Goal: Task Accomplishment & Management: Use online tool/utility

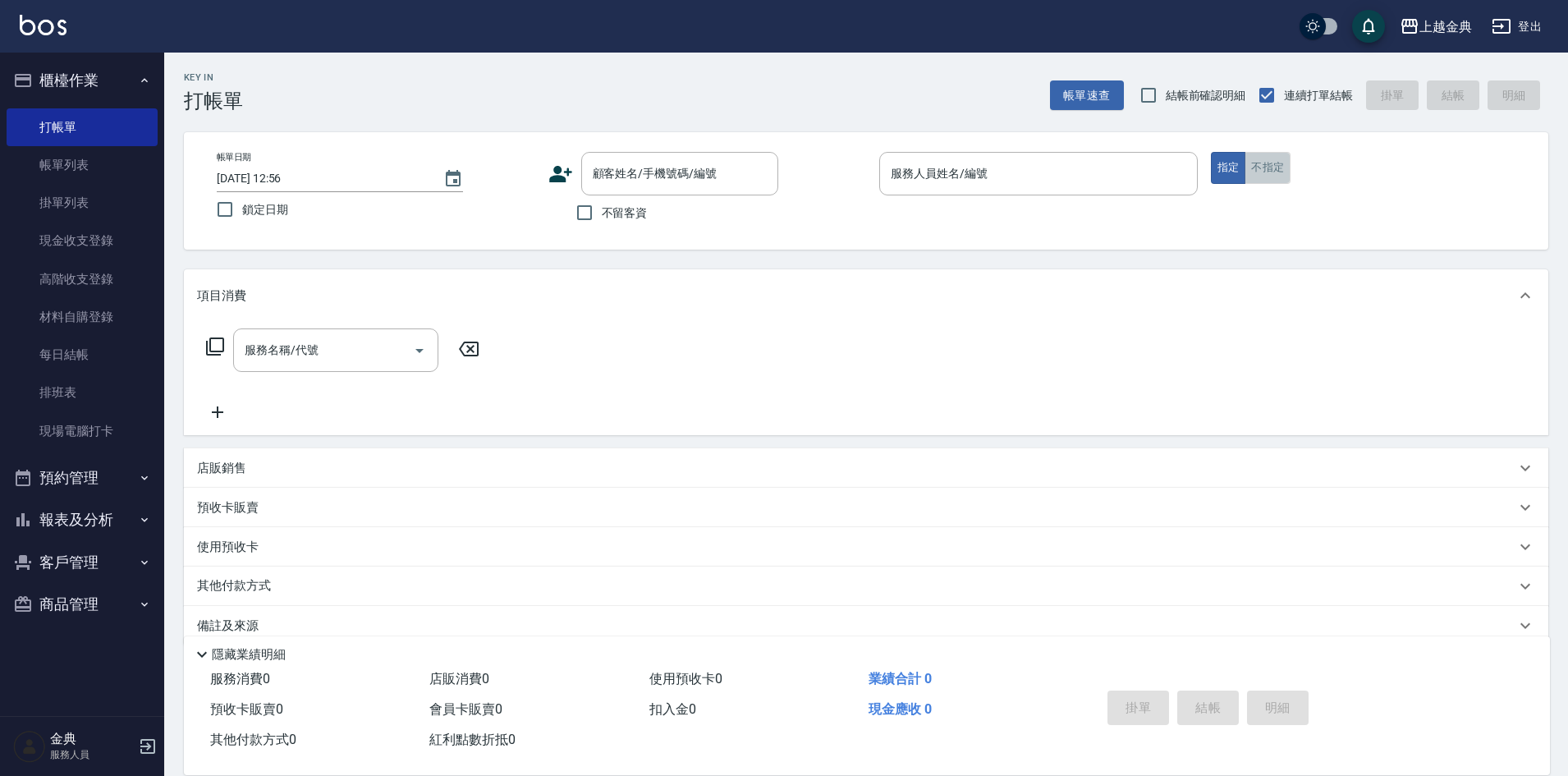
click at [1270, 168] on button "不指定" at bounding box center [1267, 168] width 46 height 32
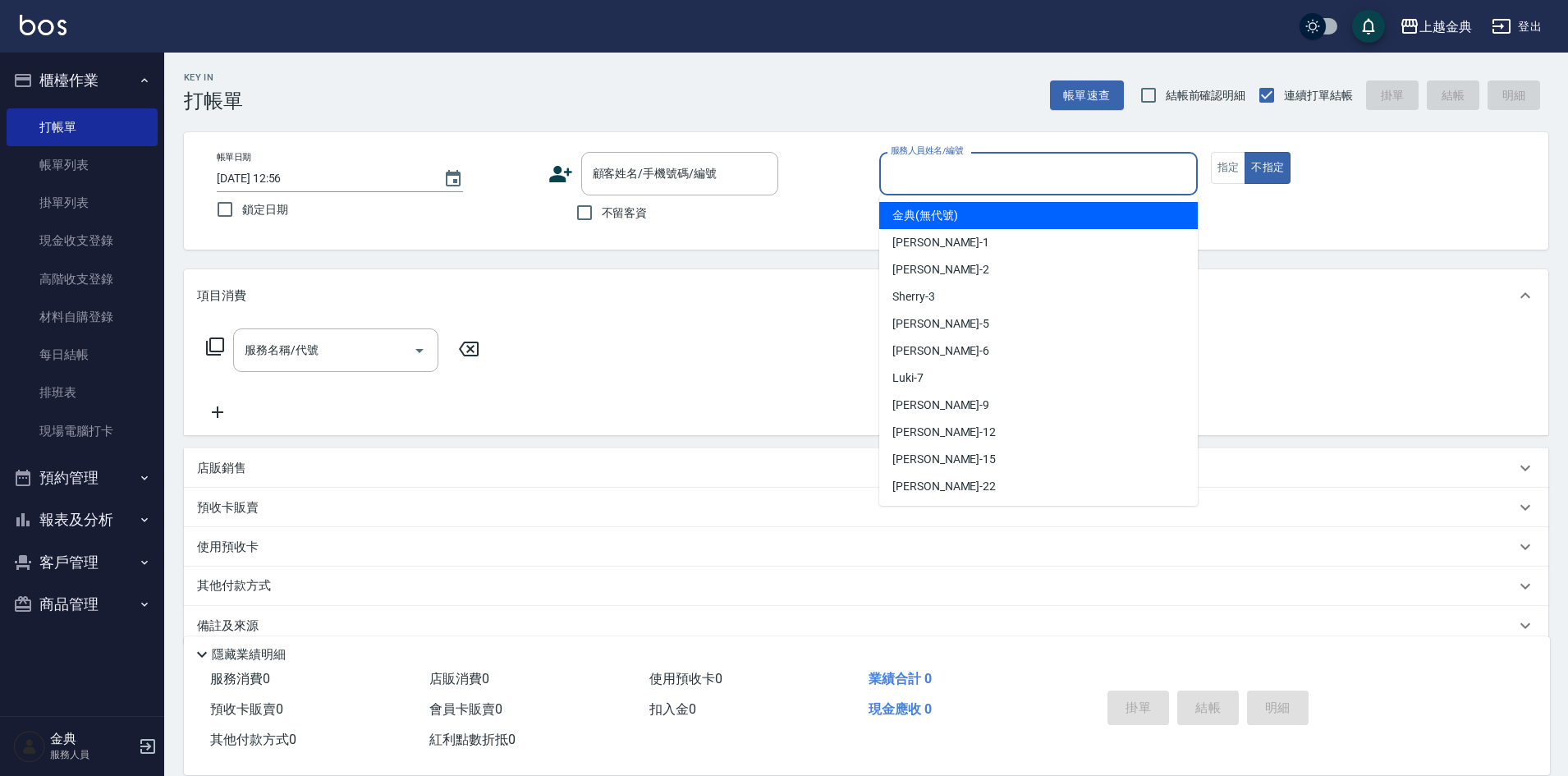
click at [1135, 167] on input "服務人員姓名/編號" at bounding box center [1038, 173] width 304 height 29
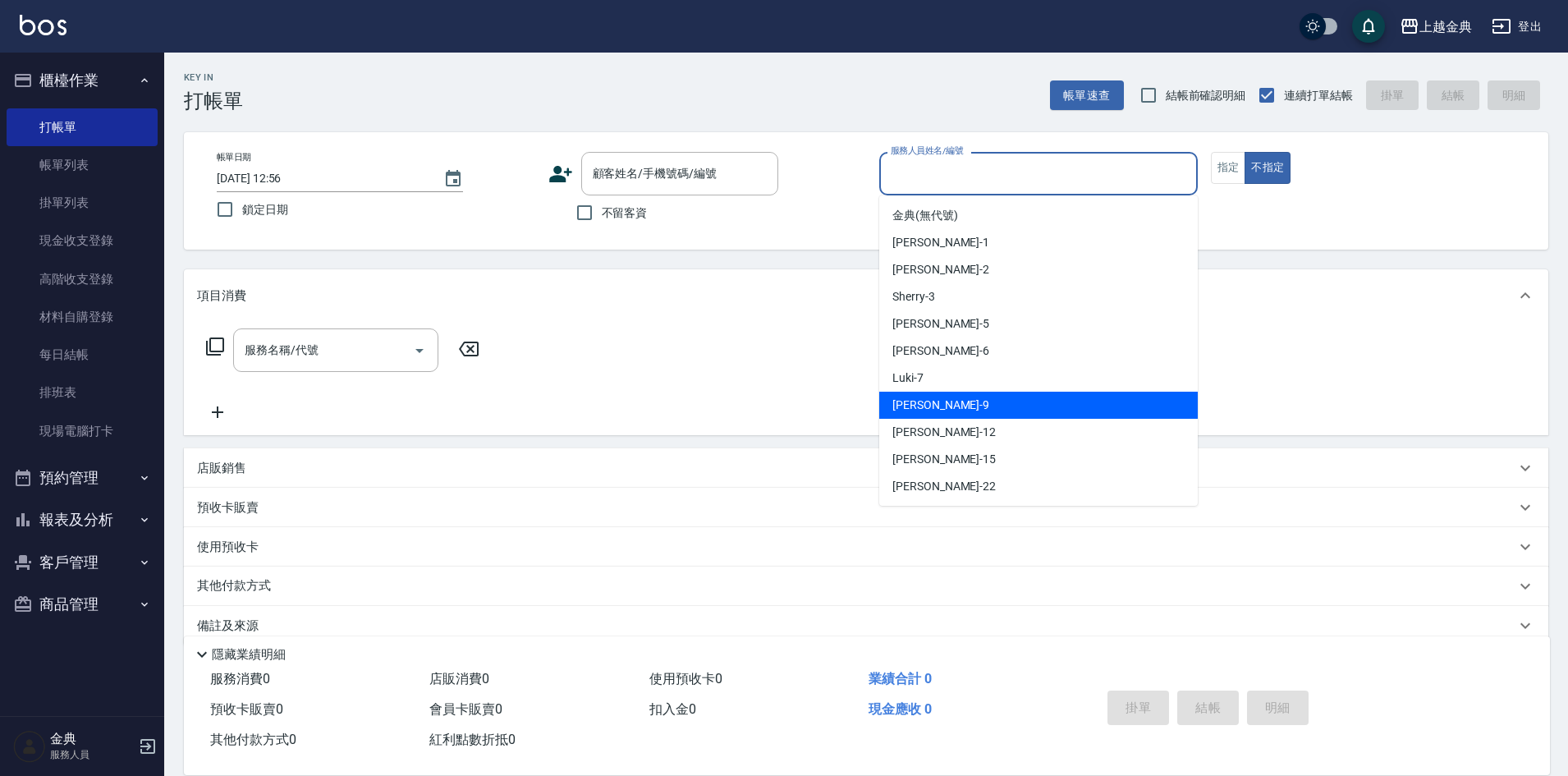
click at [1037, 400] on div "[PERSON_NAME] -9" at bounding box center [1039, 405] width 318 height 27
type input "[PERSON_NAME]-9"
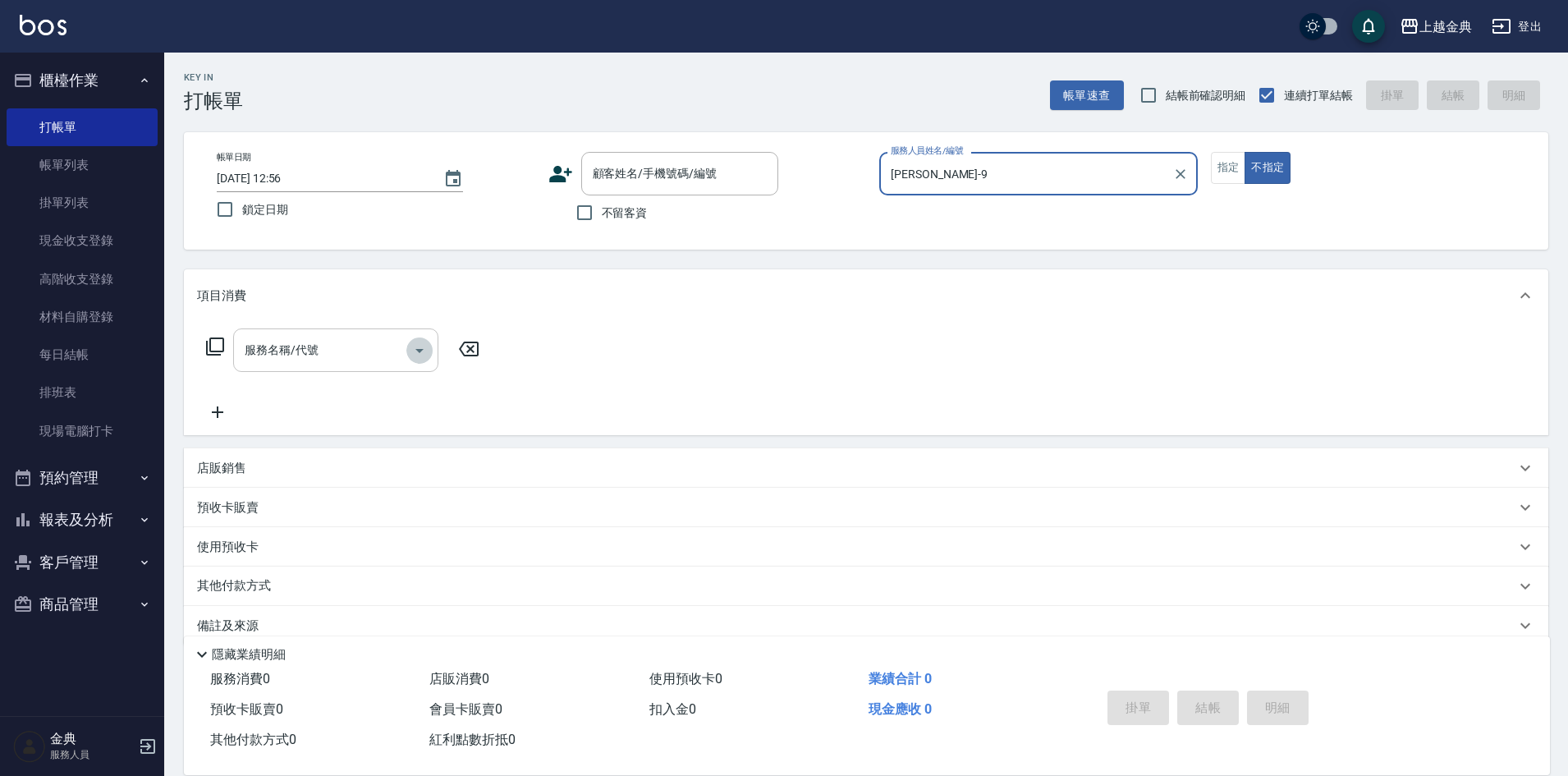
click at [426, 349] on icon "Open" at bounding box center [419, 351] width 20 height 20
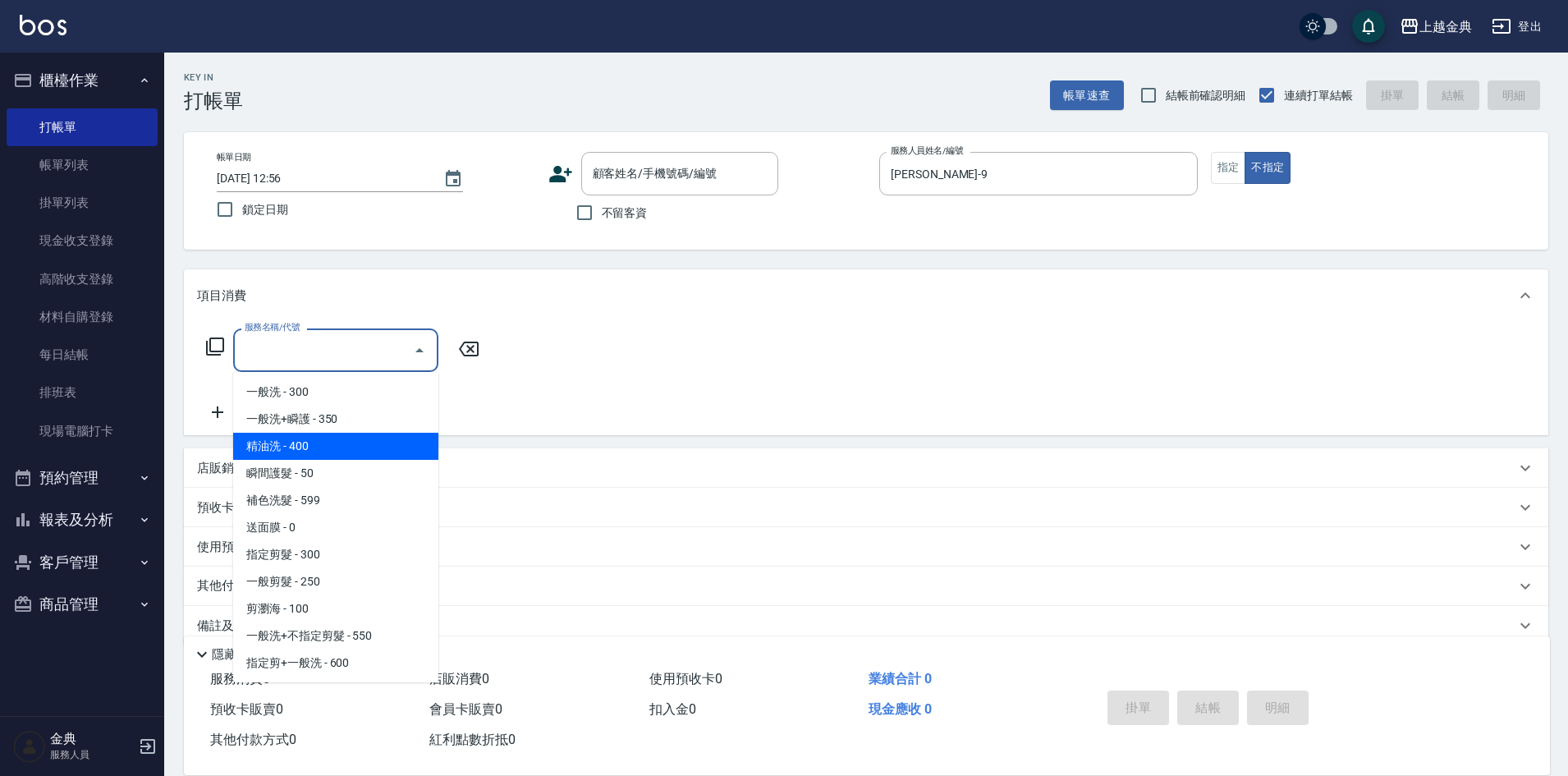
click at [338, 449] on span "精油洗 - 400" at bounding box center [336, 445] width 205 height 27
type input "精油洗(102)"
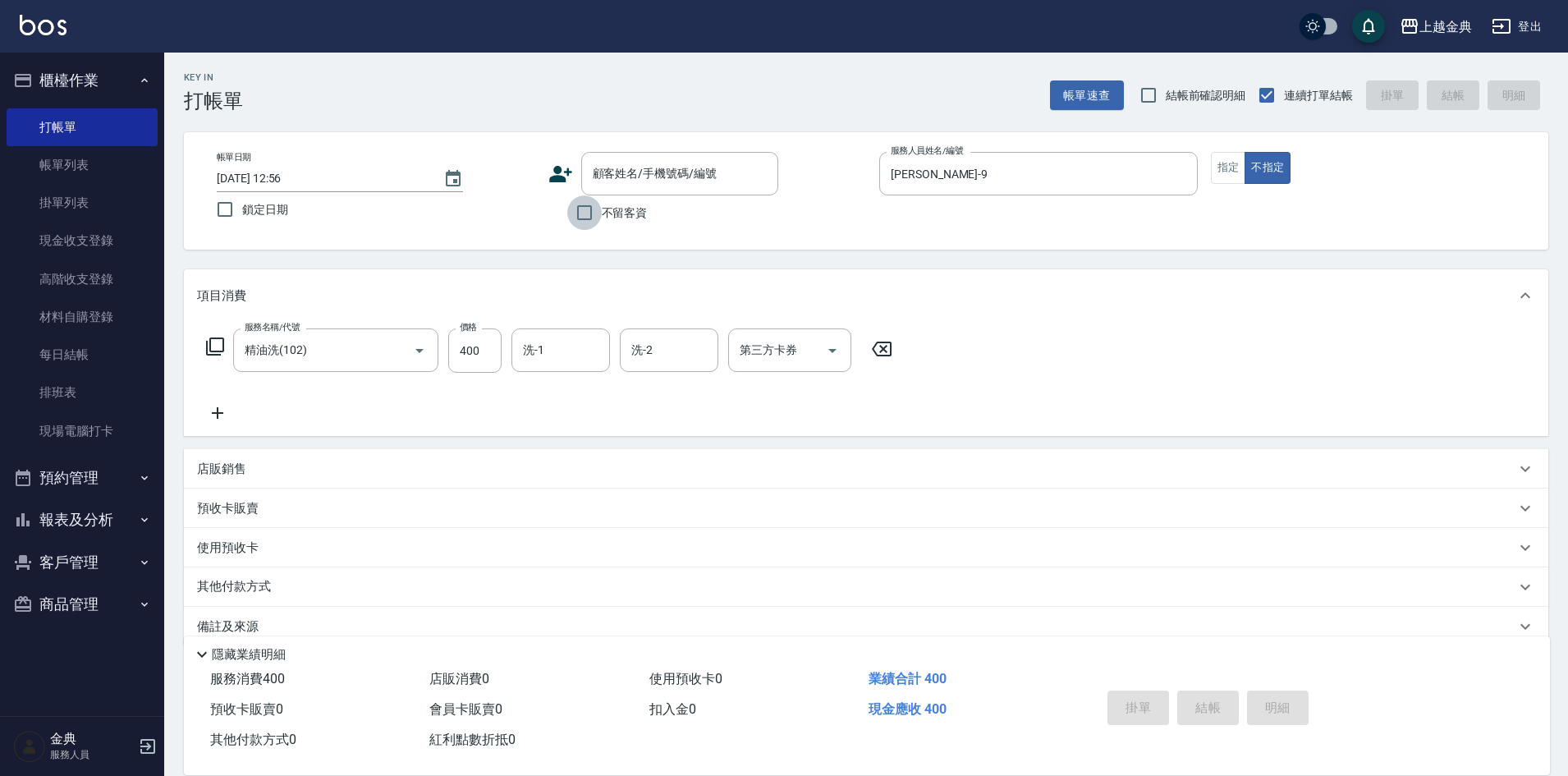
click at [585, 211] on input "不留客資" at bounding box center [585, 213] width 35 height 35
checkbox input "true"
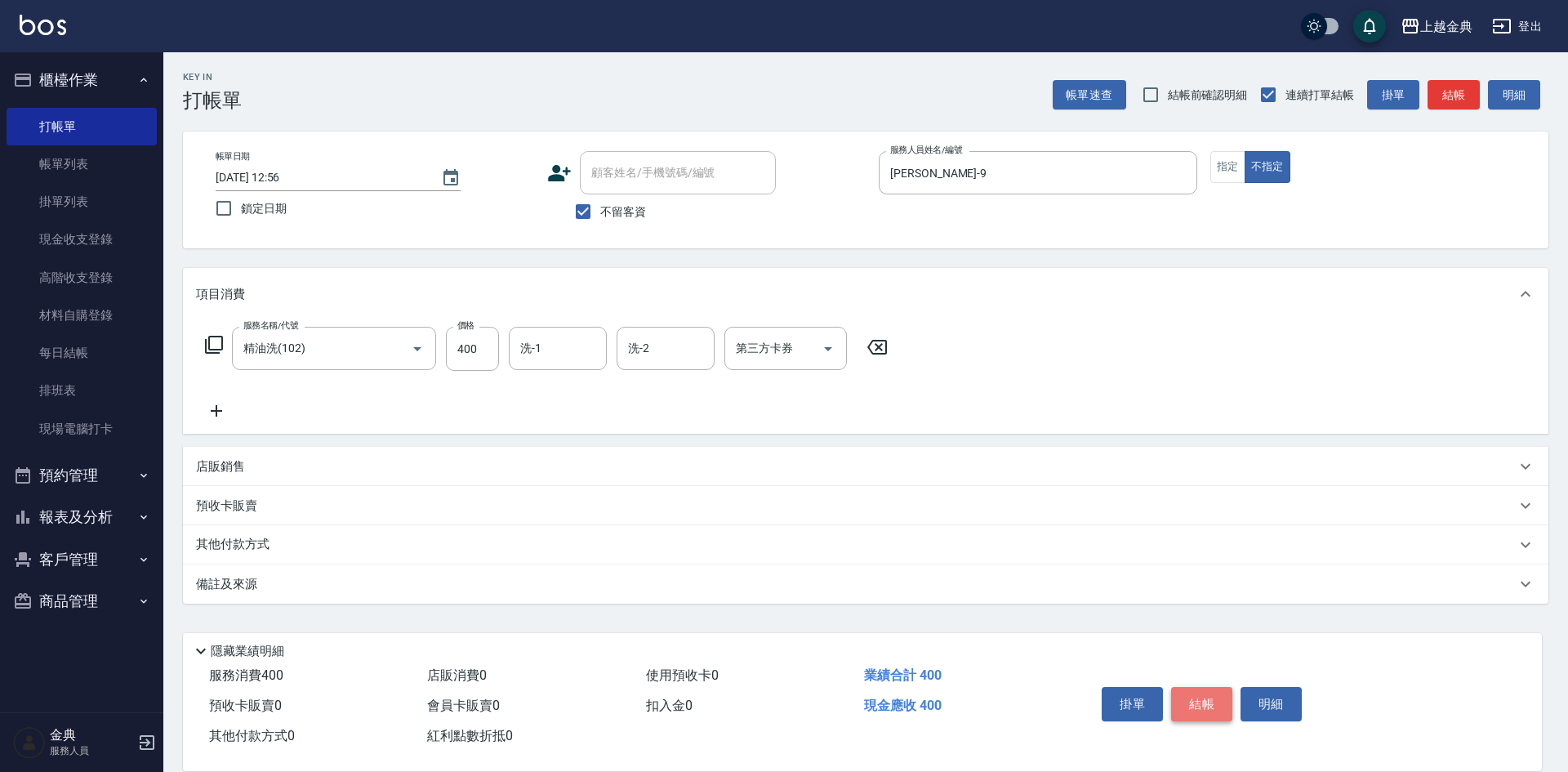
click at [1191, 697] on button "結帳" at bounding box center [1201, 704] width 61 height 35
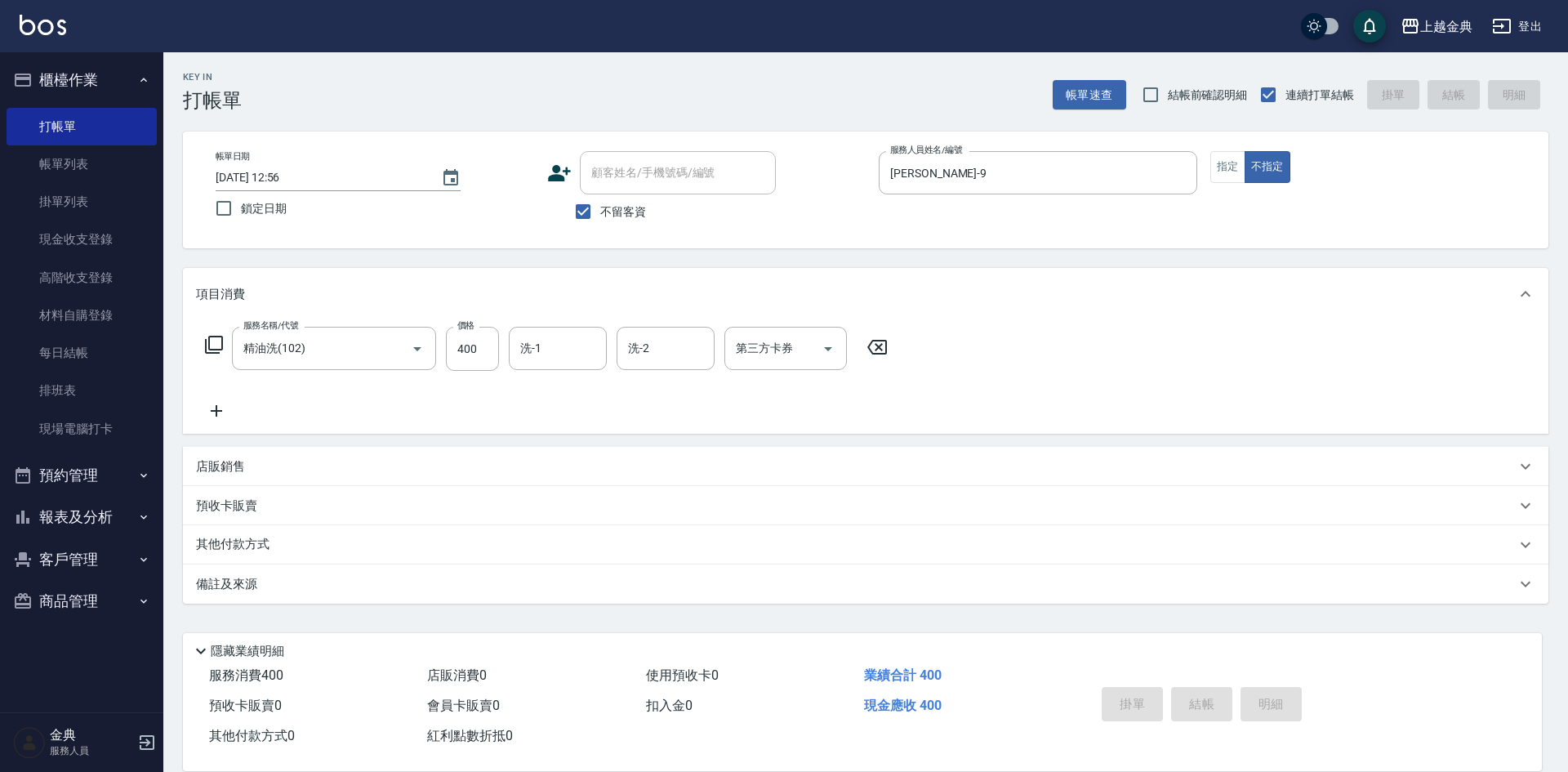
type input "[DATE] 16:00"
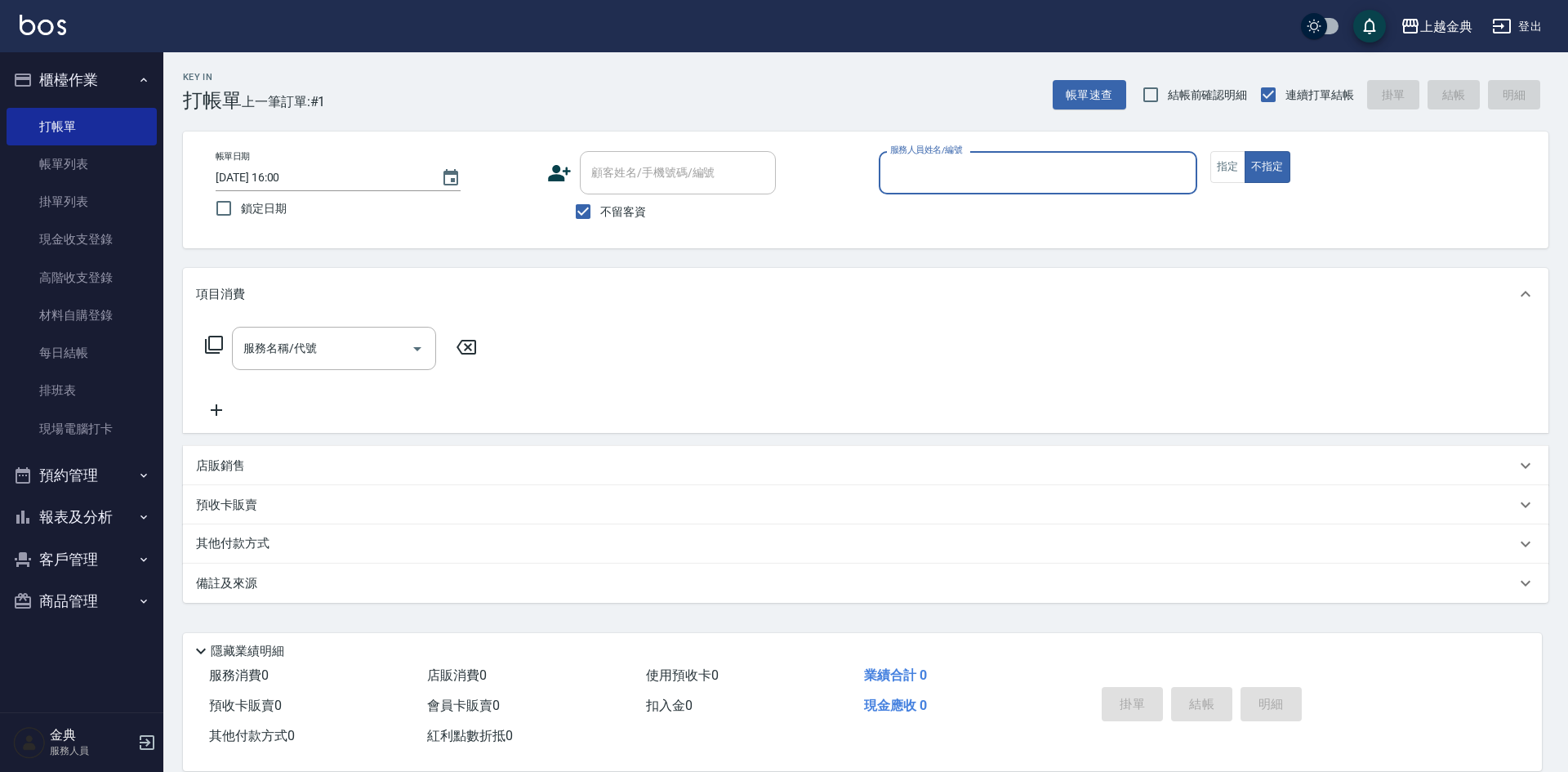
click at [1025, 190] on div "服務人員姓名/編號" at bounding box center [1038, 173] width 318 height 43
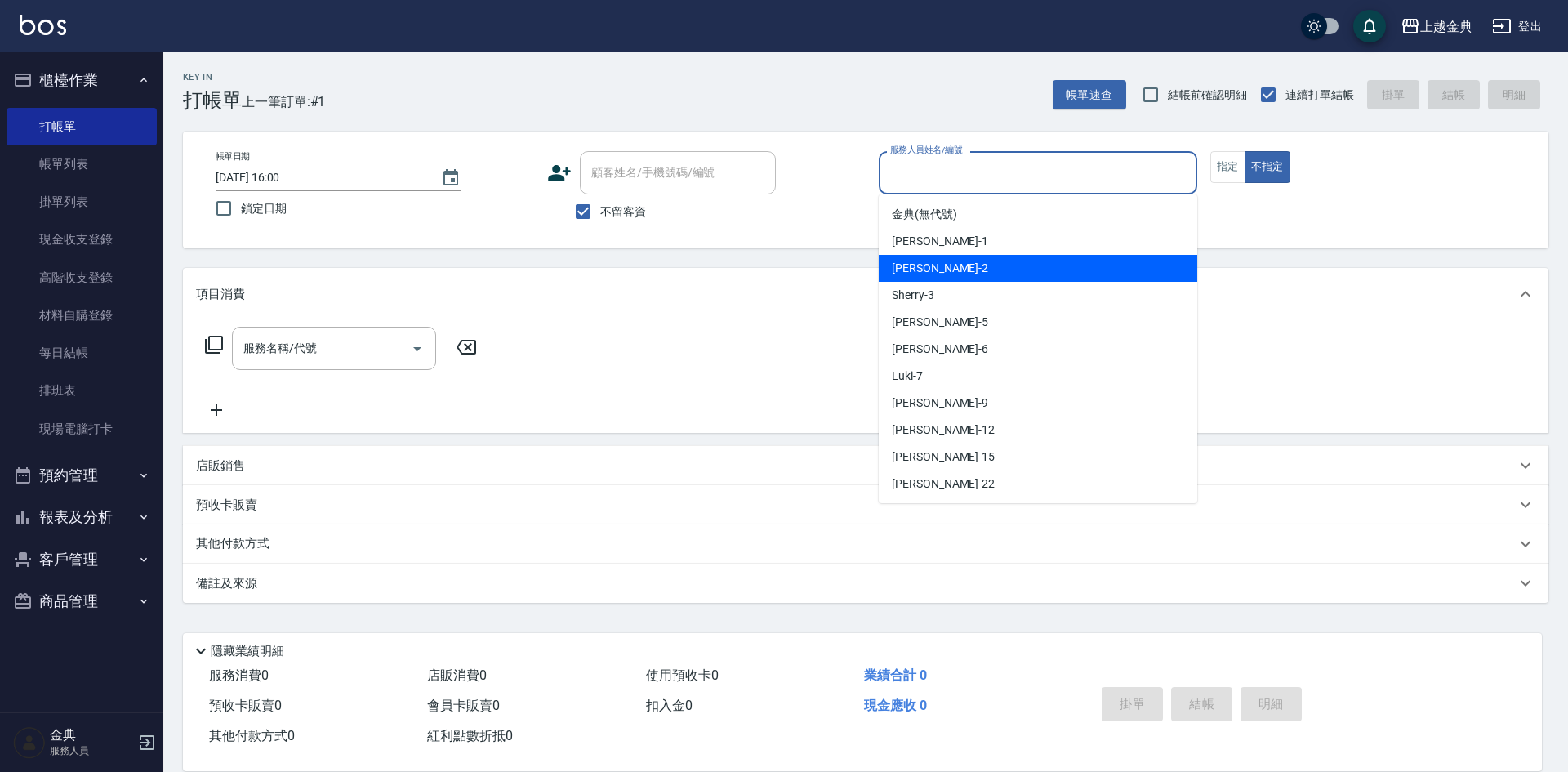
click at [983, 261] on div "Cindy -2" at bounding box center [1038, 267] width 318 height 27
type input "Cindy-2"
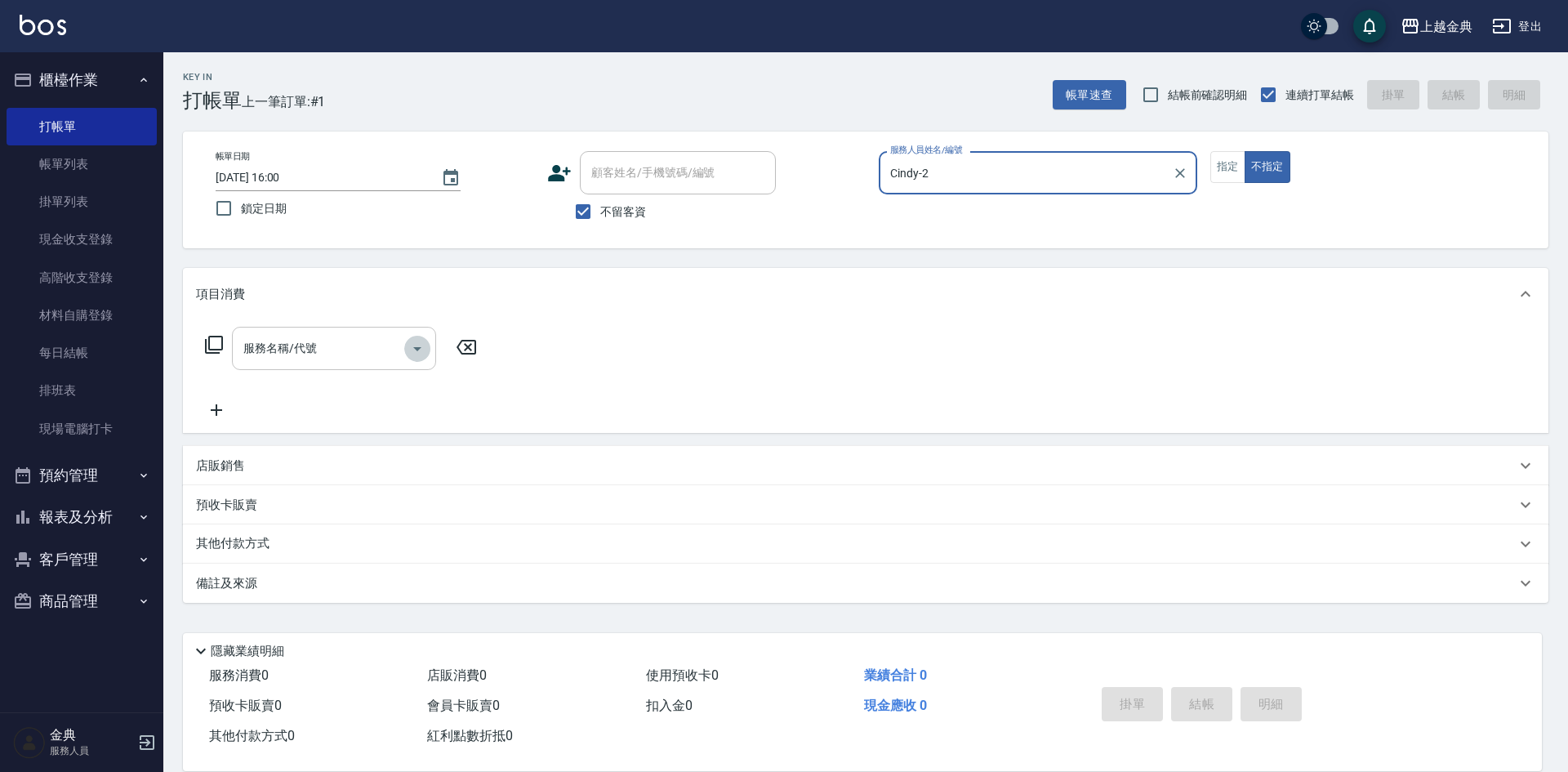
click at [416, 353] on icon "Open" at bounding box center [417, 349] width 20 height 20
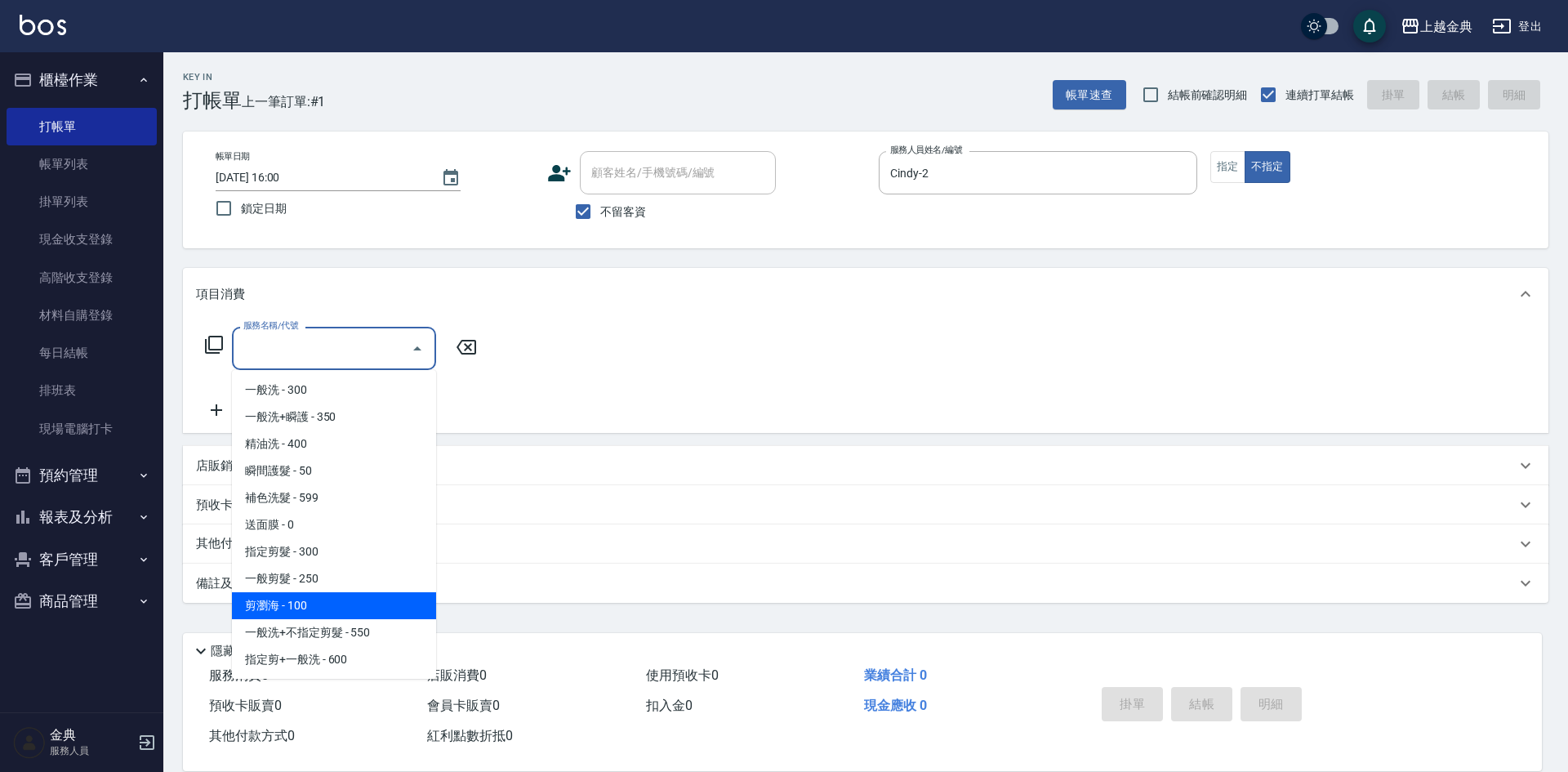
click at [357, 602] on span "剪瀏海 - 100" at bounding box center [334, 605] width 204 height 27
type input "剪瀏海(202)"
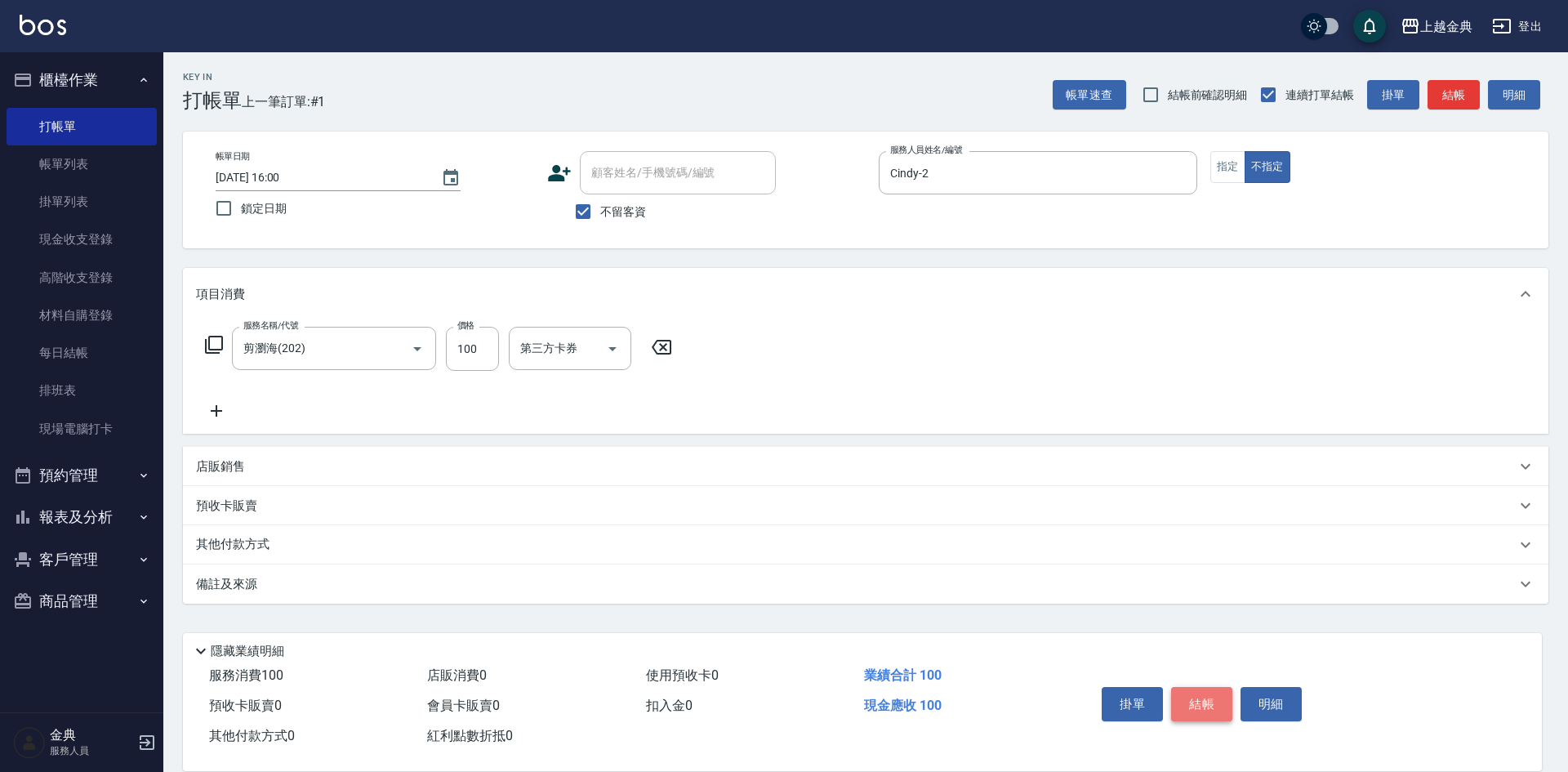
click at [1196, 692] on button "結帳" at bounding box center [1201, 704] width 61 height 35
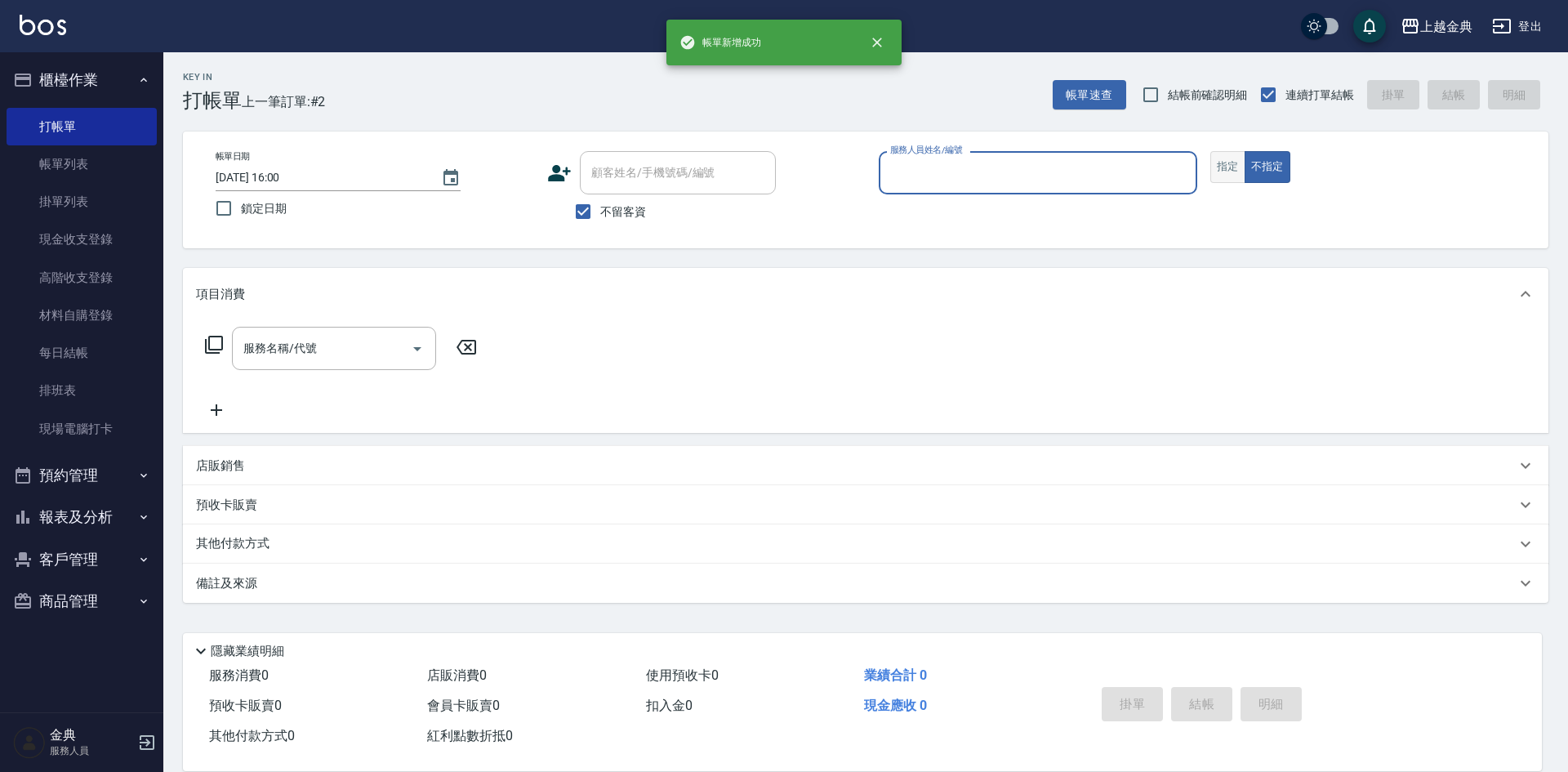
click at [1224, 166] on button "指定" at bounding box center [1227, 167] width 35 height 32
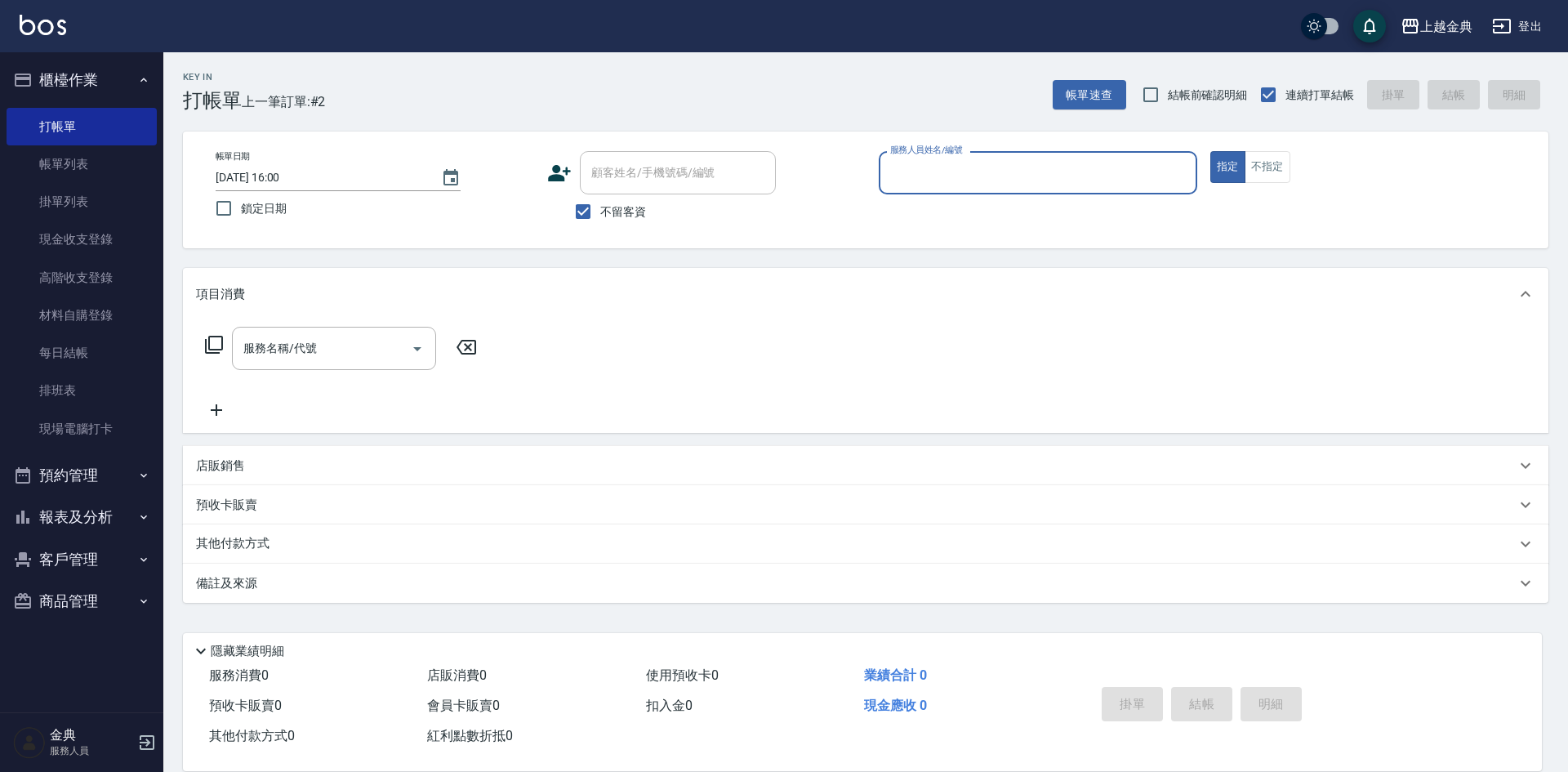
click at [1107, 168] on input "服務人員姓名/編號" at bounding box center [1038, 172] width 304 height 29
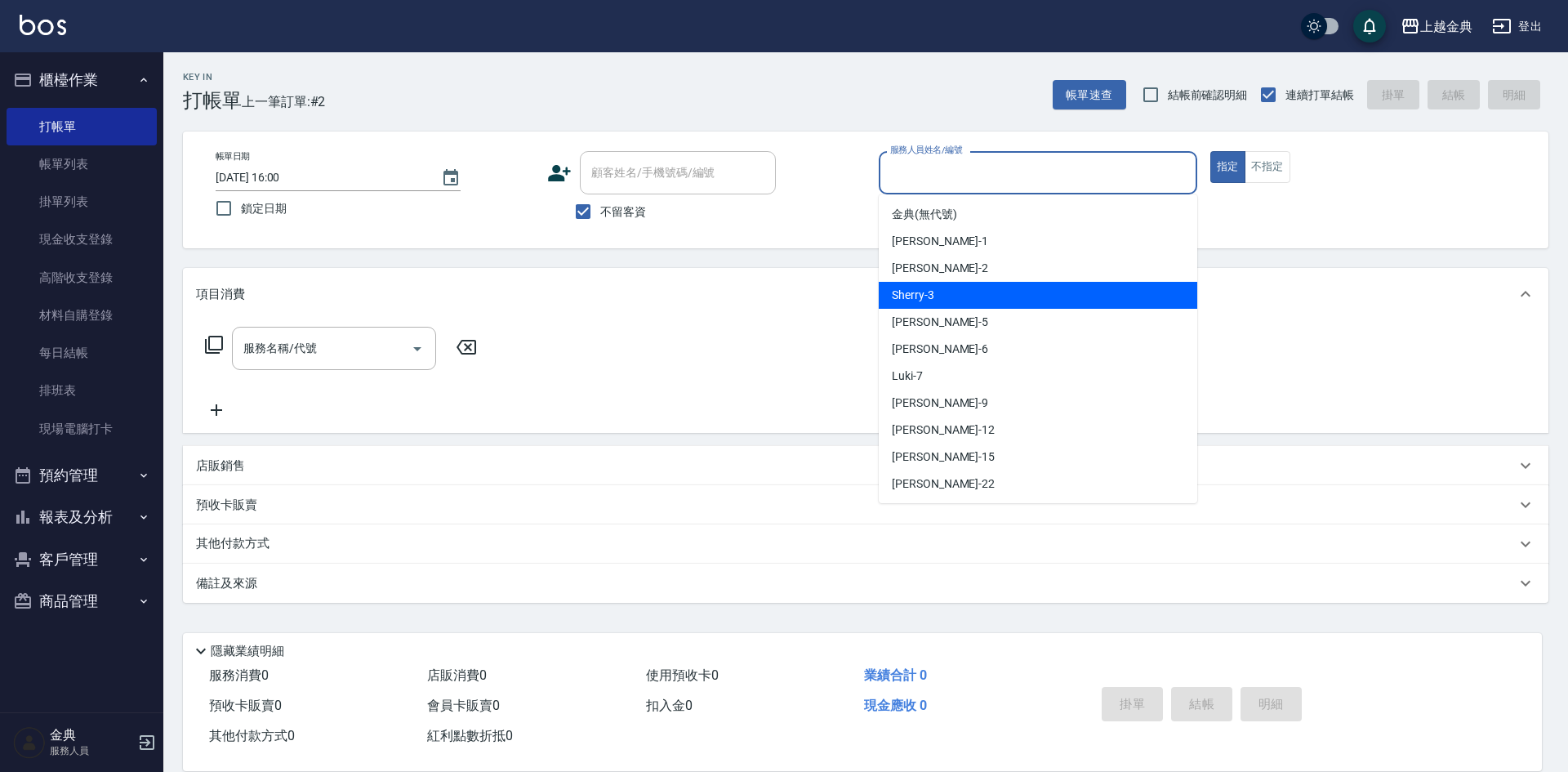
click at [1077, 304] on div "Sherry -3" at bounding box center [1038, 295] width 318 height 27
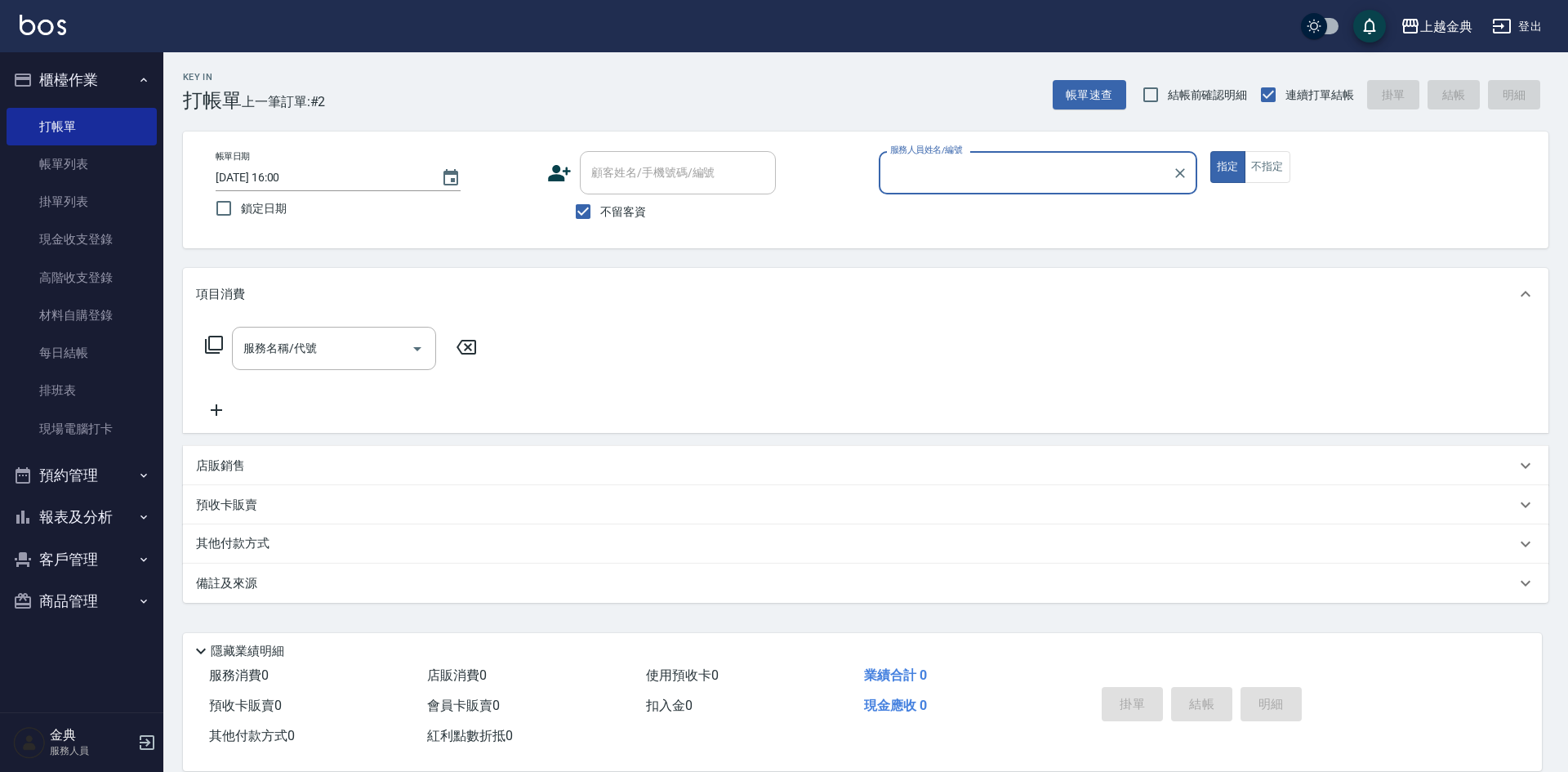
type input "Sherry-3"
click at [421, 354] on icon "Open" at bounding box center [417, 349] width 20 height 20
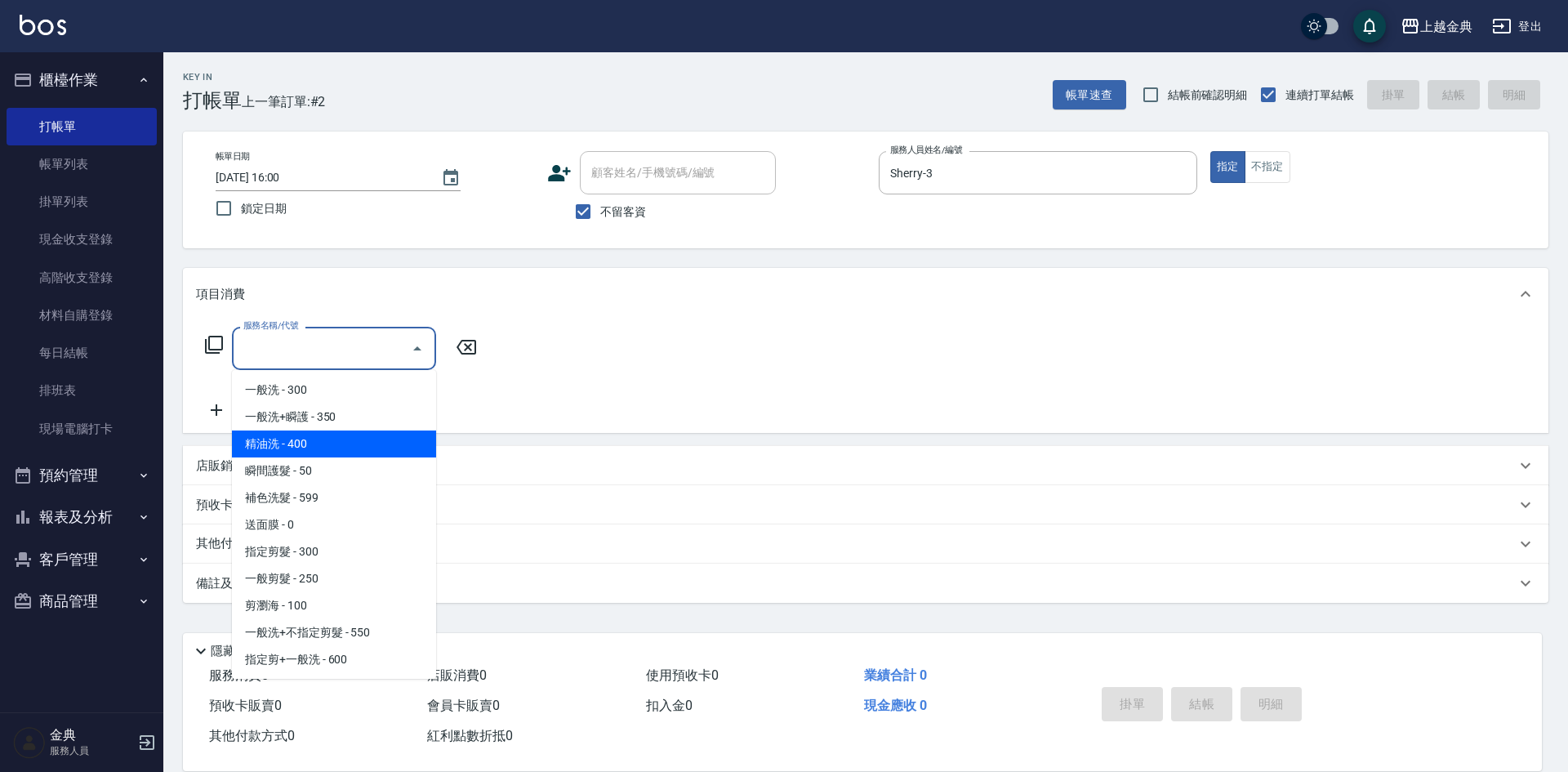
click at [385, 447] on span "精油洗 - 400" at bounding box center [334, 443] width 204 height 27
type input "精油洗(102)"
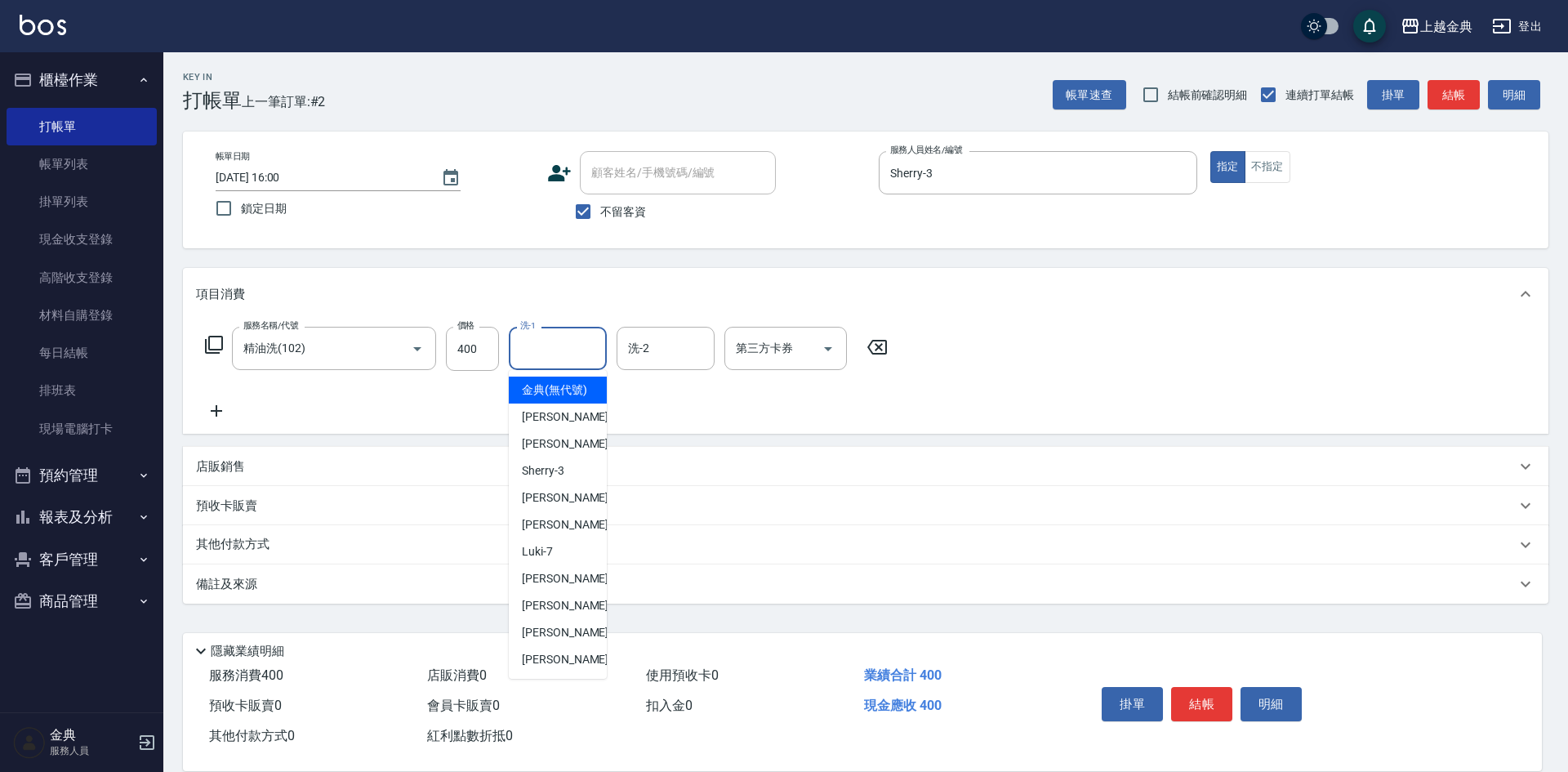
click at [541, 351] on input "洗-1" at bounding box center [557, 348] width 83 height 29
click at [568, 671] on div "[PERSON_NAME] -22" at bounding box center [557, 659] width 98 height 27
type input "[PERSON_NAME]-22"
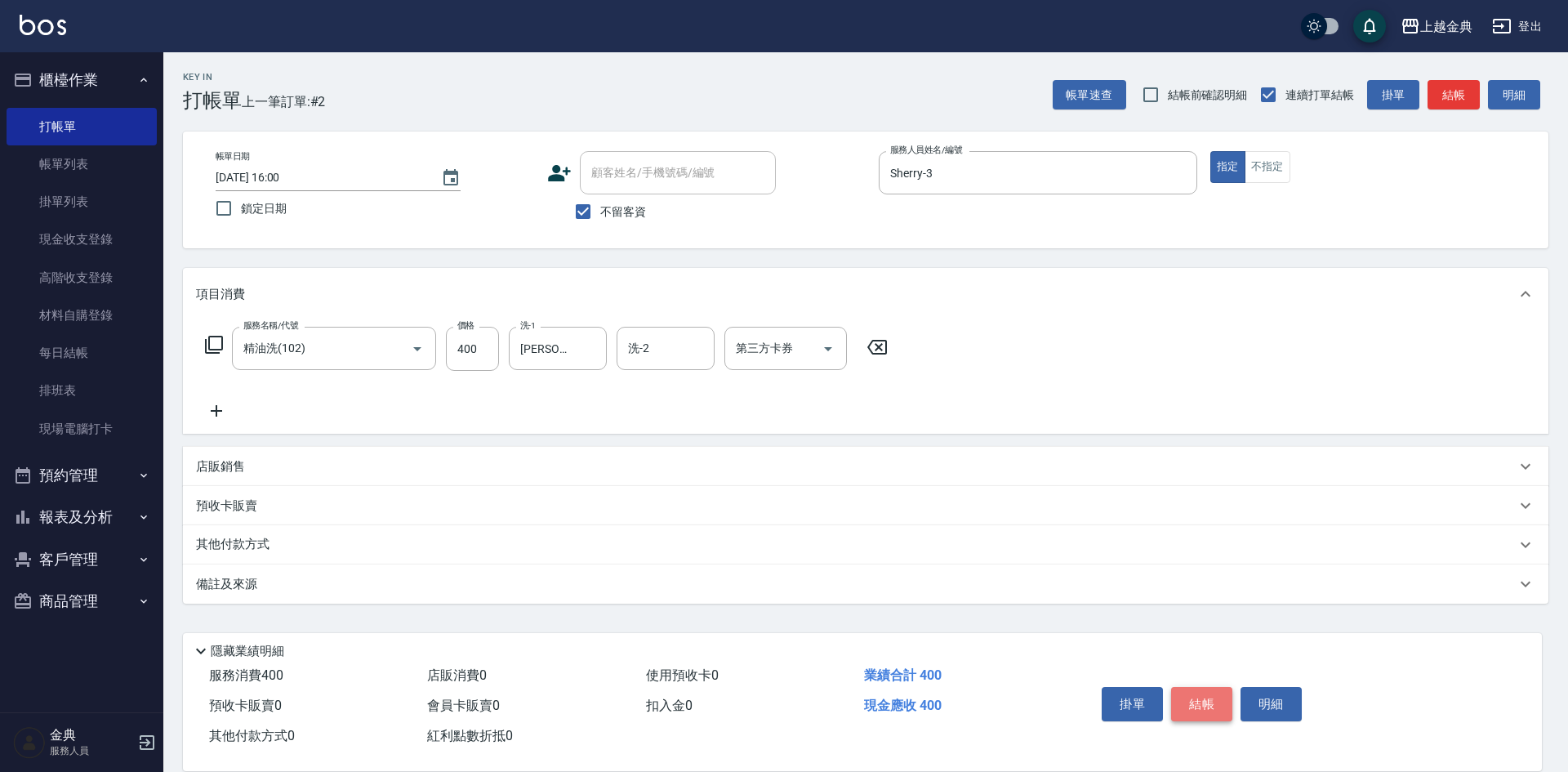
click at [1192, 687] on button "結帳" at bounding box center [1201, 704] width 61 height 35
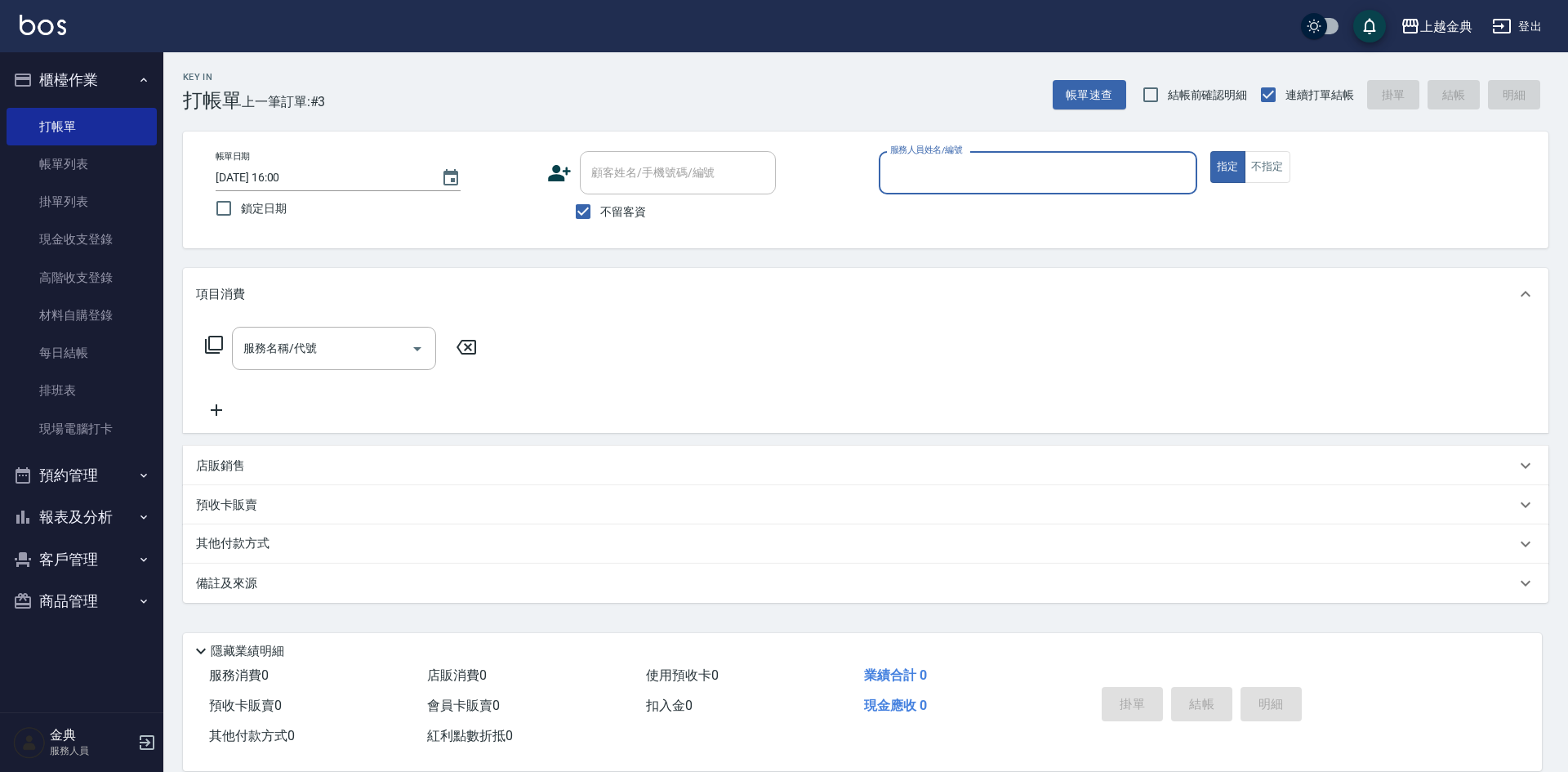
click at [1083, 173] on input "服務人員姓名/編號" at bounding box center [1038, 172] width 304 height 29
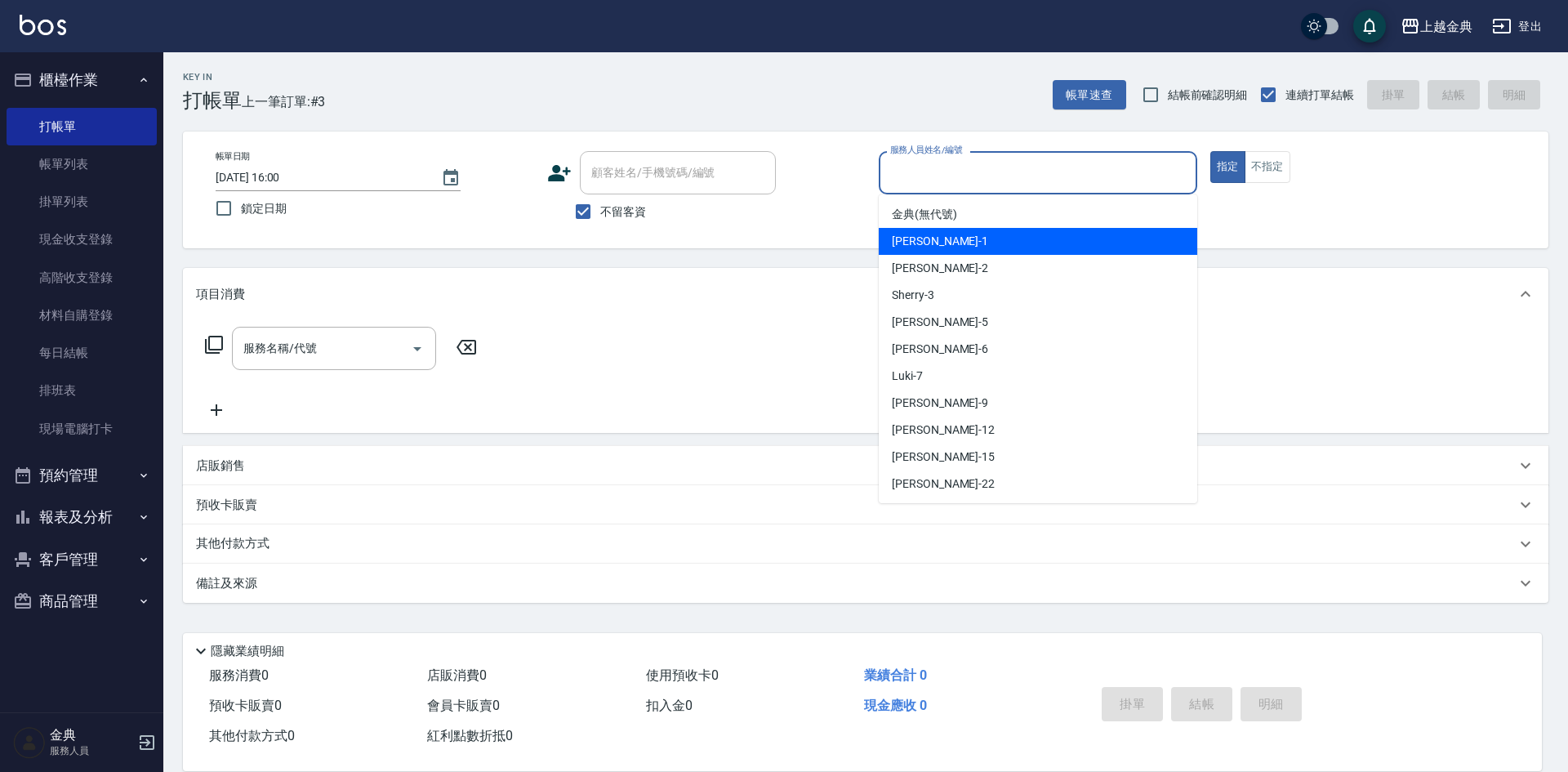
click at [1045, 235] on div "Emma -1" at bounding box center [1038, 241] width 318 height 27
type input "Emma-1"
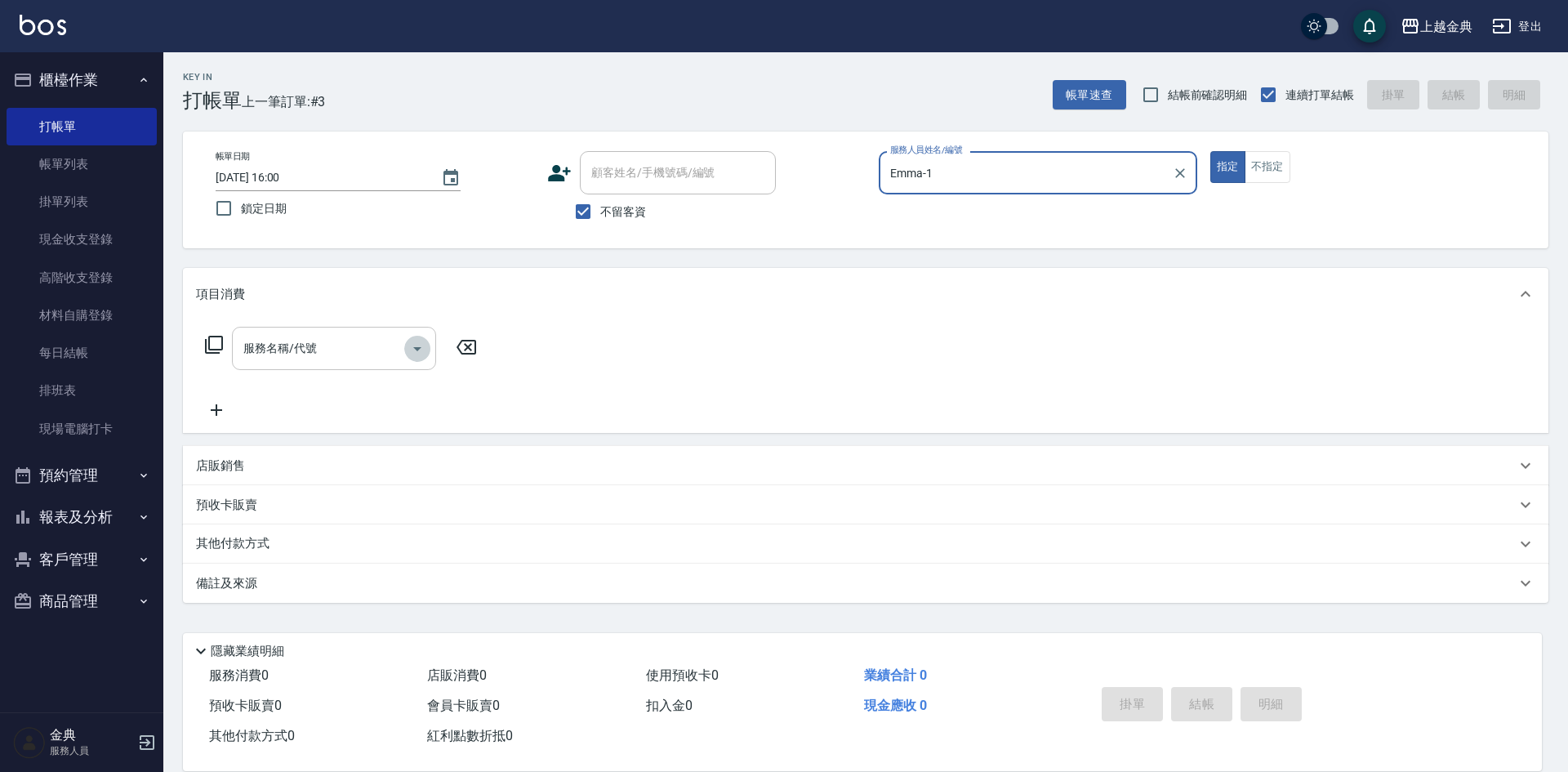
click at [414, 344] on icon "Open" at bounding box center [417, 349] width 20 height 20
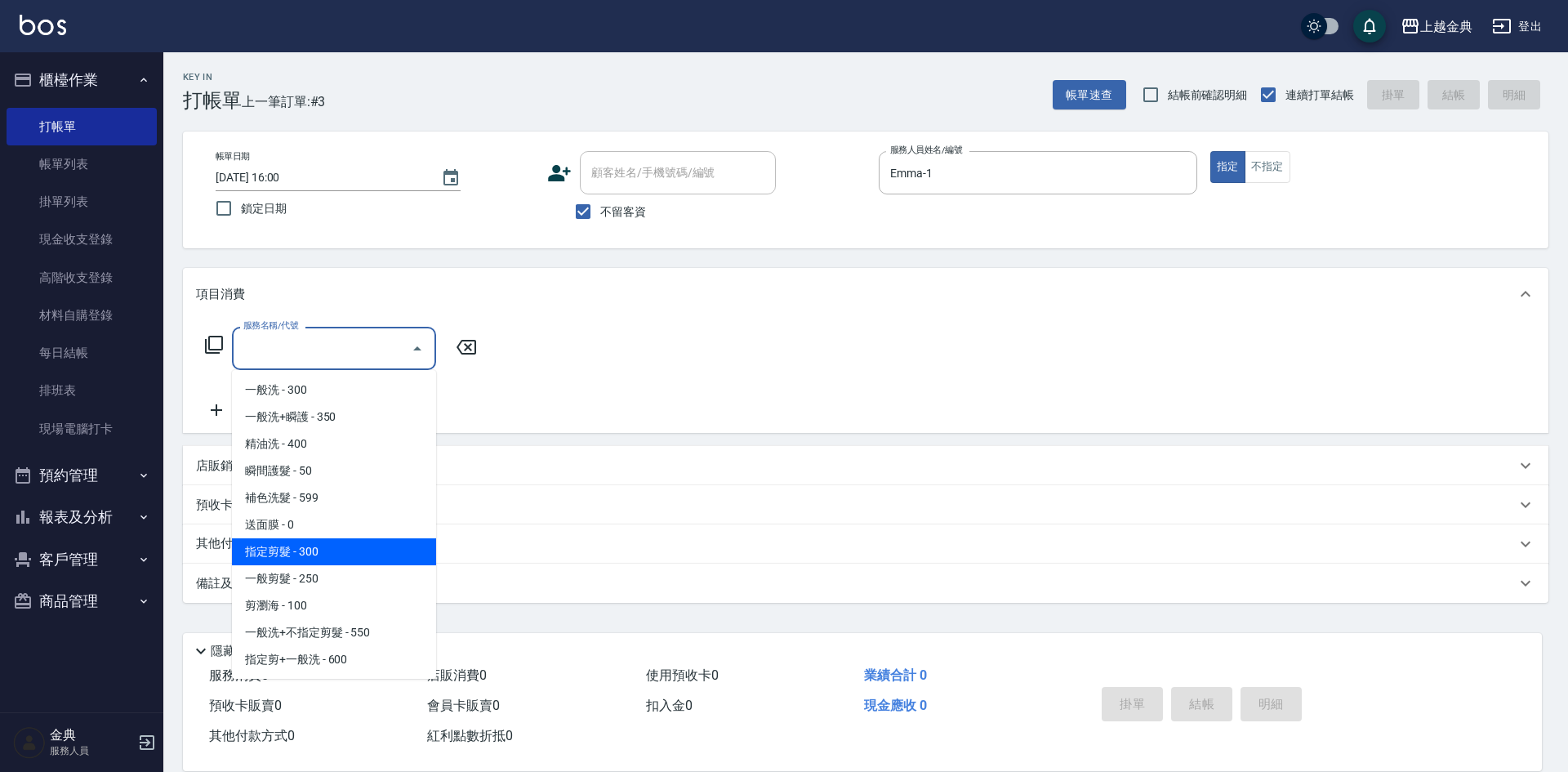
click at [354, 556] on span "指定剪髮 - 300" at bounding box center [334, 551] width 204 height 27
type input "指定剪髮(199)"
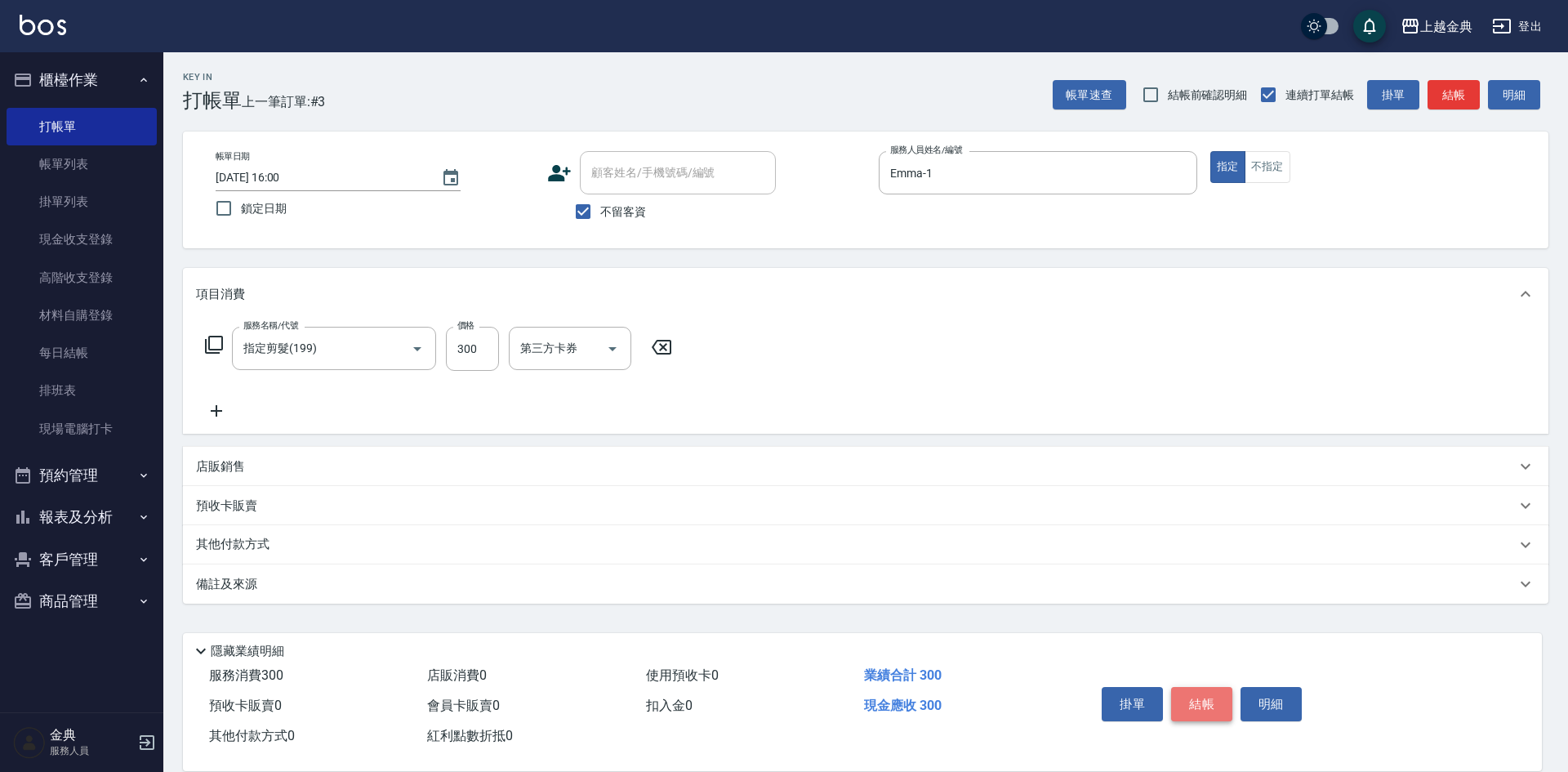
click at [1192, 698] on button "結帳" at bounding box center [1201, 704] width 61 height 35
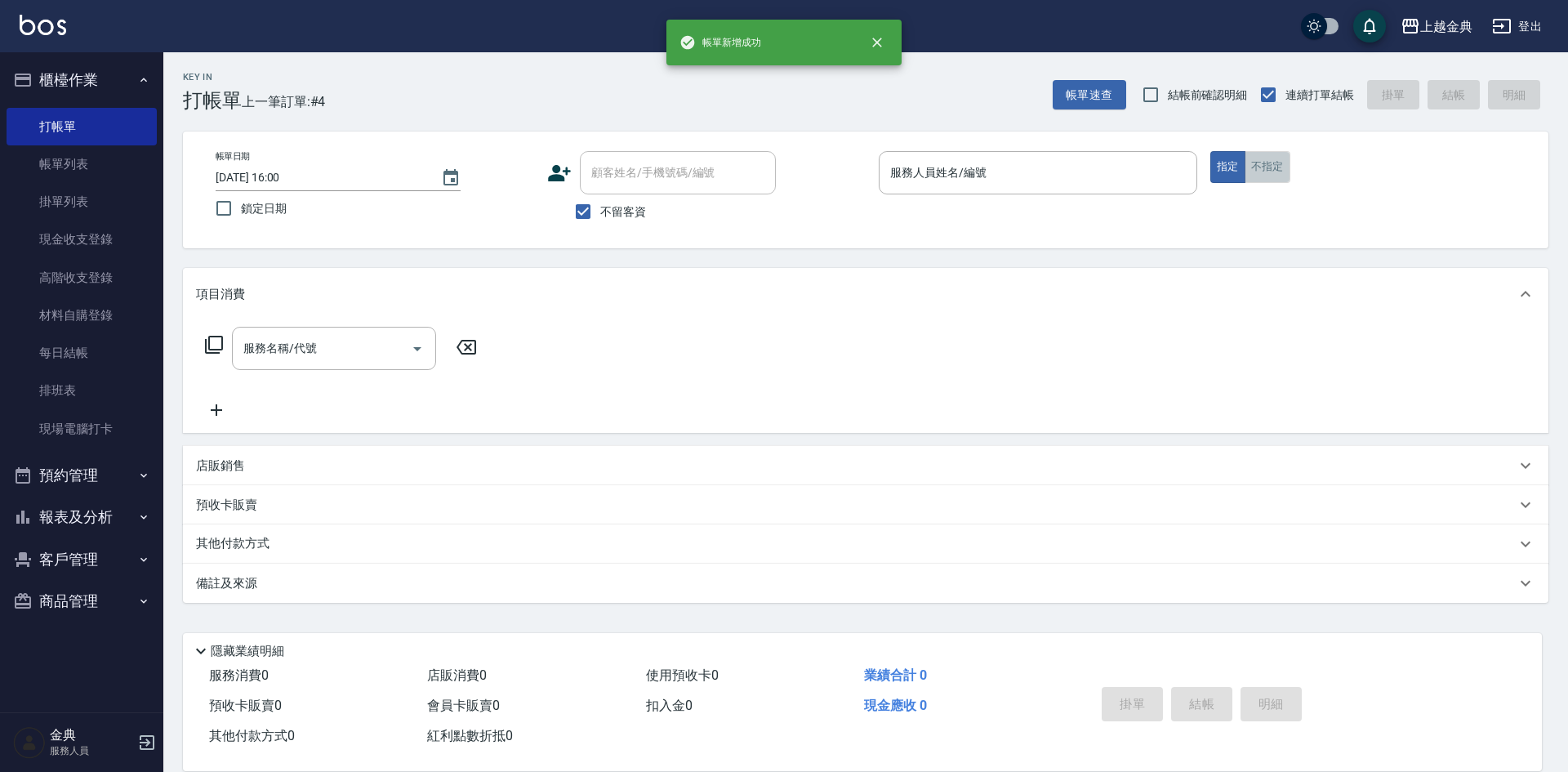
click at [1265, 162] on button "不指定" at bounding box center [1267, 167] width 46 height 32
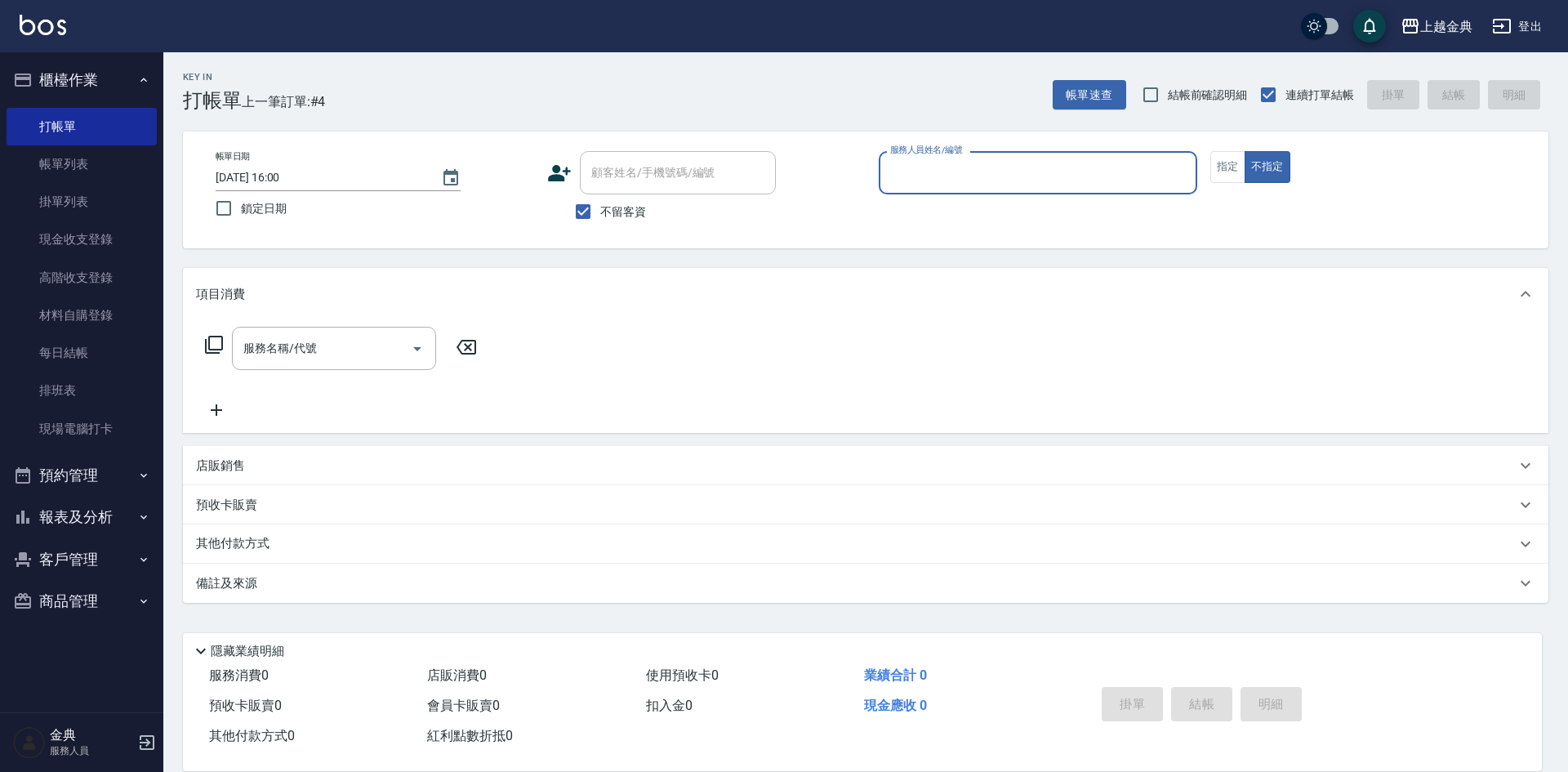
click at [1105, 168] on input "服務人員姓名/編號" at bounding box center [1038, 172] width 304 height 29
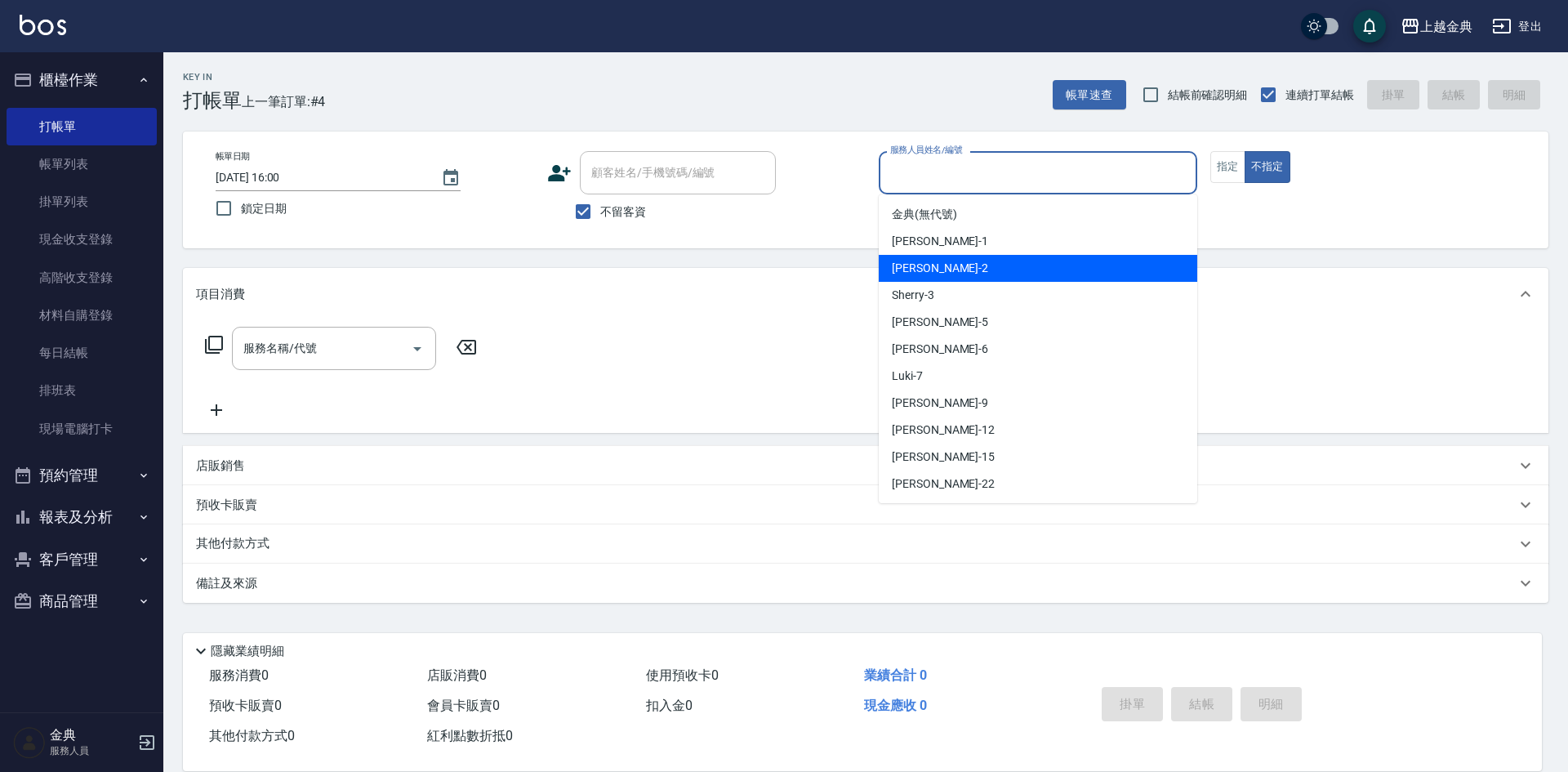
click at [1042, 267] on div "Cindy -2" at bounding box center [1038, 267] width 318 height 27
type input "Cindy-2"
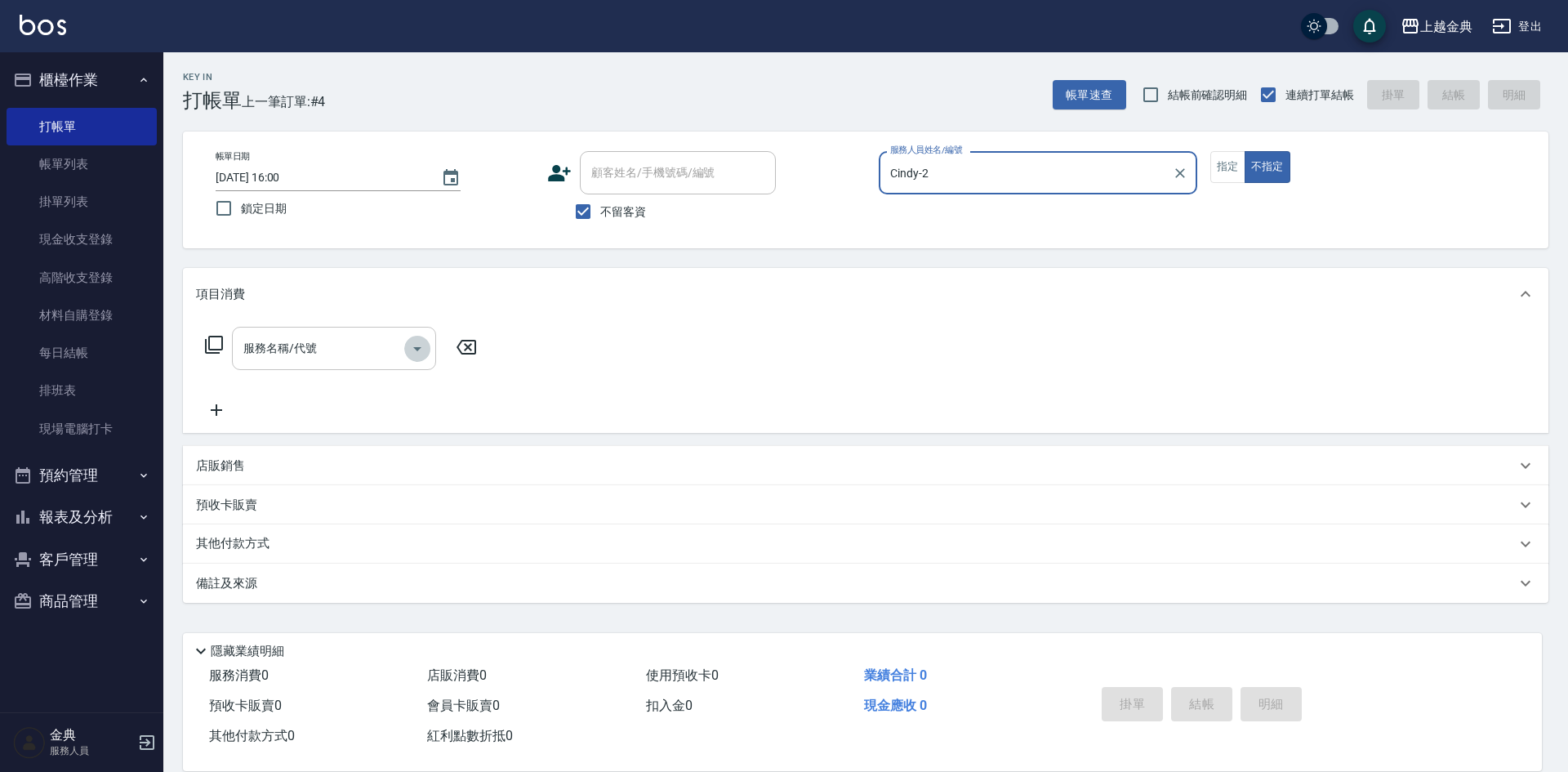
click at [423, 343] on icon "Open" at bounding box center [417, 349] width 20 height 20
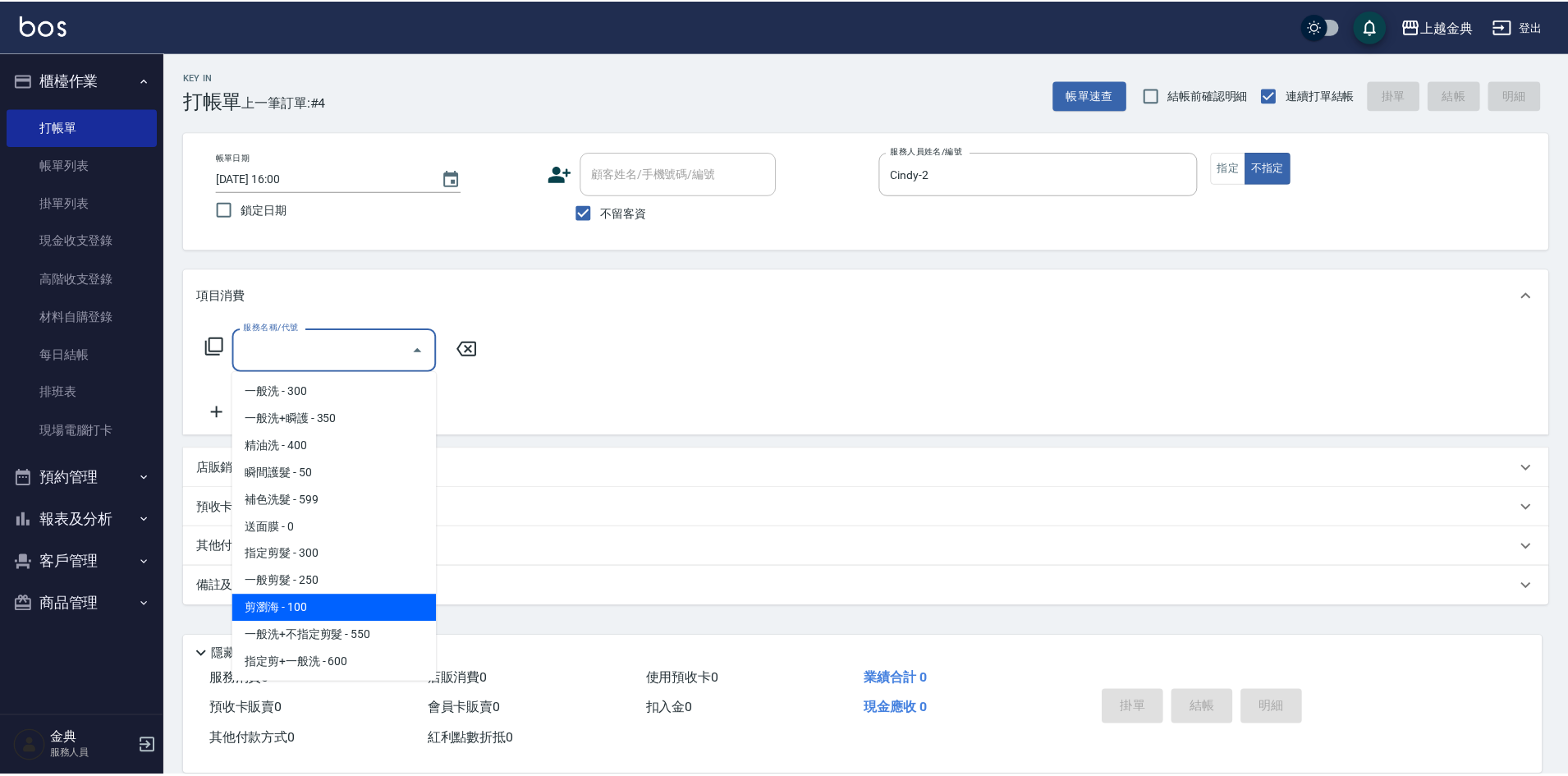
scroll to position [82, 0]
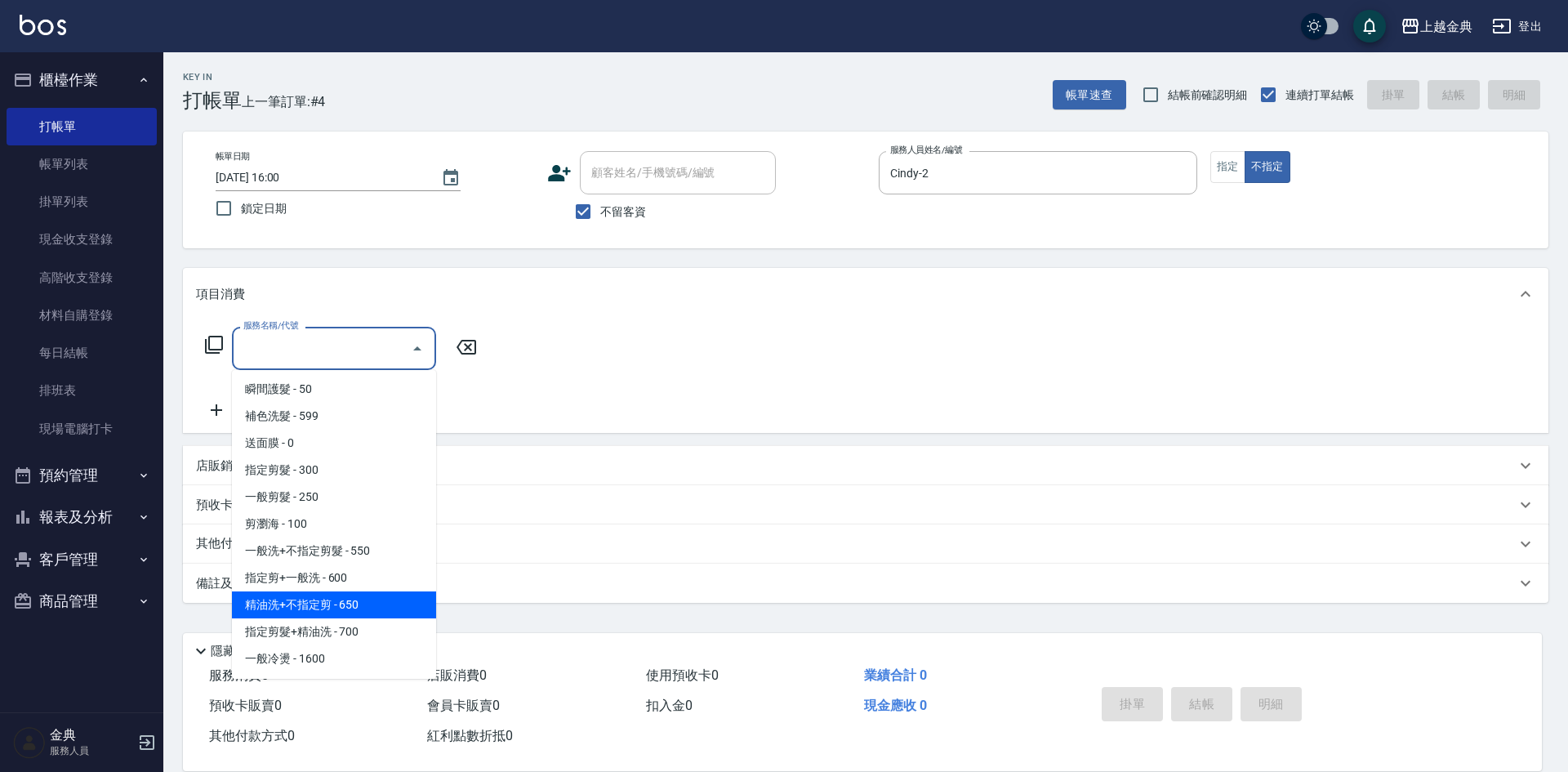
click at [379, 611] on span "精油洗+不指定剪 - 650" at bounding box center [334, 604] width 204 height 27
type input "精油洗+不指定剪(205)"
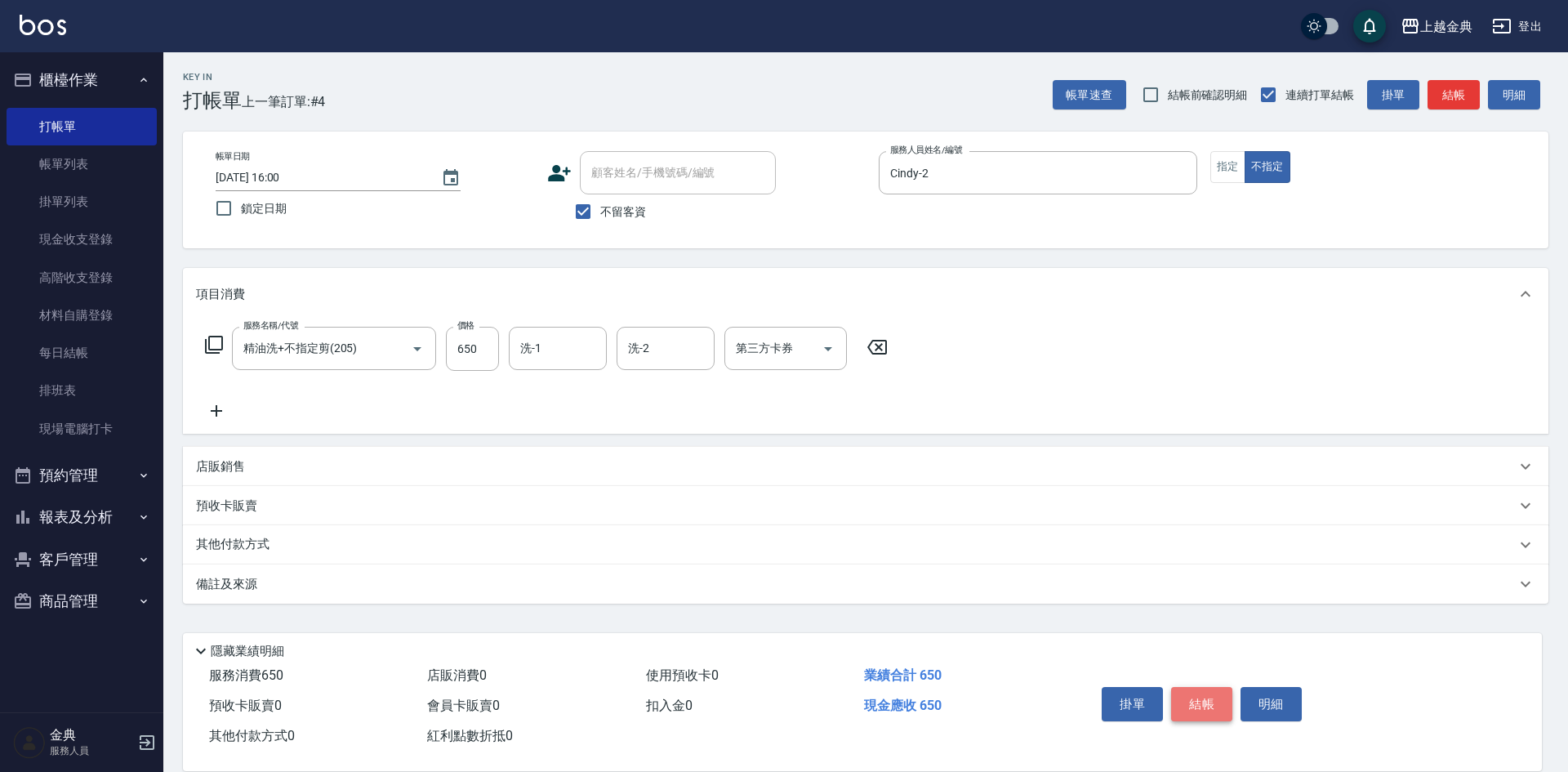
click at [1202, 687] on button "結帳" at bounding box center [1201, 704] width 61 height 35
type input "[DATE] 16:01"
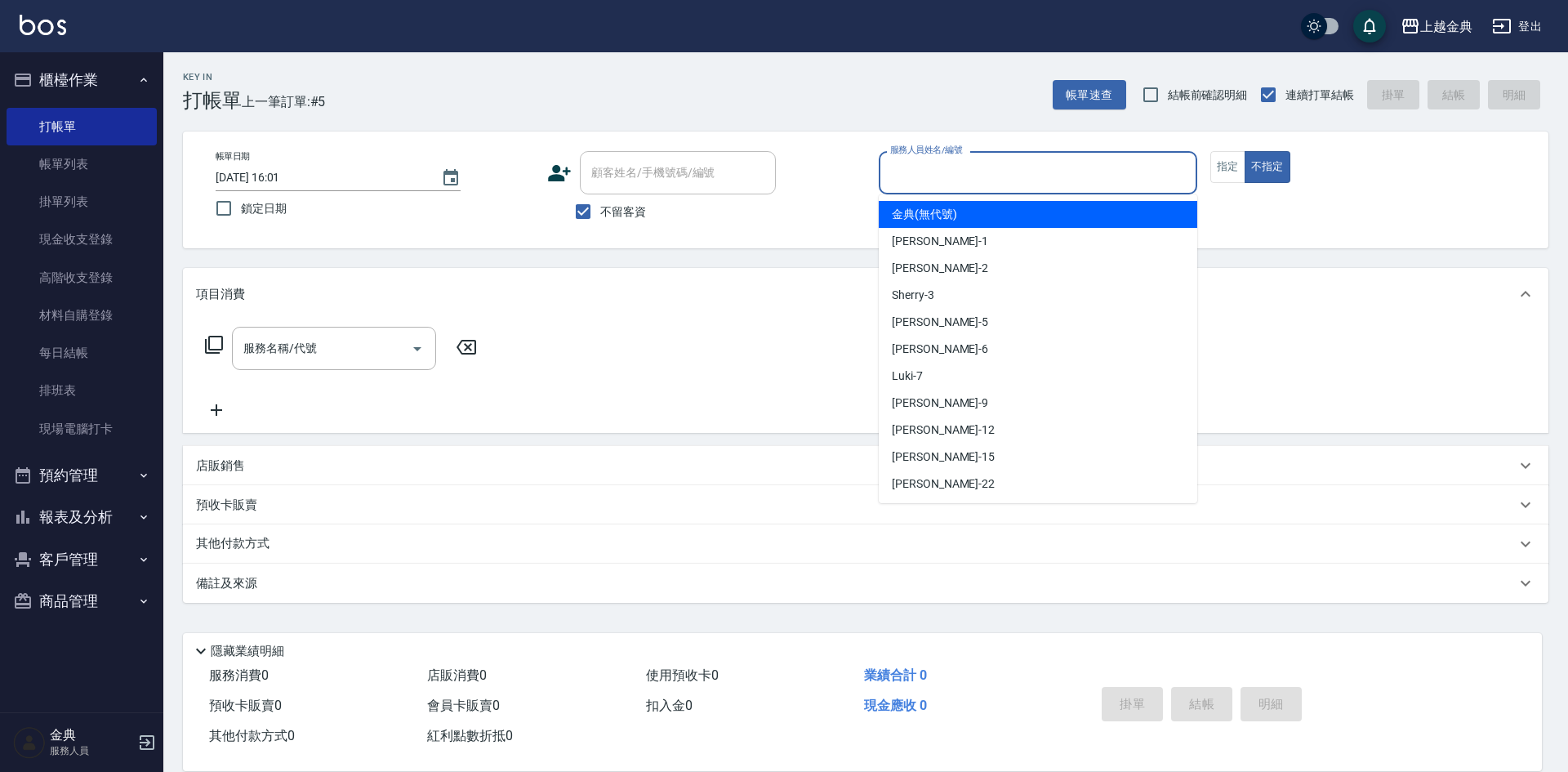
click at [1077, 183] on input "服務人員姓名/編號" at bounding box center [1038, 172] width 304 height 29
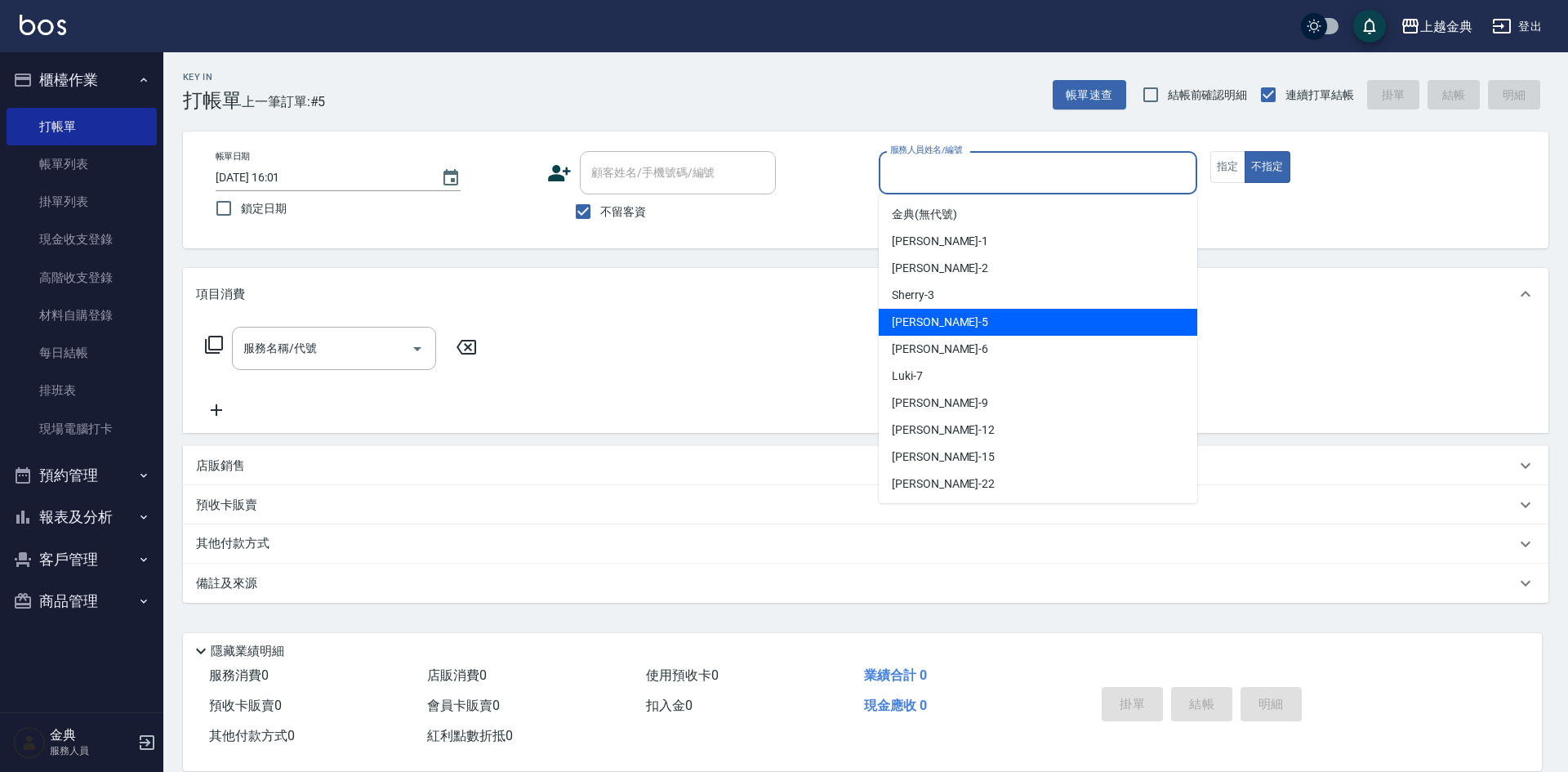
click at [1035, 334] on div "[PERSON_NAME] -5" at bounding box center [1038, 322] width 318 height 27
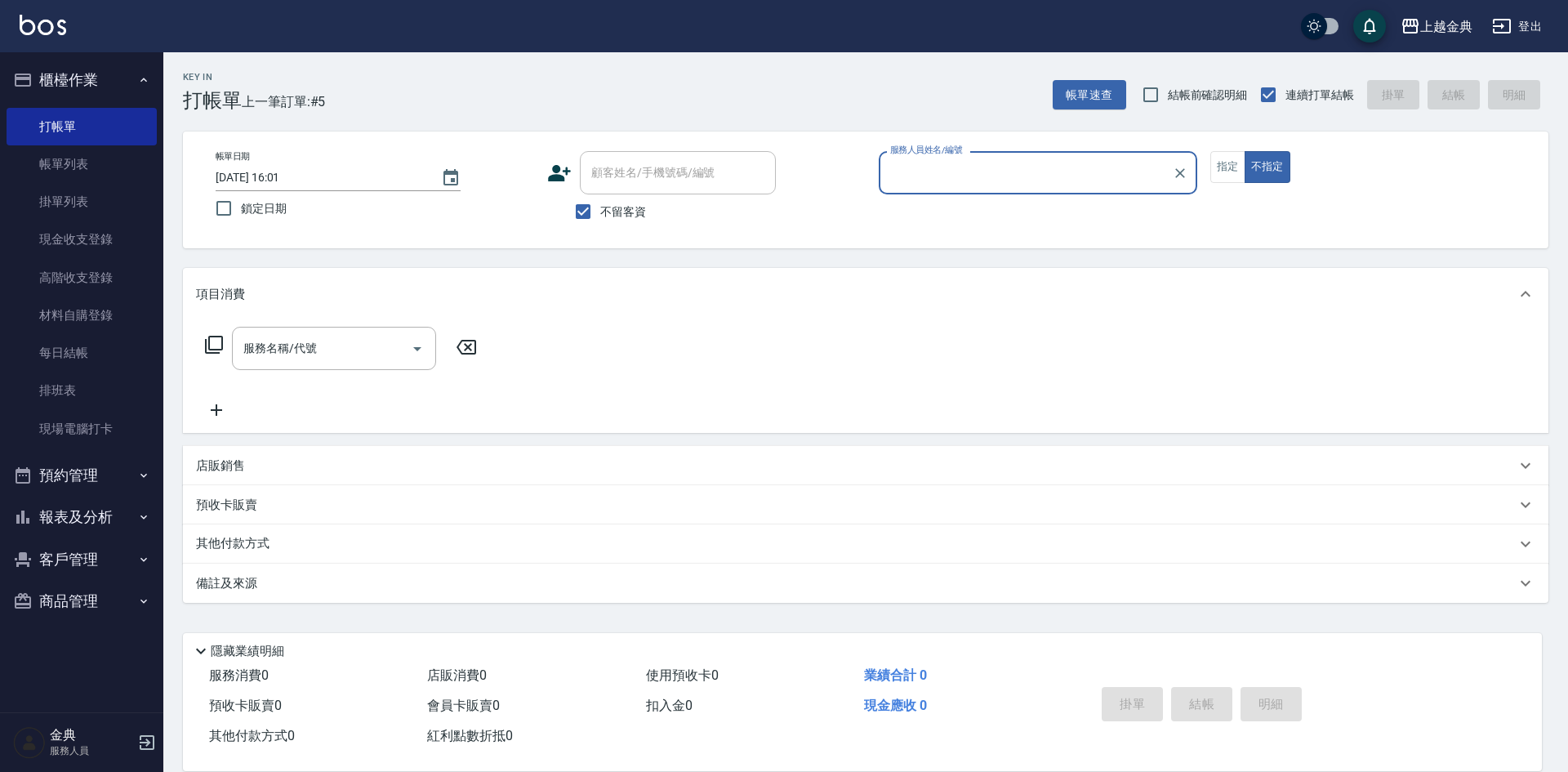
type input "[PERSON_NAME]-5"
click at [220, 342] on icon at bounding box center [214, 344] width 20 height 20
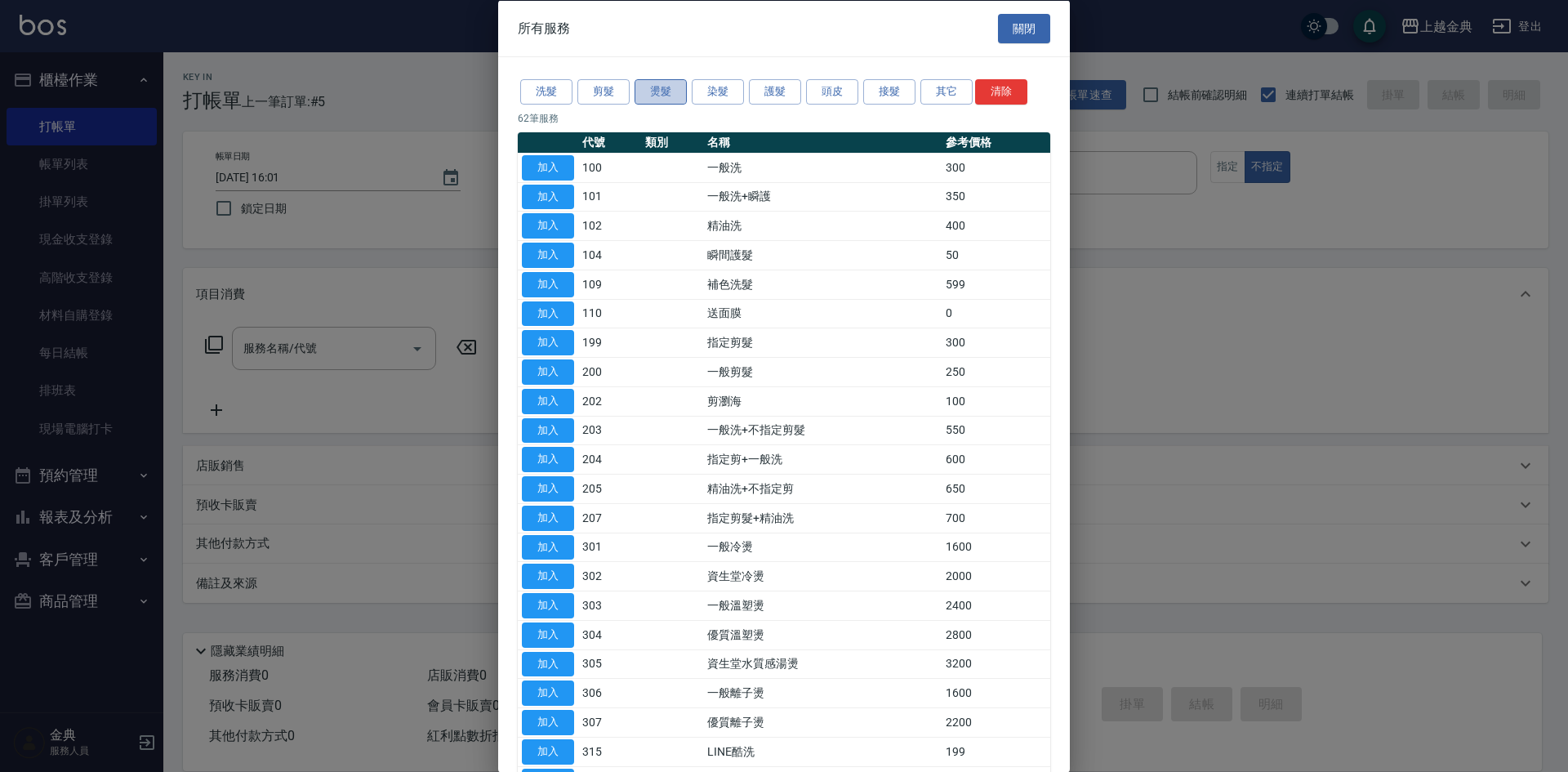
click at [665, 98] on button "燙髮" at bounding box center [660, 92] width 52 height 25
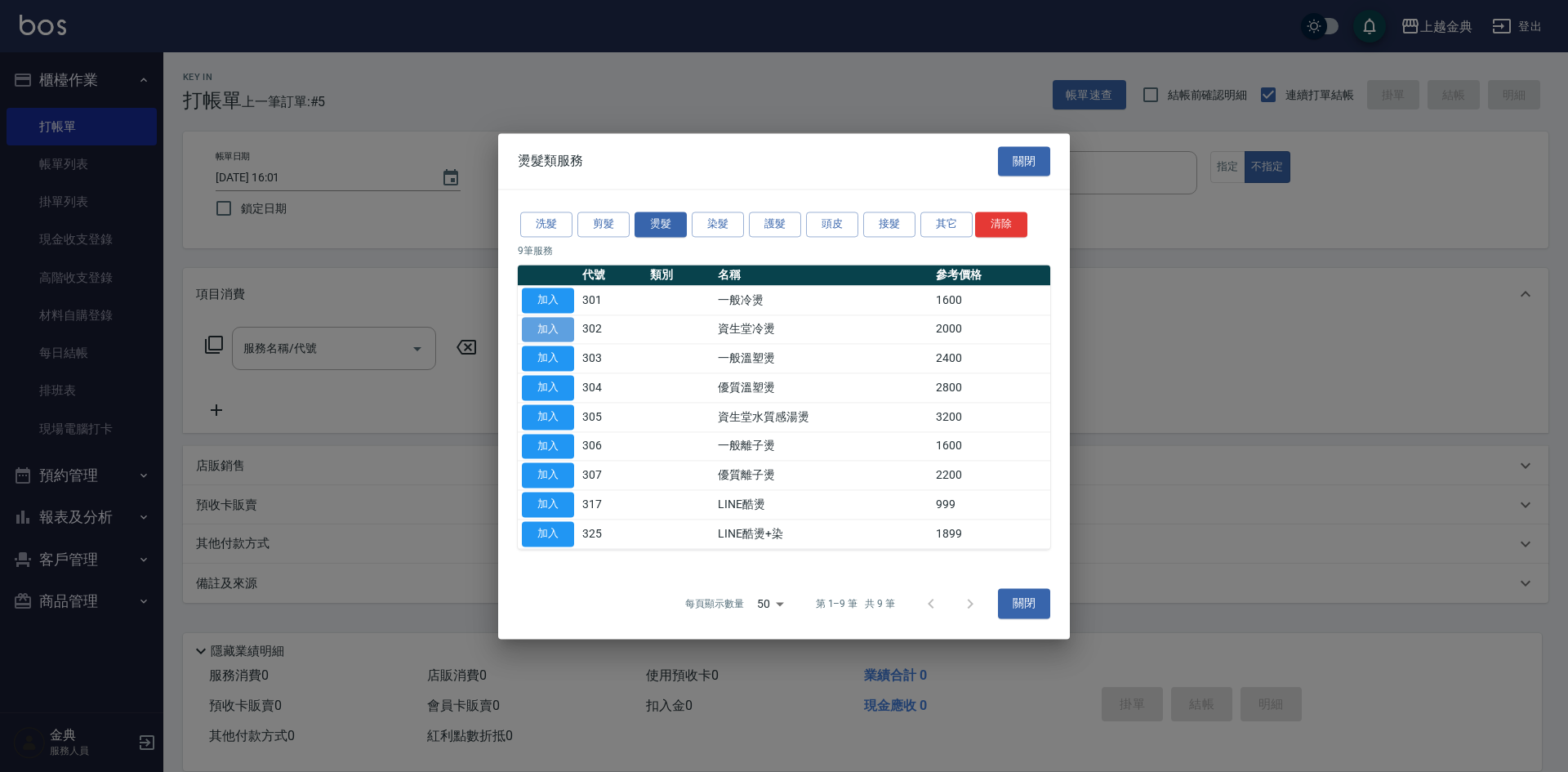
click at [563, 325] on button "加入" at bounding box center [548, 329] width 52 height 25
type input "資生堂冷燙(302)"
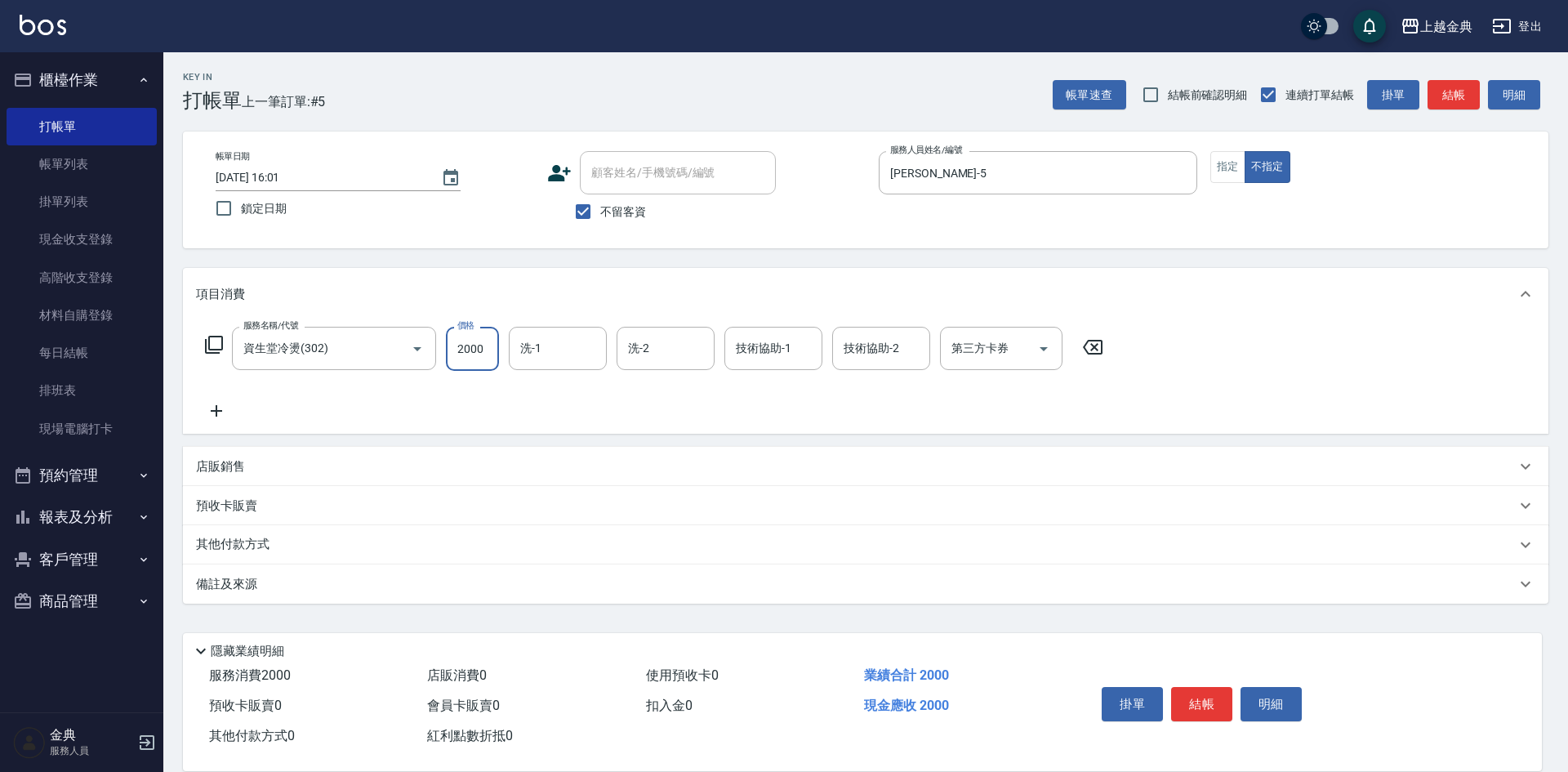
click at [488, 350] on input "2000" at bounding box center [472, 348] width 53 height 44
type input "2200"
click at [556, 355] on input "洗-1" at bounding box center [557, 348] width 83 height 29
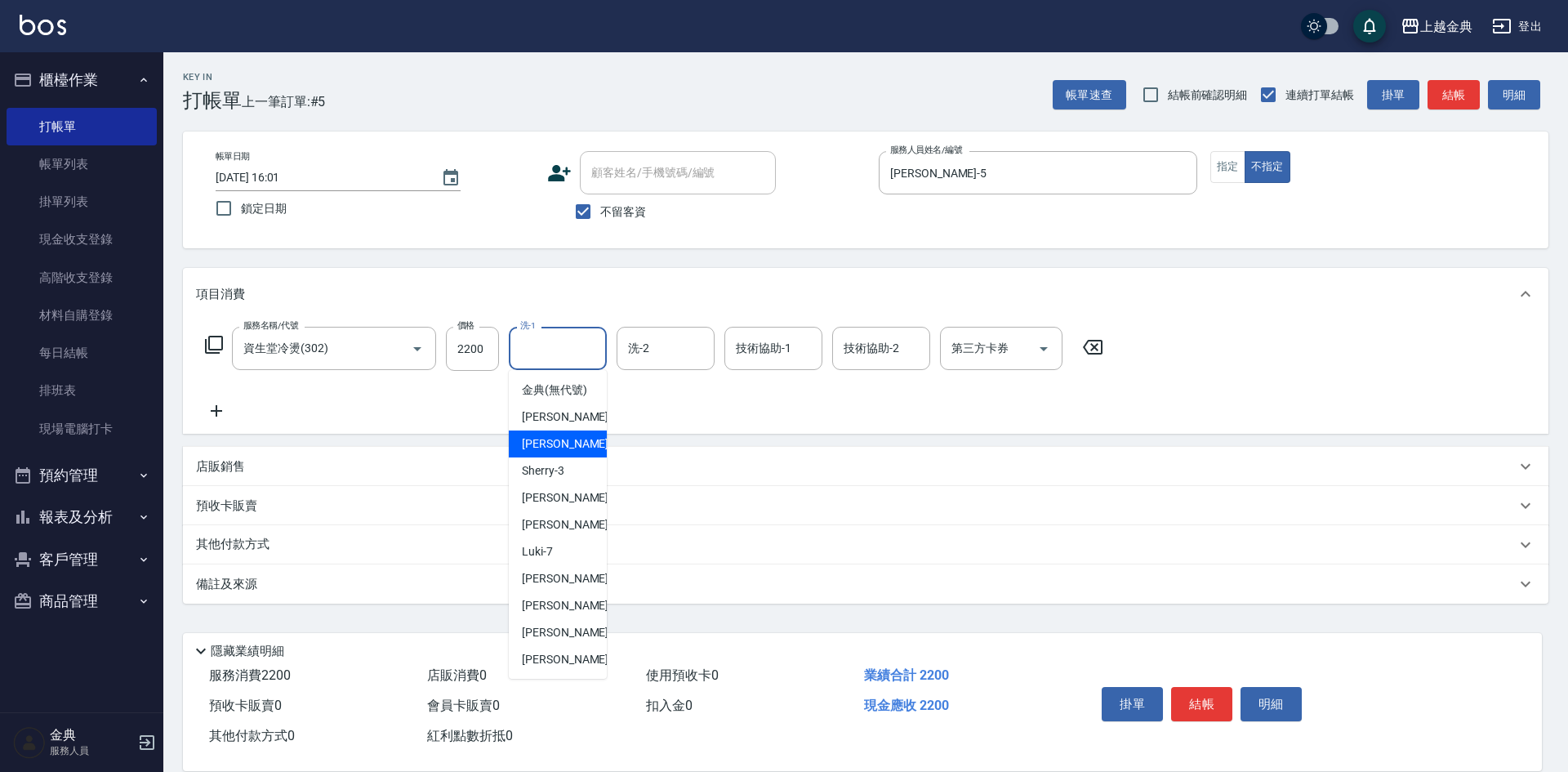
click at [557, 453] on span "Cindy -2" at bounding box center [569, 444] width 96 height 17
type input "Cindy-2"
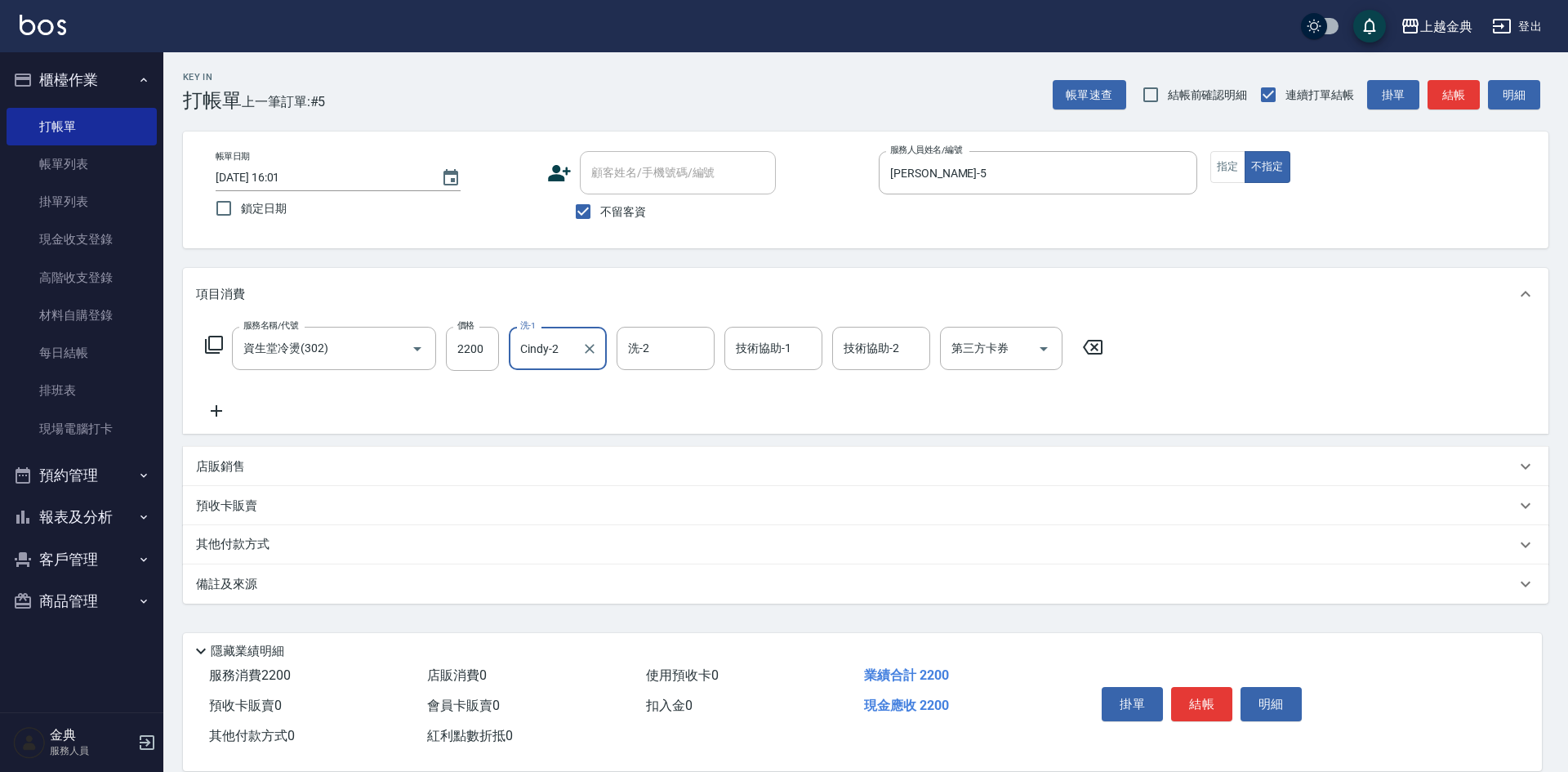
click at [219, 342] on icon at bounding box center [214, 344] width 20 height 20
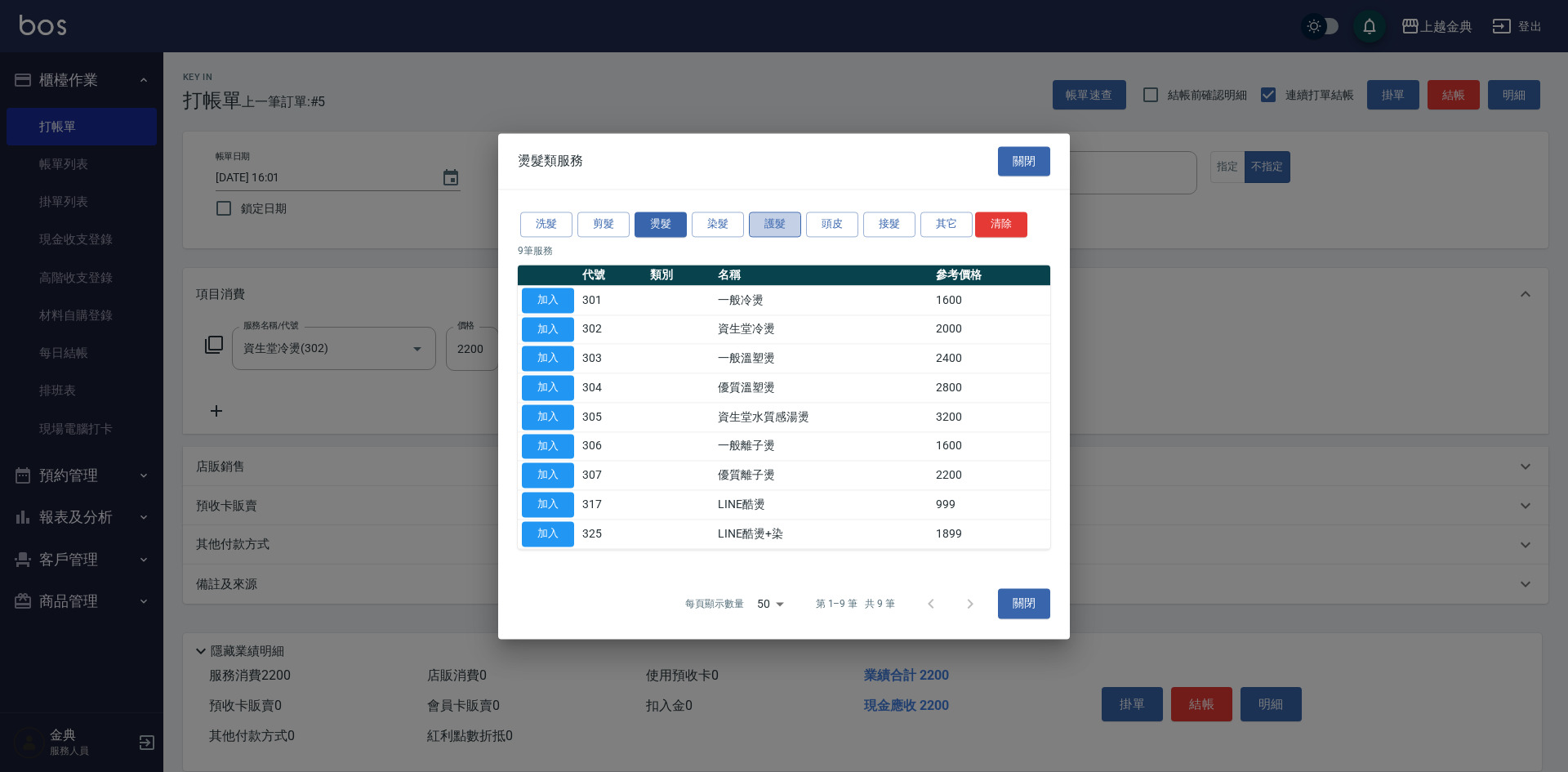
click at [758, 221] on button "護髮" at bounding box center [774, 223] width 52 height 25
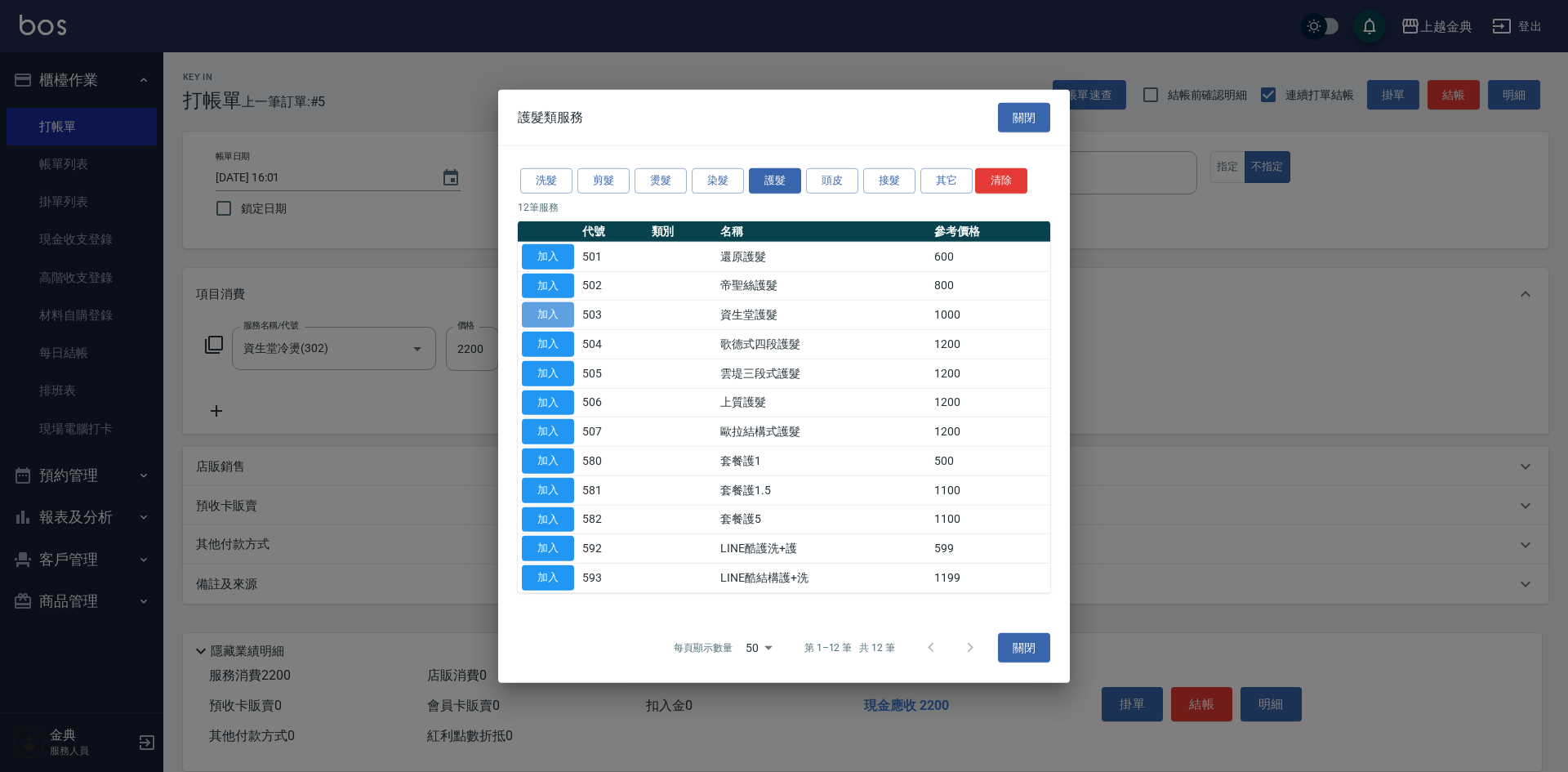
click at [551, 311] on button "加入" at bounding box center [548, 314] width 52 height 25
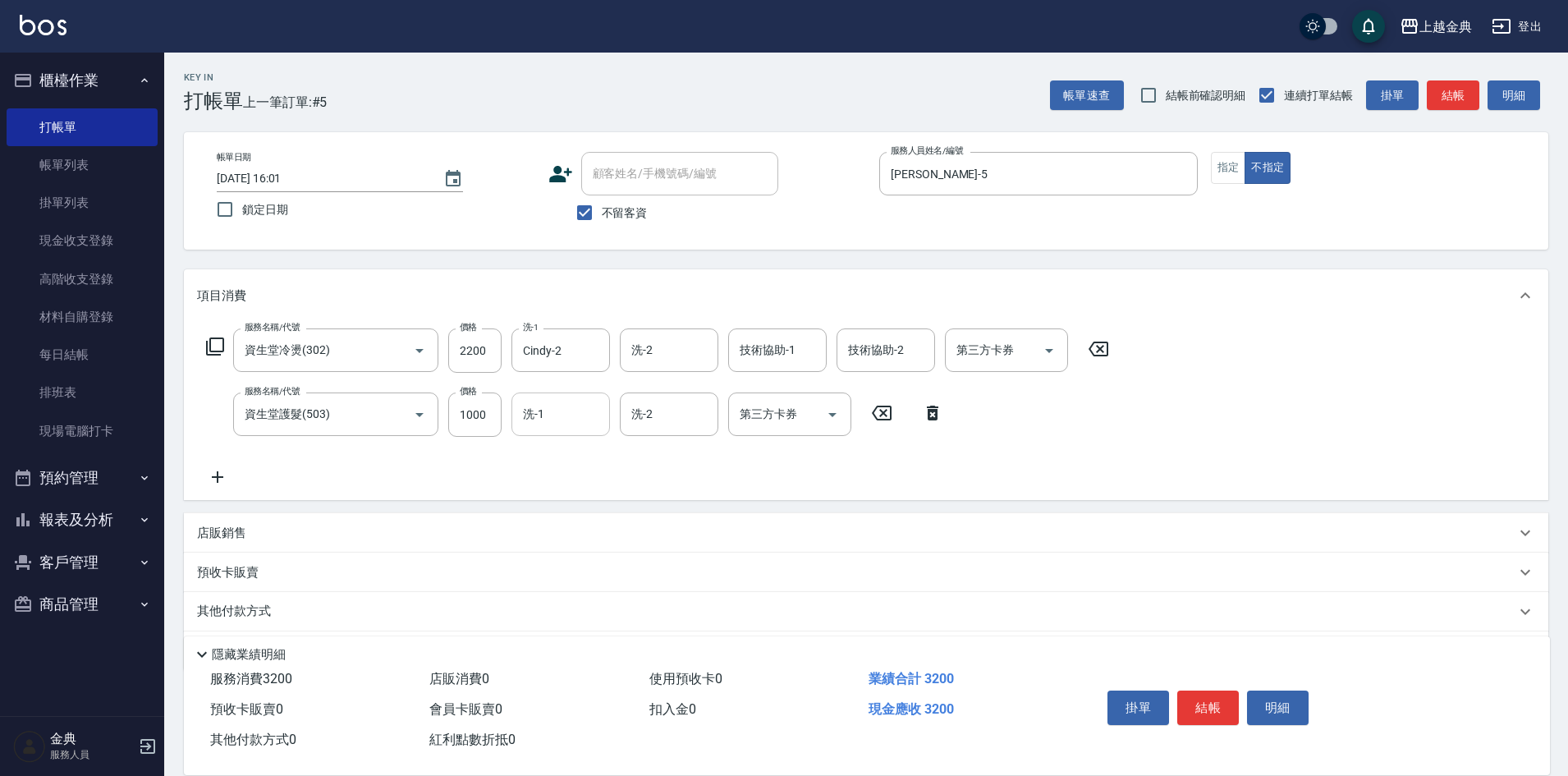
click at [559, 414] on input "洗-1" at bounding box center [560, 414] width 84 height 29
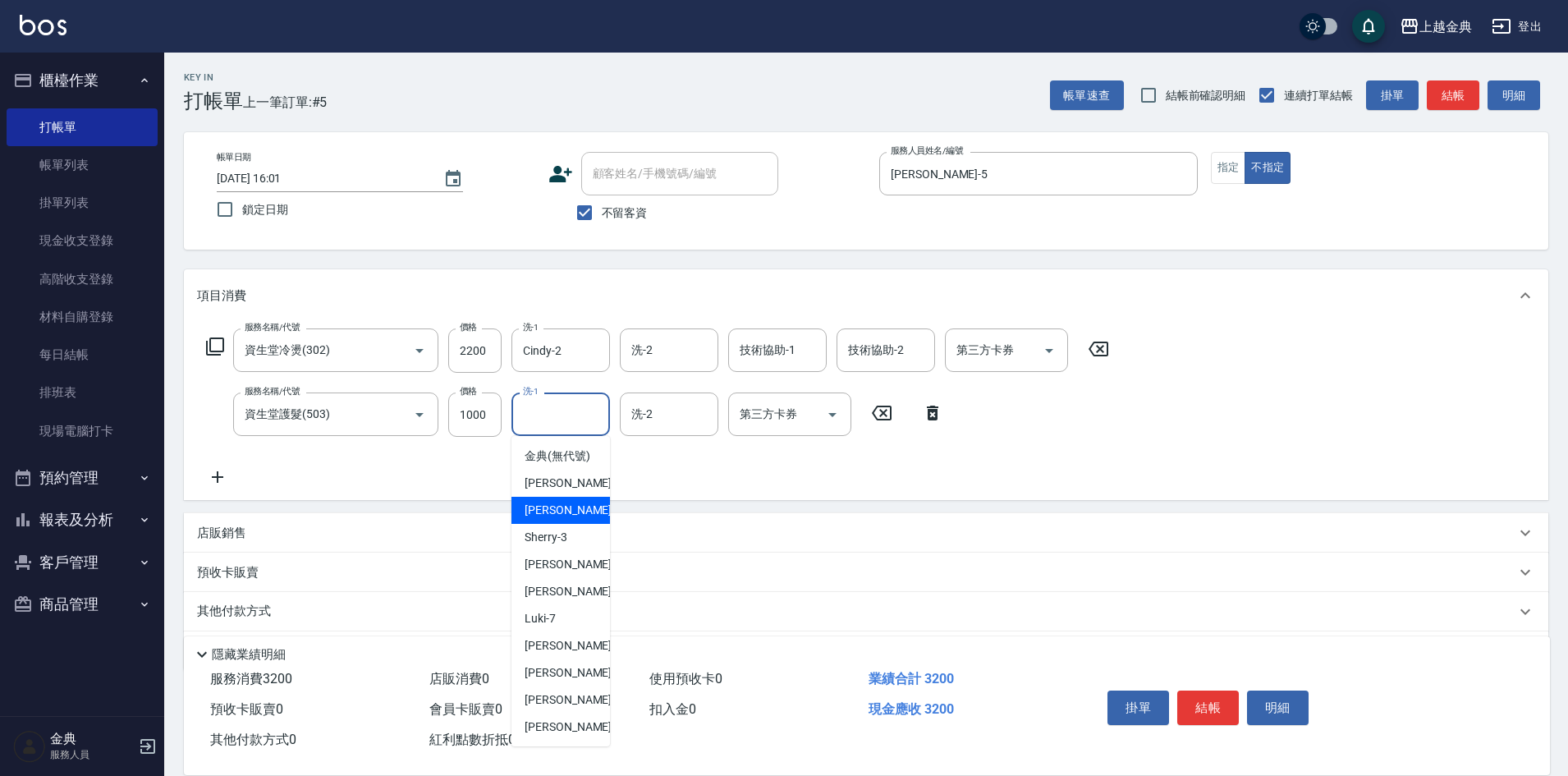
click at [570, 524] on div "Cindy -2" at bounding box center [560, 510] width 98 height 27
type input "Cindy-2"
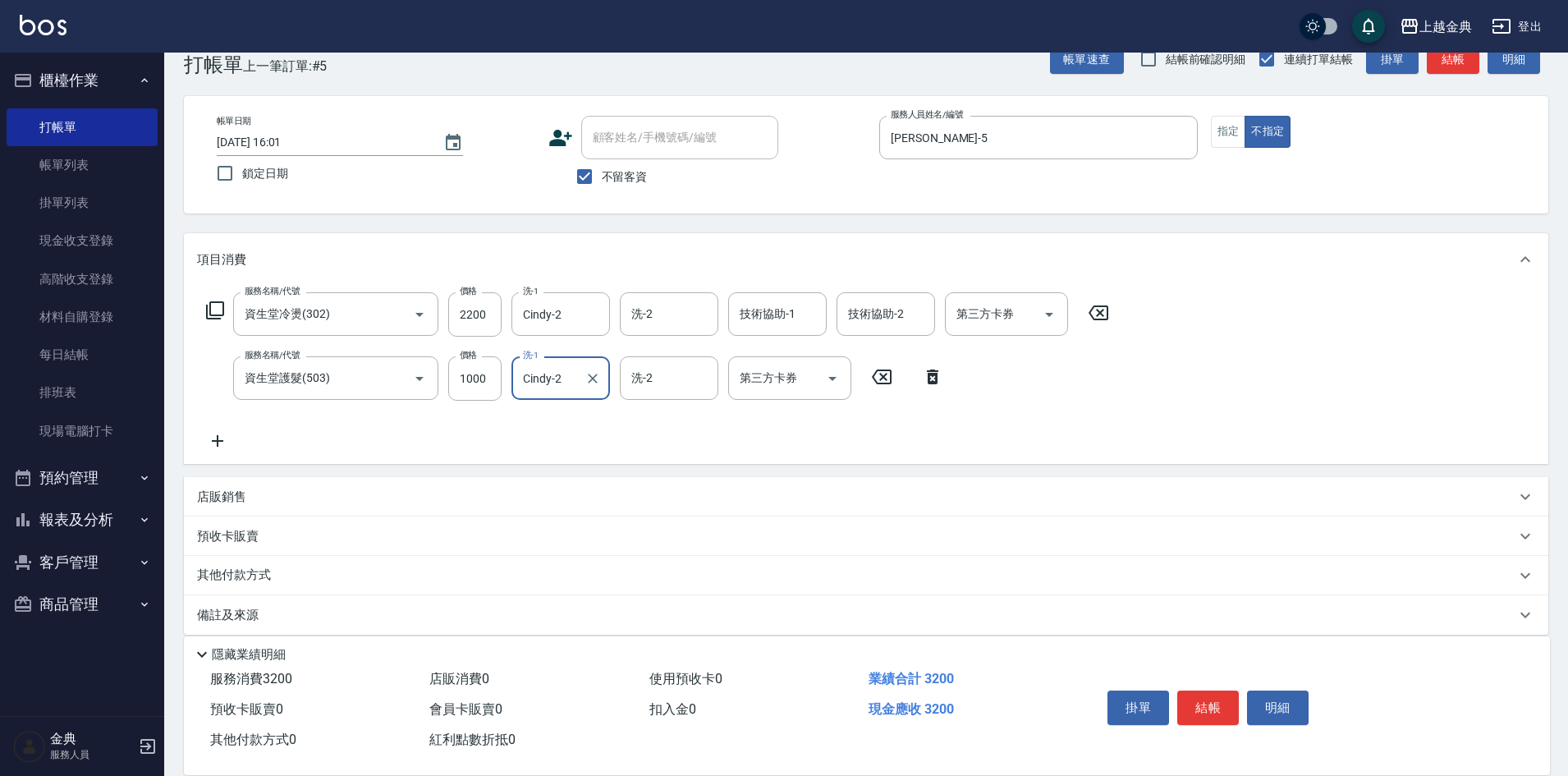
scroll to position [52, 0]
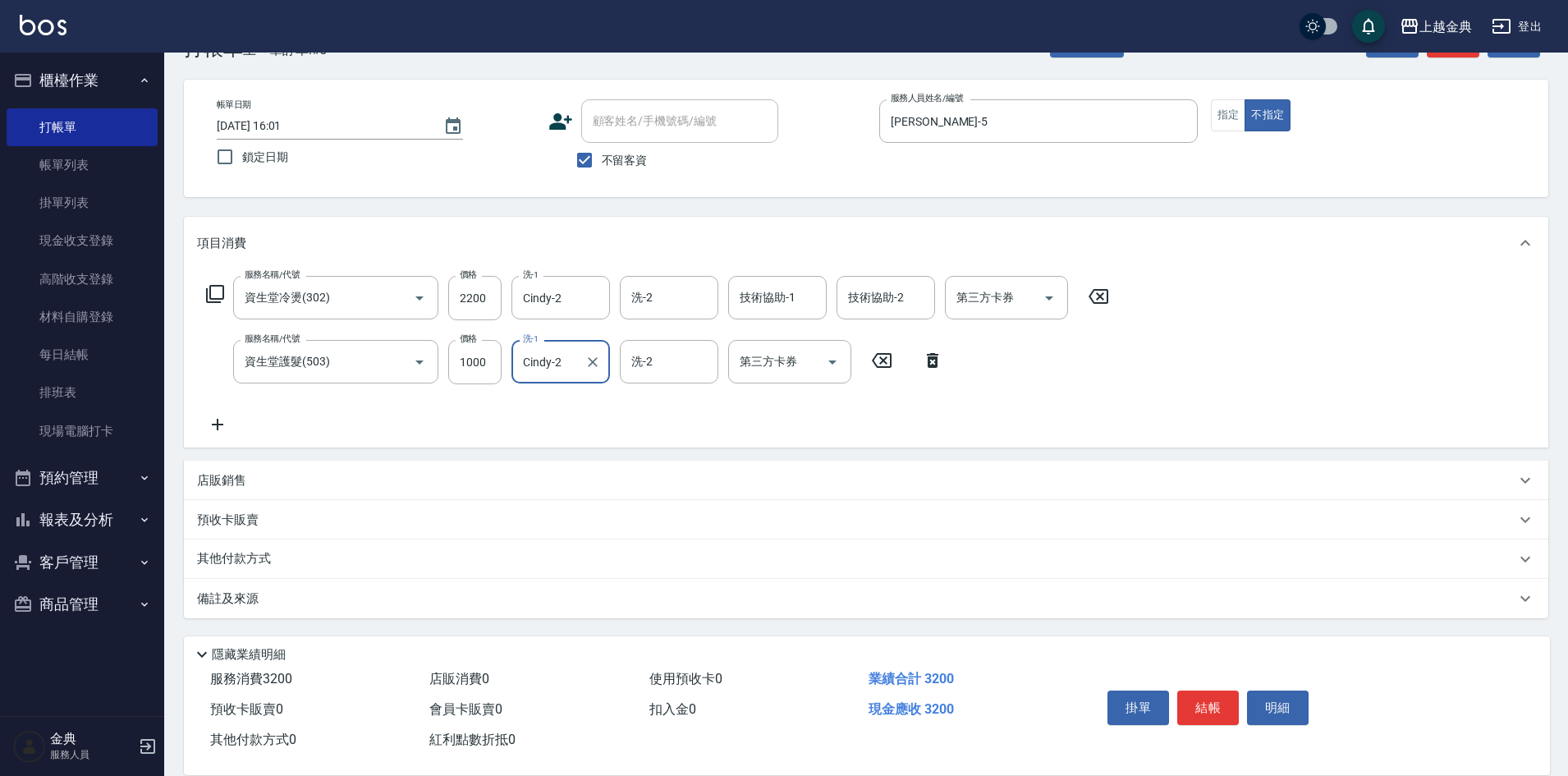
click at [288, 554] on div "其他付款方式" at bounding box center [855, 559] width 1318 height 18
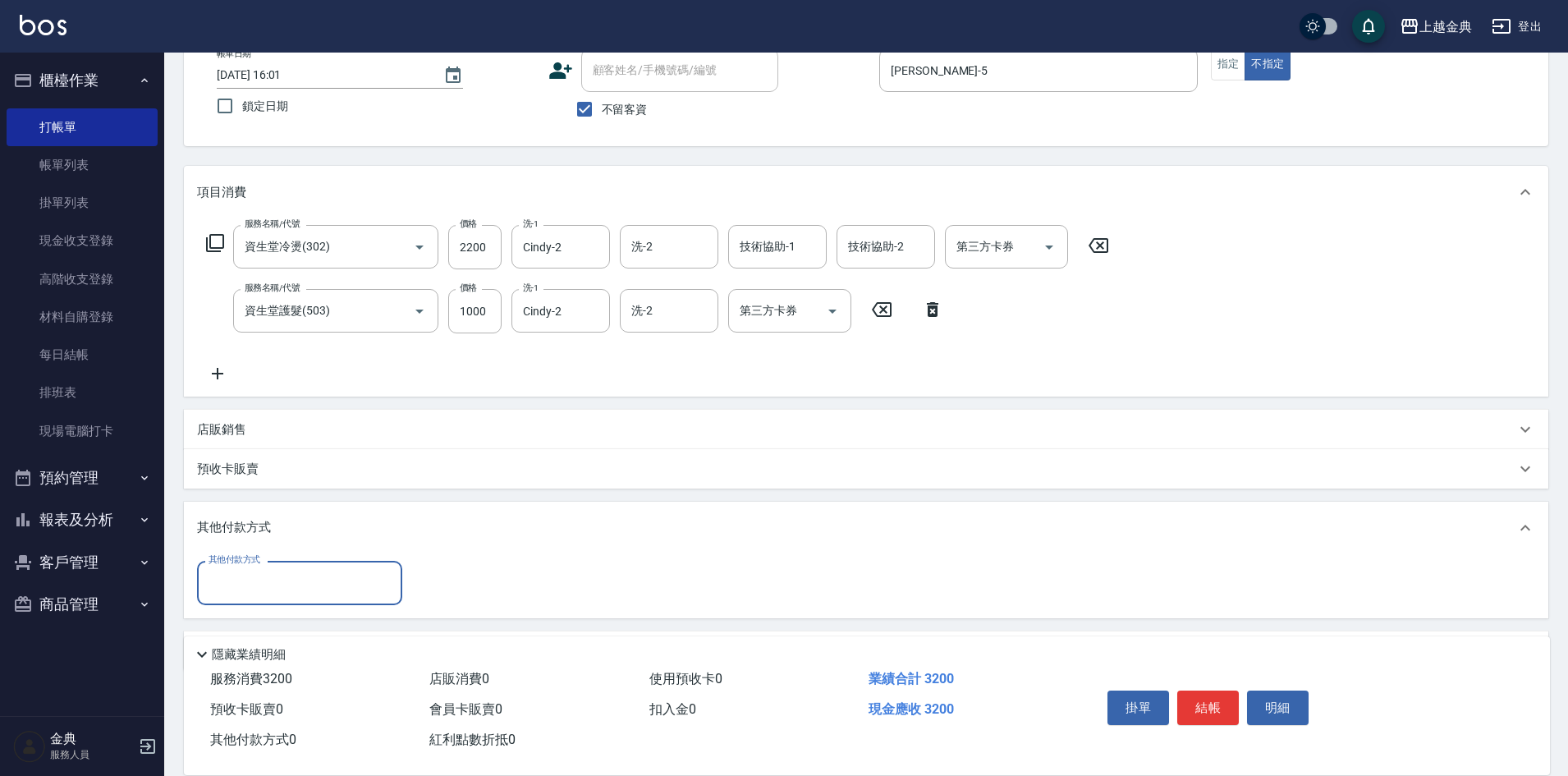
scroll to position [156, 0]
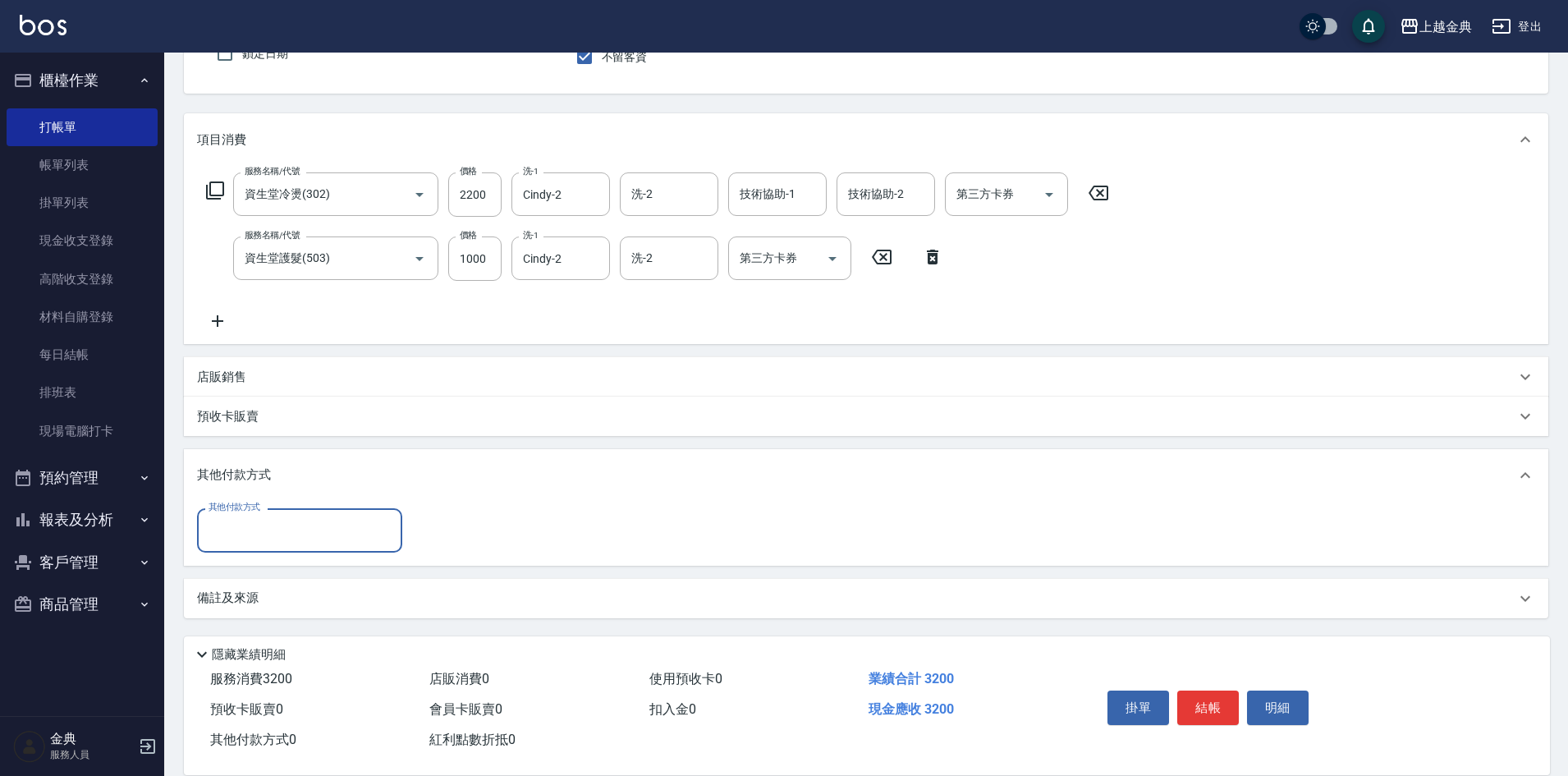
click at [298, 530] on input "其他付款方式" at bounding box center [299, 530] width 191 height 29
click at [268, 589] on span "信用卡" at bounding box center [299, 599] width 205 height 27
type input "信用卡"
click at [411, 527] on div "其他付款方式 信用卡 其他付款方式 信用卡金額 0 信用卡金額" at bounding box center [371, 530] width 348 height 44
click at [412, 529] on div "其他付款方式 信用卡 其他付款方式 信用卡金額 0 信用卡金額" at bounding box center [371, 530] width 348 height 44
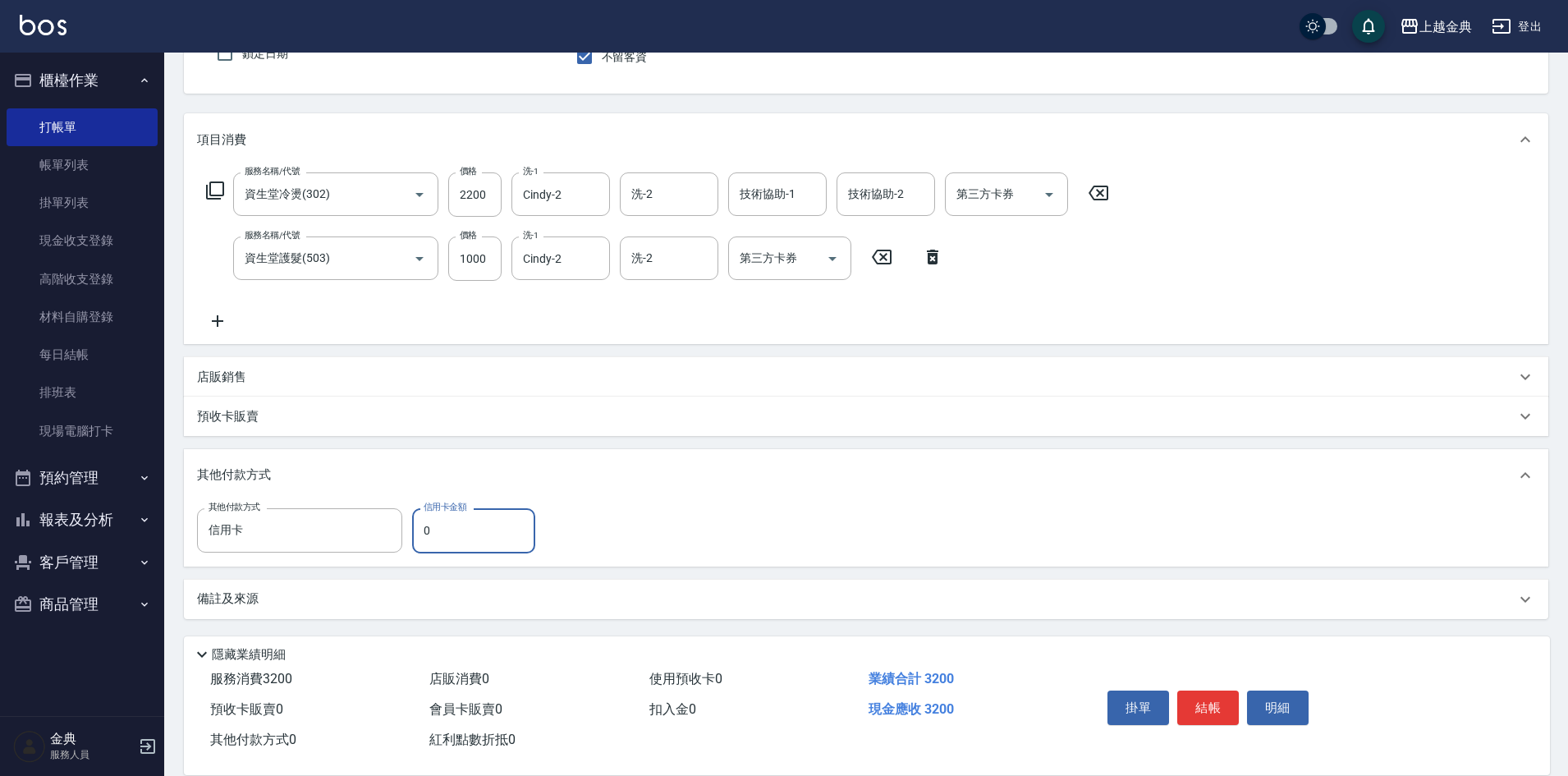
click at [420, 525] on input "0" at bounding box center [474, 530] width 124 height 44
type input "3200"
click at [1219, 693] on button "結帳" at bounding box center [1208, 708] width 62 height 35
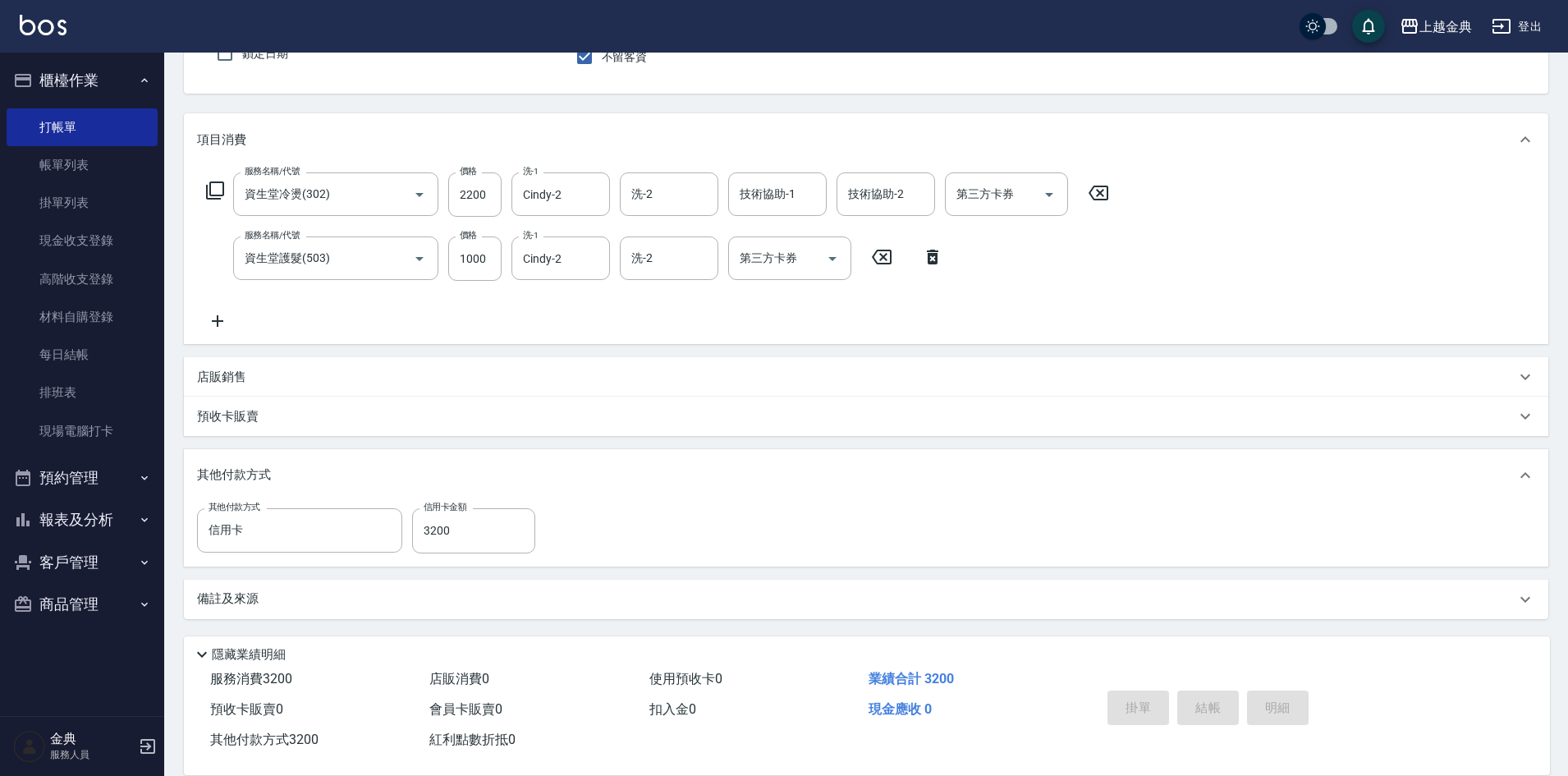
type input "[DATE] 16:02"
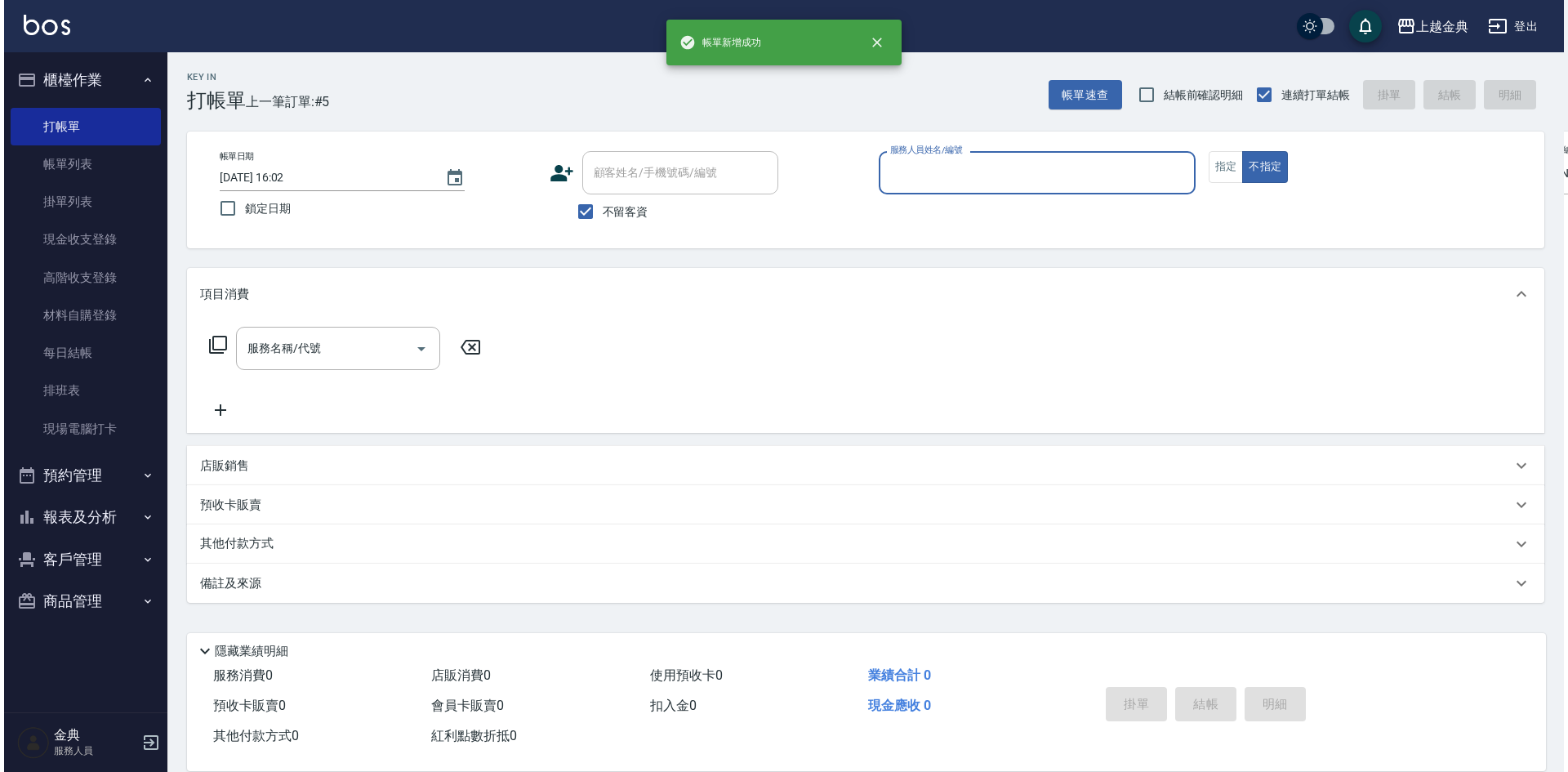
scroll to position [0, 0]
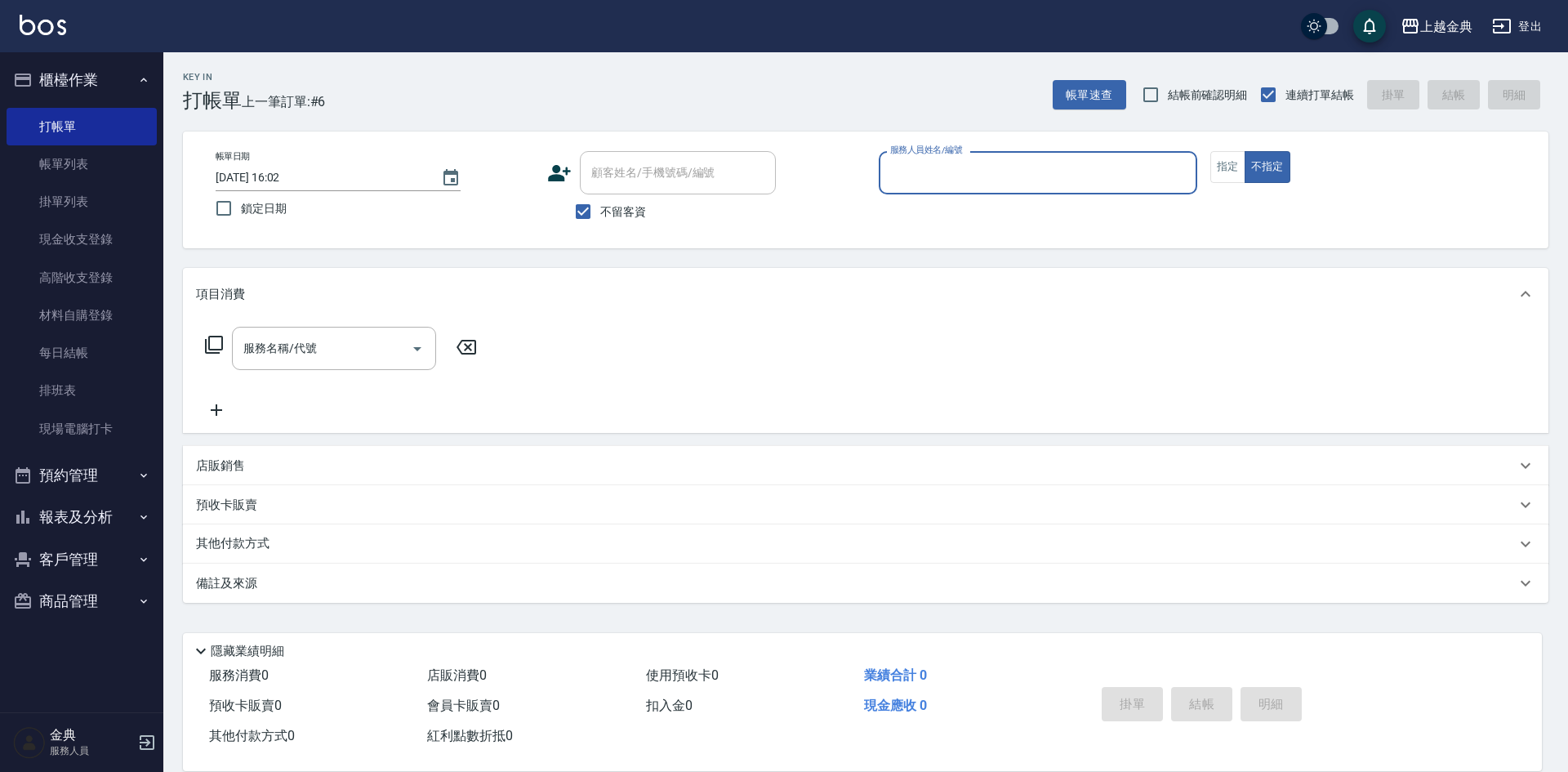
click at [1059, 171] on input "服務人員姓名/編號" at bounding box center [1038, 172] width 304 height 29
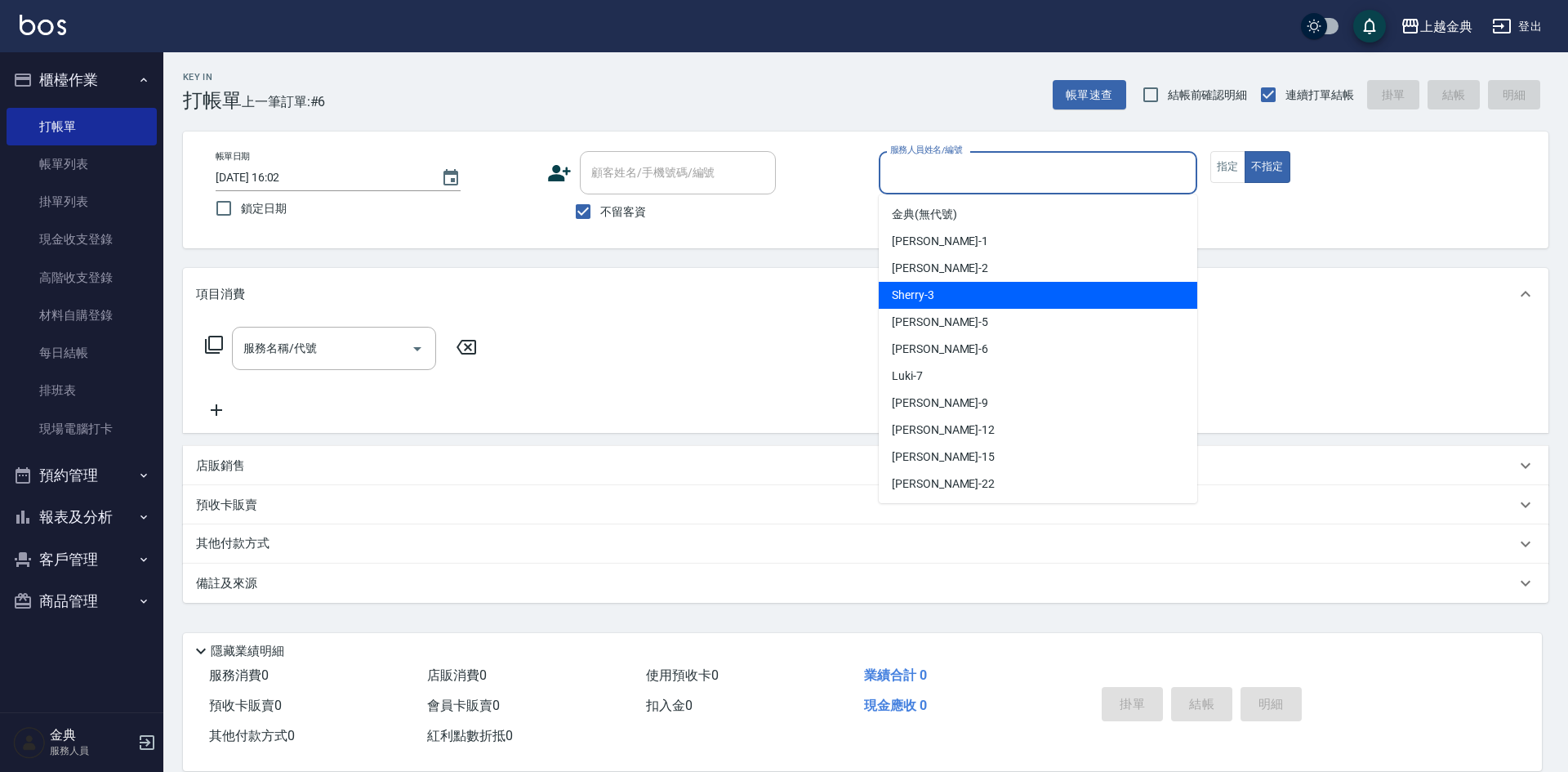
click at [1057, 293] on div "Sherry -3" at bounding box center [1038, 295] width 318 height 27
type input "Sherry-3"
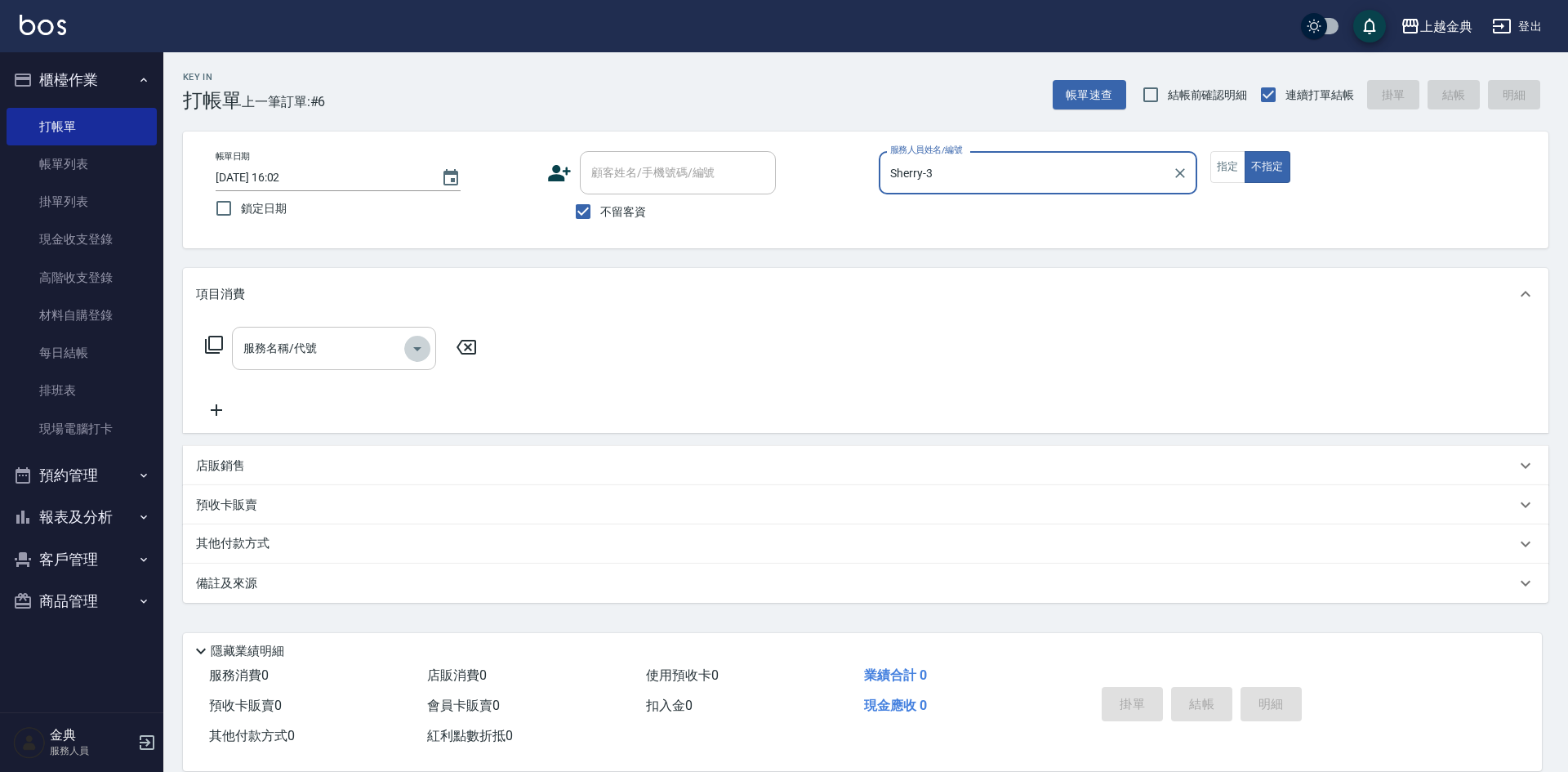
click at [412, 344] on icon "Open" at bounding box center [417, 349] width 20 height 20
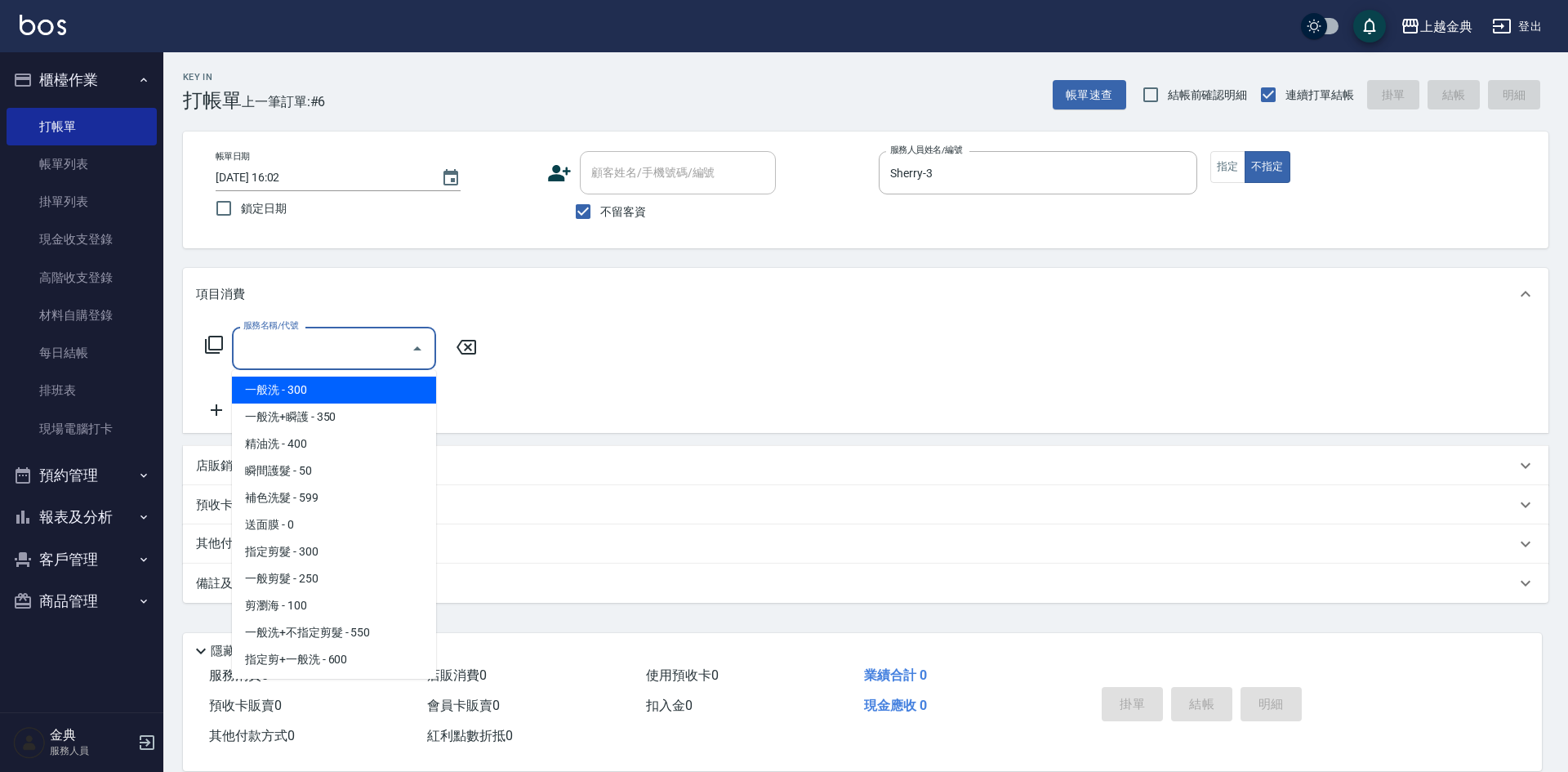
click at [367, 383] on span "一般洗 - 300" at bounding box center [334, 389] width 204 height 27
type input "一般洗(100)"
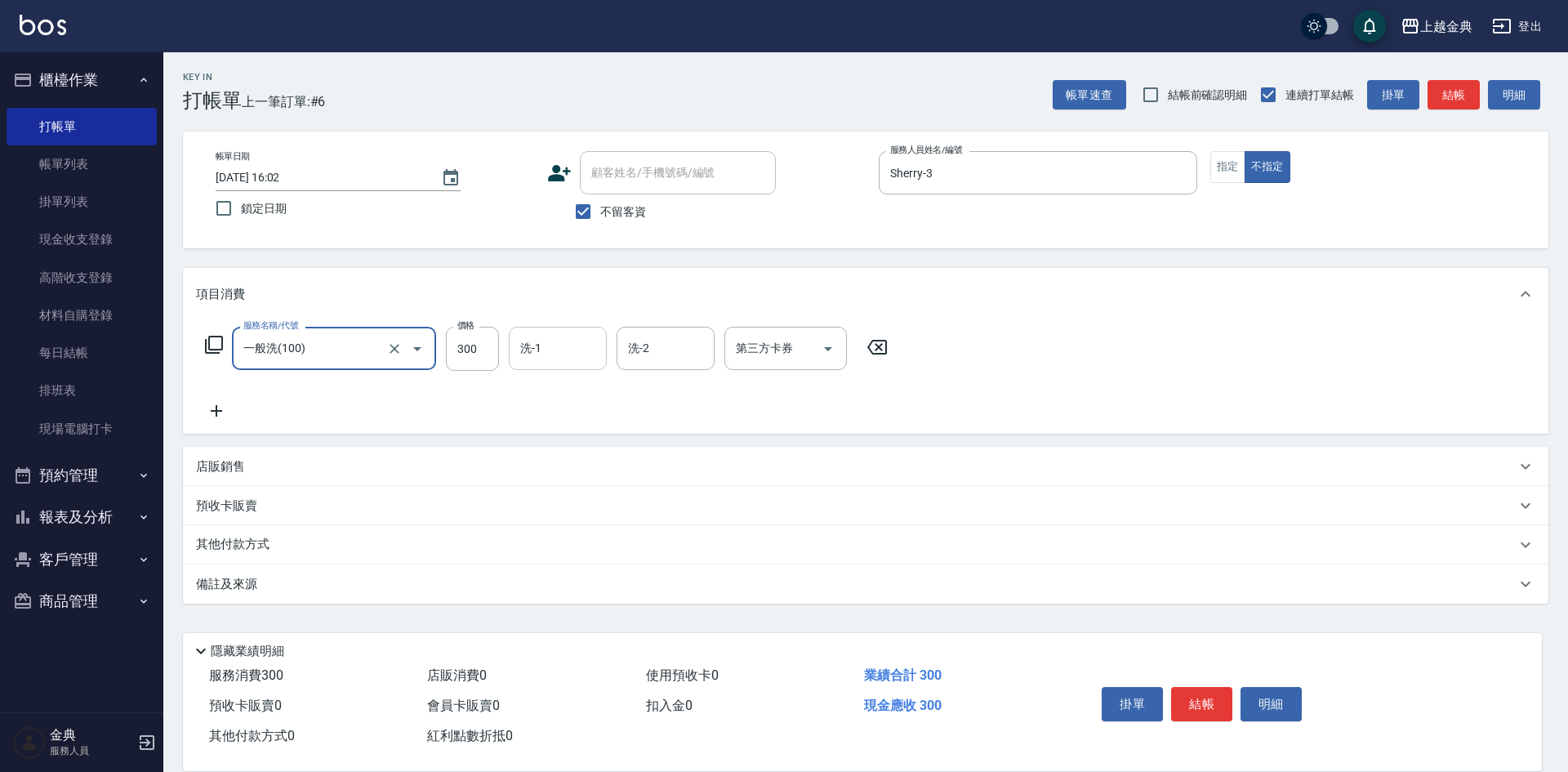
click at [552, 342] on input "洗-1" at bounding box center [557, 348] width 83 height 29
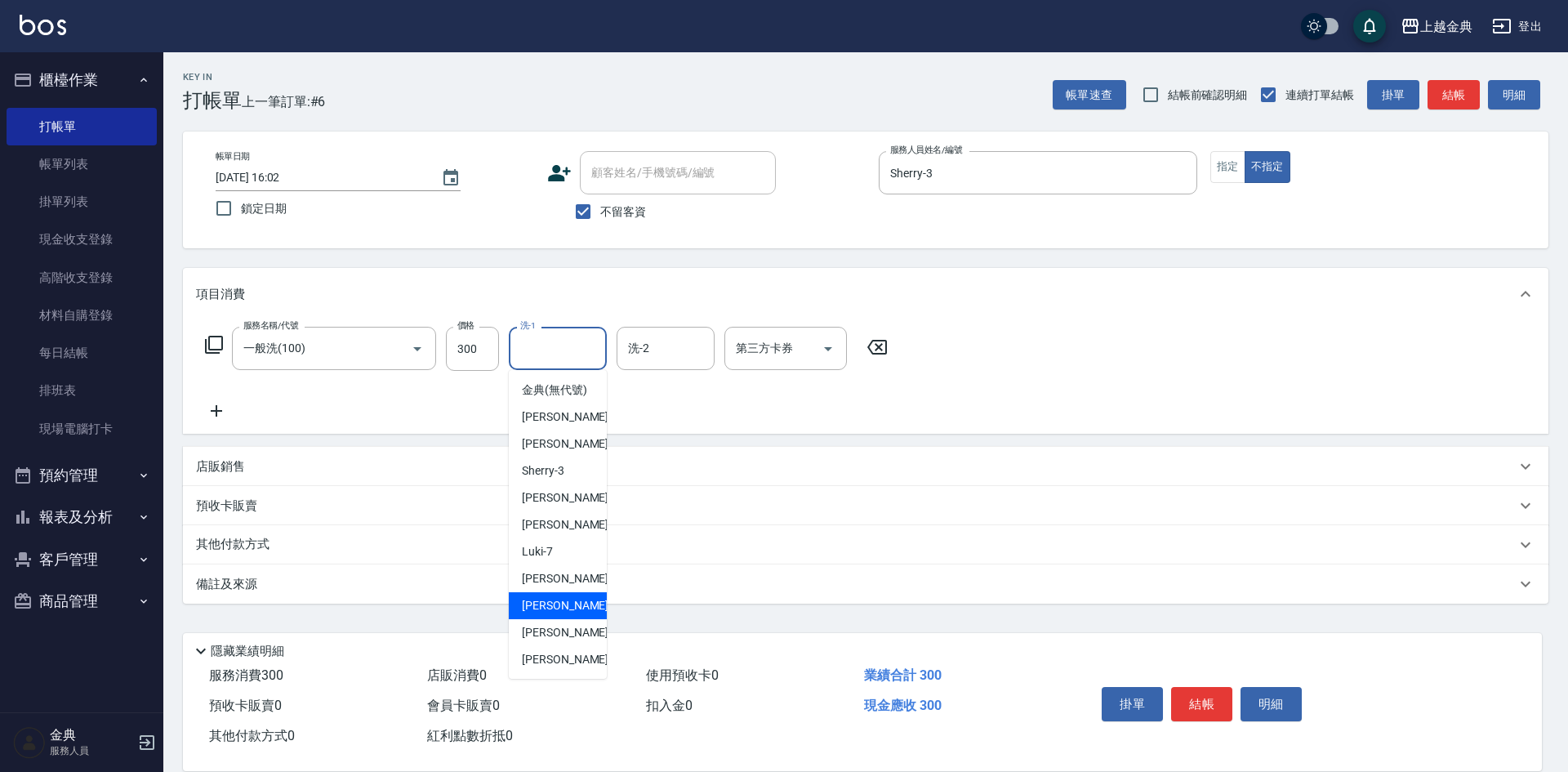
click at [575, 619] on div "[PERSON_NAME]-12" at bounding box center [557, 605] width 98 height 27
type input "[PERSON_NAME]-12"
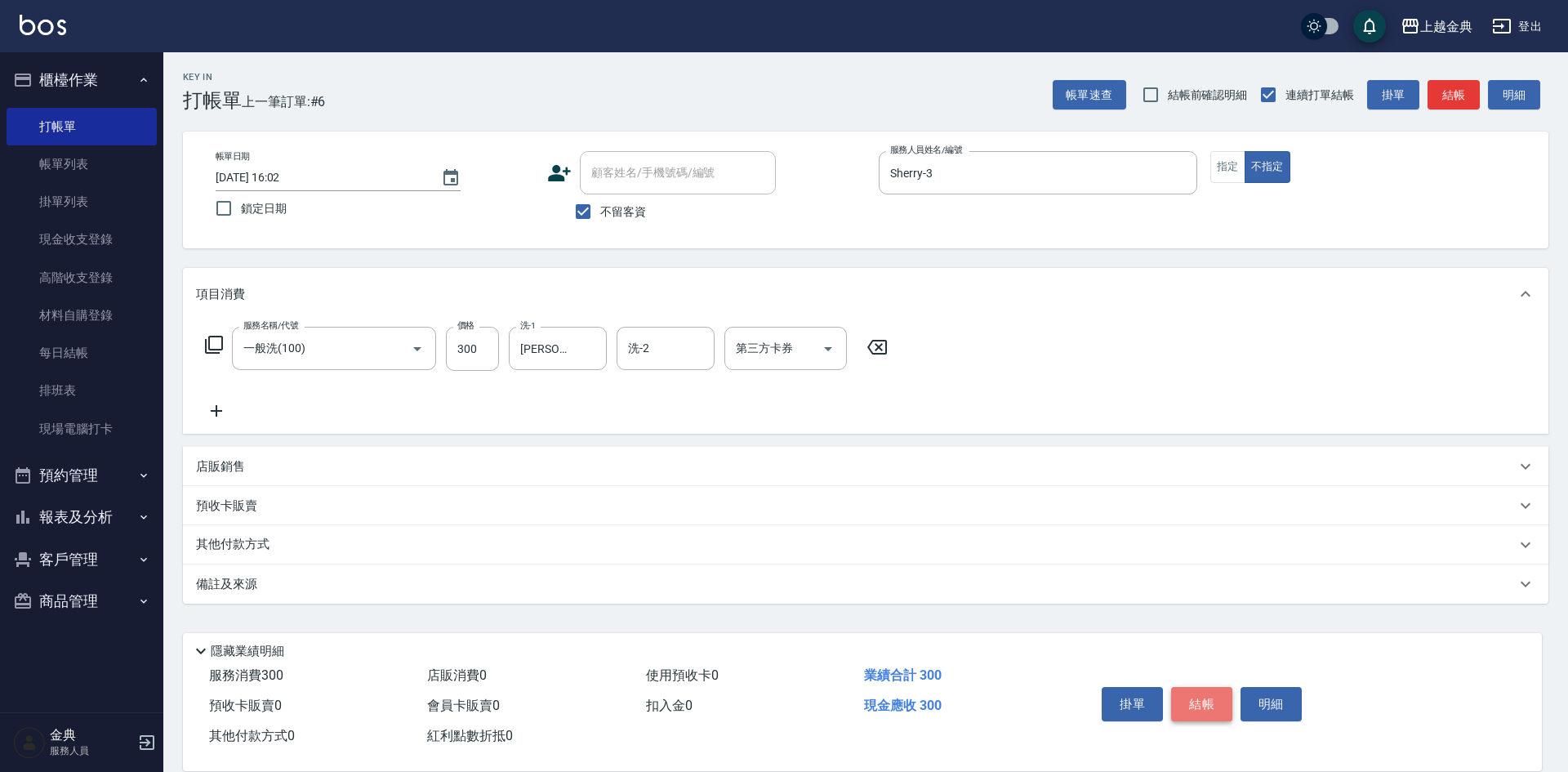
click at [1202, 702] on button "結帳" at bounding box center [1201, 704] width 61 height 35
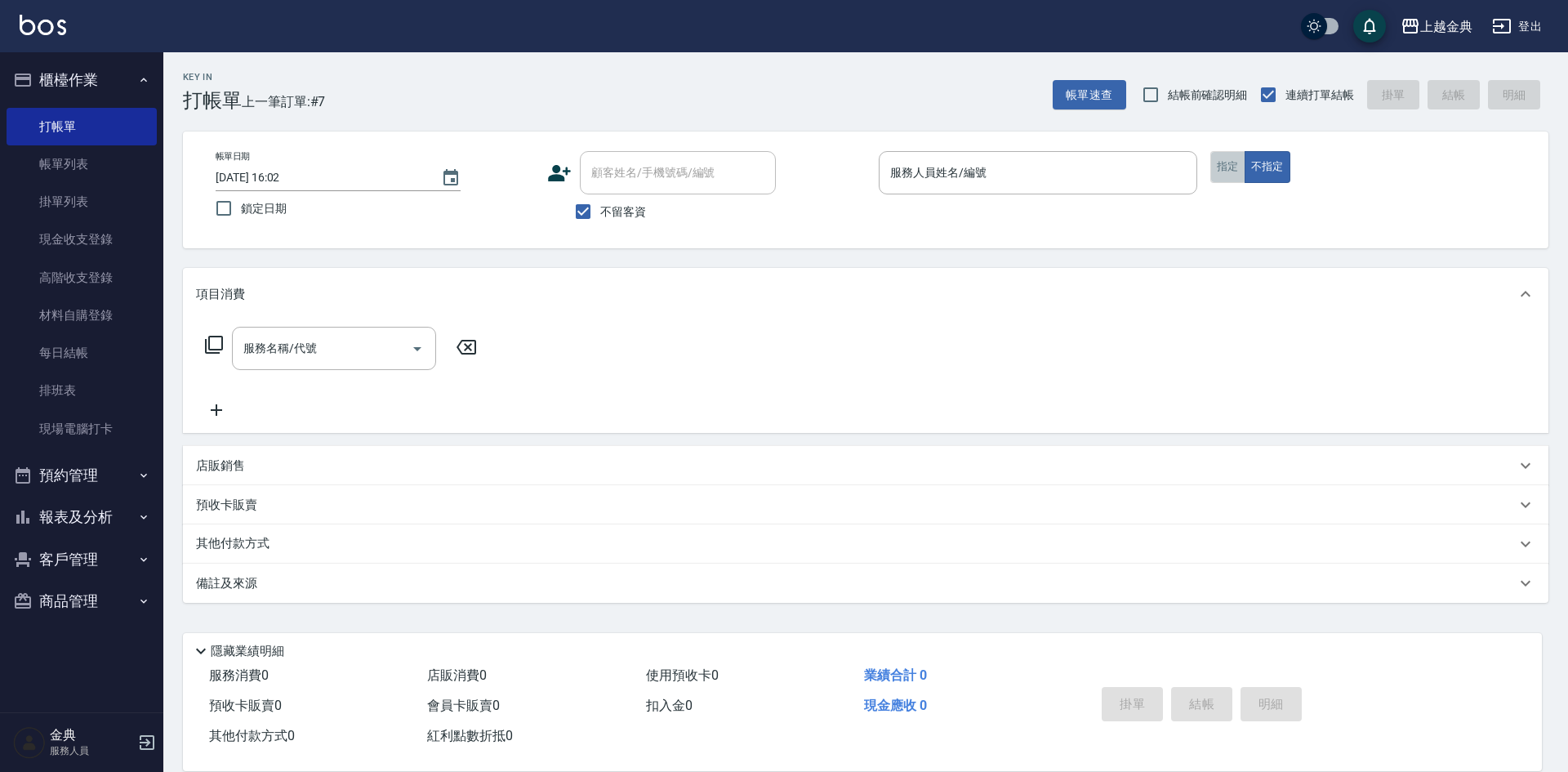
click at [1224, 170] on button "指定" at bounding box center [1227, 167] width 35 height 32
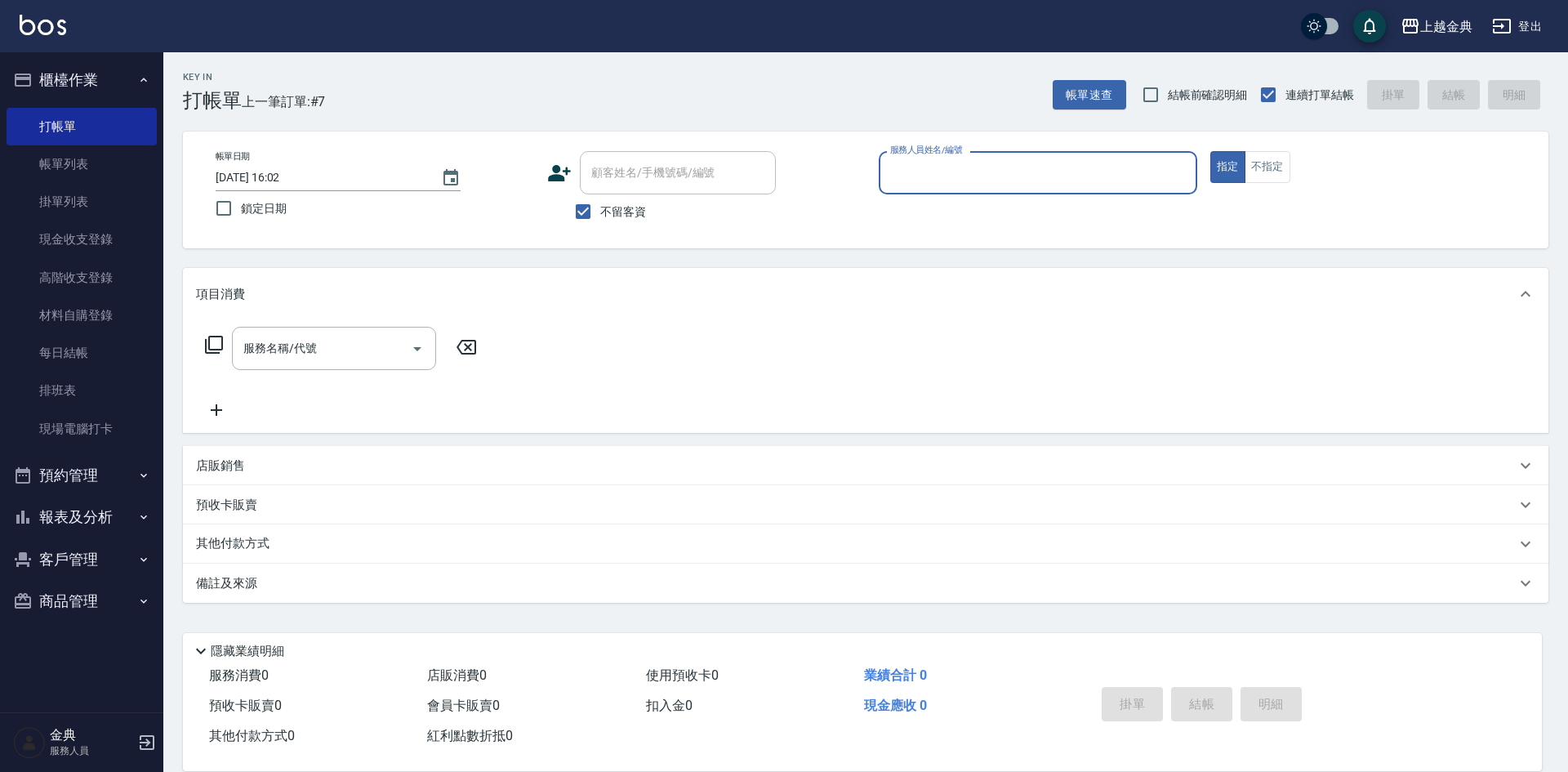
click at [1057, 164] on input "服務人員姓名/編號" at bounding box center [1038, 172] width 304 height 29
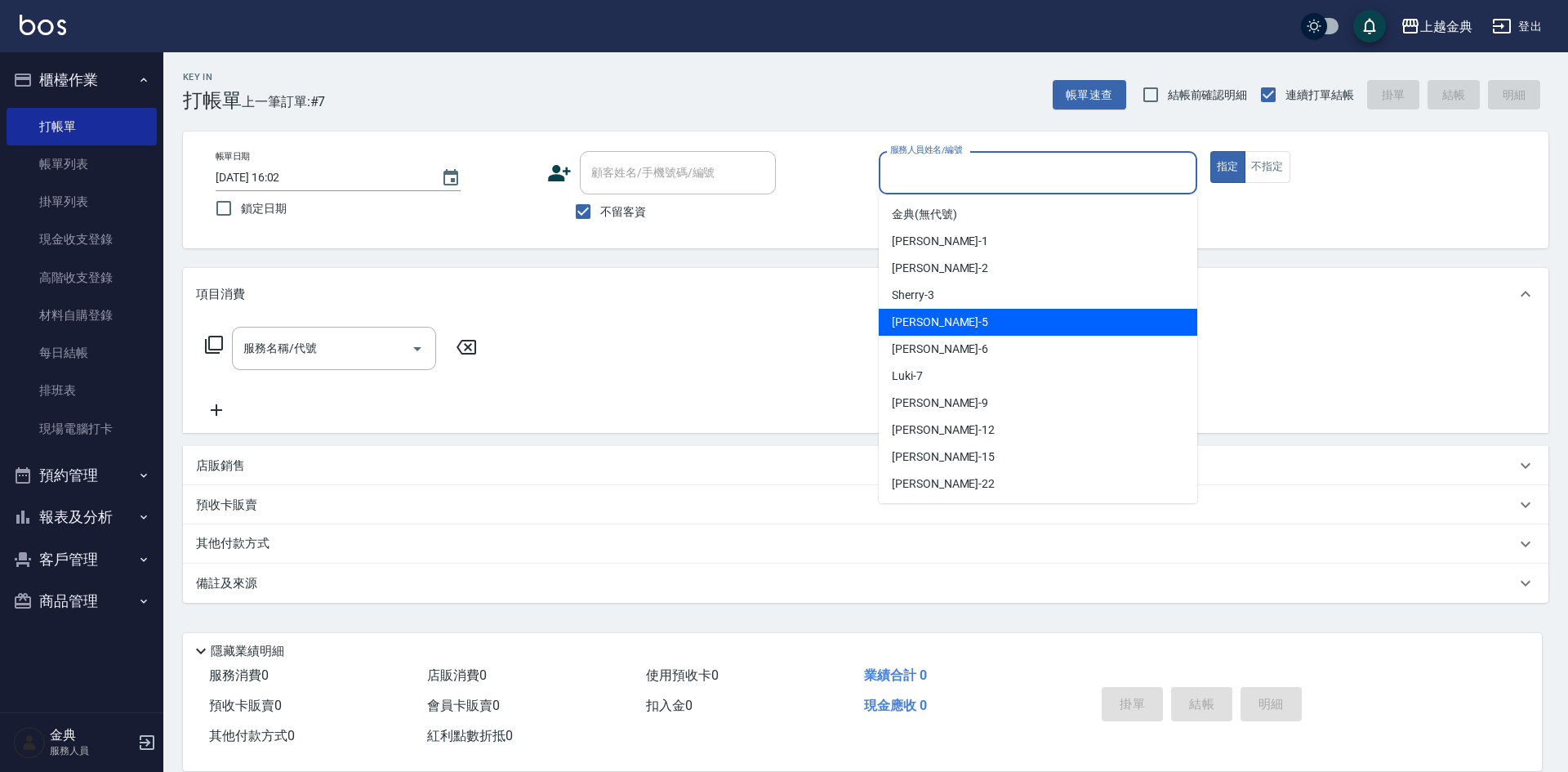
click at [1050, 317] on div "[PERSON_NAME] -5" at bounding box center [1038, 322] width 318 height 27
type input "[PERSON_NAME]-5"
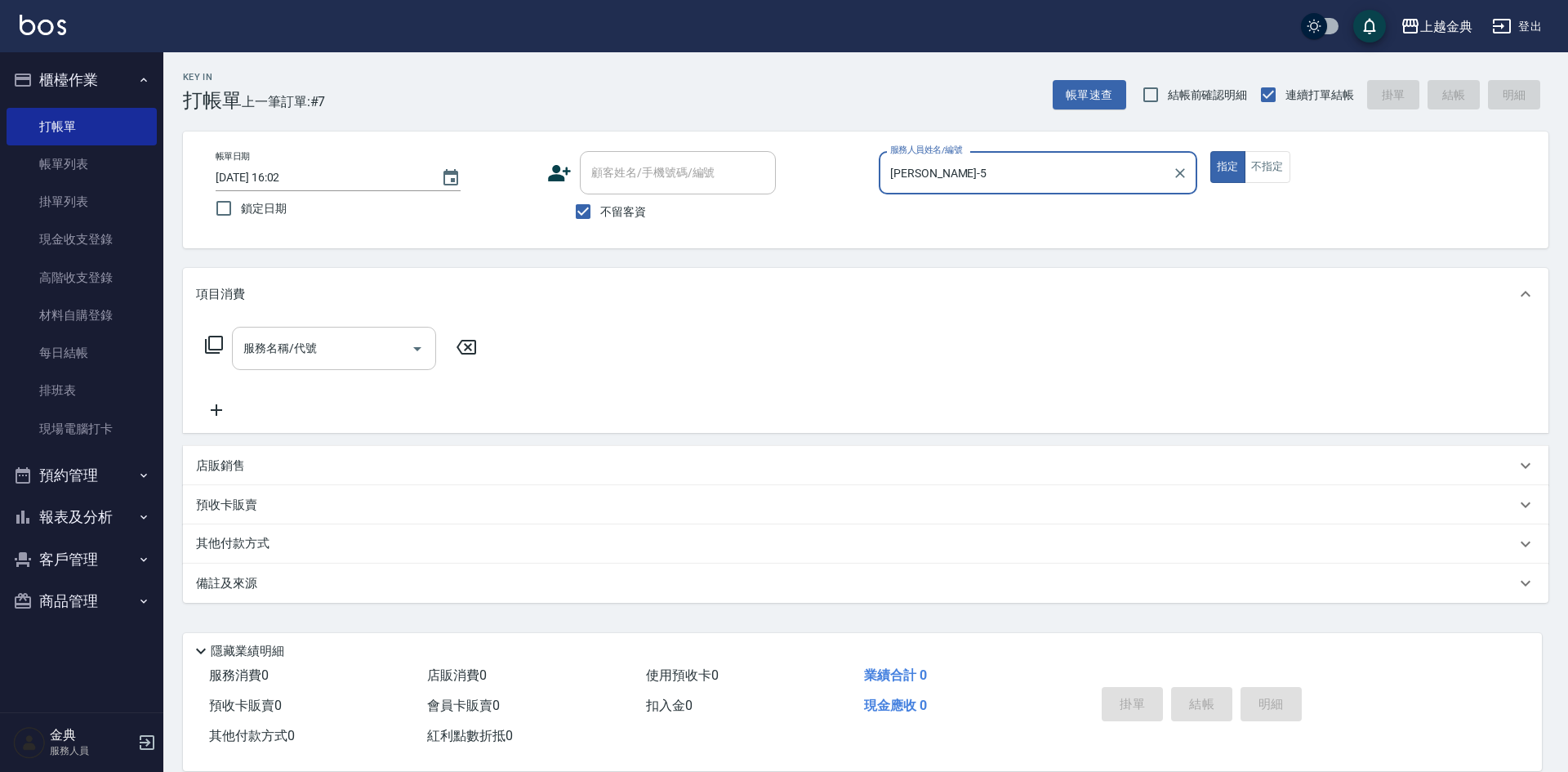
click at [418, 340] on icon "Open" at bounding box center [417, 349] width 20 height 20
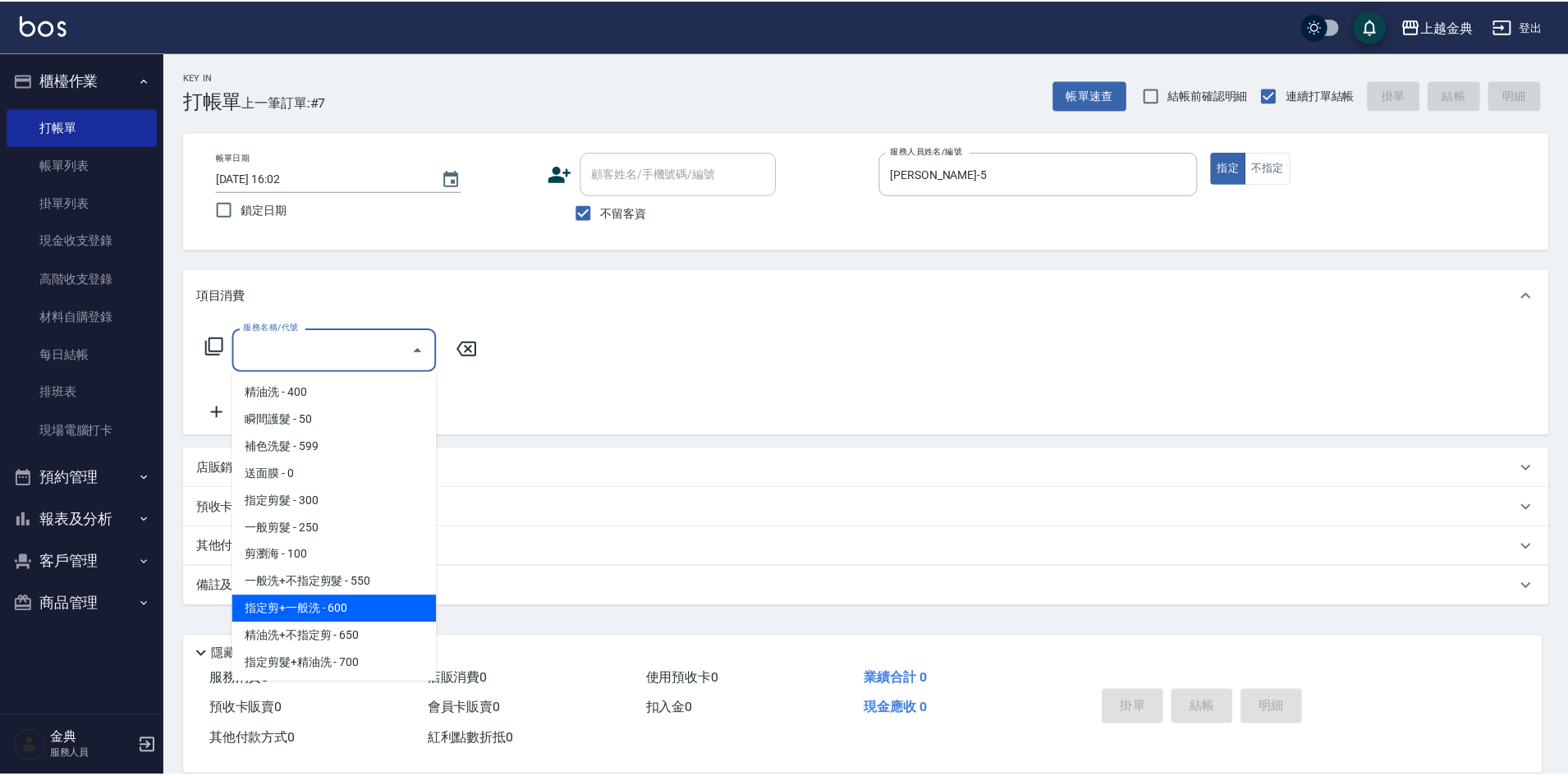
scroll to position [82, 0]
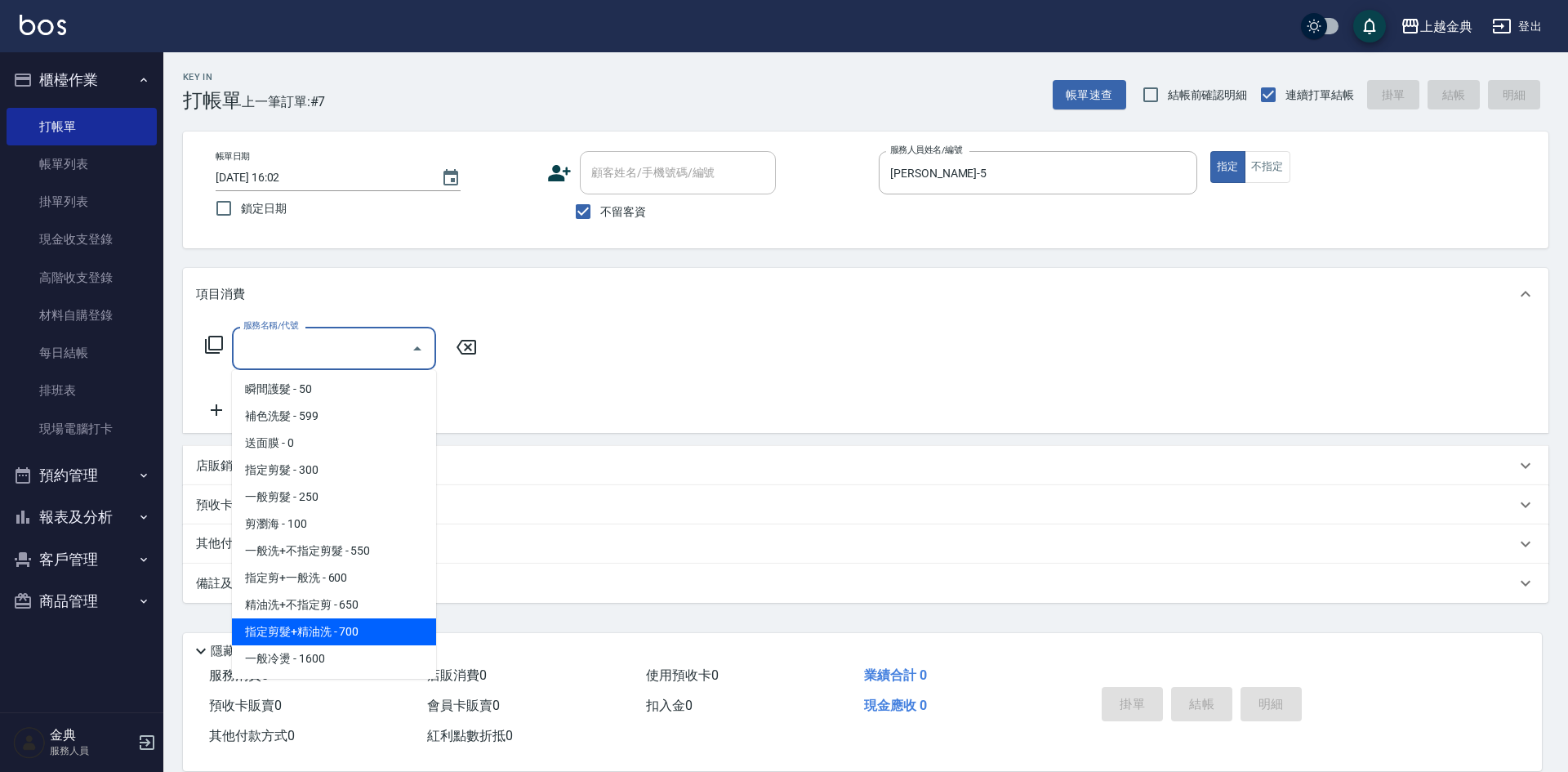
click at [368, 640] on span "指定剪髮+精油洗 - 700" at bounding box center [334, 631] width 204 height 27
type input "指定剪髮+精油洗(207)"
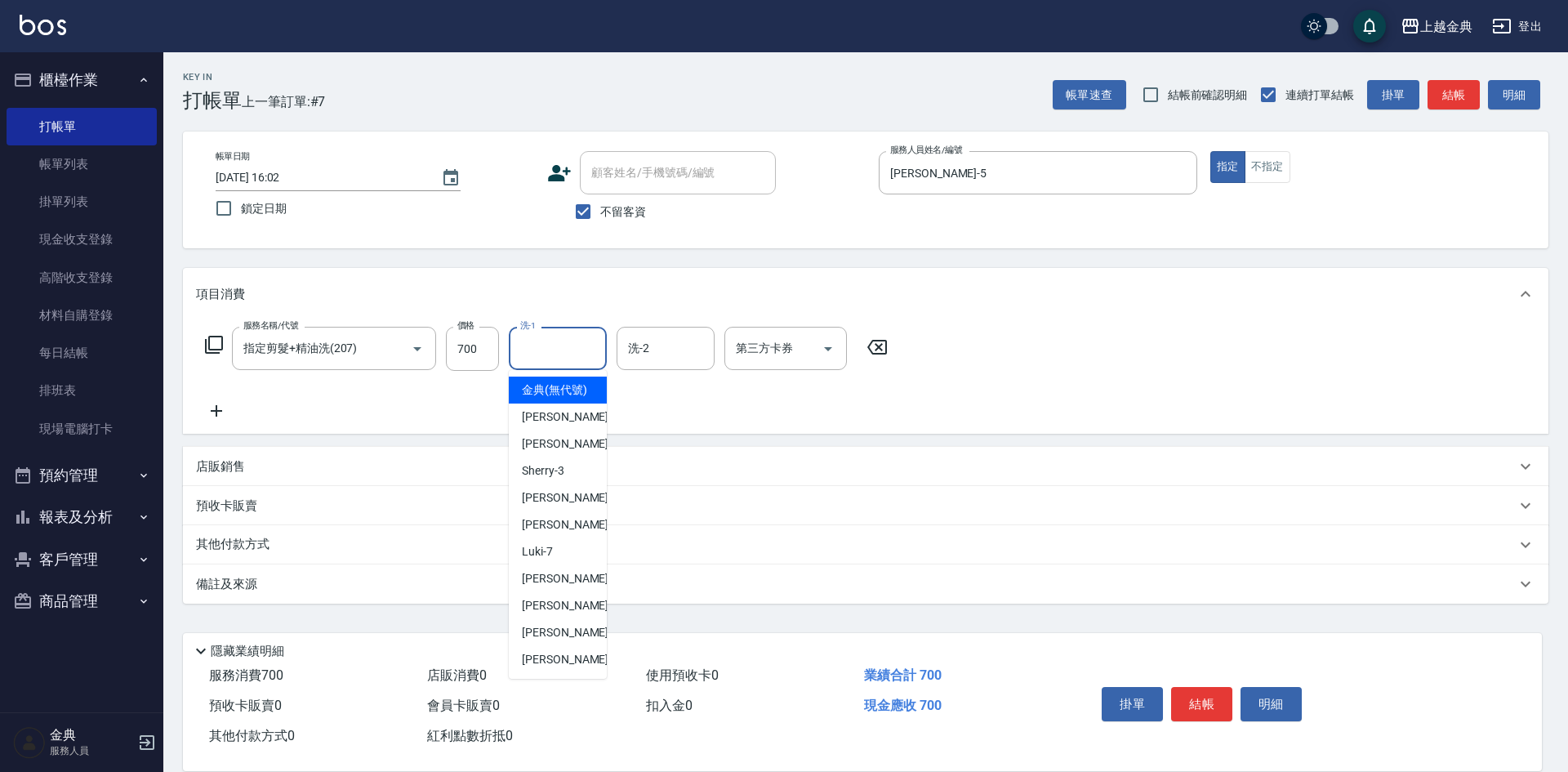
click at [556, 343] on input "洗-1" at bounding box center [557, 348] width 83 height 29
click at [549, 614] on span "[PERSON_NAME]-12" at bounding box center [573, 606] width 103 height 17
type input "[PERSON_NAME]-12"
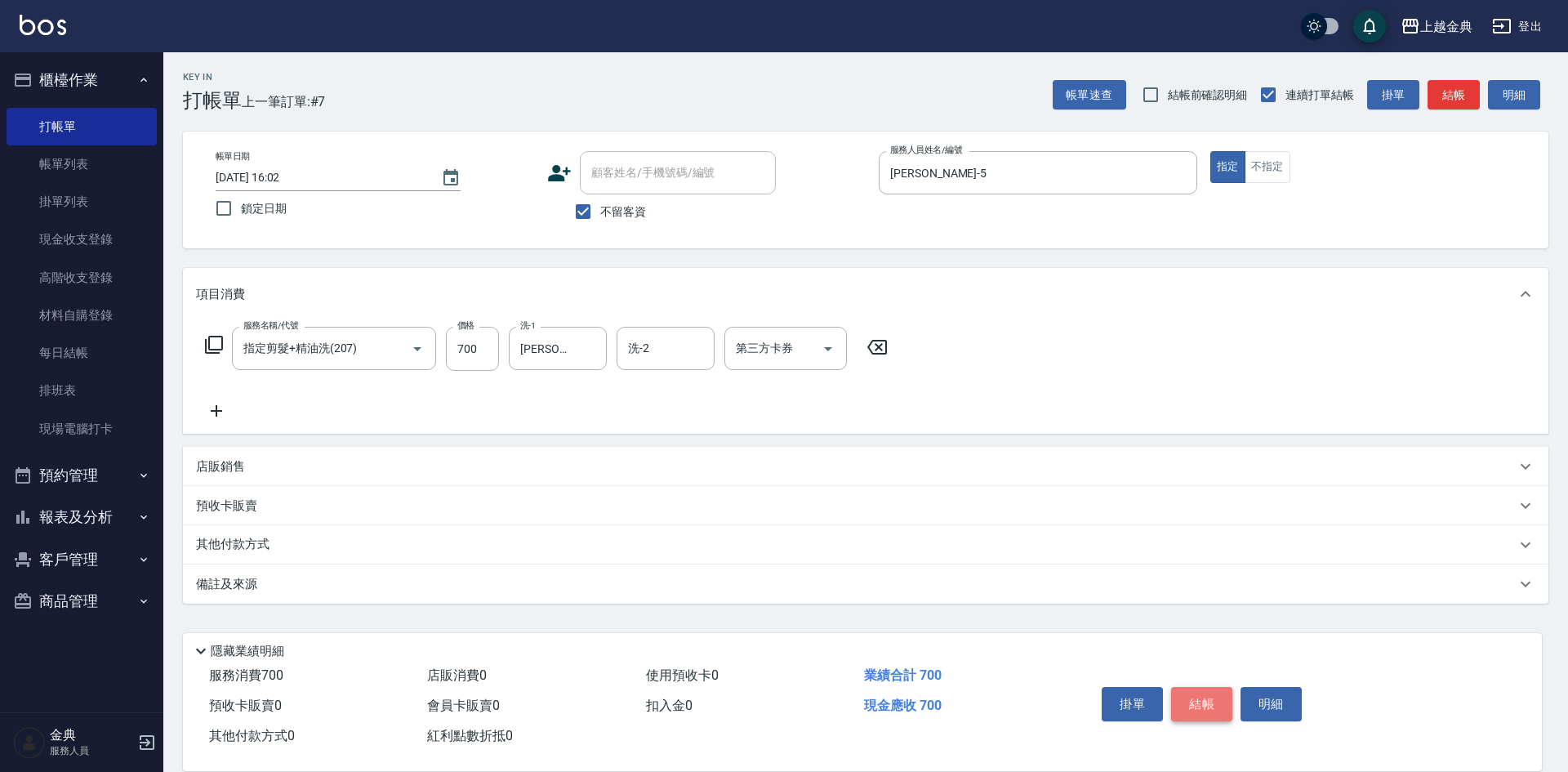
click at [1186, 699] on button "結帳" at bounding box center [1201, 704] width 61 height 35
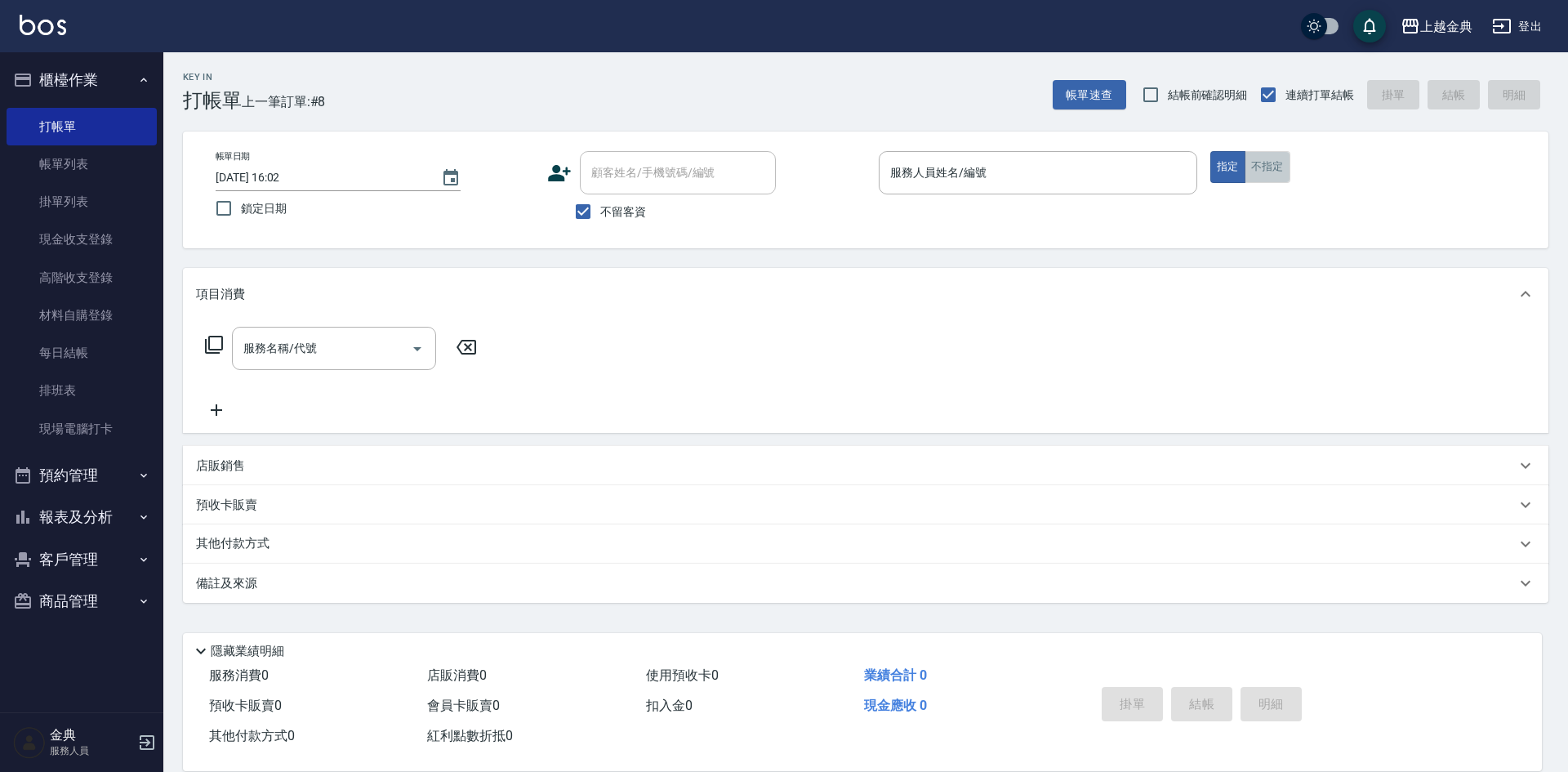
click at [1256, 167] on button "不指定" at bounding box center [1267, 167] width 46 height 32
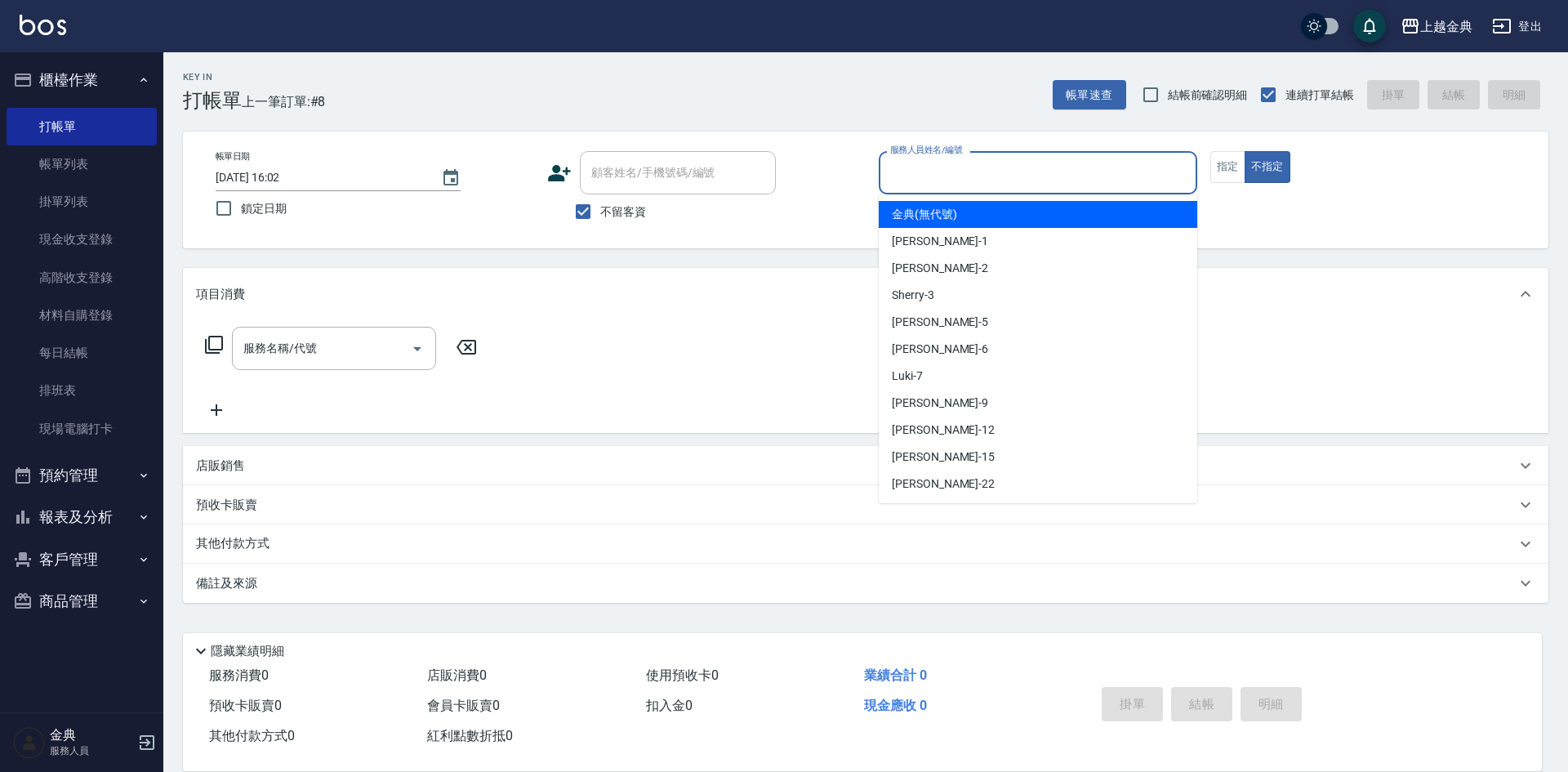
click at [1065, 172] on input "服務人員姓名/編號" at bounding box center [1038, 172] width 304 height 29
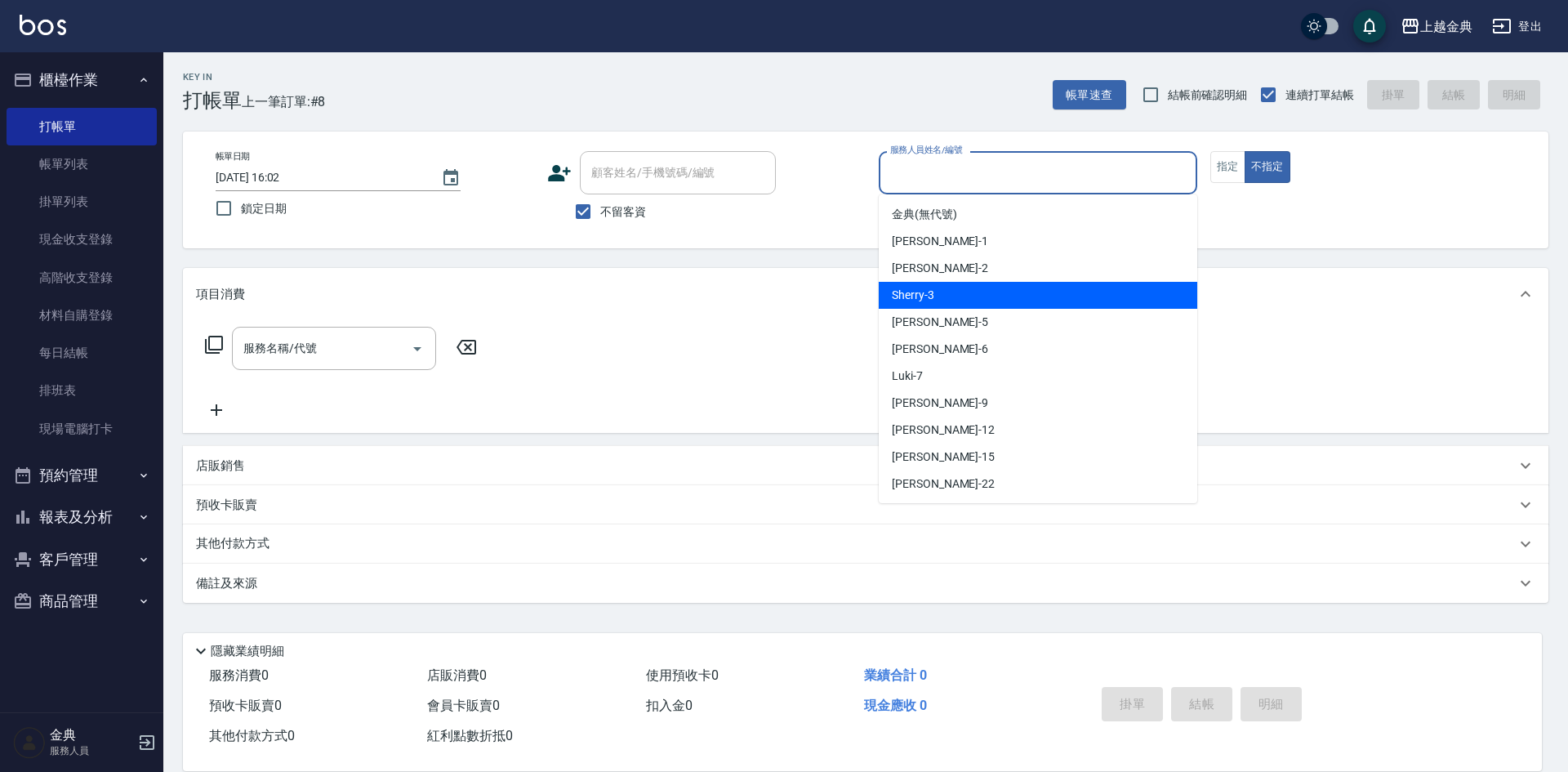
click at [1010, 291] on div "Sherry -3" at bounding box center [1038, 295] width 318 height 27
type input "Sherry-3"
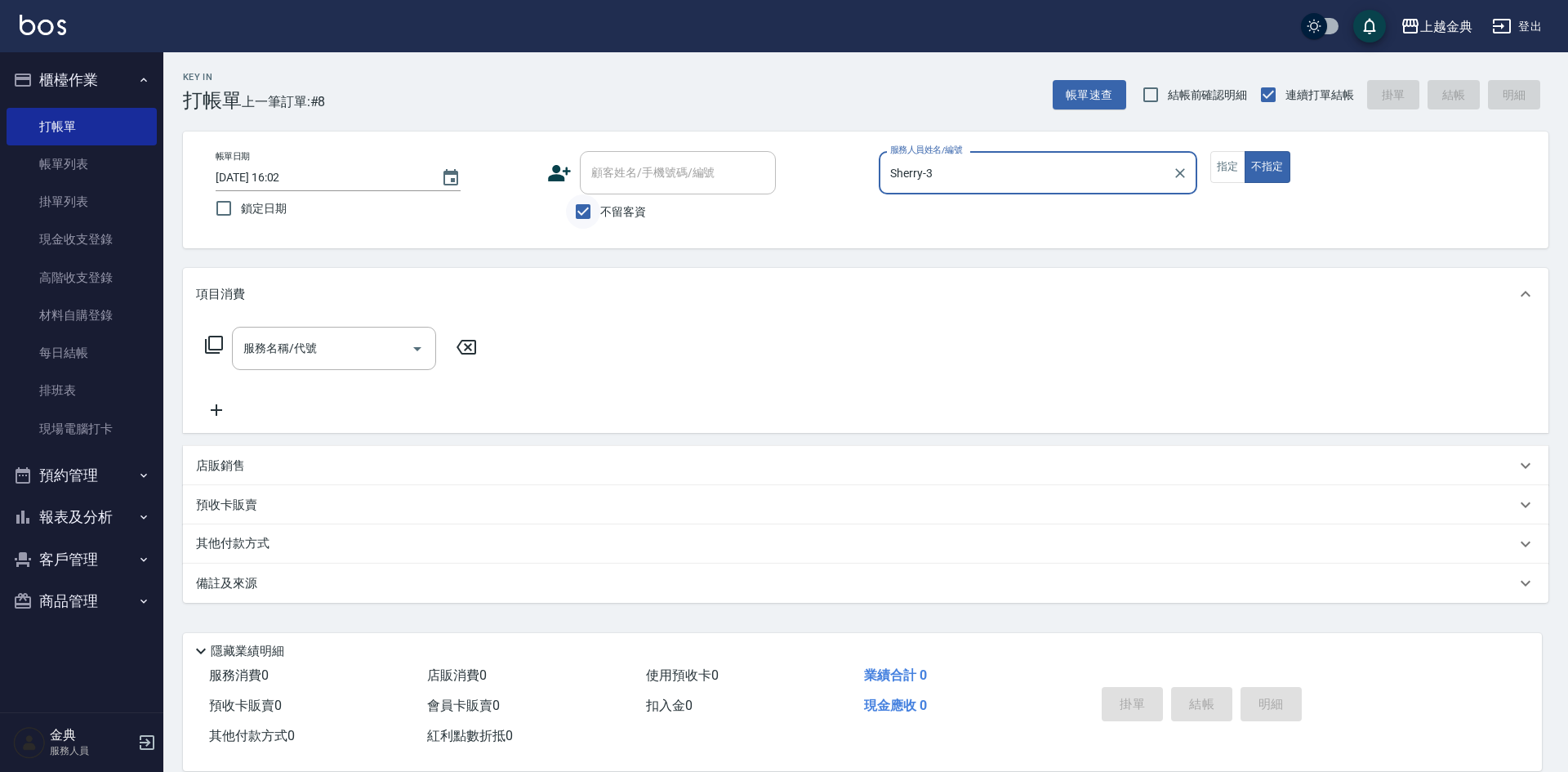
click at [584, 216] on input "不留客資" at bounding box center [583, 212] width 35 height 35
checkbox input "false"
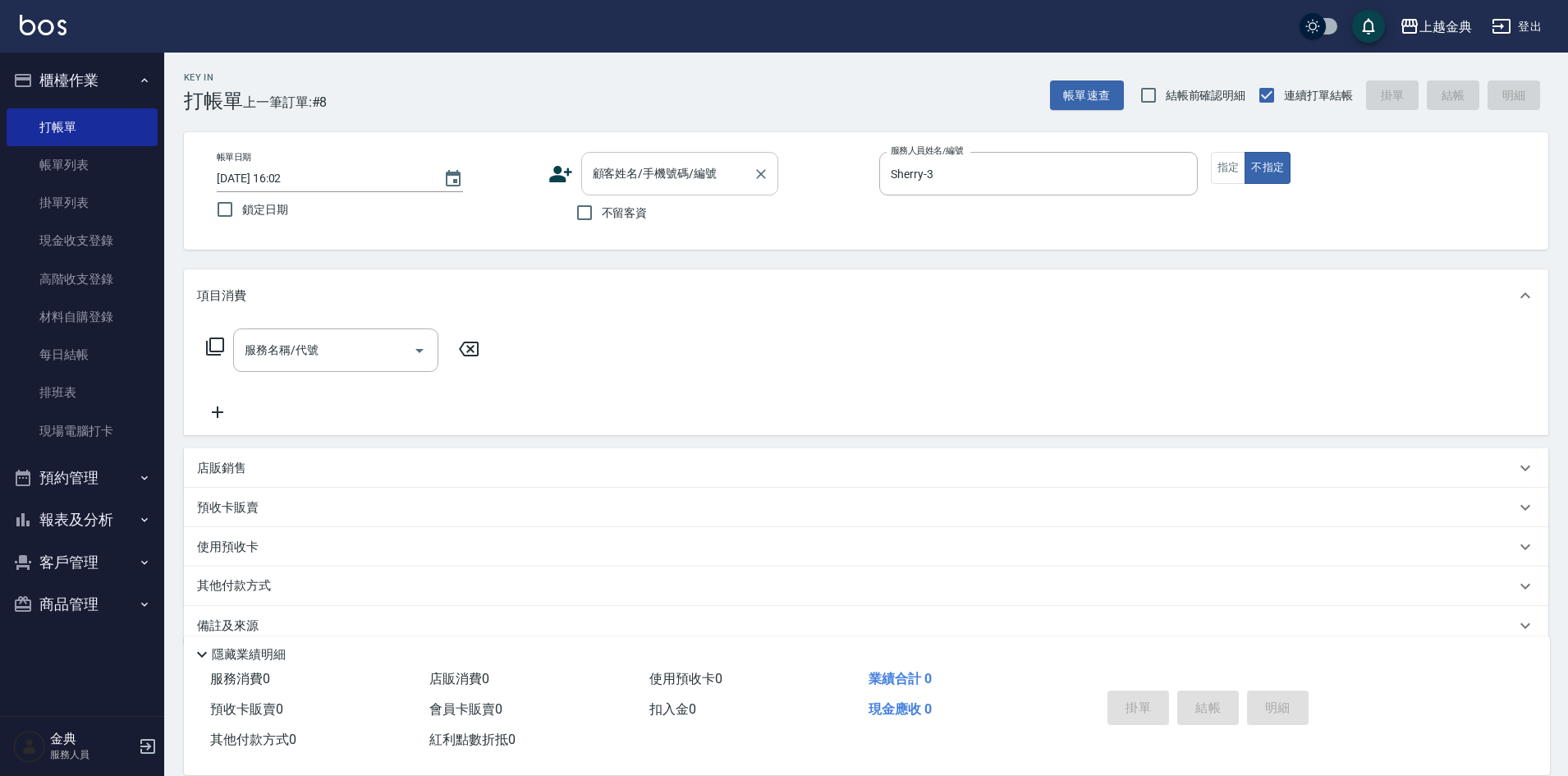
click at [621, 174] on input "顧客姓名/手機號碼/編號" at bounding box center [667, 173] width 157 height 29
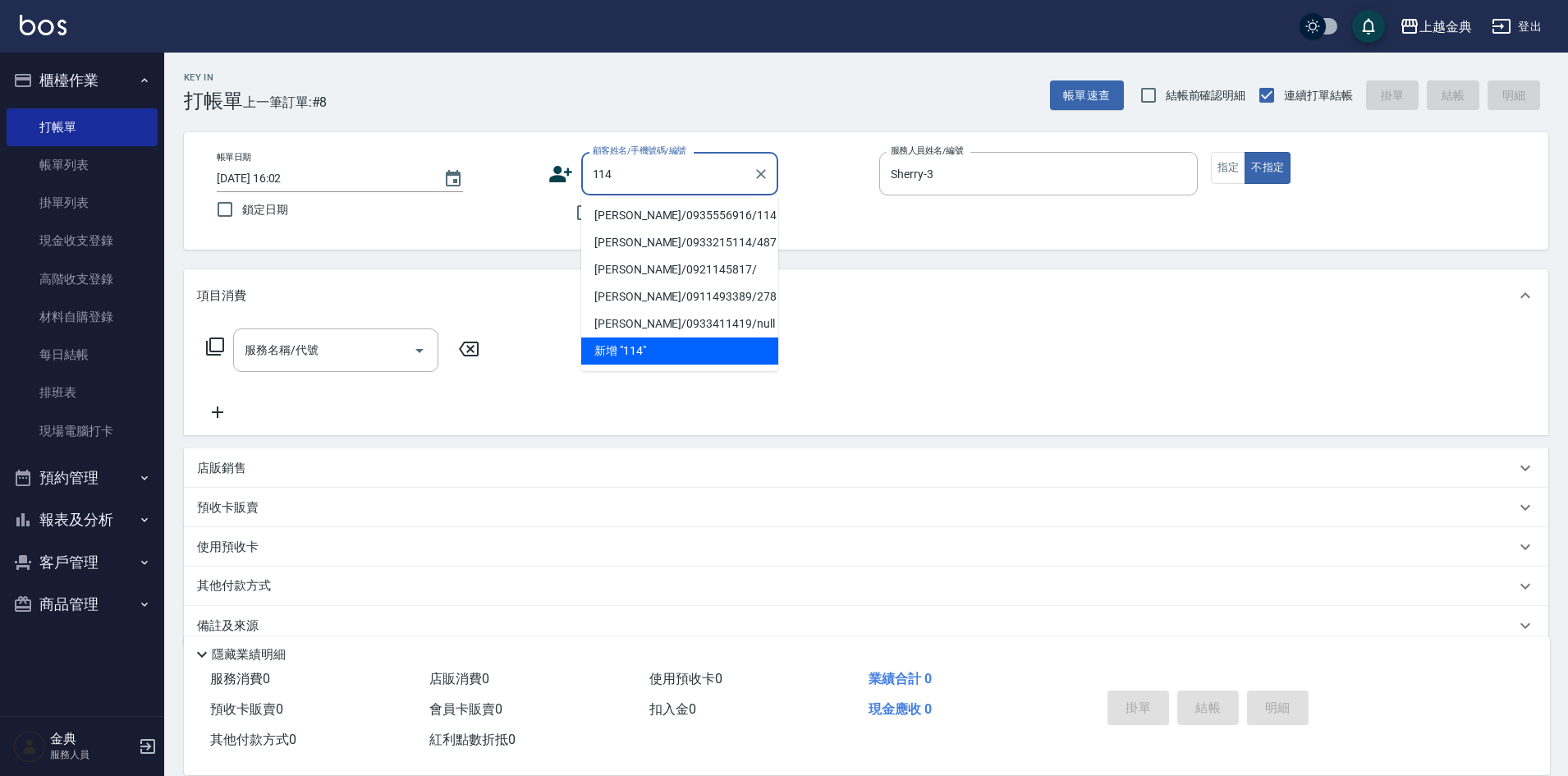
click at [671, 207] on li "[PERSON_NAME]/0935556916/114" at bounding box center [680, 215] width 197 height 27
type input "[PERSON_NAME]/0935556916/114"
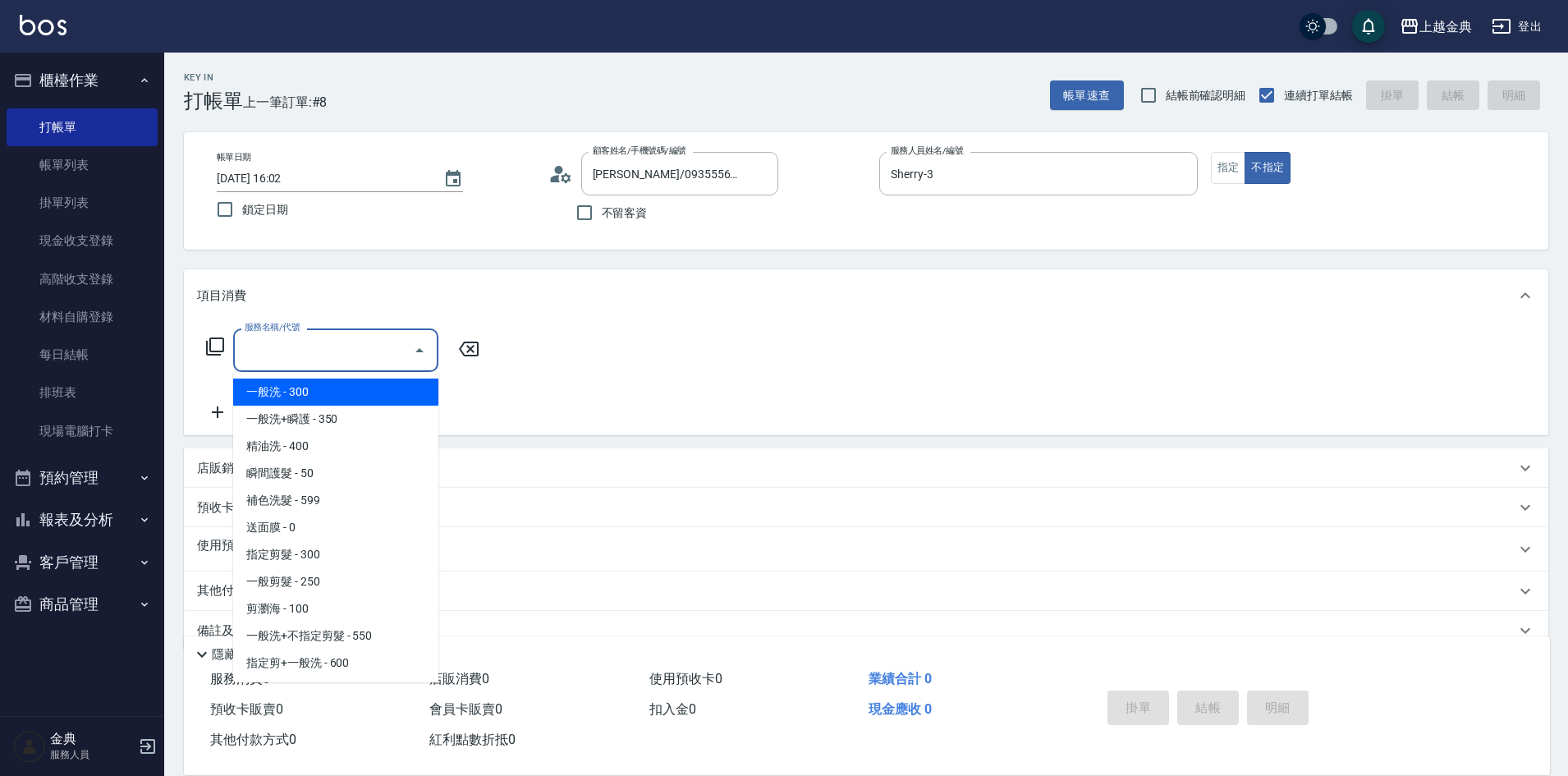
click at [342, 351] on input "服務名稱/代號" at bounding box center [323, 350] width 166 height 29
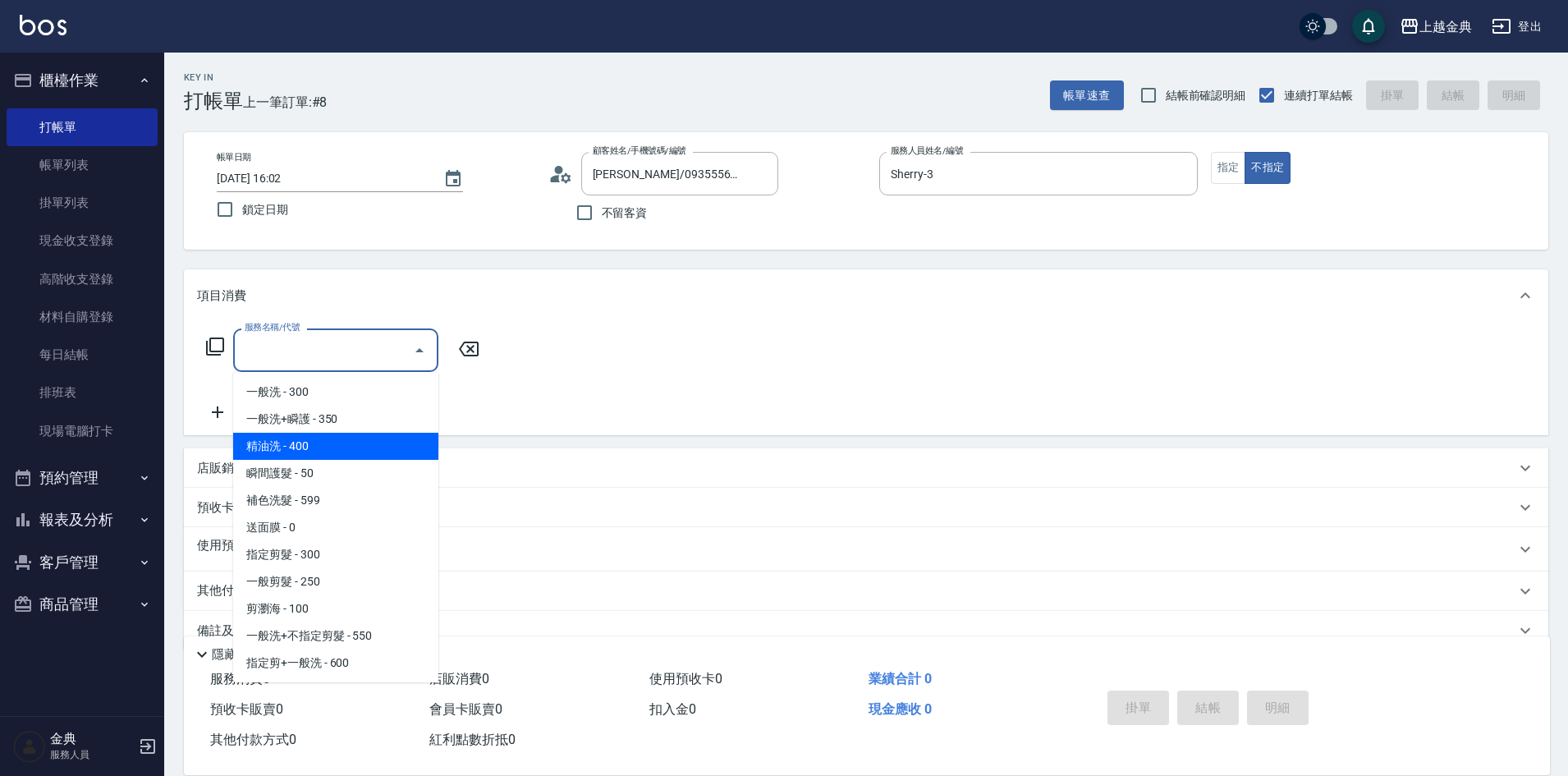
click at [328, 452] on span "精油洗 - 400" at bounding box center [336, 445] width 205 height 27
type input "精油洗(102)"
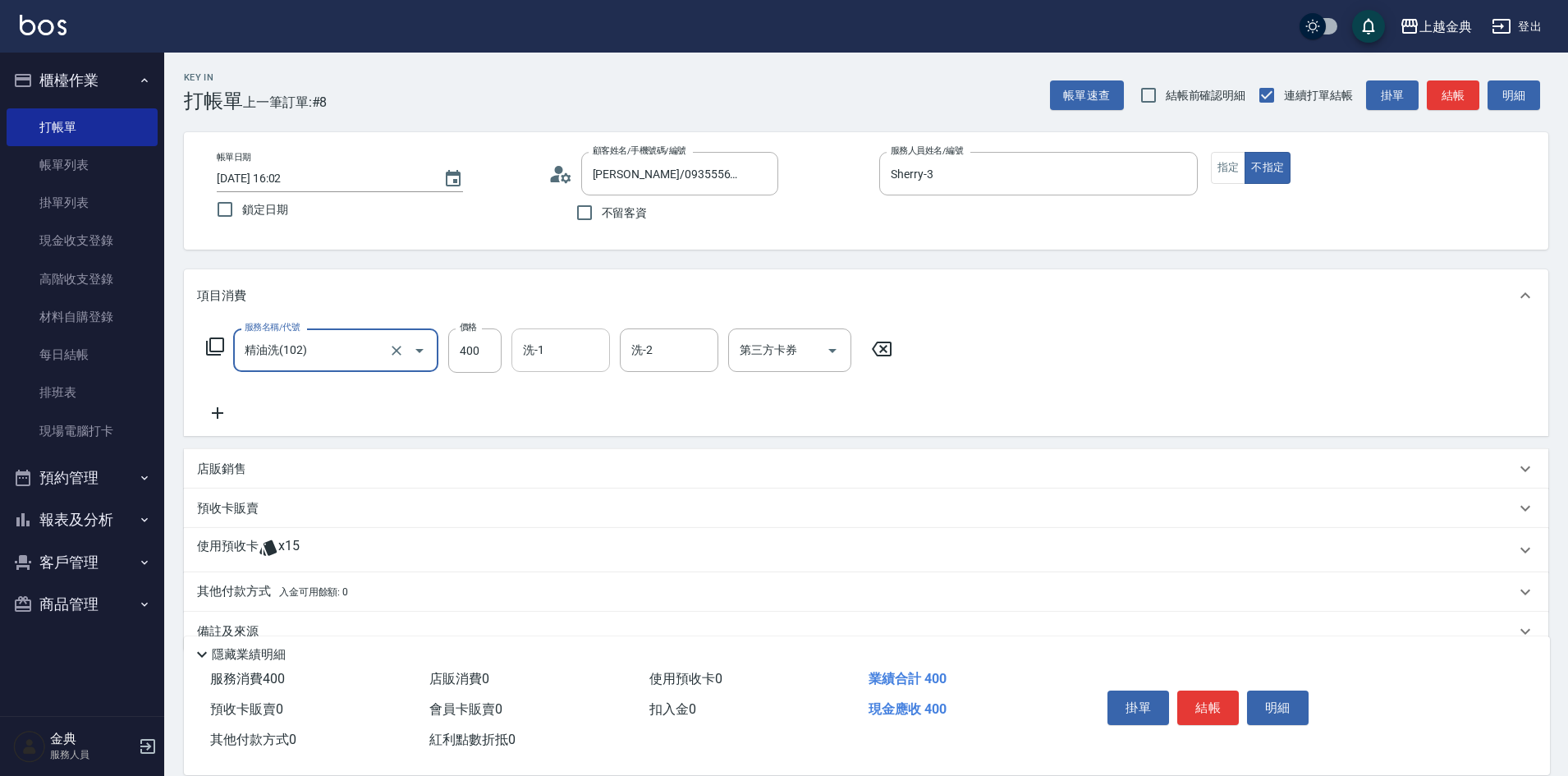
click at [552, 361] on input "洗-1" at bounding box center [560, 350] width 84 height 29
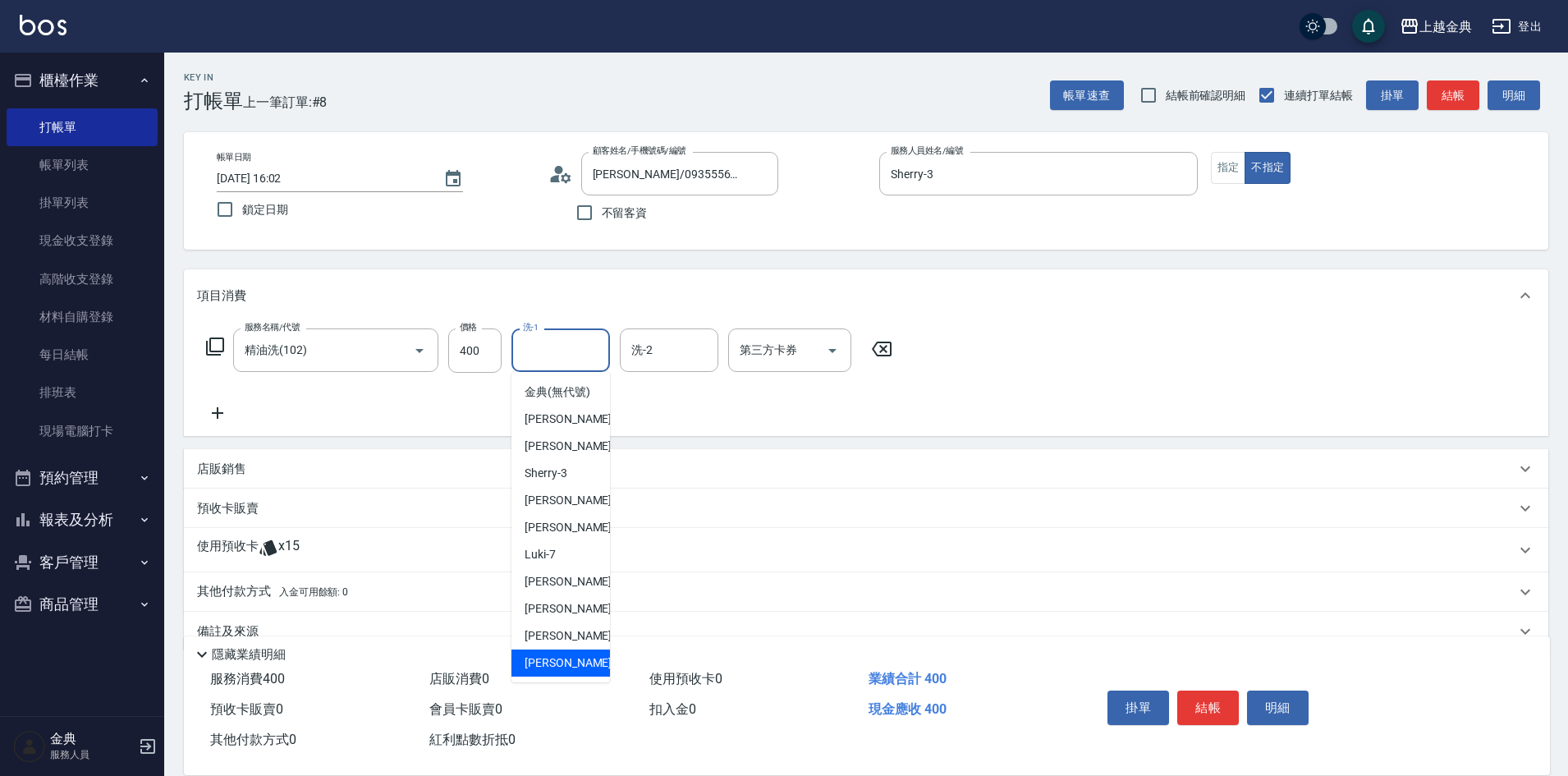
click at [560, 672] on div "[PERSON_NAME] -22" at bounding box center [560, 662] width 98 height 27
type input "[PERSON_NAME]-22"
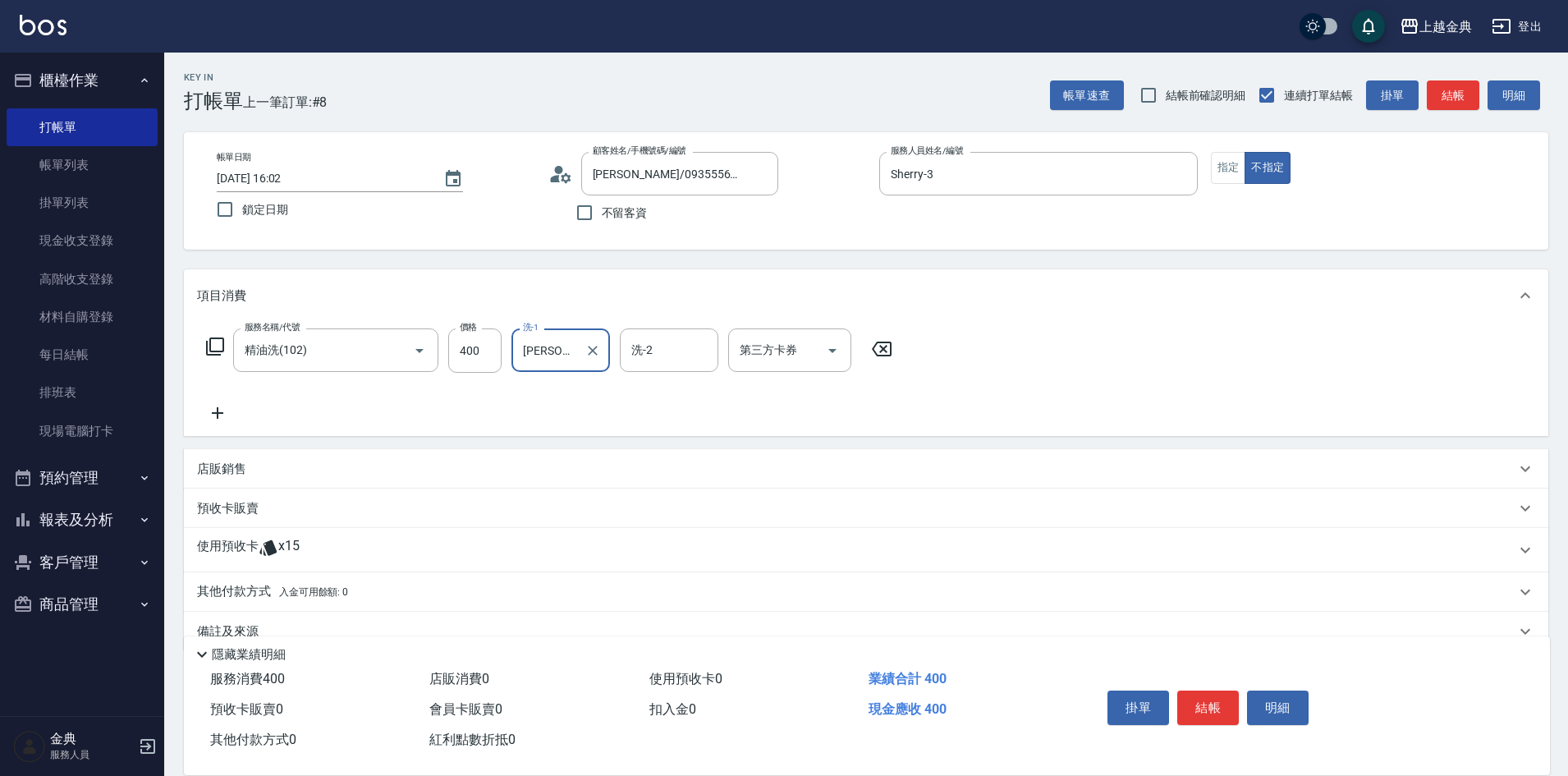
click at [308, 550] on div "使用預收卡 x15" at bounding box center [855, 550] width 1318 height 24
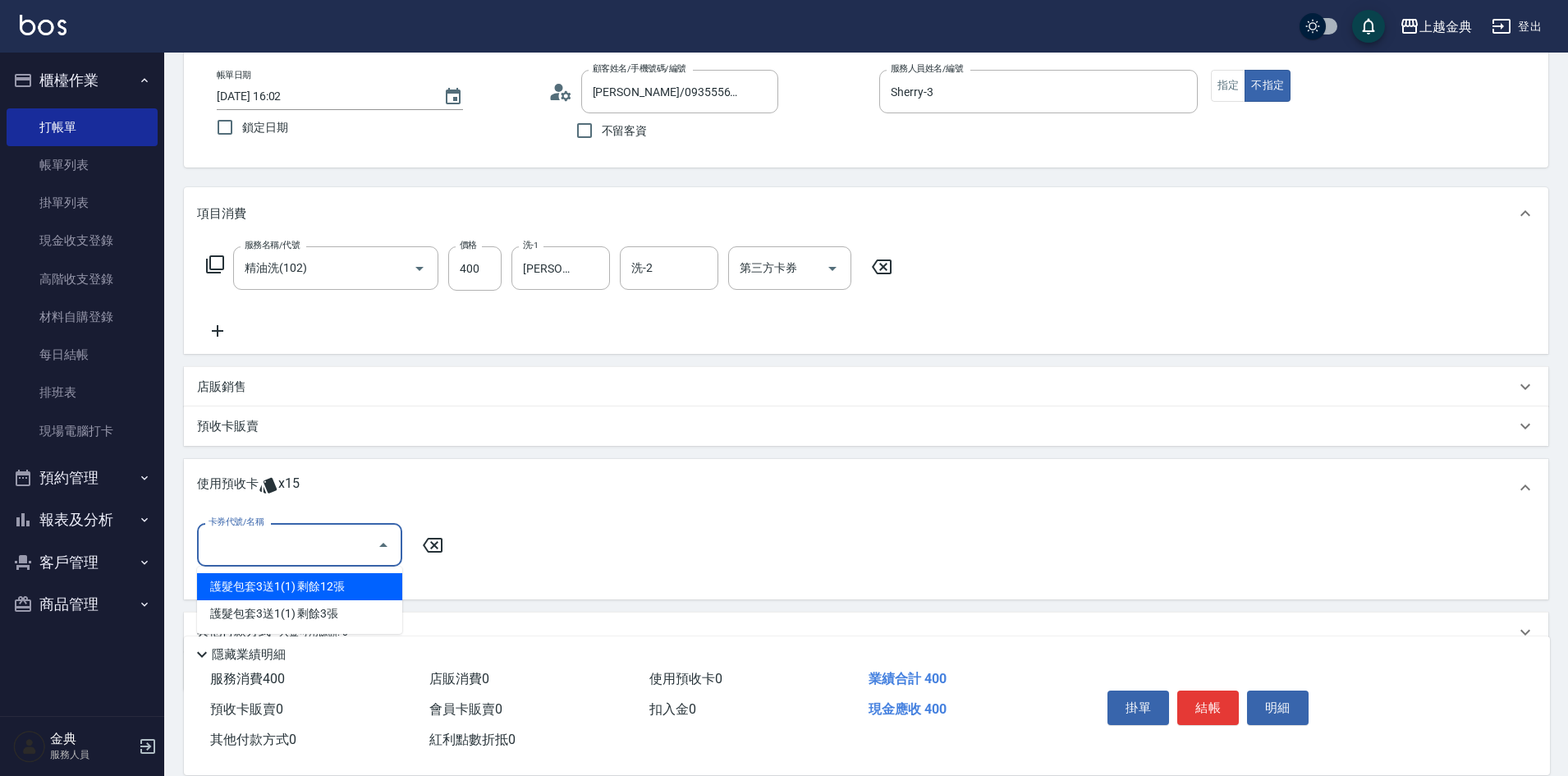
click at [308, 543] on input "卡券代號/名稱" at bounding box center [287, 545] width 166 height 29
click at [355, 613] on div "護髮包套3送1(1) 剩餘3張" at bounding box center [299, 613] width 205 height 27
type input "護髮包套3送1(1)"
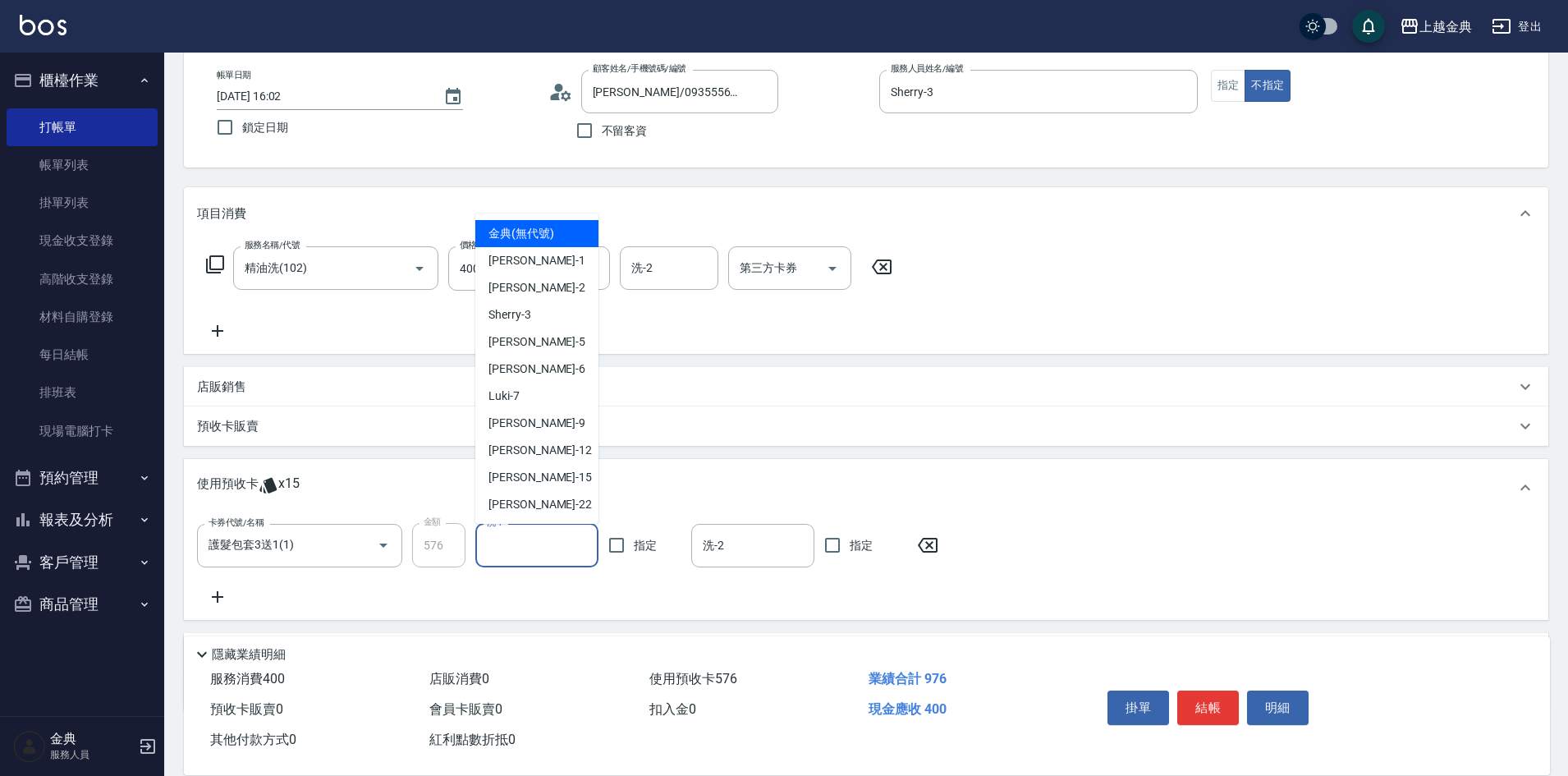
click at [565, 538] on input "洗-1" at bounding box center [537, 545] width 109 height 29
click at [564, 504] on div "[PERSON_NAME] -22" at bounding box center [537, 504] width 124 height 27
type input "[PERSON_NAME]-22"
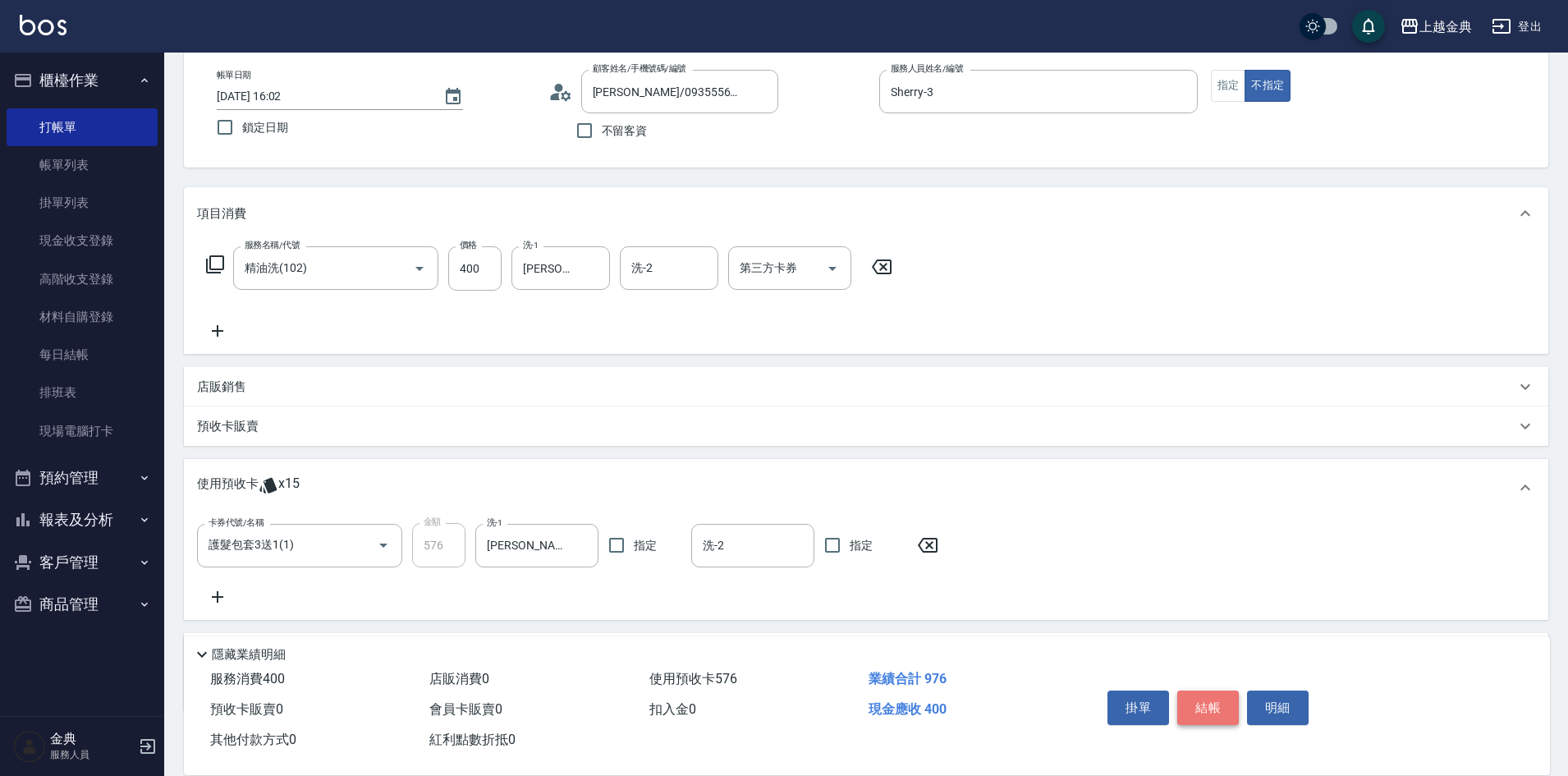
click at [1194, 694] on button "結帳" at bounding box center [1208, 708] width 62 height 35
type input "[DATE] 16:03"
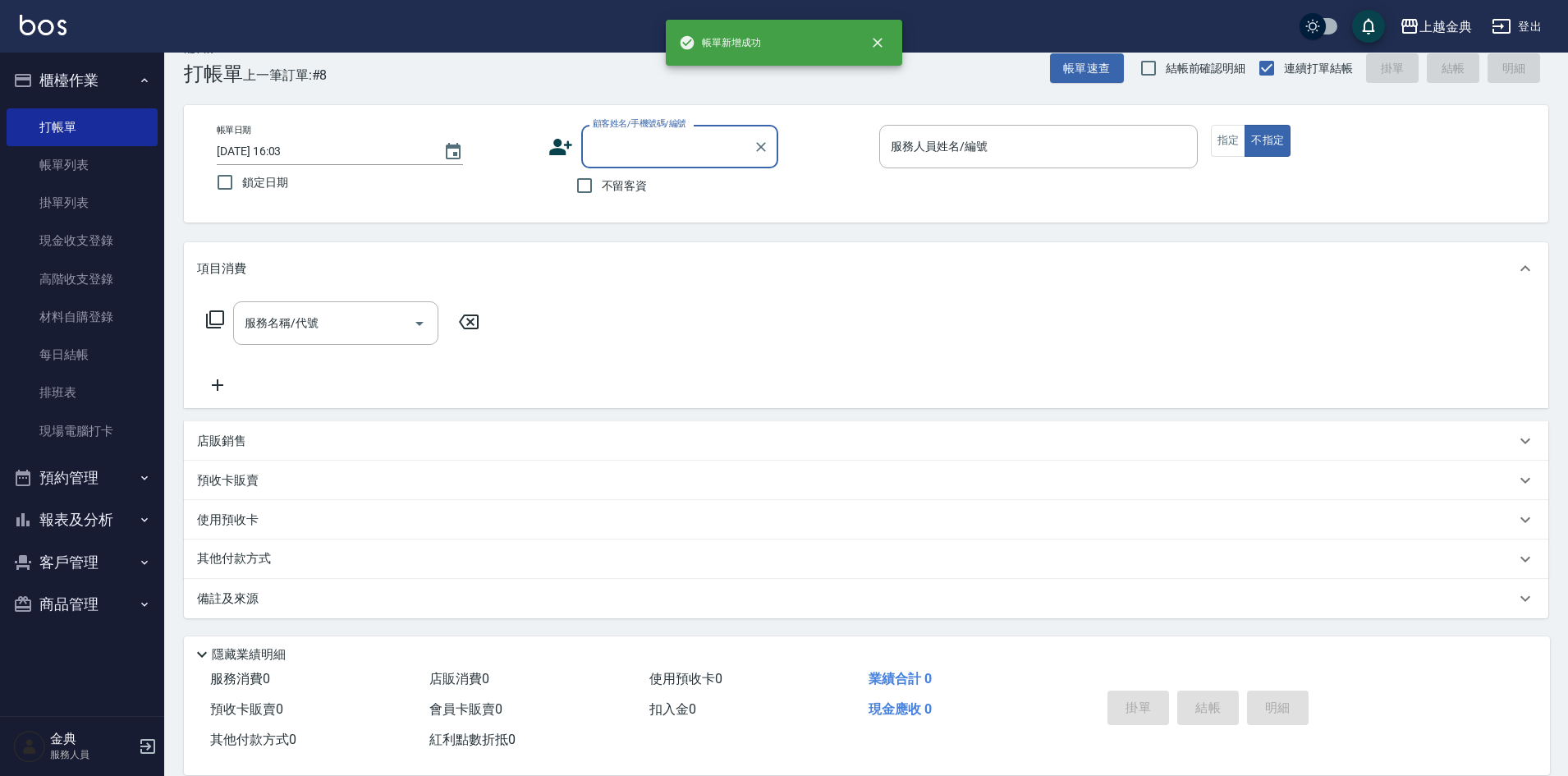
scroll to position [27, 0]
click at [1215, 135] on button "指定" at bounding box center [1229, 140] width 36 height 32
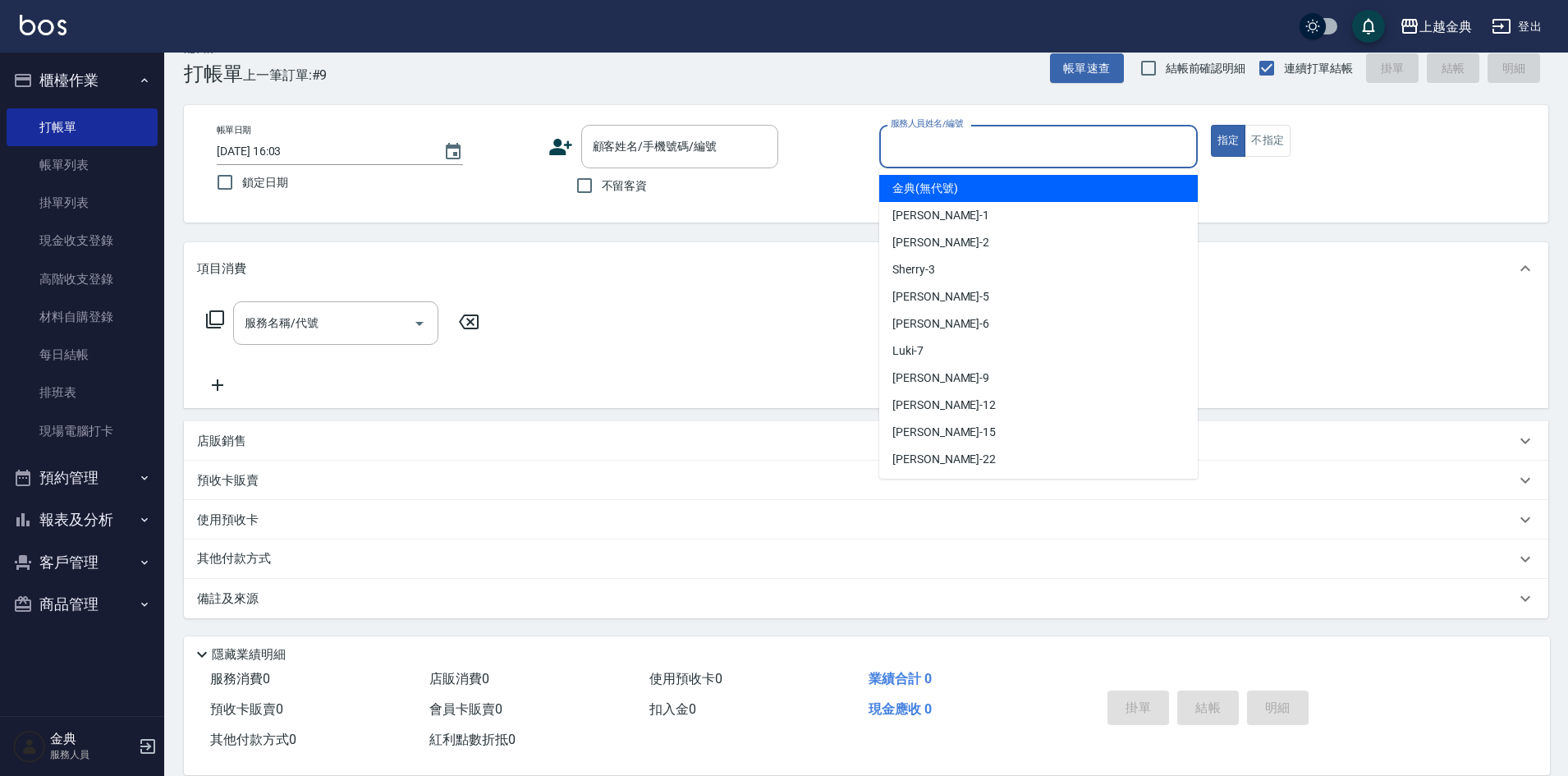
click at [1038, 146] on input "服務人員姓名/編號" at bounding box center [1038, 146] width 304 height 29
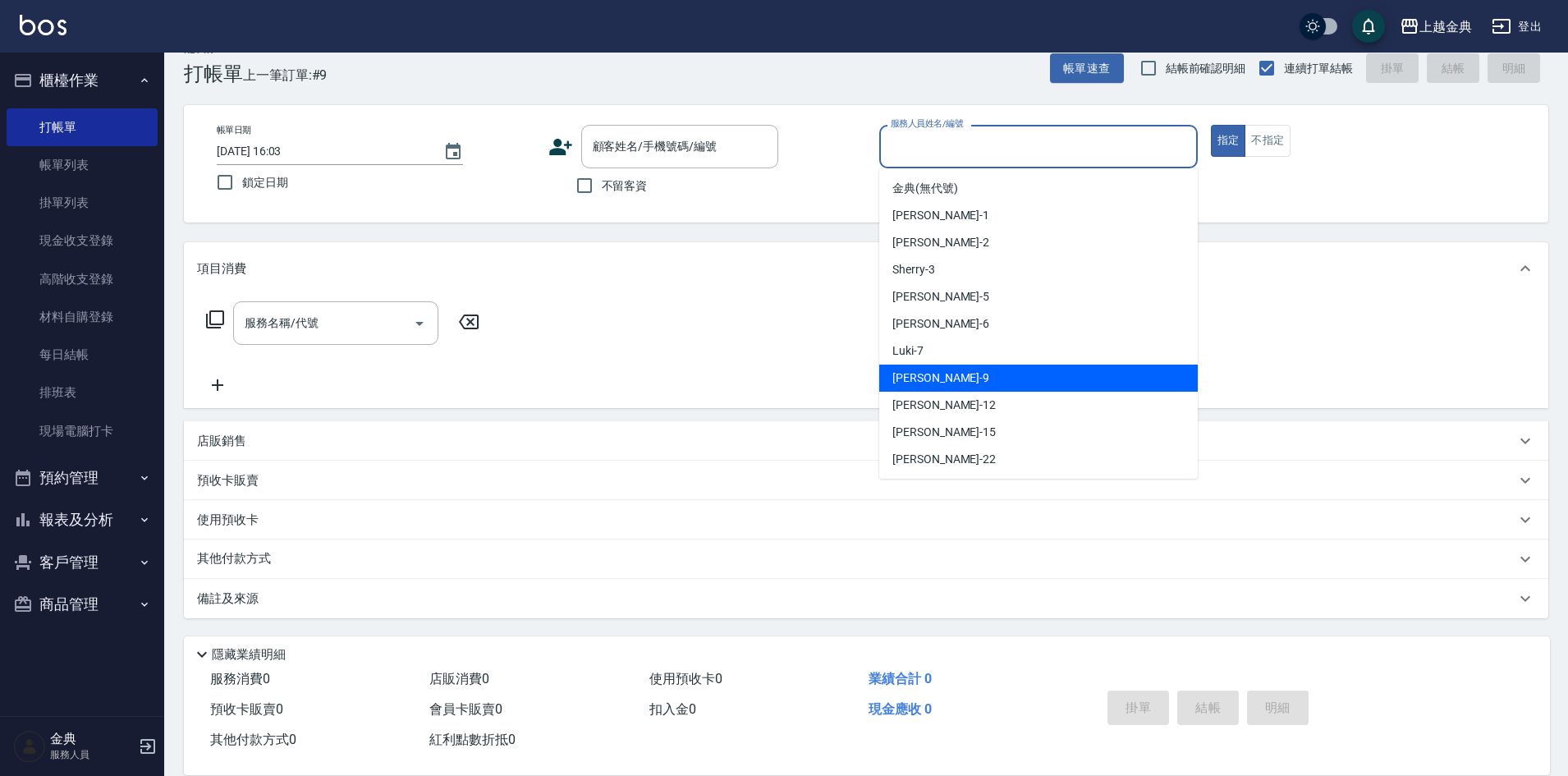
click at [1015, 371] on div "[PERSON_NAME] -9" at bounding box center [1039, 378] width 318 height 27
type input "[PERSON_NAME]-9"
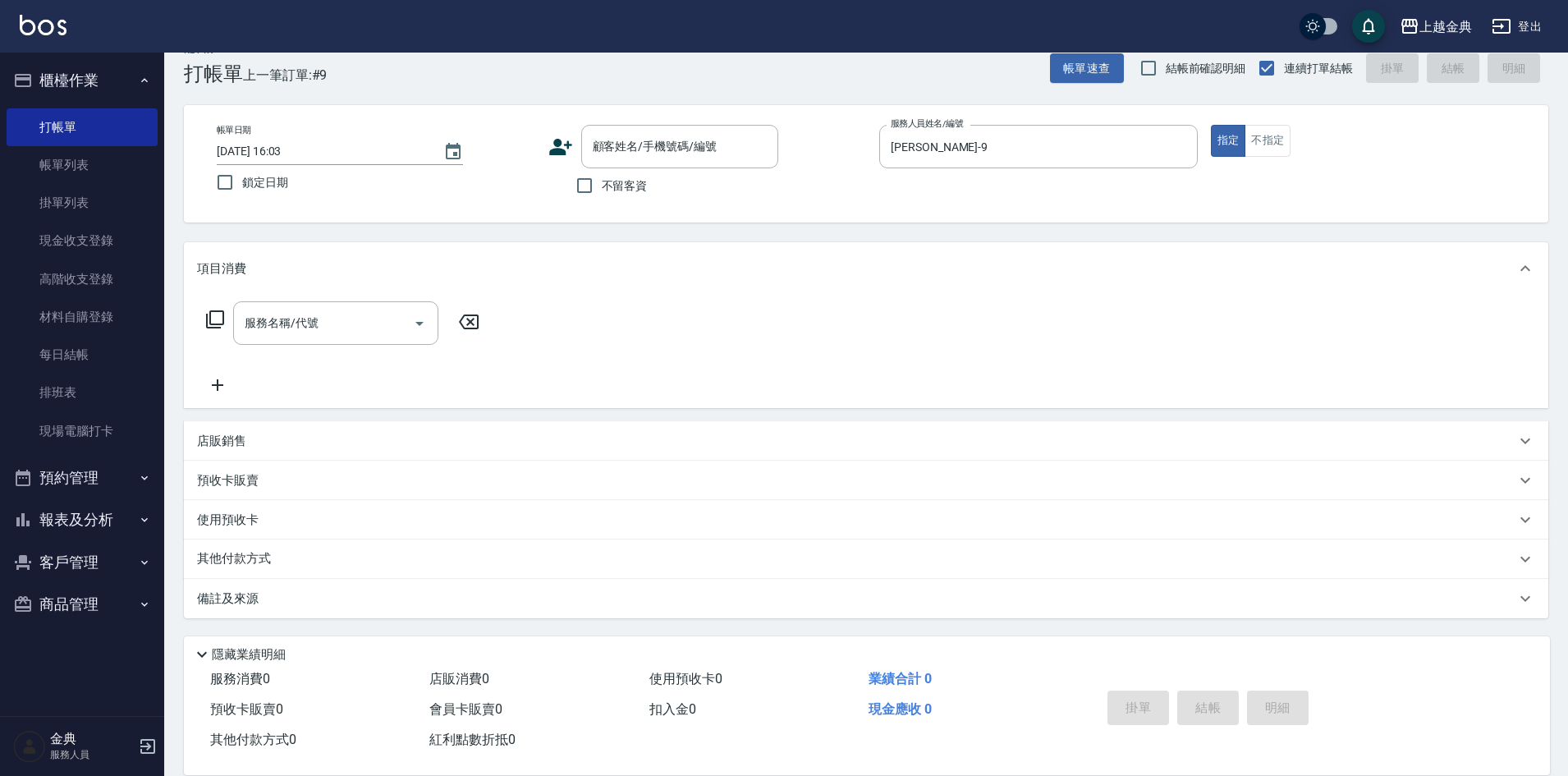
click at [208, 317] on icon at bounding box center [215, 319] width 18 height 18
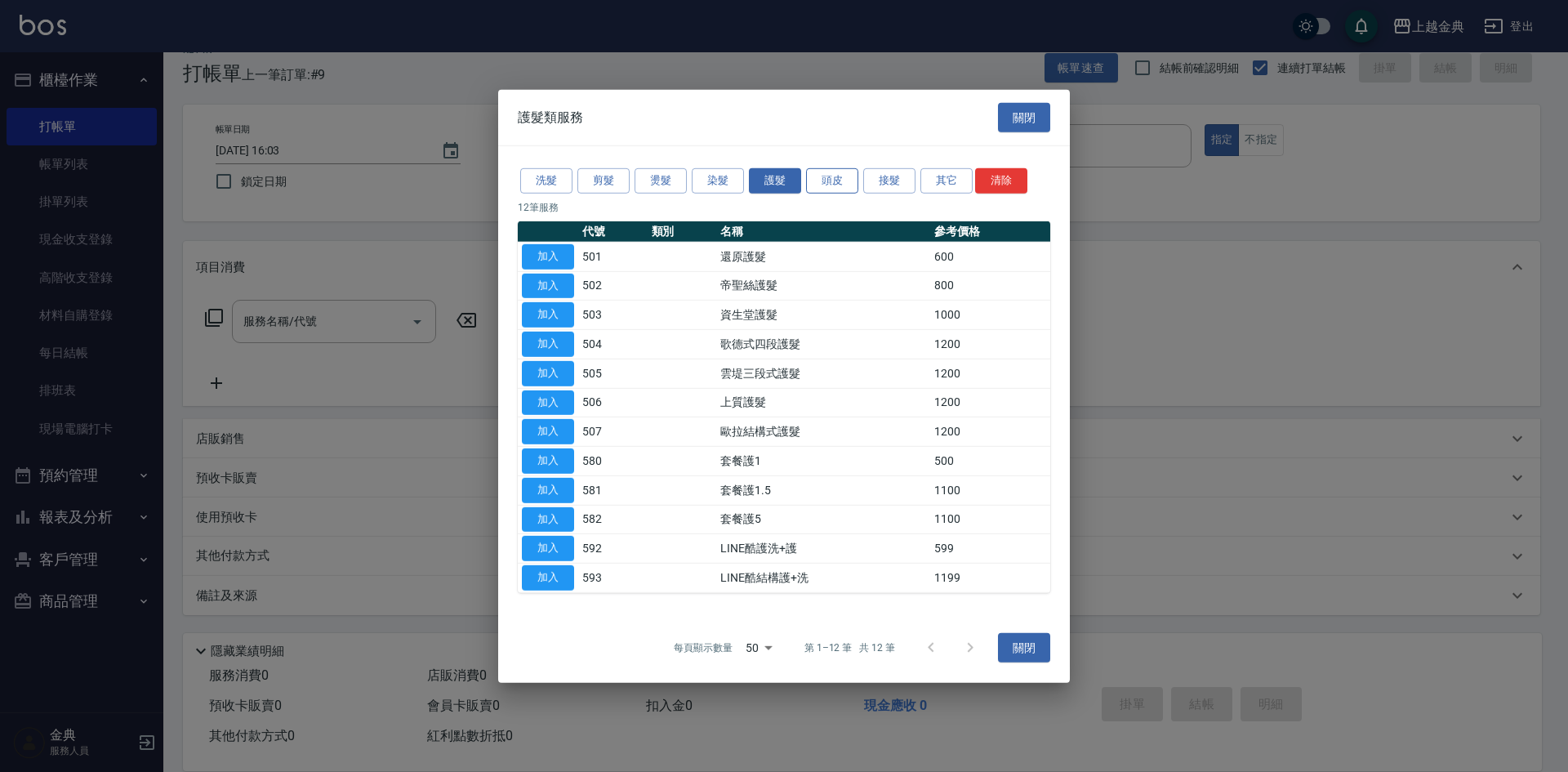
click at [818, 177] on button "頭皮" at bounding box center [832, 180] width 52 height 25
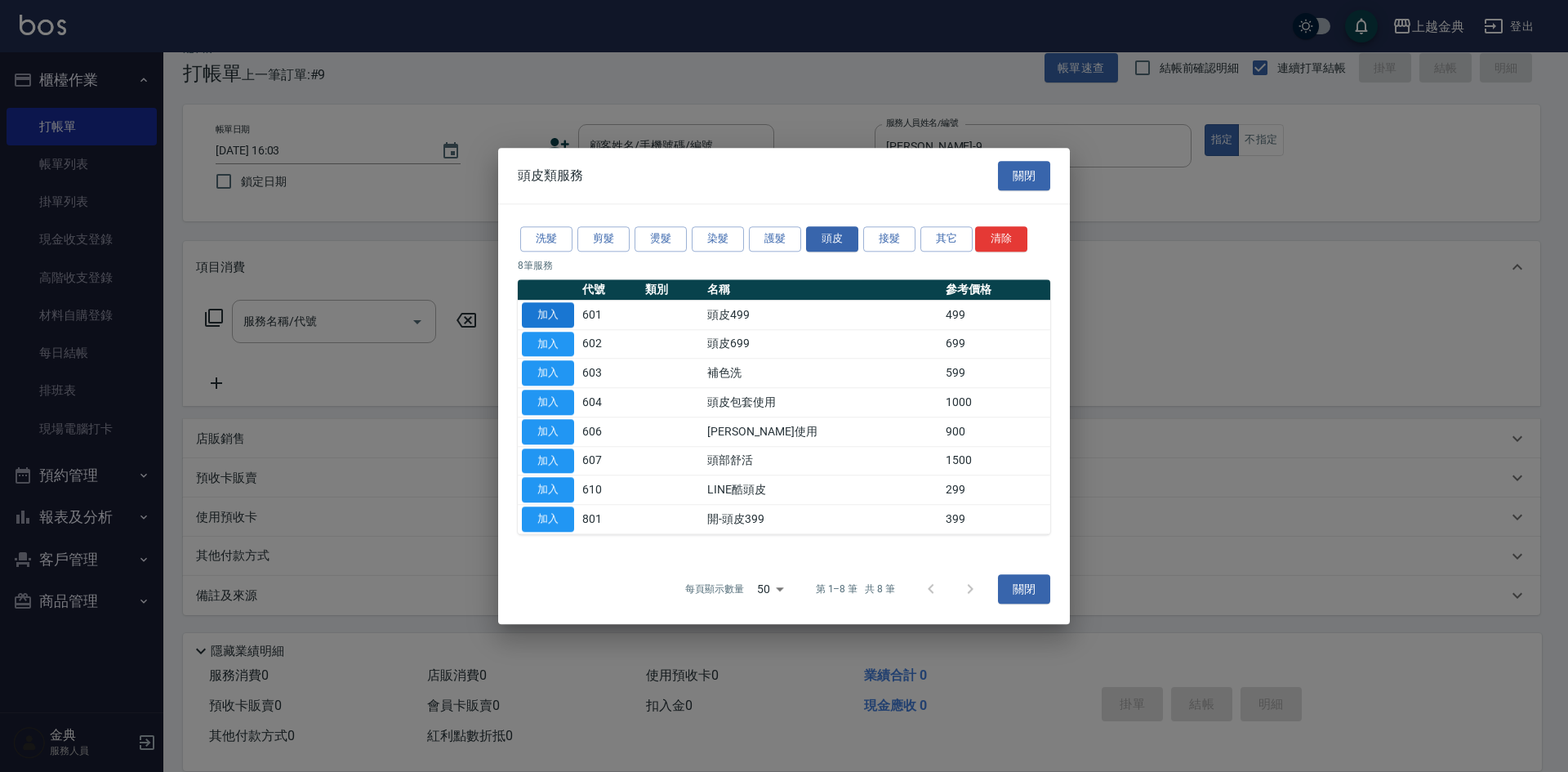
click at [554, 317] on button "加入" at bounding box center [548, 314] width 52 height 25
type input "頭皮499(601)"
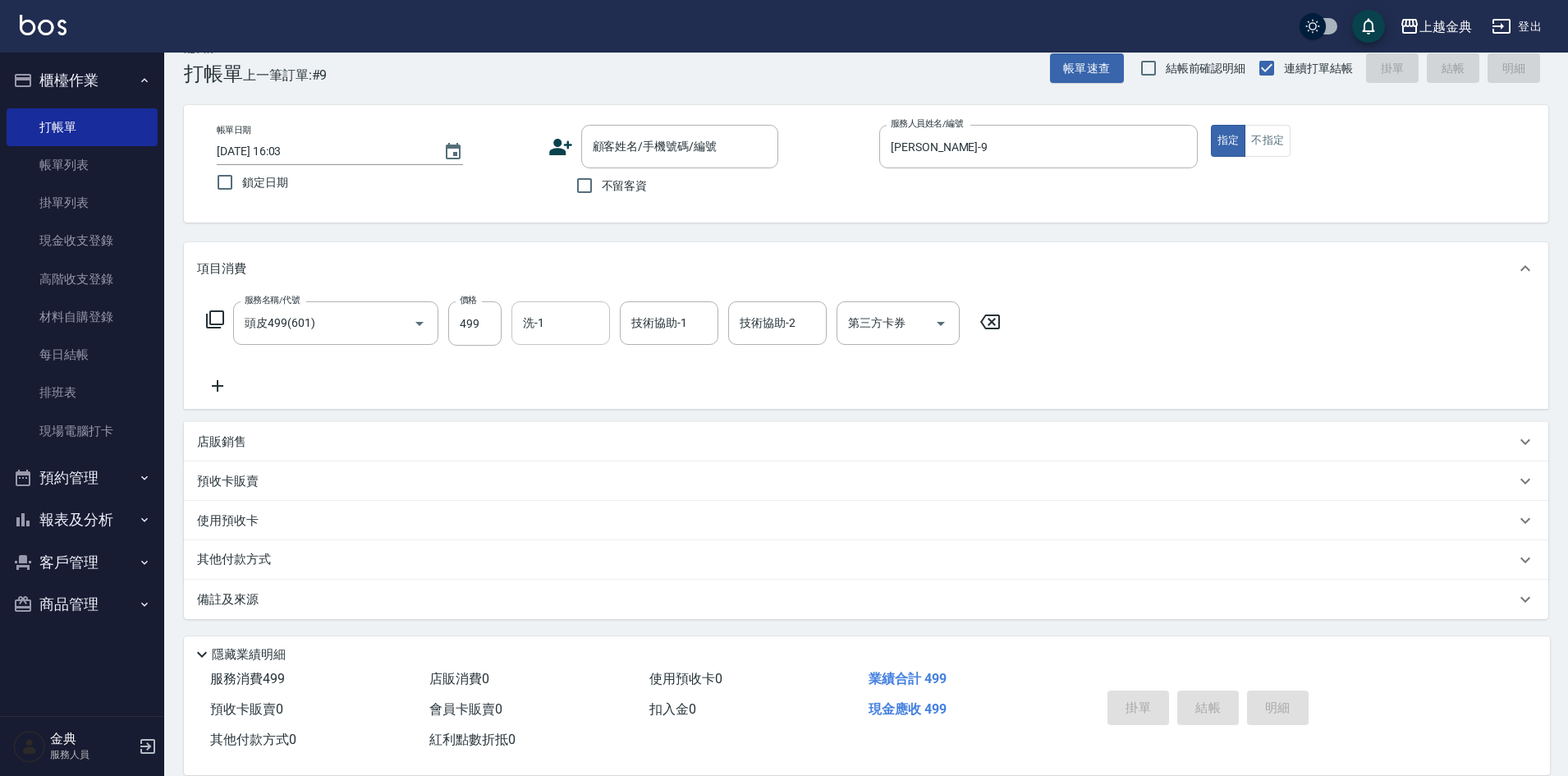
click at [552, 340] on div "洗-1" at bounding box center [560, 323] width 98 height 43
click at [577, 183] on input "不留客資" at bounding box center [585, 185] width 35 height 35
checkbox input "true"
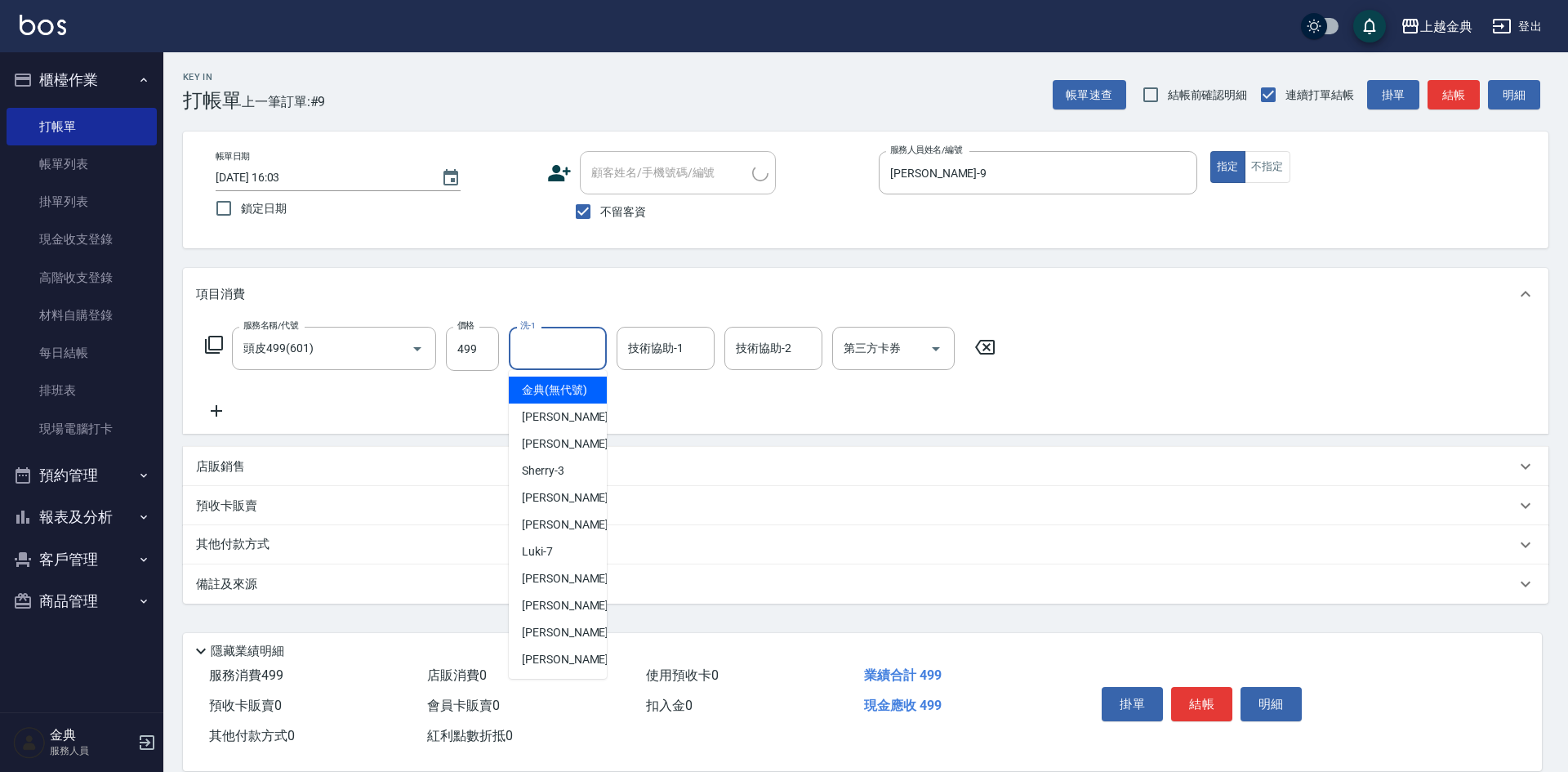
click at [556, 353] on input "洗-1" at bounding box center [557, 348] width 83 height 29
click at [570, 672] on div "[PERSON_NAME] -22" at bounding box center [557, 659] width 98 height 27
type input "[PERSON_NAME]-22"
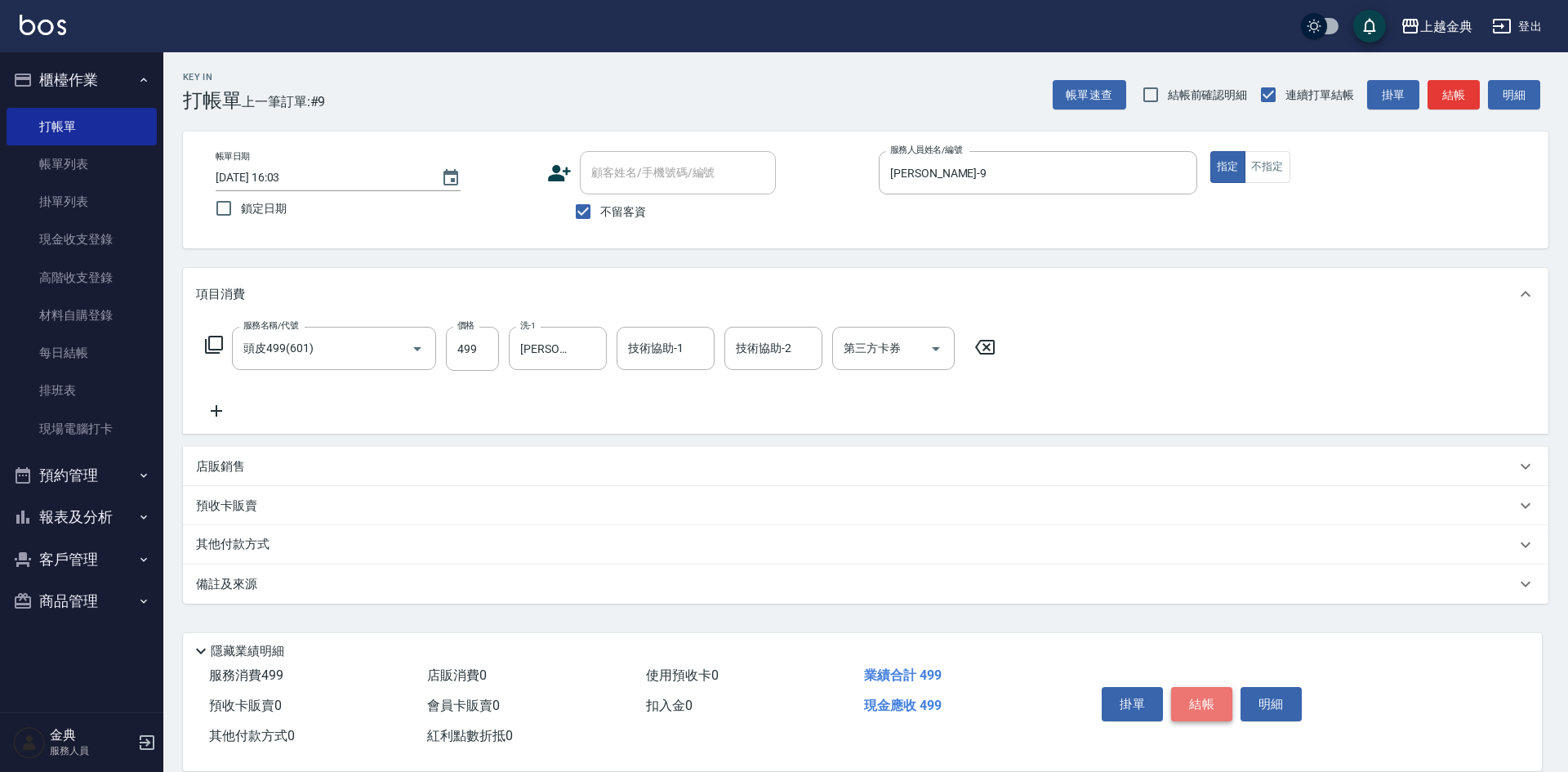
click at [1201, 696] on button "結帳" at bounding box center [1201, 704] width 61 height 35
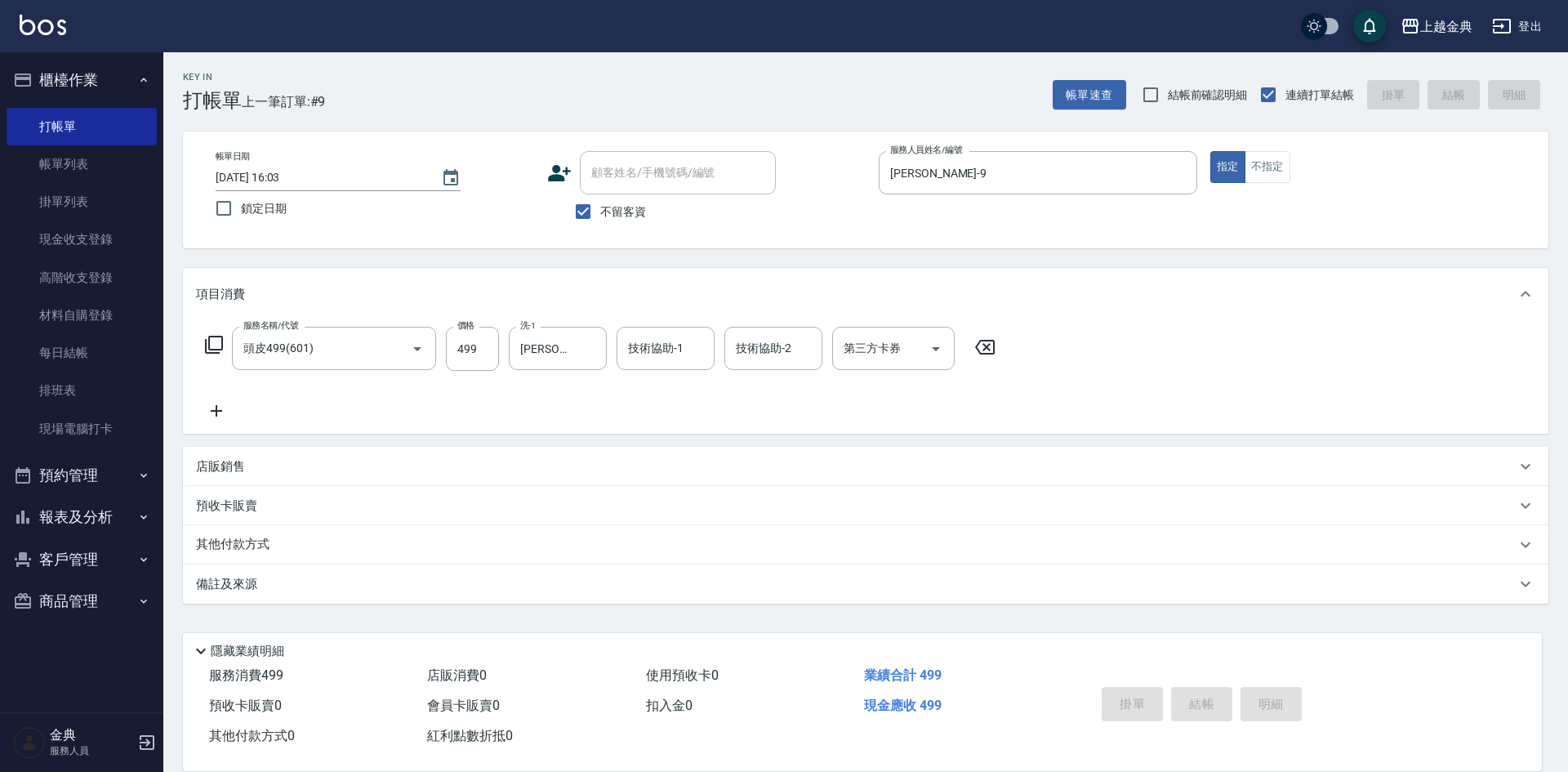
type input "[DATE] 16:04"
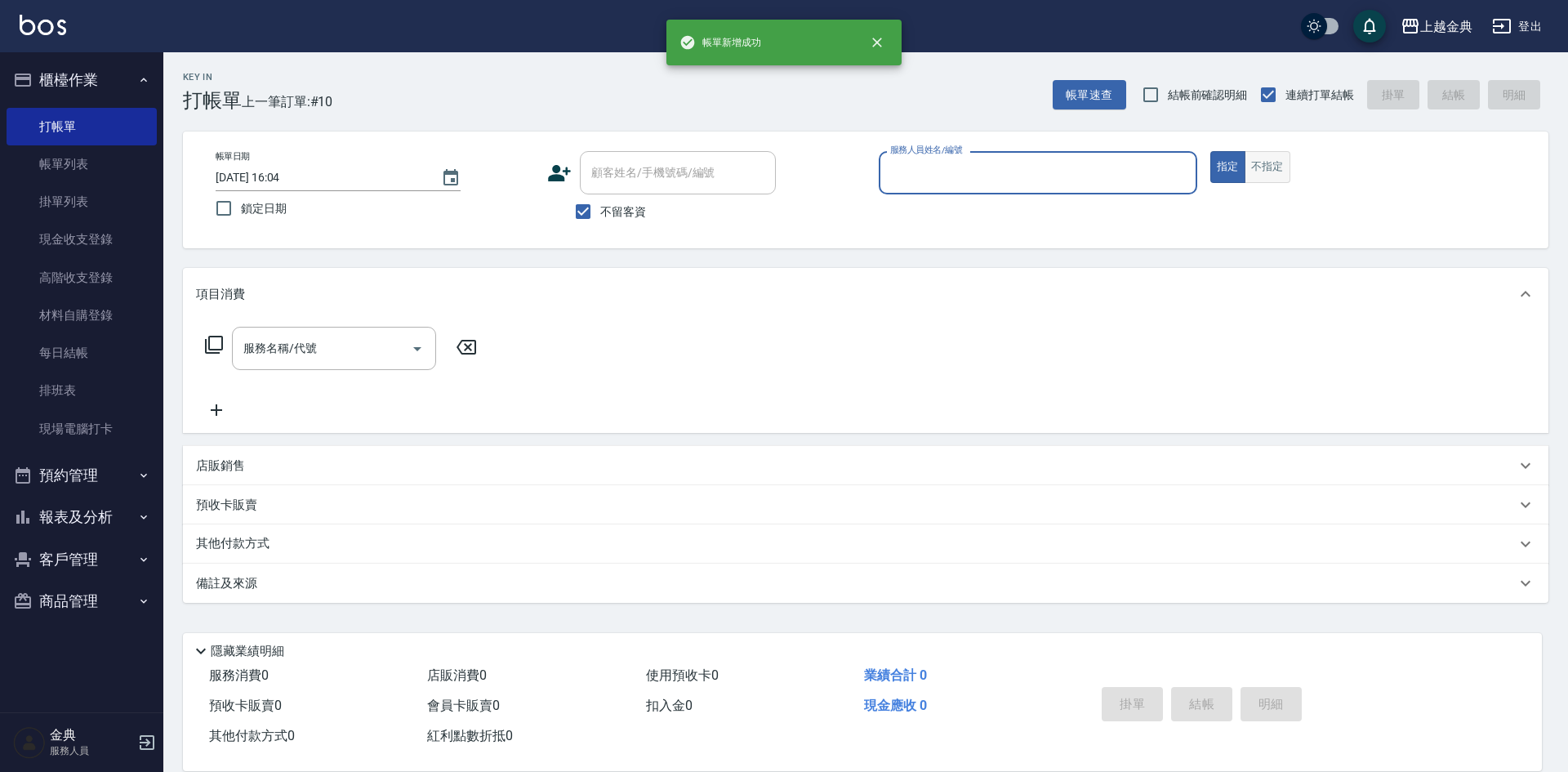
click at [1269, 161] on button "不指定" at bounding box center [1267, 167] width 46 height 32
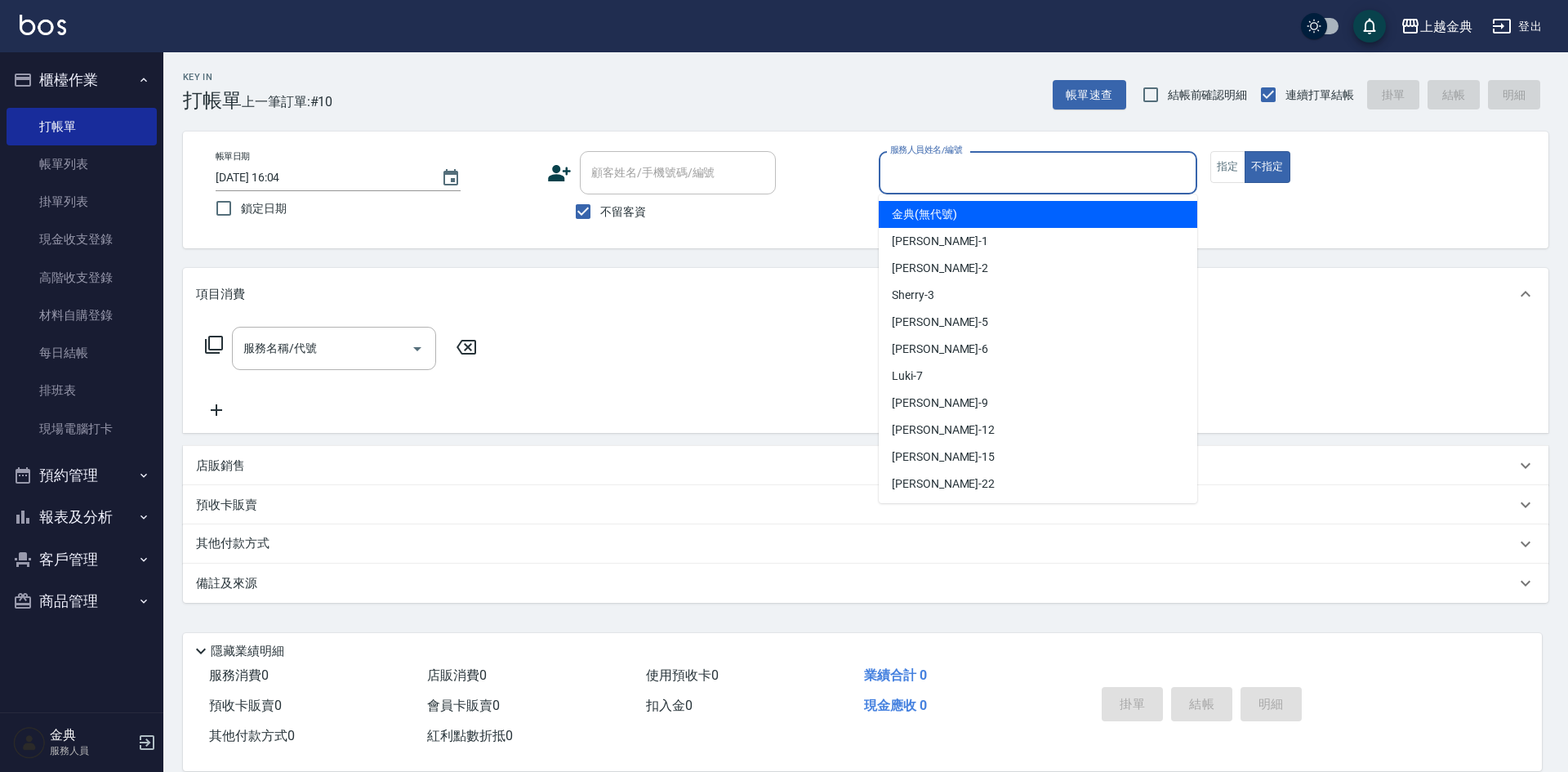
click at [1108, 172] on input "服務人員姓名/編號" at bounding box center [1038, 172] width 304 height 29
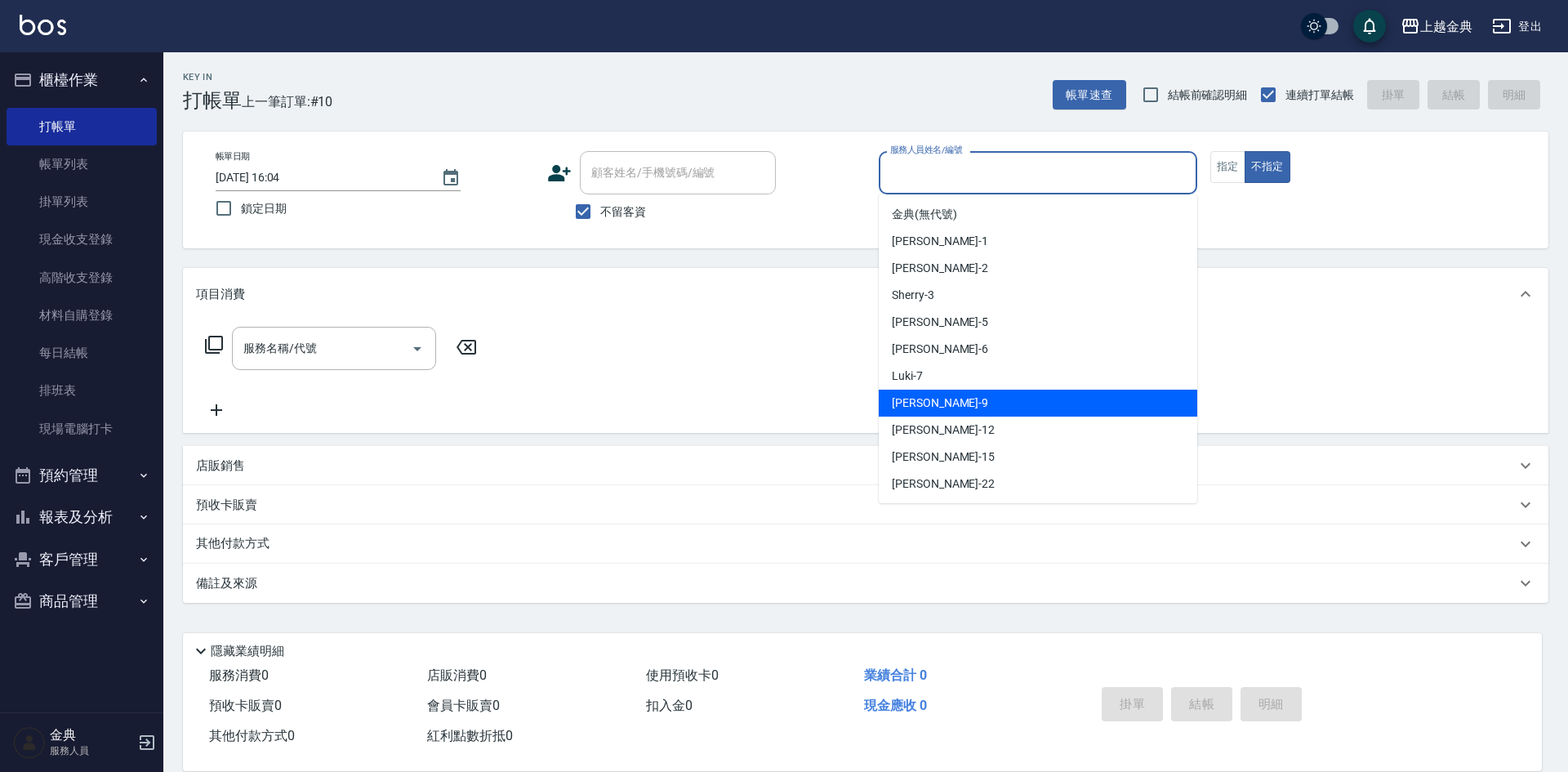
click at [1066, 390] on div "[PERSON_NAME] -9" at bounding box center [1038, 402] width 318 height 27
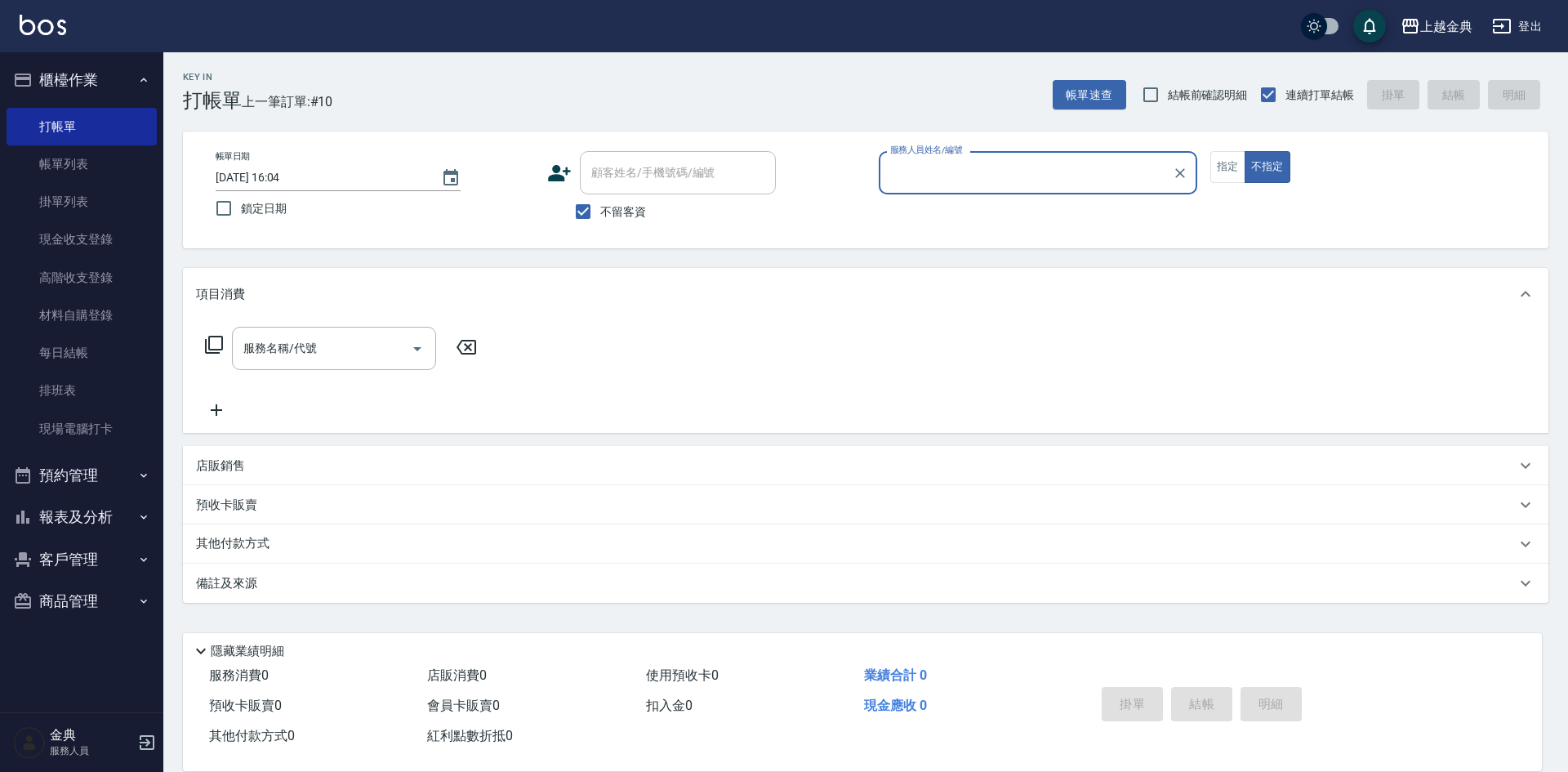
type input "[PERSON_NAME]-9"
click at [206, 344] on icon at bounding box center [214, 344] width 18 height 18
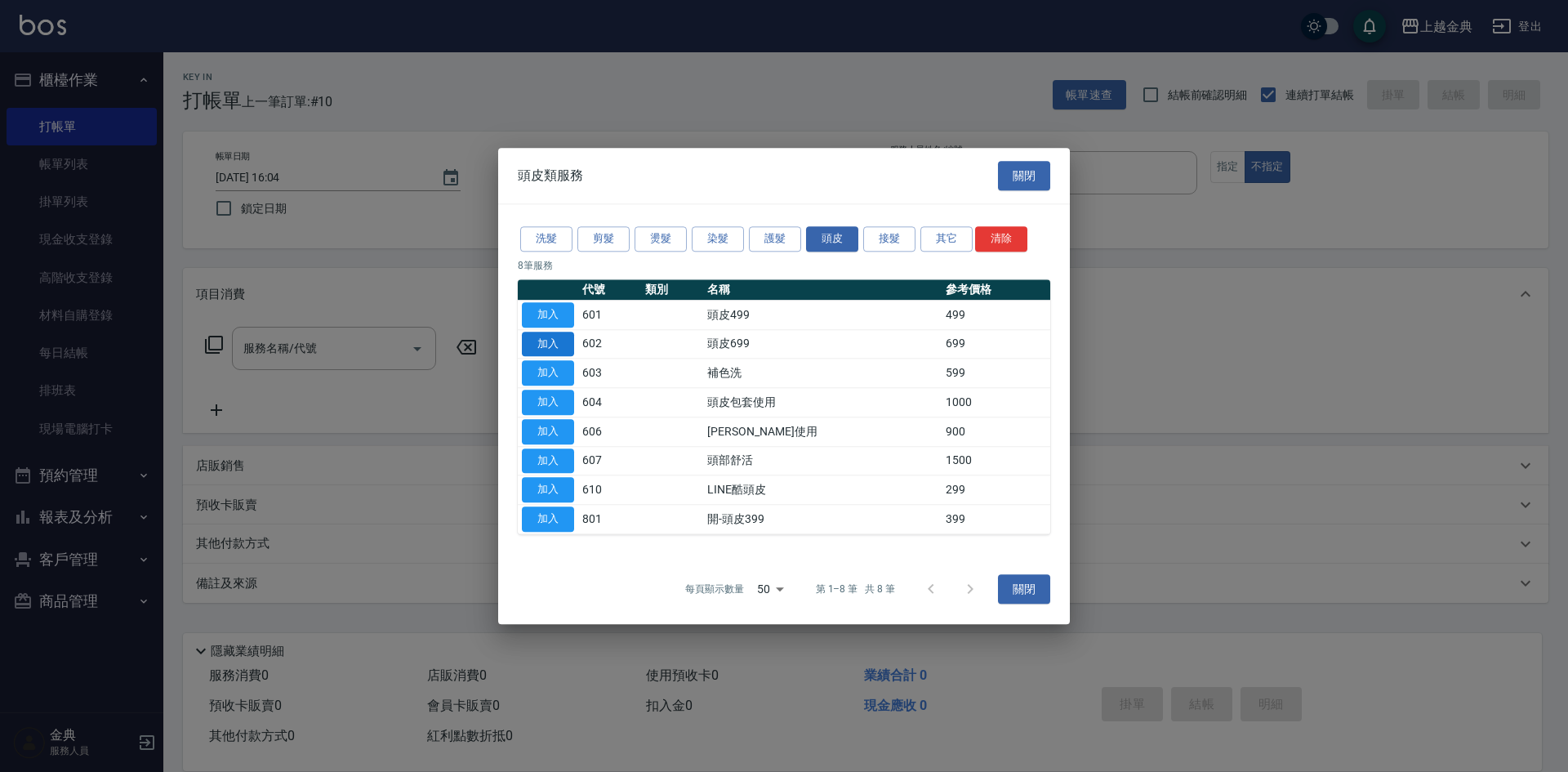
click at [553, 344] on button "加入" at bounding box center [548, 344] width 52 height 25
type input "頭皮699(602)"
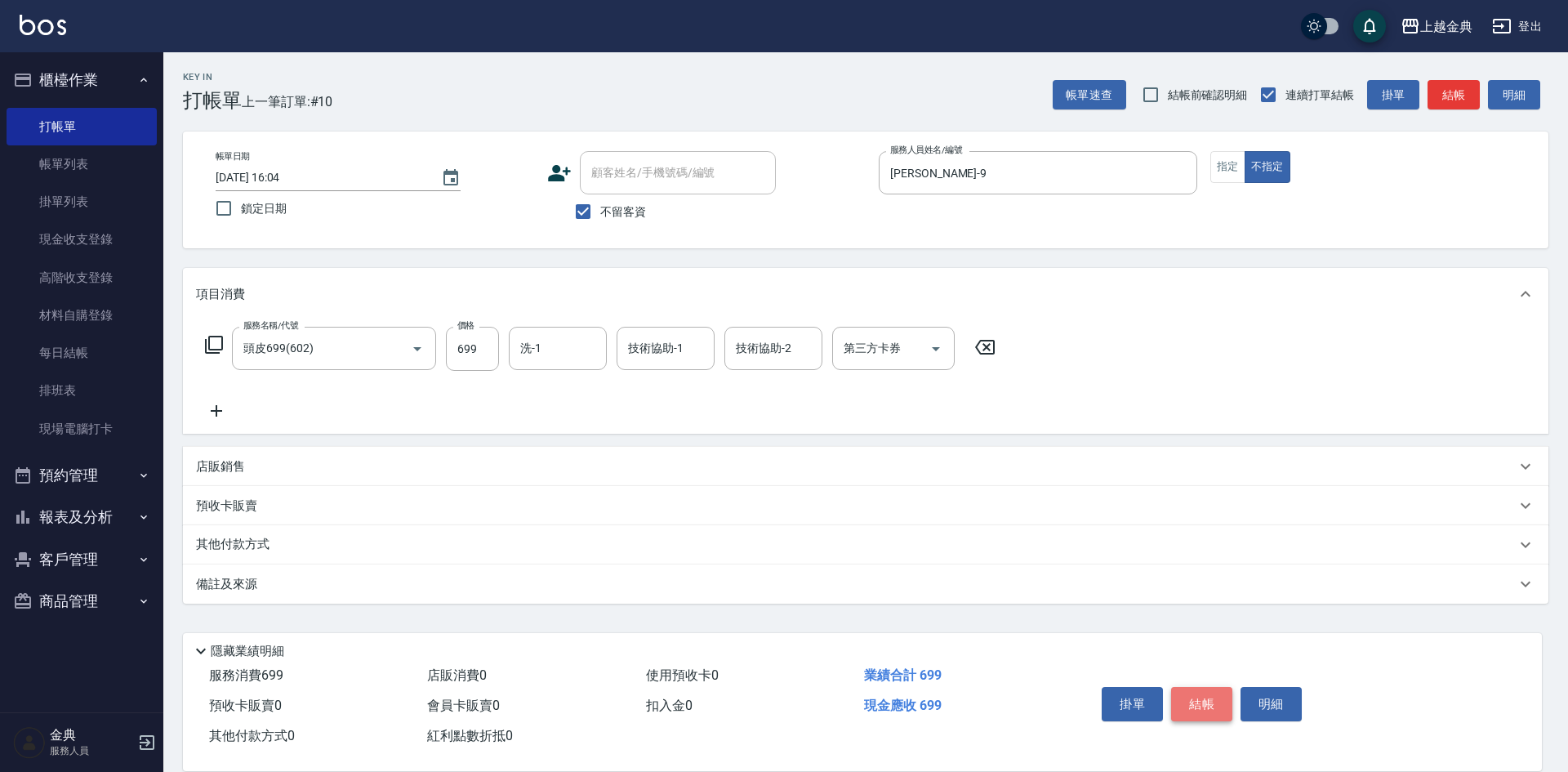
click at [1207, 693] on button "結帳" at bounding box center [1201, 704] width 61 height 35
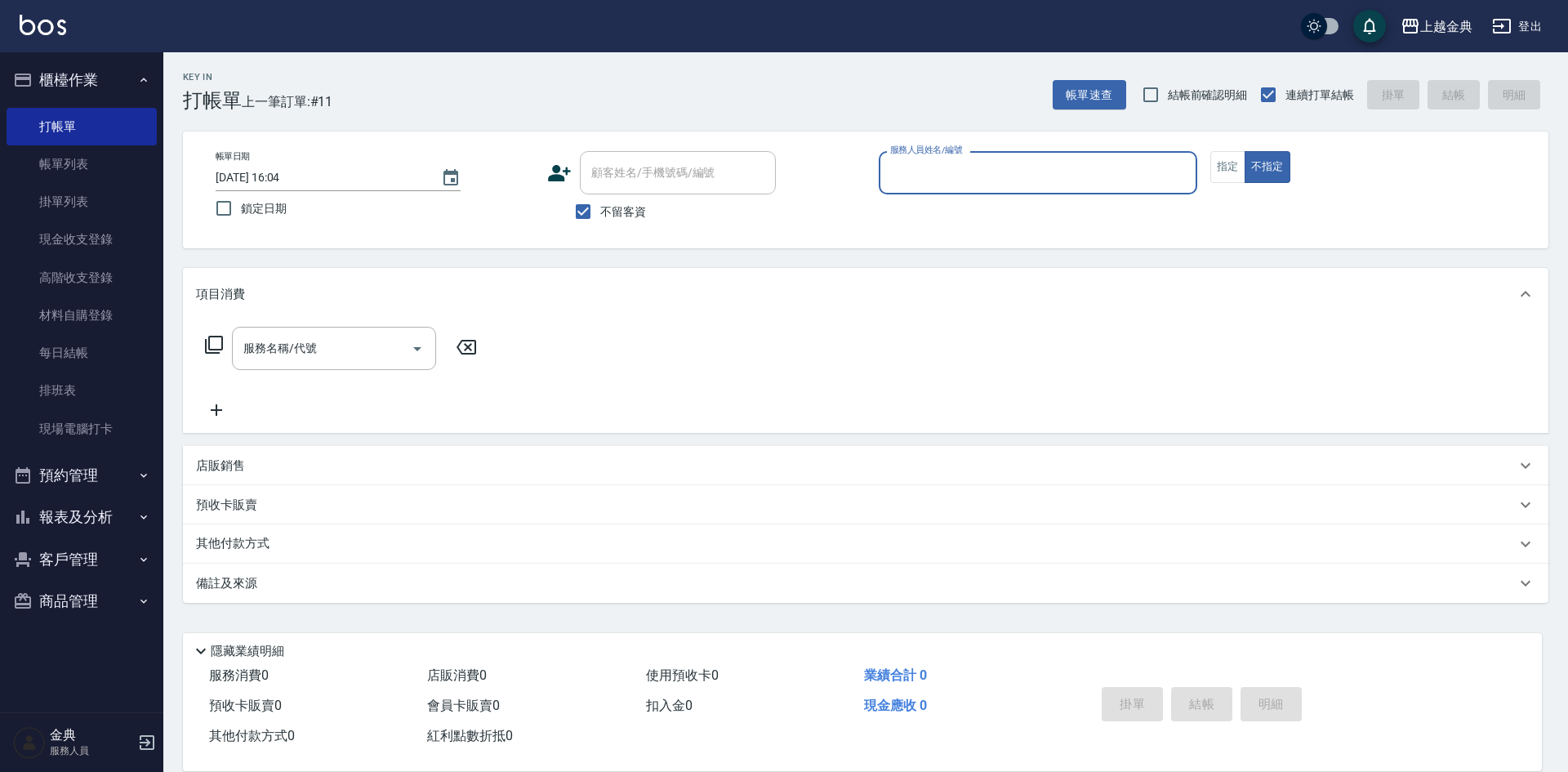
click at [1121, 170] on input "服務人員姓名/編號" at bounding box center [1038, 172] width 304 height 29
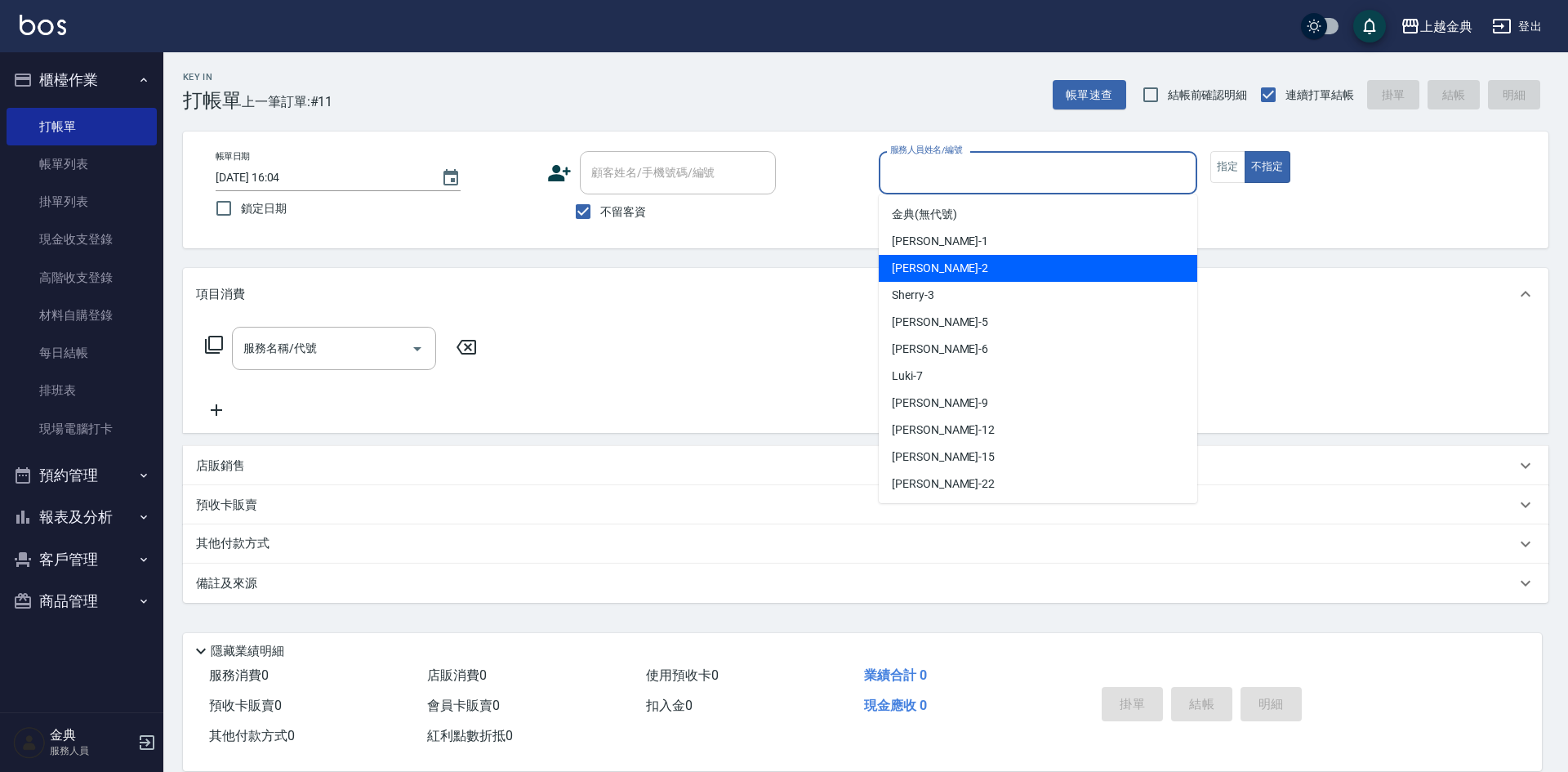
click at [1059, 259] on div "Cindy -2" at bounding box center [1038, 267] width 318 height 27
type input "Cindy-2"
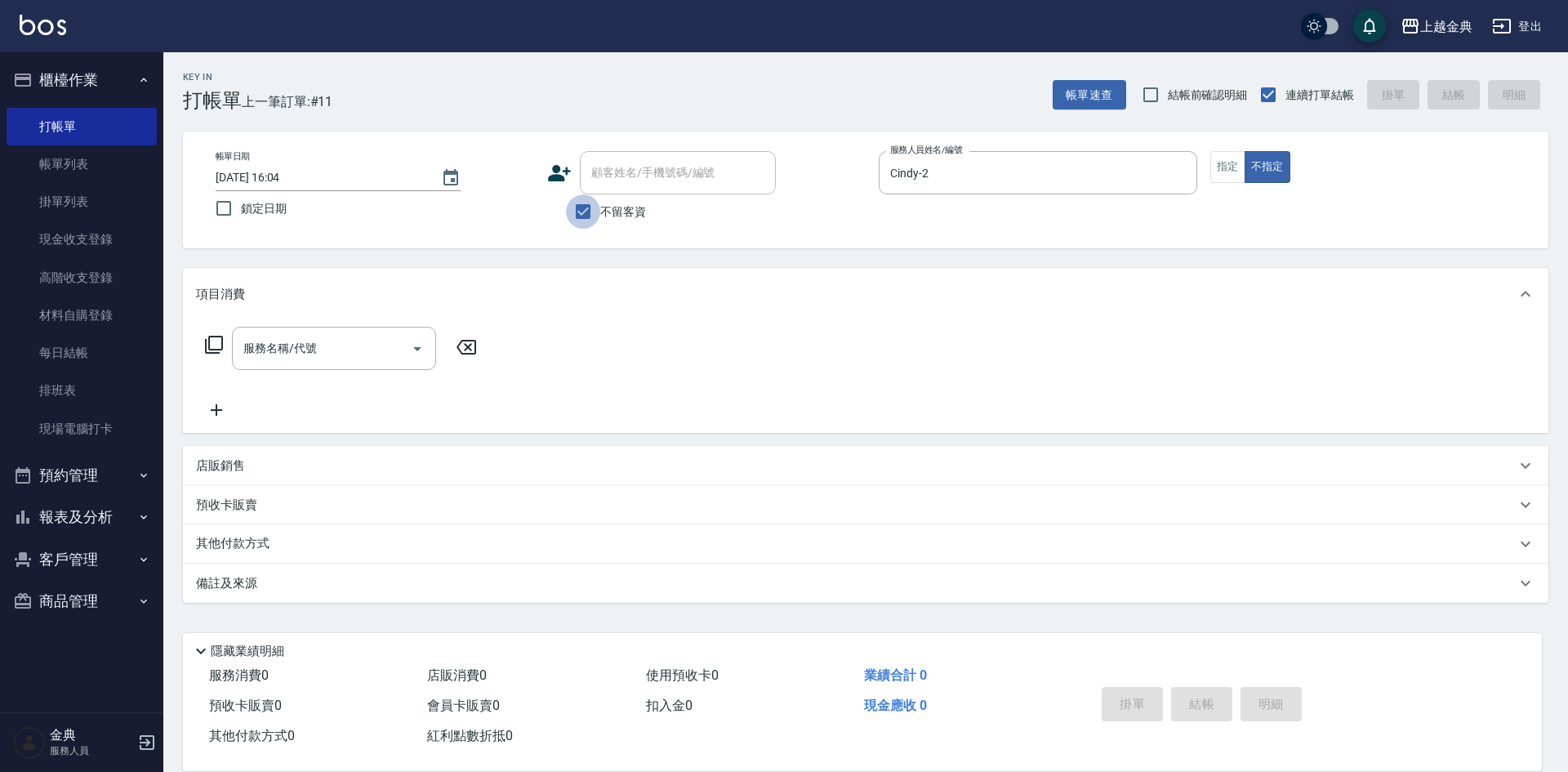
click at [586, 215] on input "不留客資" at bounding box center [583, 212] width 35 height 35
checkbox input "false"
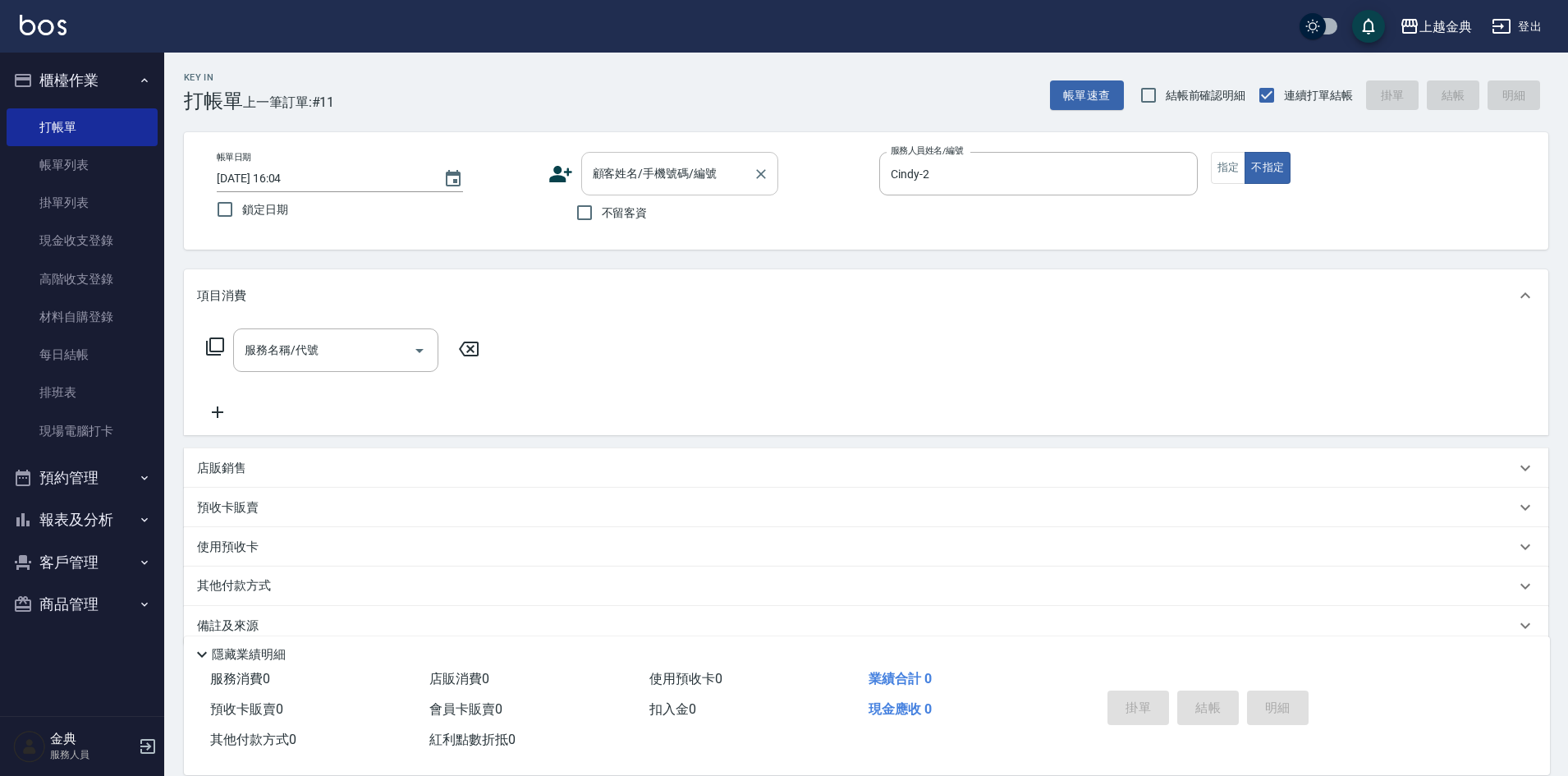
click at [619, 167] on input "顧客姓名/手機號碼/編號" at bounding box center [667, 173] width 157 height 29
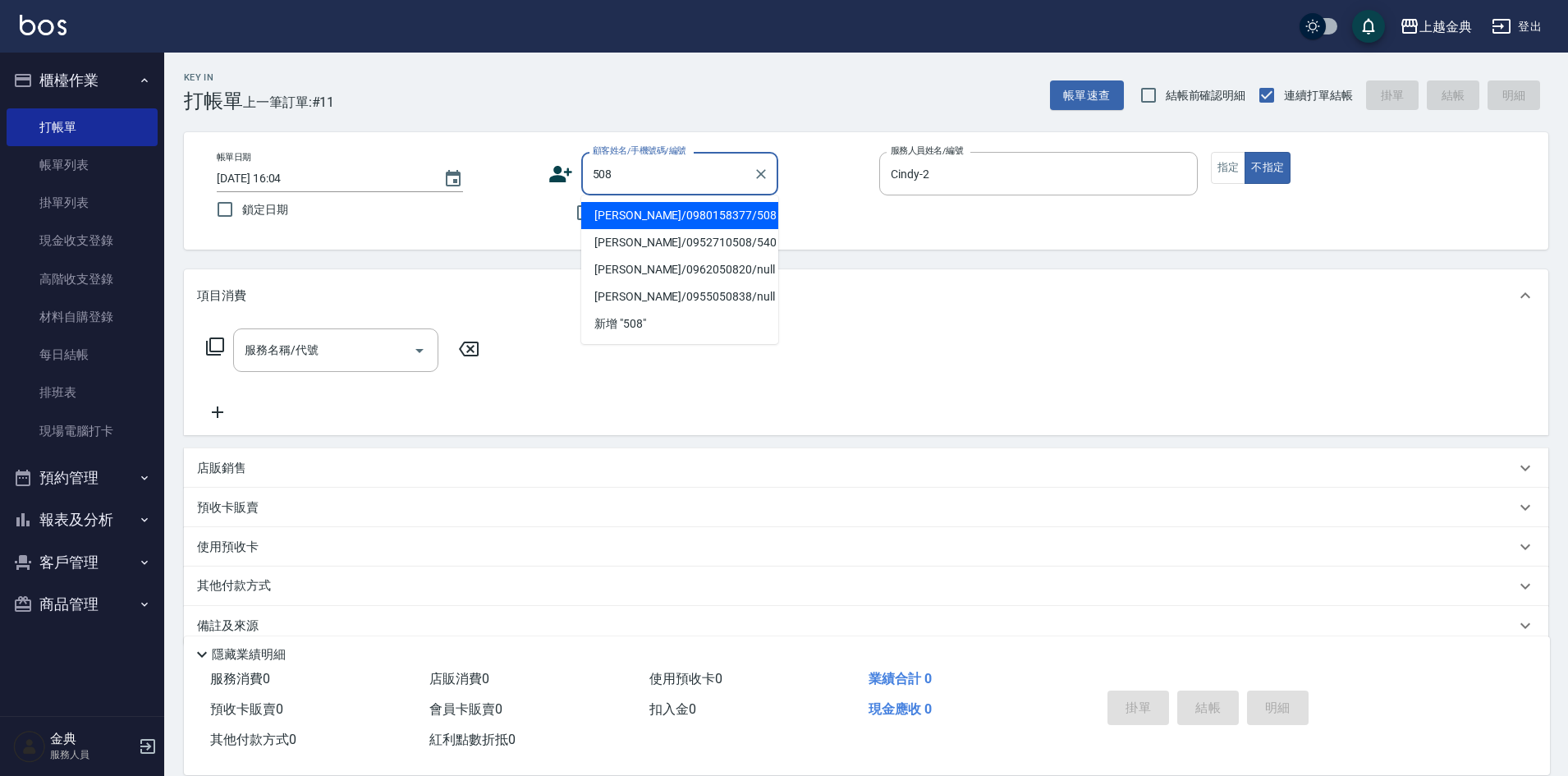
click at [689, 213] on li "[PERSON_NAME]/0980158377/508" at bounding box center [680, 215] width 197 height 27
type input "[PERSON_NAME]/0980158377/508"
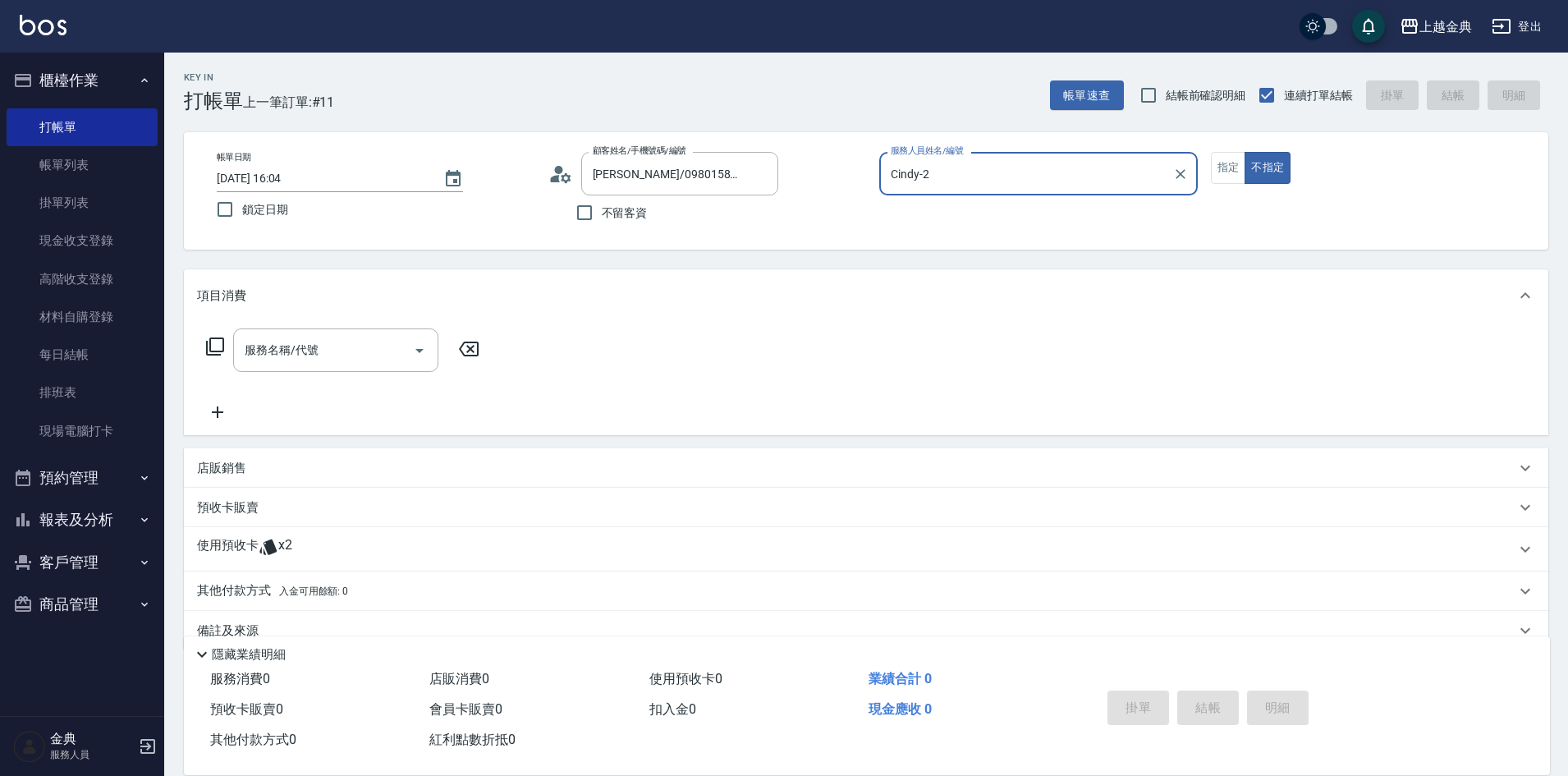
click at [220, 342] on icon at bounding box center [215, 346] width 20 height 20
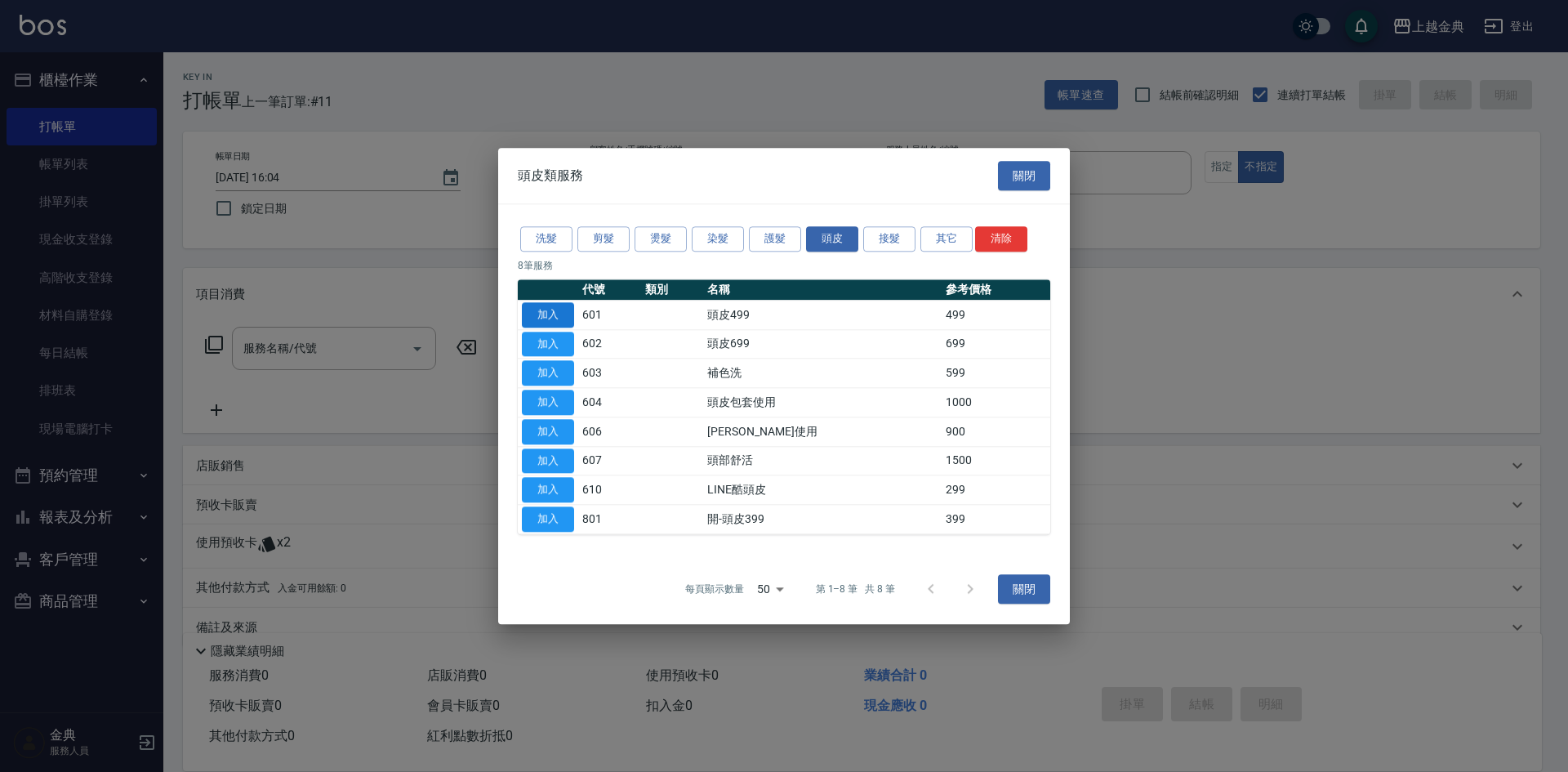
click at [548, 311] on button "加入" at bounding box center [548, 314] width 52 height 25
type input "頭皮499(601)"
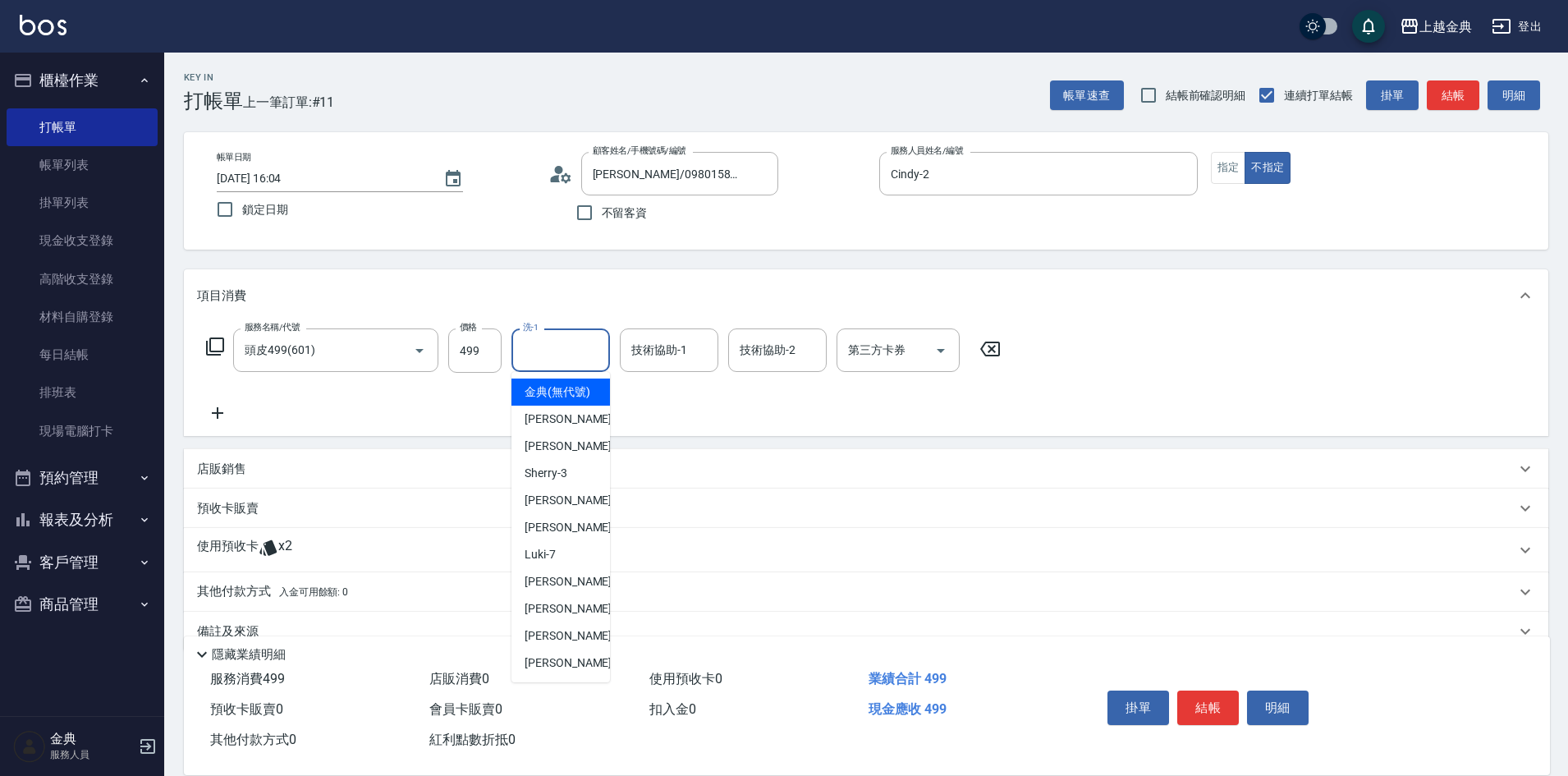
click at [552, 345] on input "洗-1" at bounding box center [560, 350] width 84 height 29
click at [579, 486] on div "Sherry -3" at bounding box center [560, 472] width 98 height 27
type input "Sherry-3"
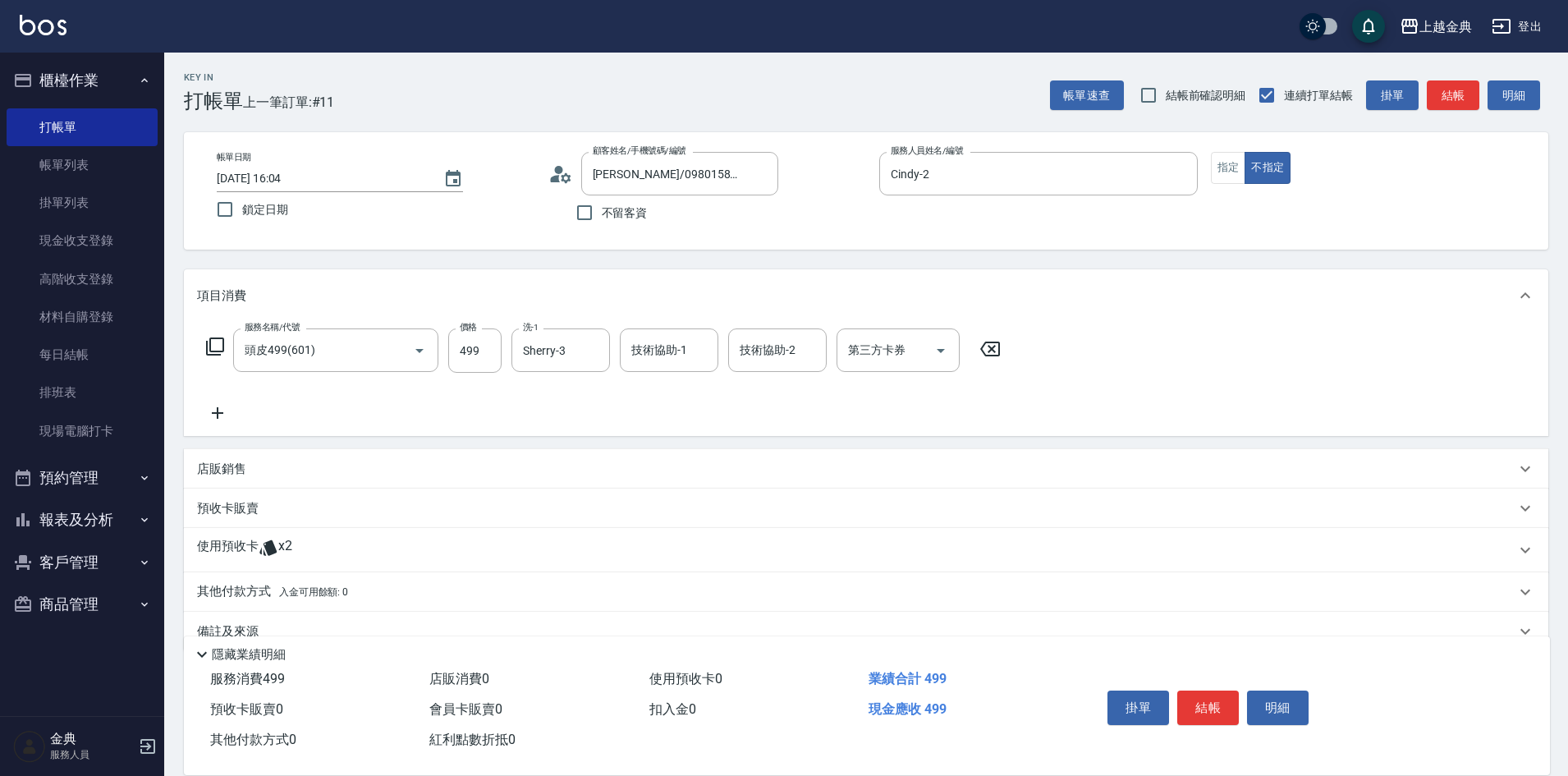
click at [266, 545] on icon at bounding box center [268, 548] width 17 height 16
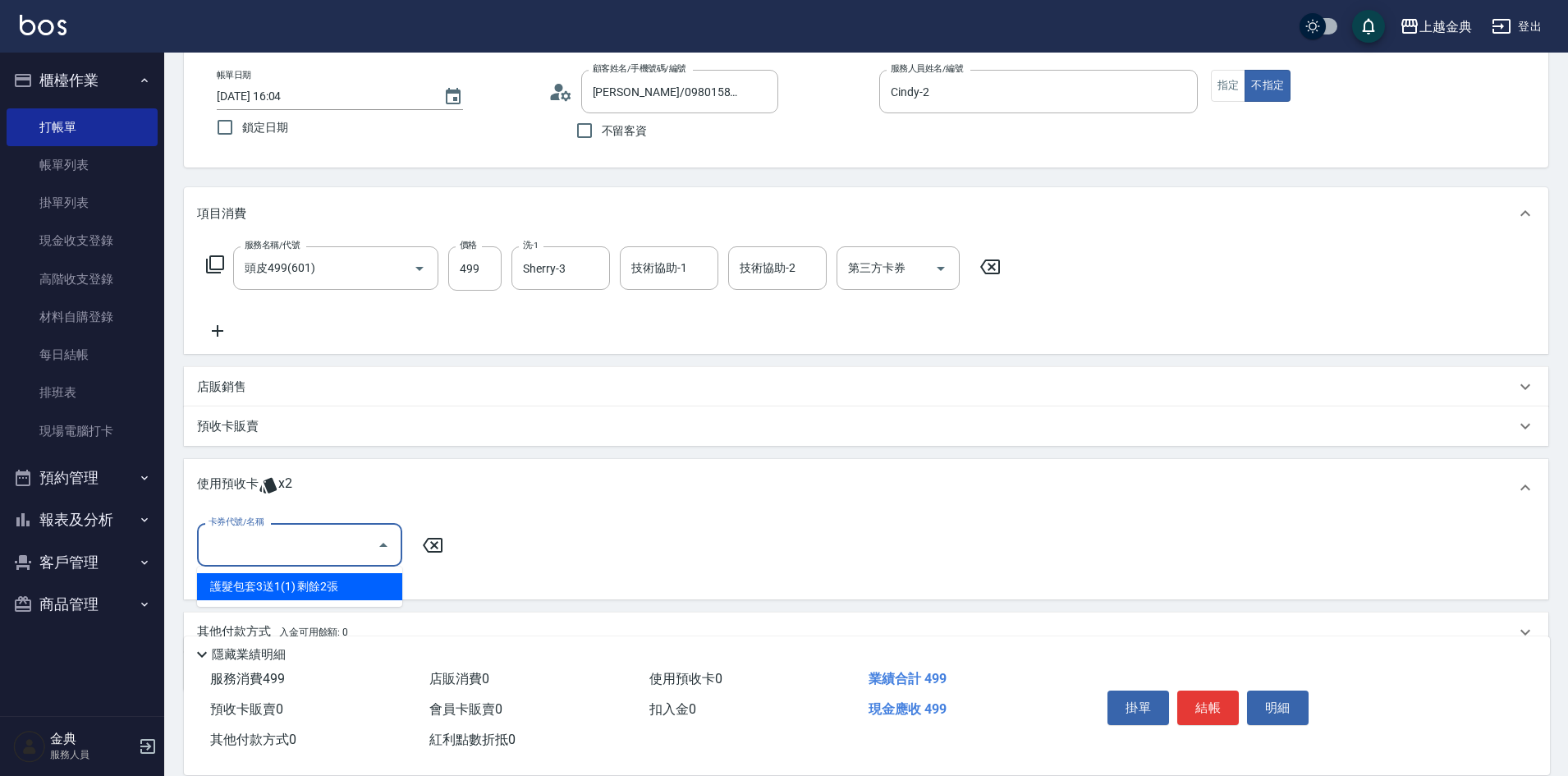
click at [312, 554] on input "卡券代號/名稱" at bounding box center [287, 545] width 166 height 29
click at [335, 590] on div "護髮包套3送1(1) 剩餘2張" at bounding box center [299, 586] width 205 height 27
type input "護髮包套3送1(1)"
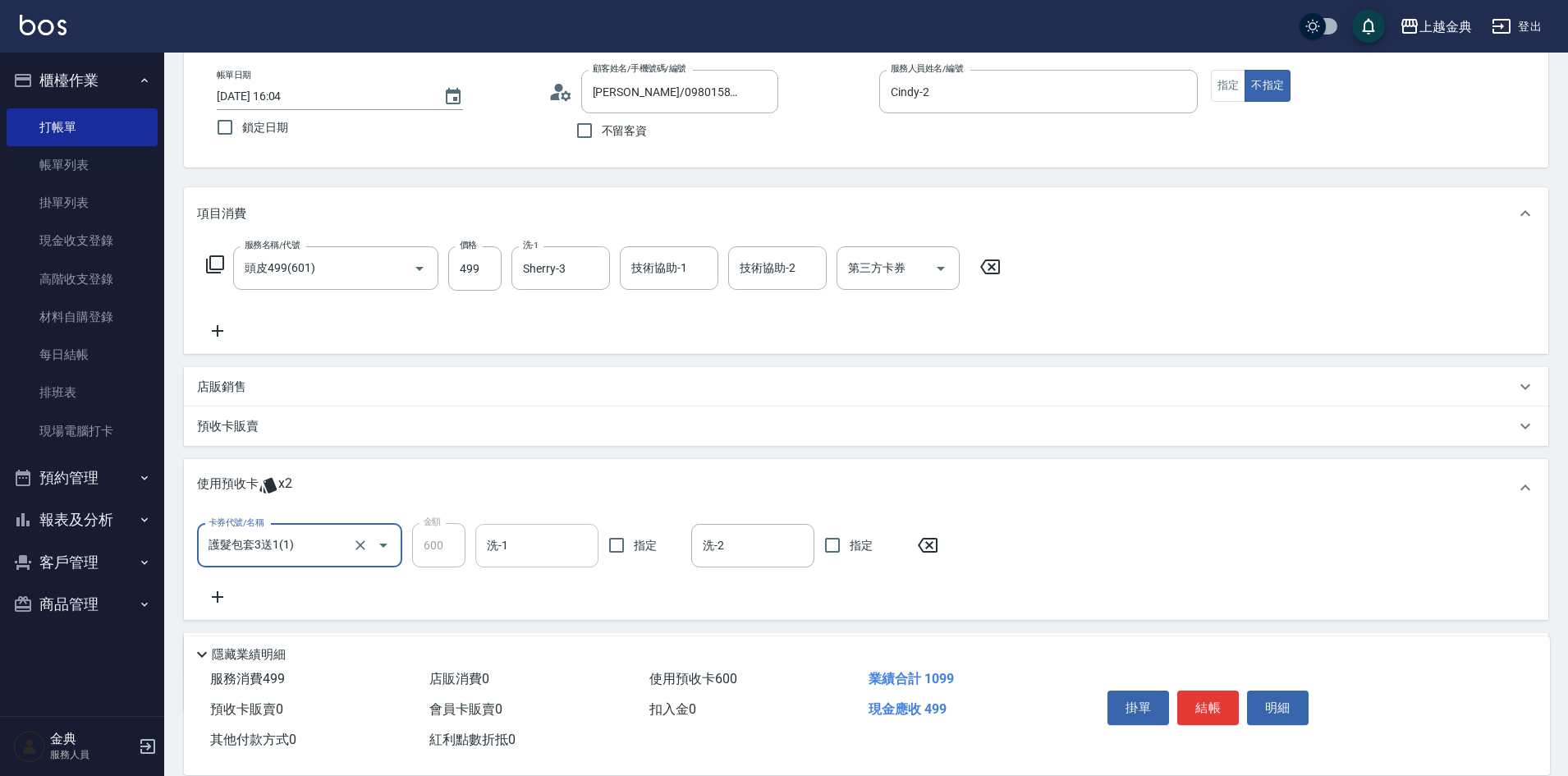
click at [514, 545] on input "洗-1" at bounding box center [537, 545] width 109 height 29
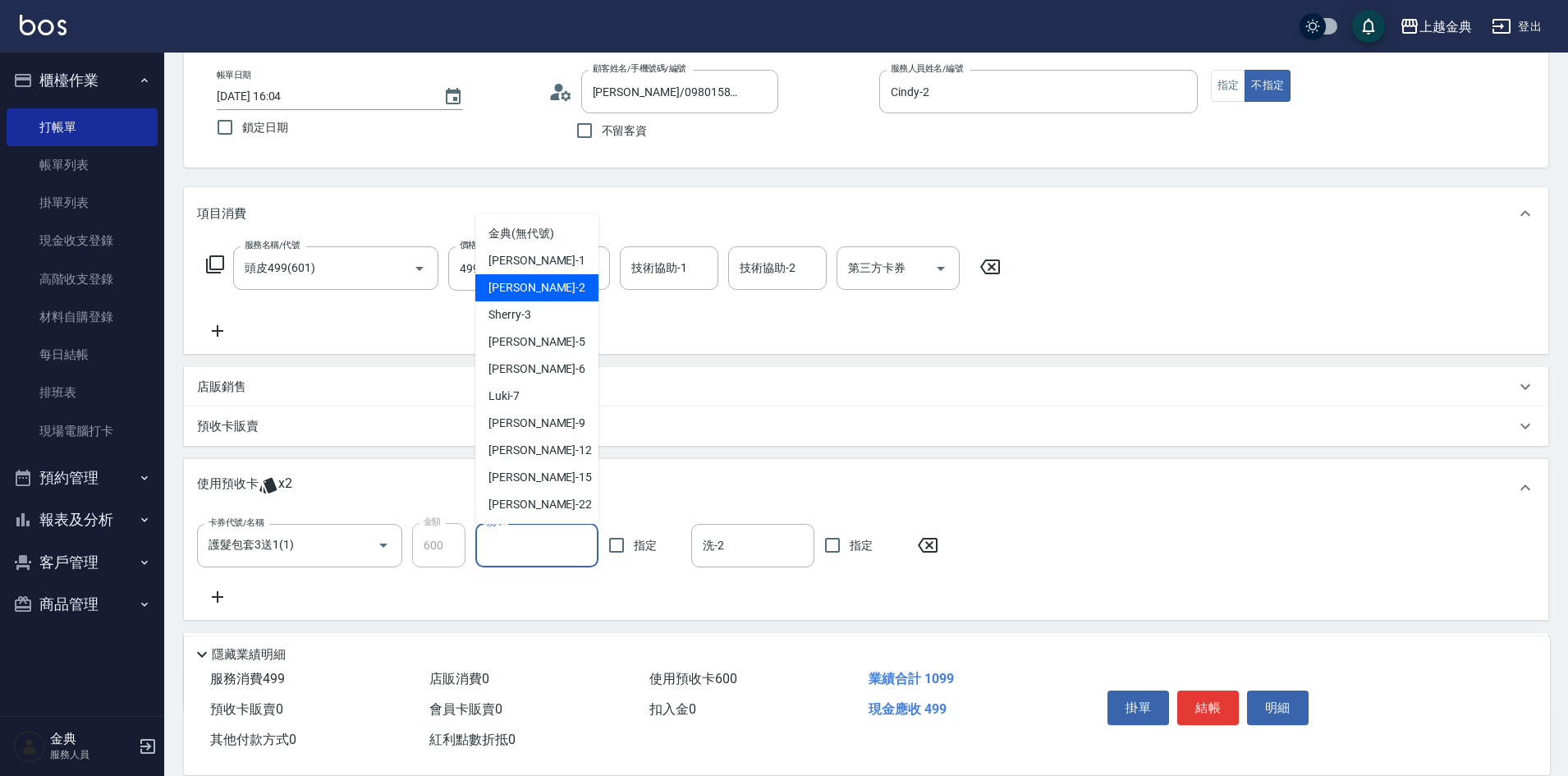
click at [520, 280] on span "Cindy -2" at bounding box center [536, 288] width 97 height 17
type input "Cindy-2"
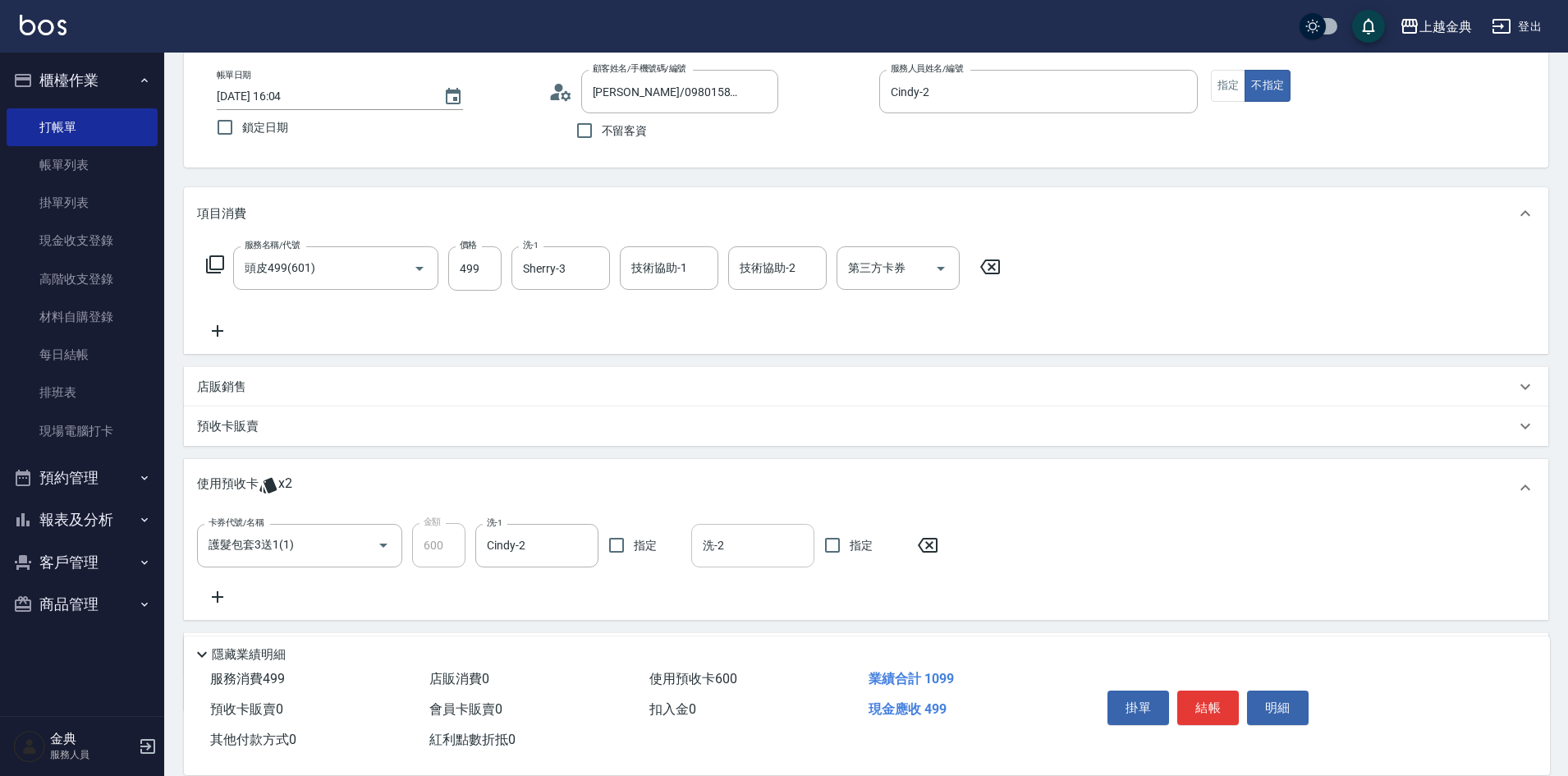
click at [739, 551] on input "洗-2" at bounding box center [753, 545] width 109 height 29
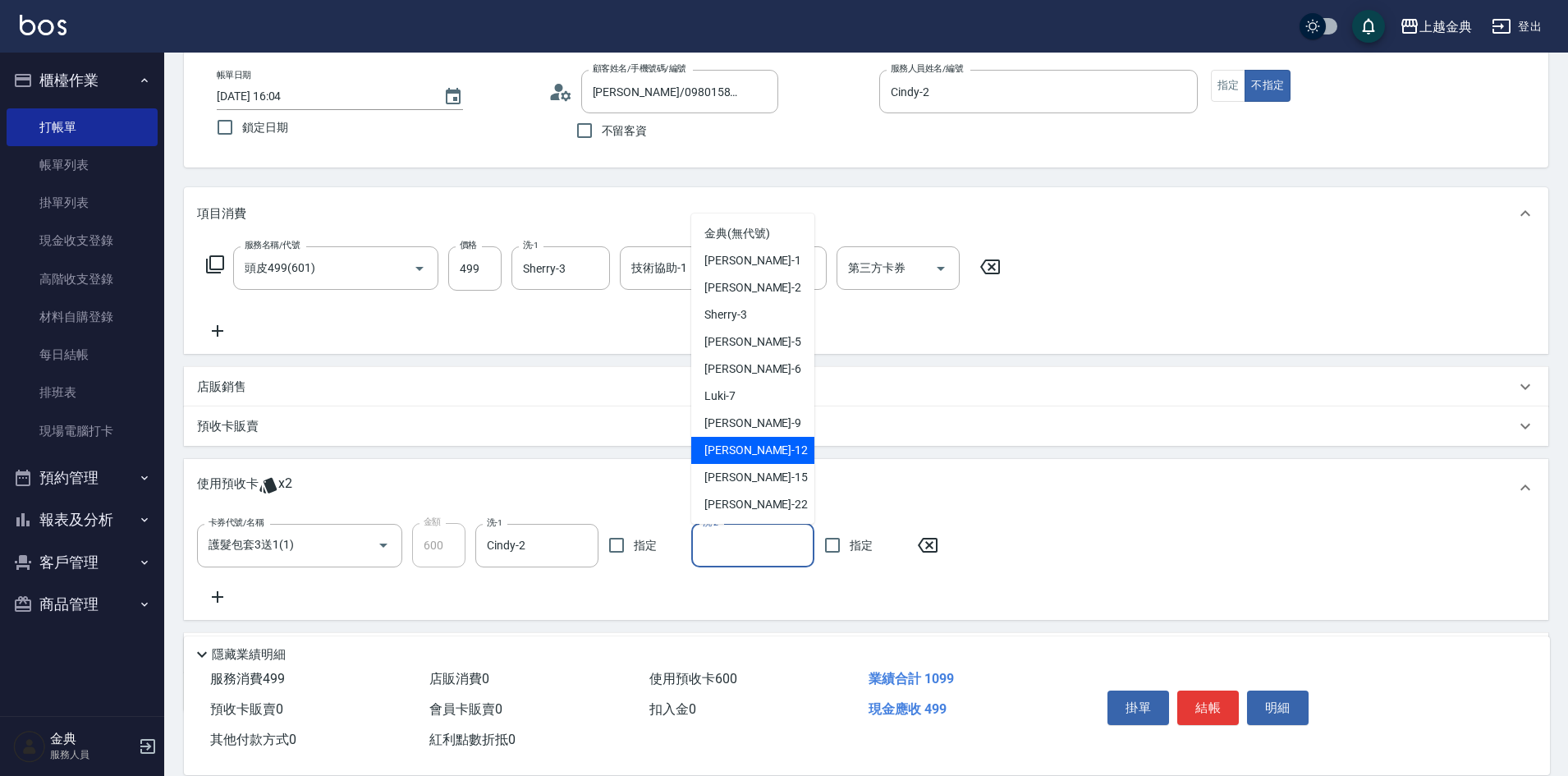
click at [742, 445] on span "[PERSON_NAME]-12" at bounding box center [756, 451] width 104 height 17
type input "[PERSON_NAME]-12"
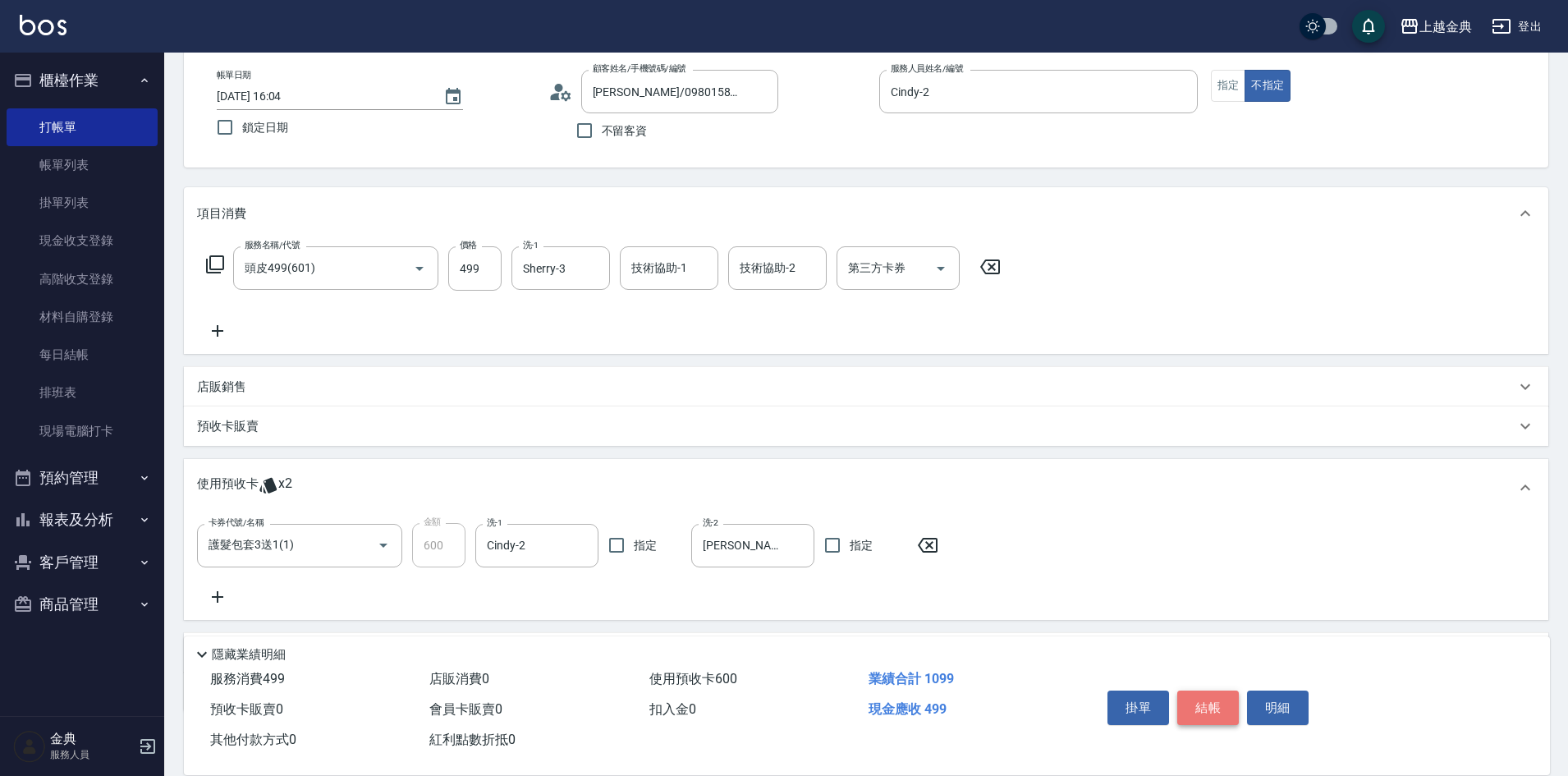
click at [1215, 693] on button "結帳" at bounding box center [1208, 708] width 62 height 35
type input "[DATE] 16:05"
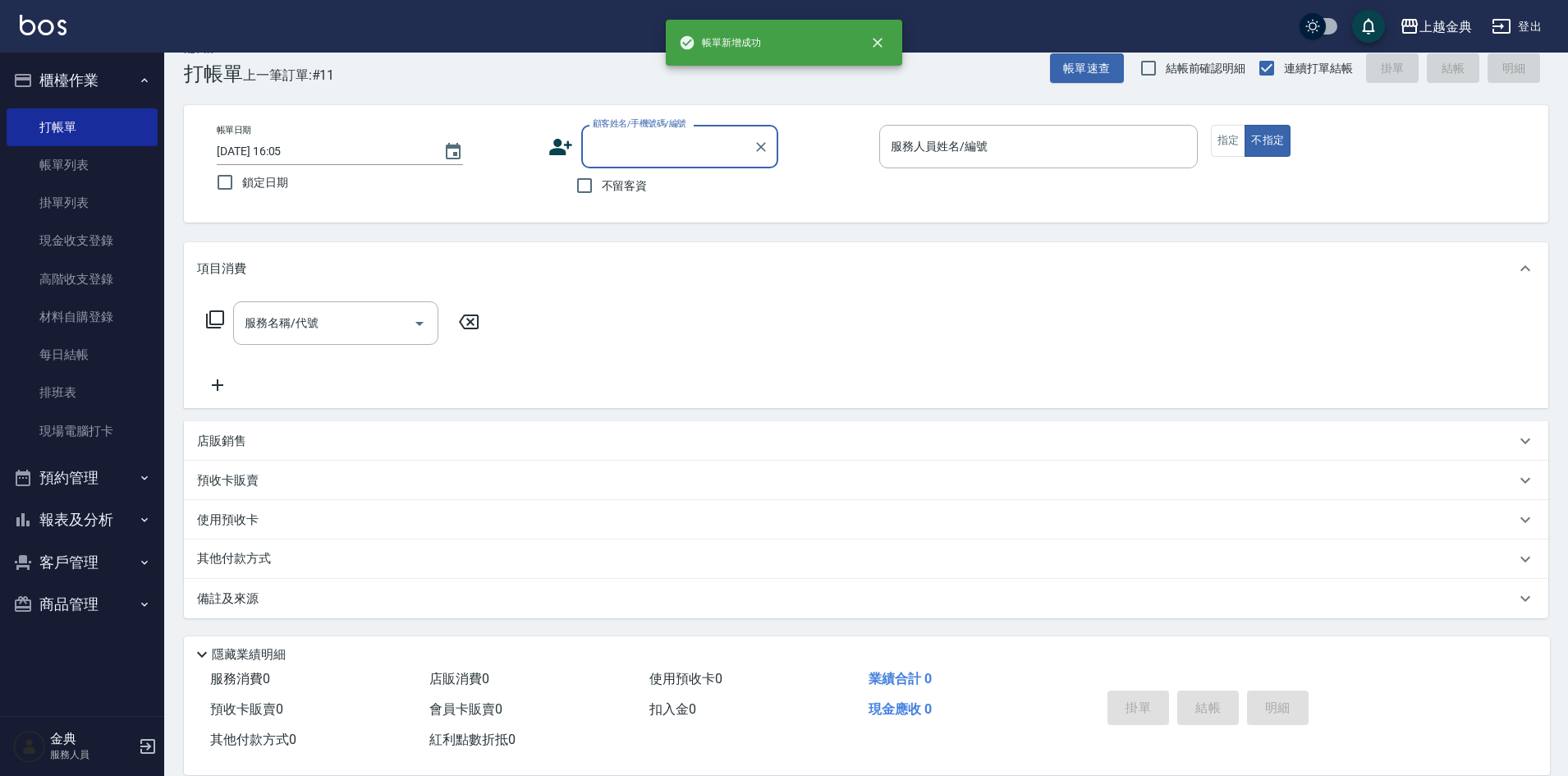
scroll to position [27, 0]
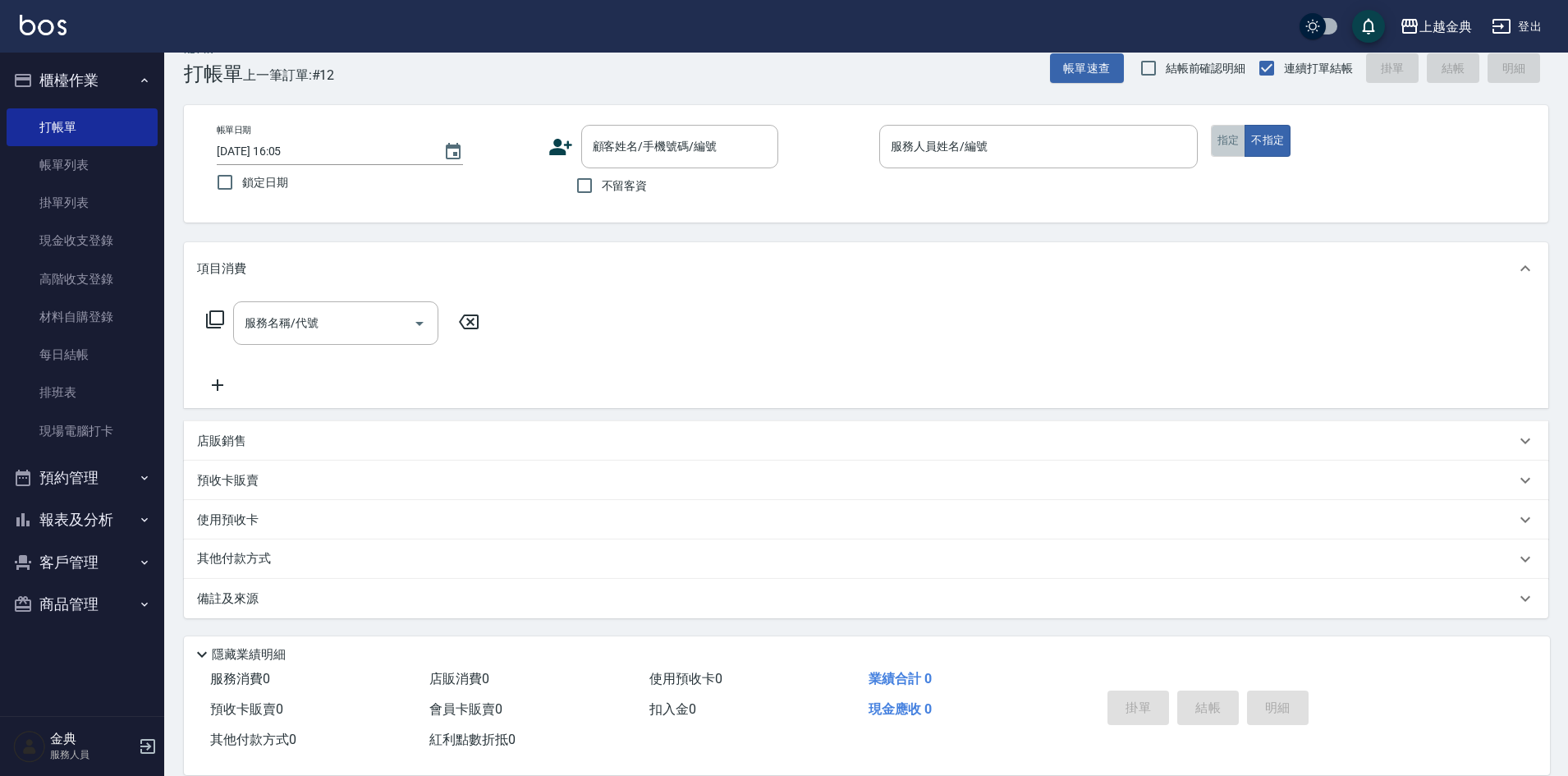
click at [1231, 146] on button "指定" at bounding box center [1229, 140] width 36 height 32
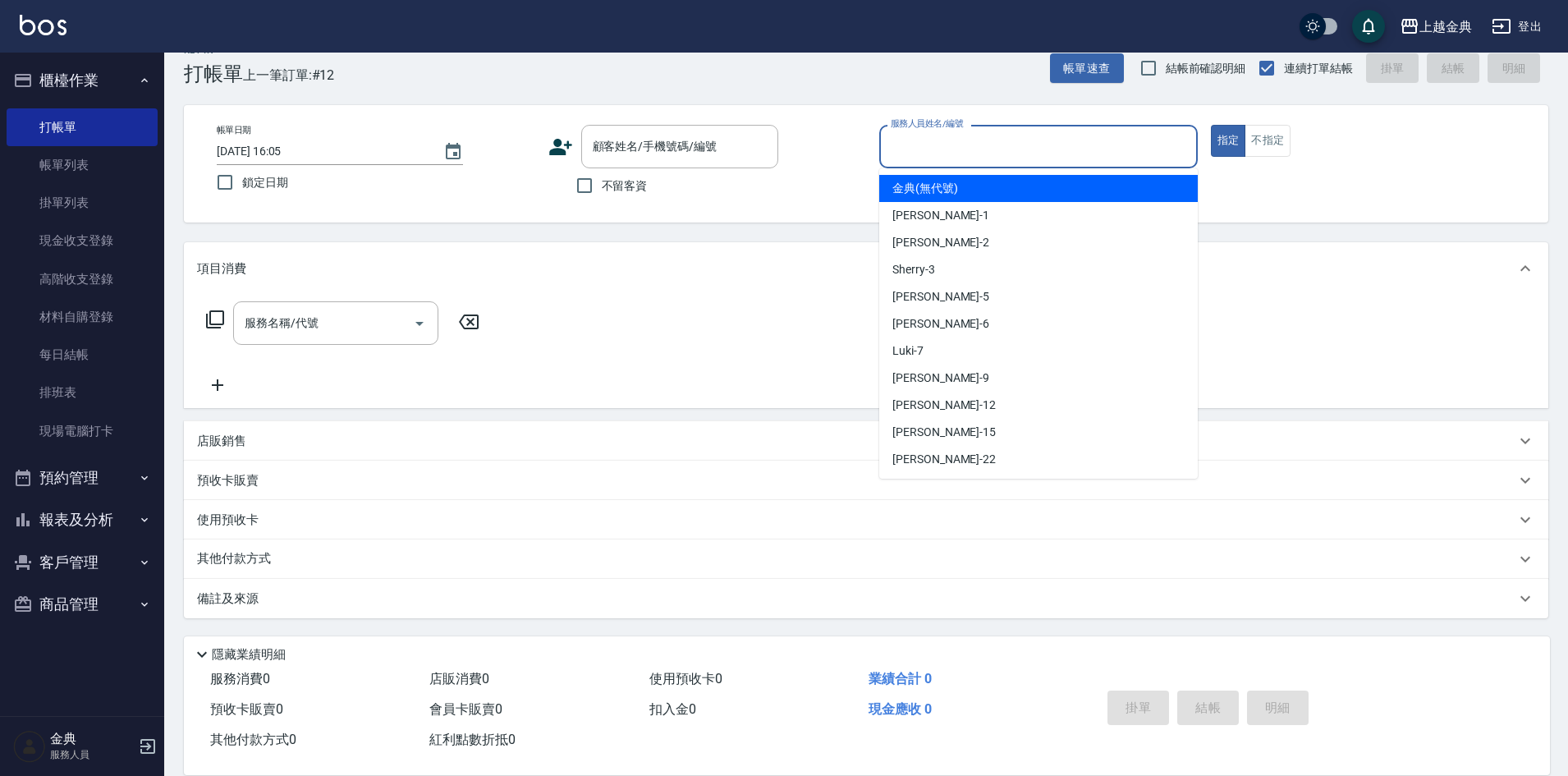
click at [1059, 138] on input "服務人員姓名/編號" at bounding box center [1038, 146] width 304 height 29
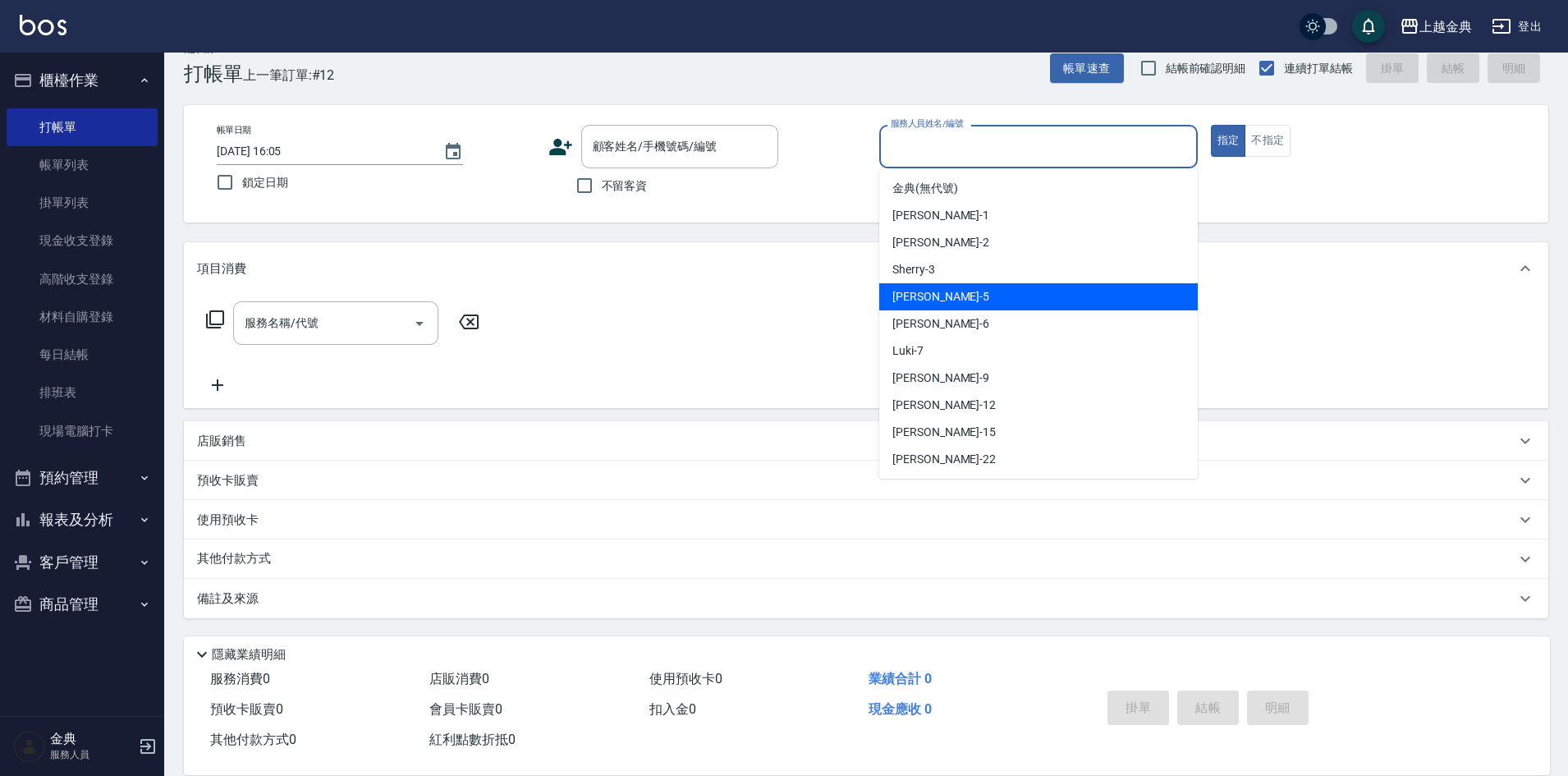
click at [1046, 297] on div "[PERSON_NAME] -5" at bounding box center [1039, 297] width 318 height 27
type input "[PERSON_NAME]-5"
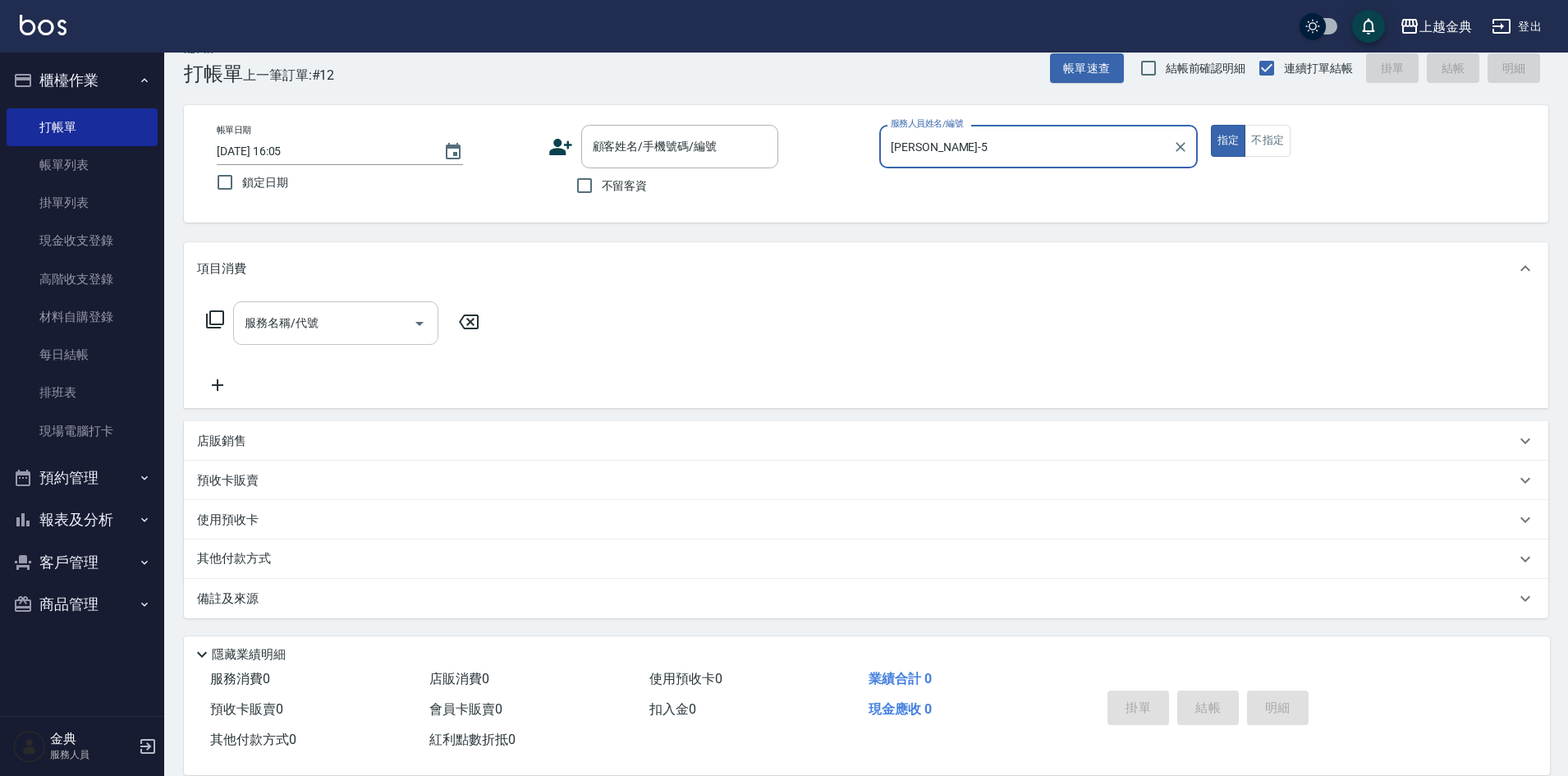
click at [417, 322] on icon "Open" at bounding box center [419, 324] width 8 height 4
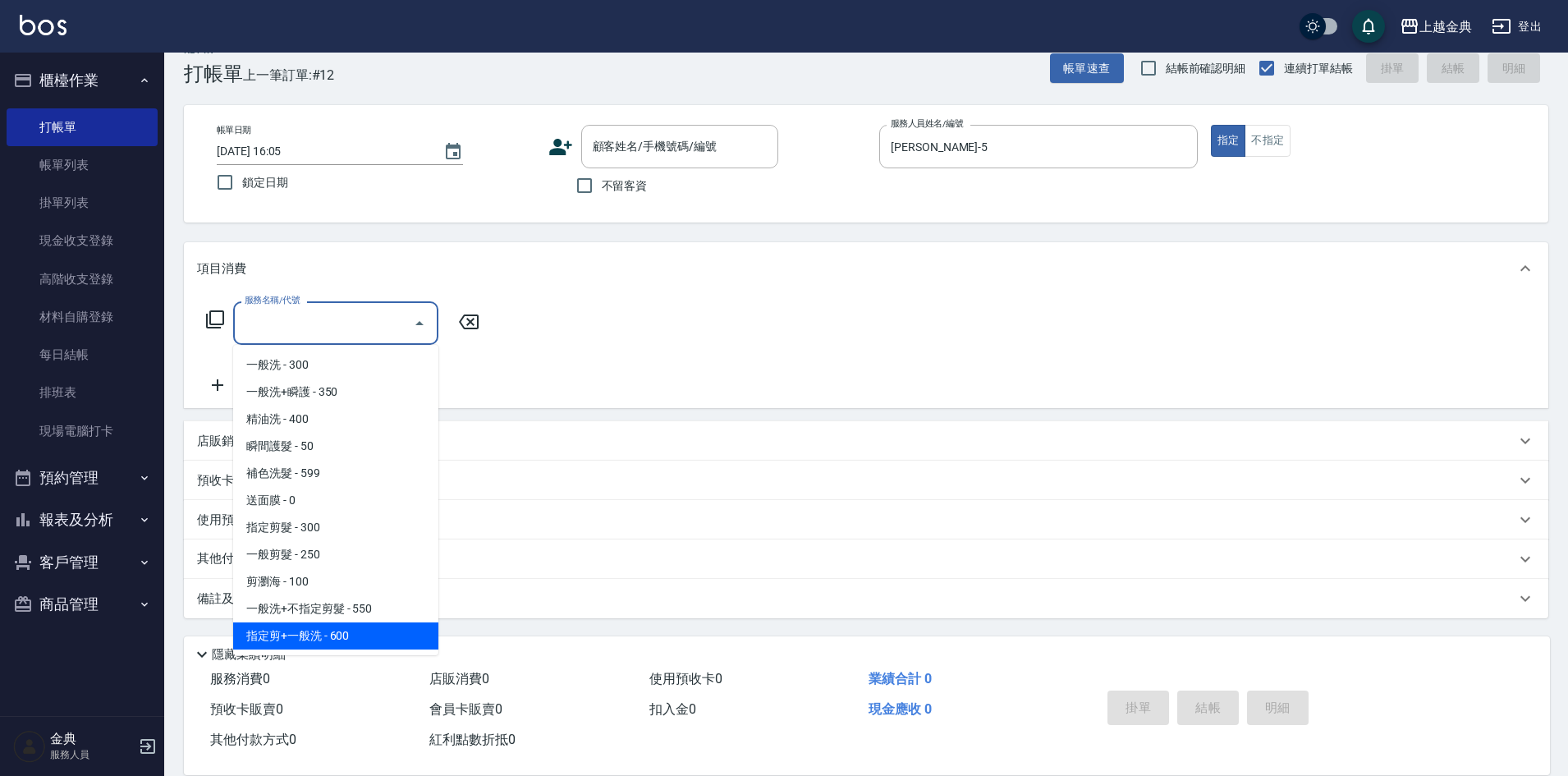
click at [360, 633] on span "指定剪+一般洗 - 600" at bounding box center [336, 635] width 205 height 27
type input "指定剪+一般洗(204)"
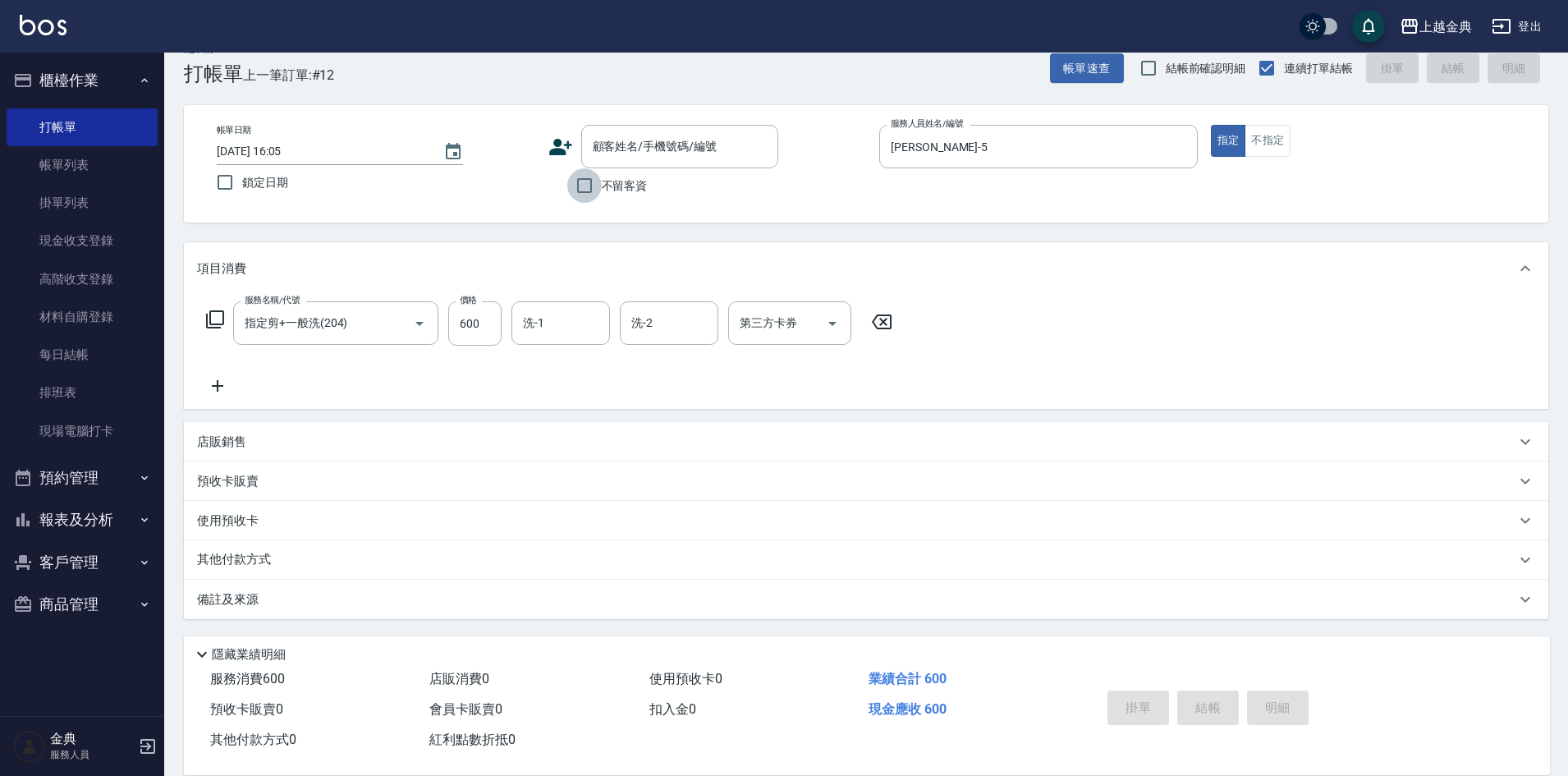
click at [583, 179] on input "不留客資" at bounding box center [585, 185] width 35 height 35
checkbox input "true"
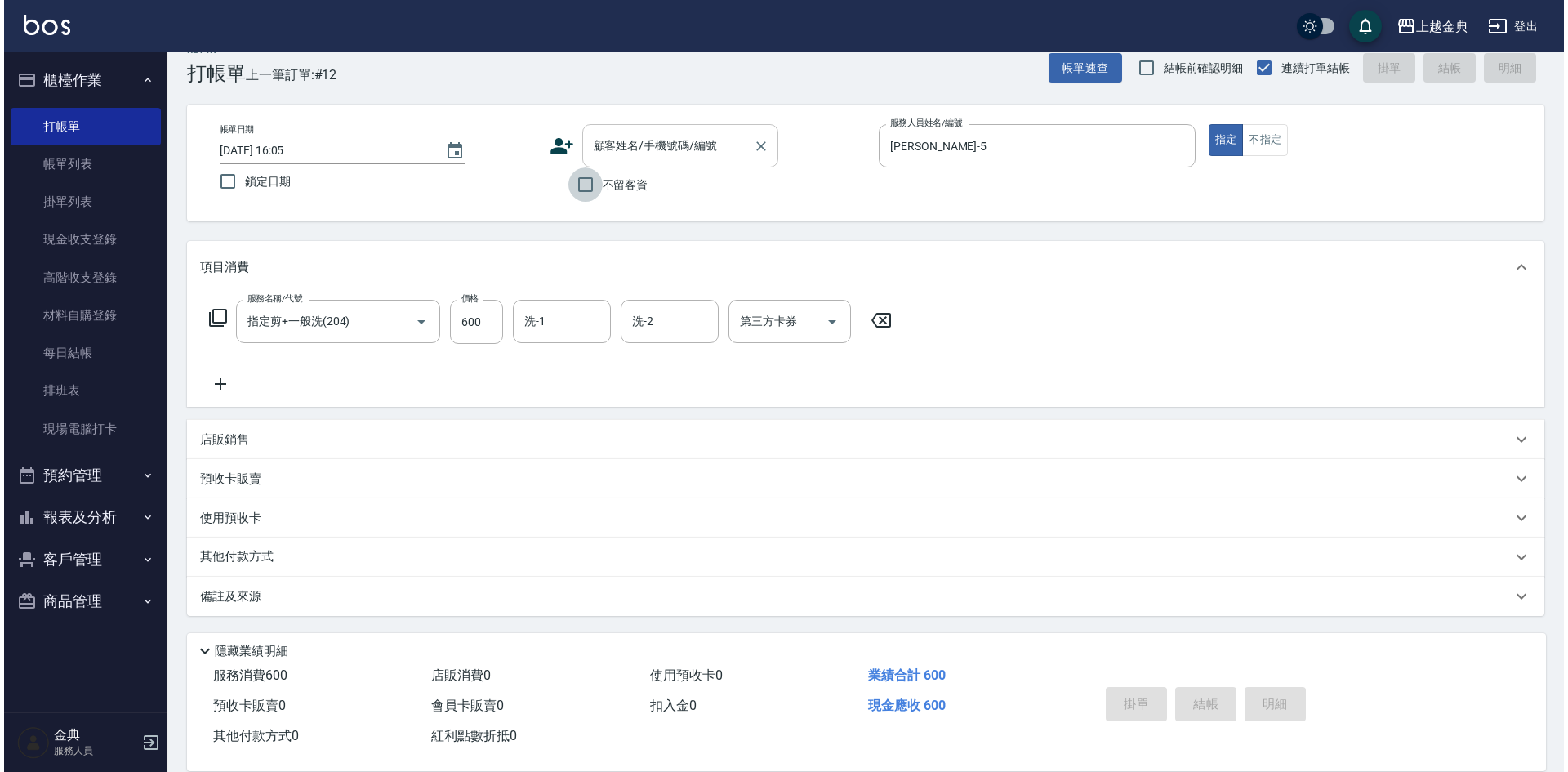
scroll to position [0, 0]
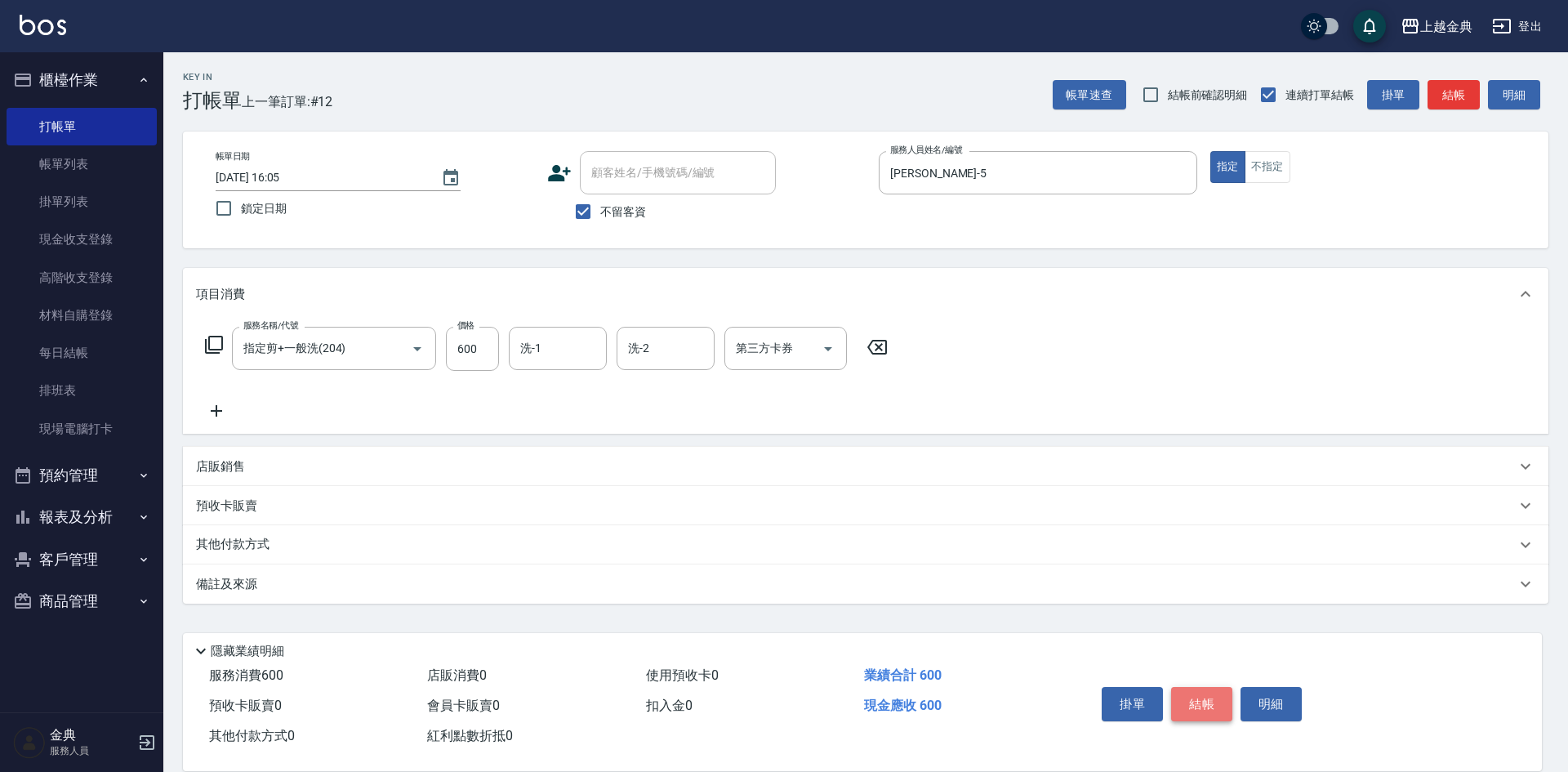
click at [1193, 694] on button "結帳" at bounding box center [1201, 704] width 61 height 35
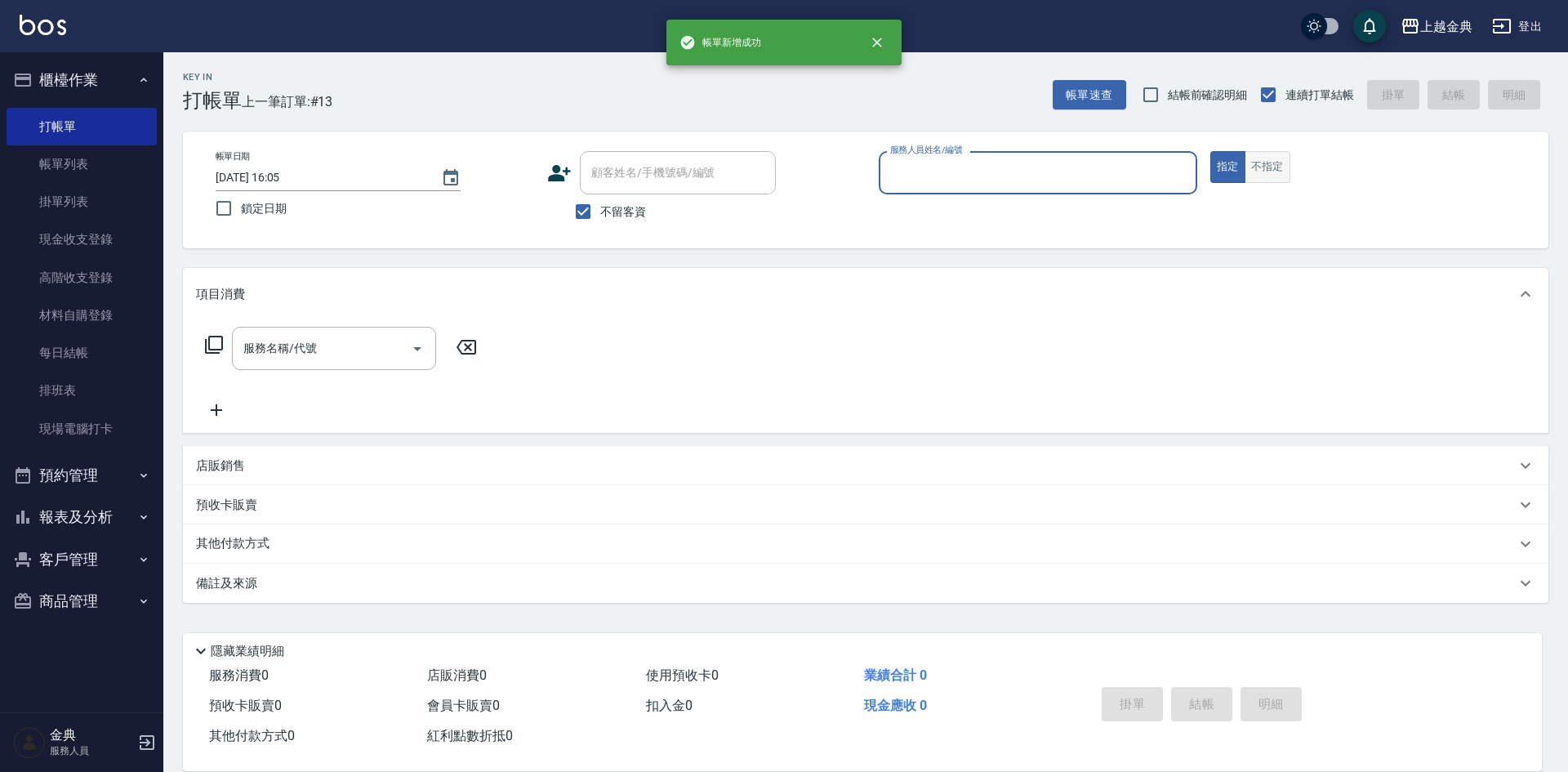
click at [1266, 173] on button "不指定" at bounding box center [1267, 167] width 46 height 32
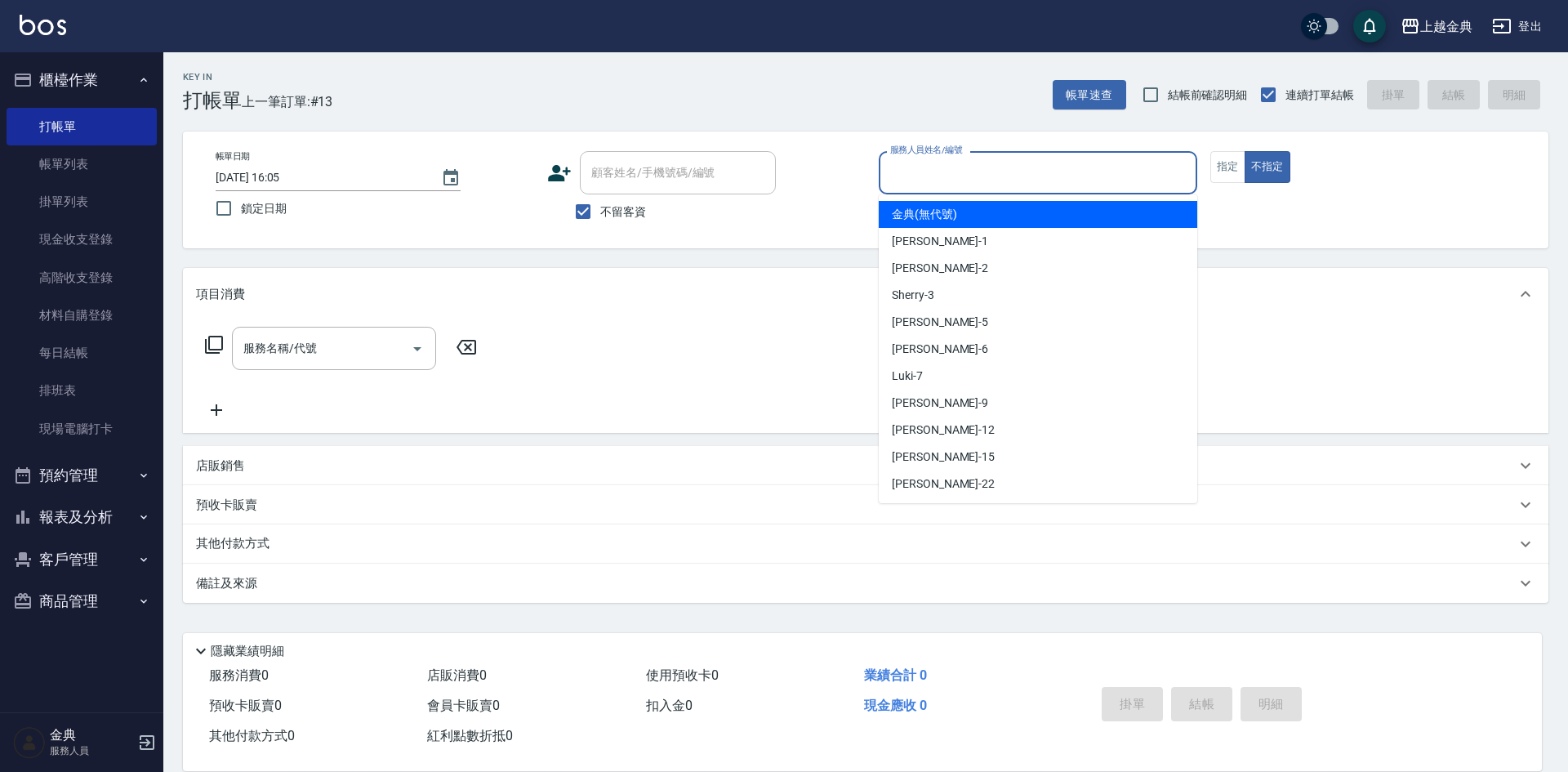
click at [1107, 168] on input "服務人員姓名/編號" at bounding box center [1038, 172] width 304 height 29
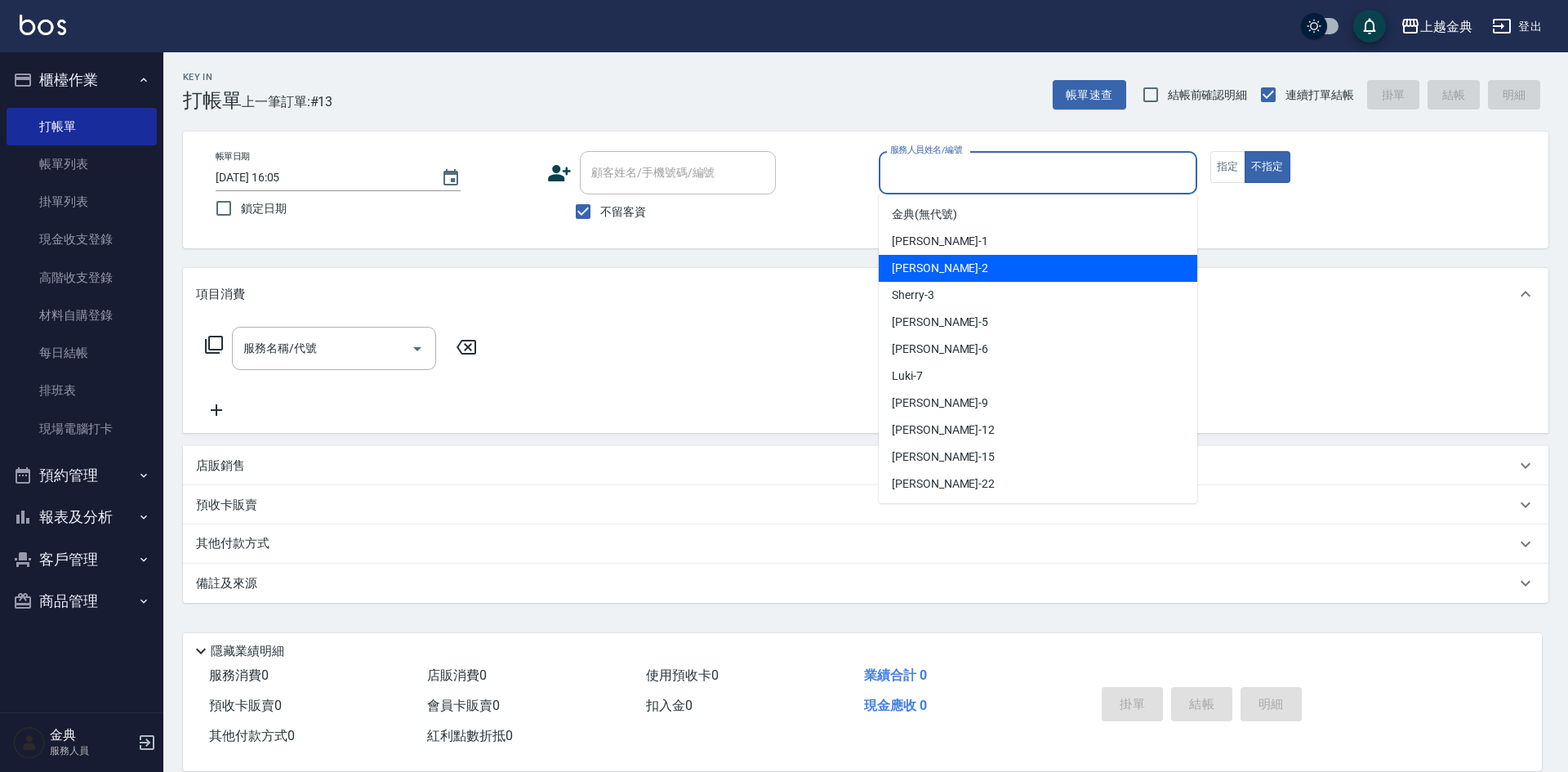
click at [1063, 267] on div "Cindy -2" at bounding box center [1038, 267] width 318 height 27
type input "Cindy-2"
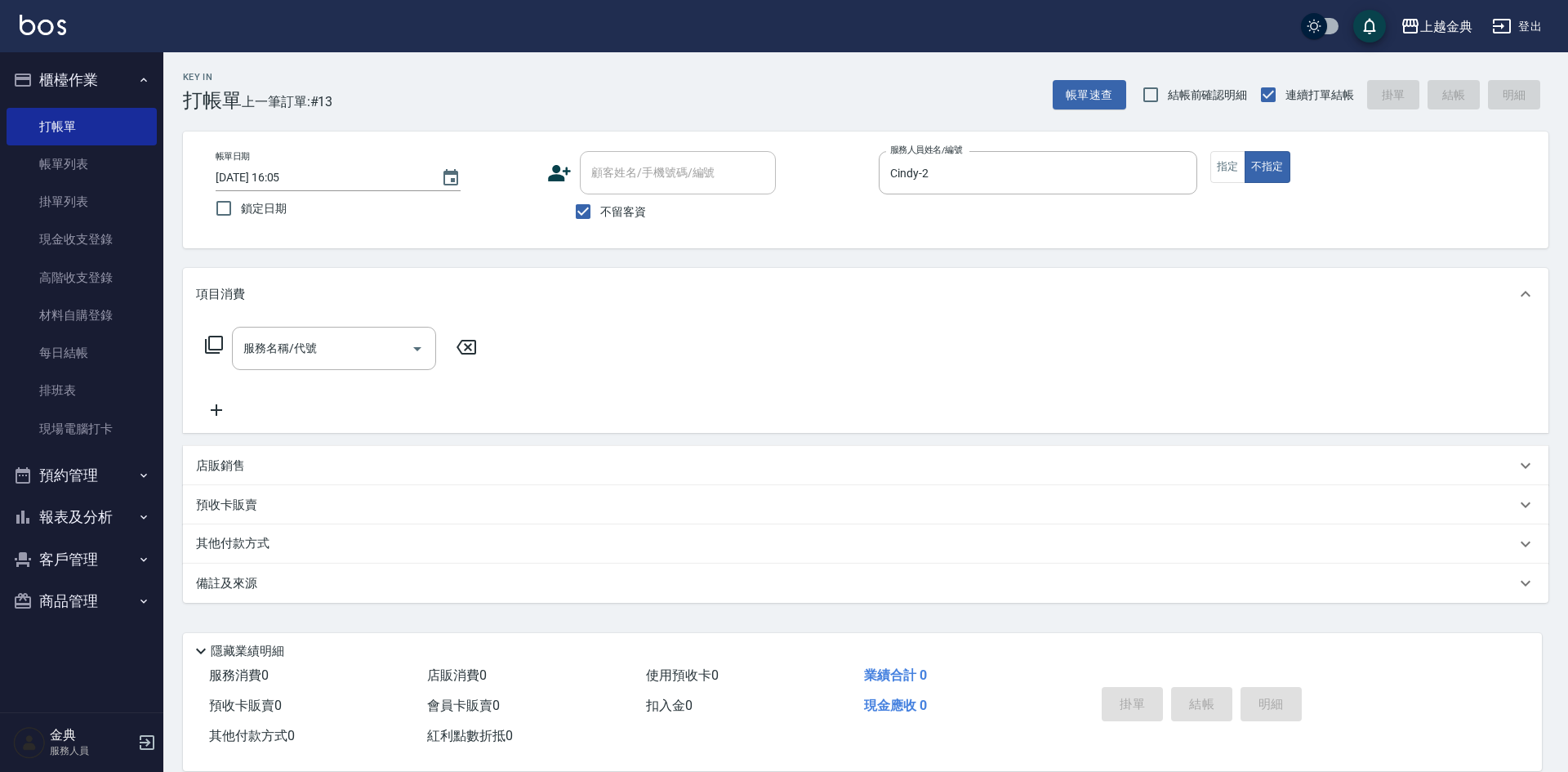
click at [215, 344] on icon at bounding box center [214, 344] width 20 height 20
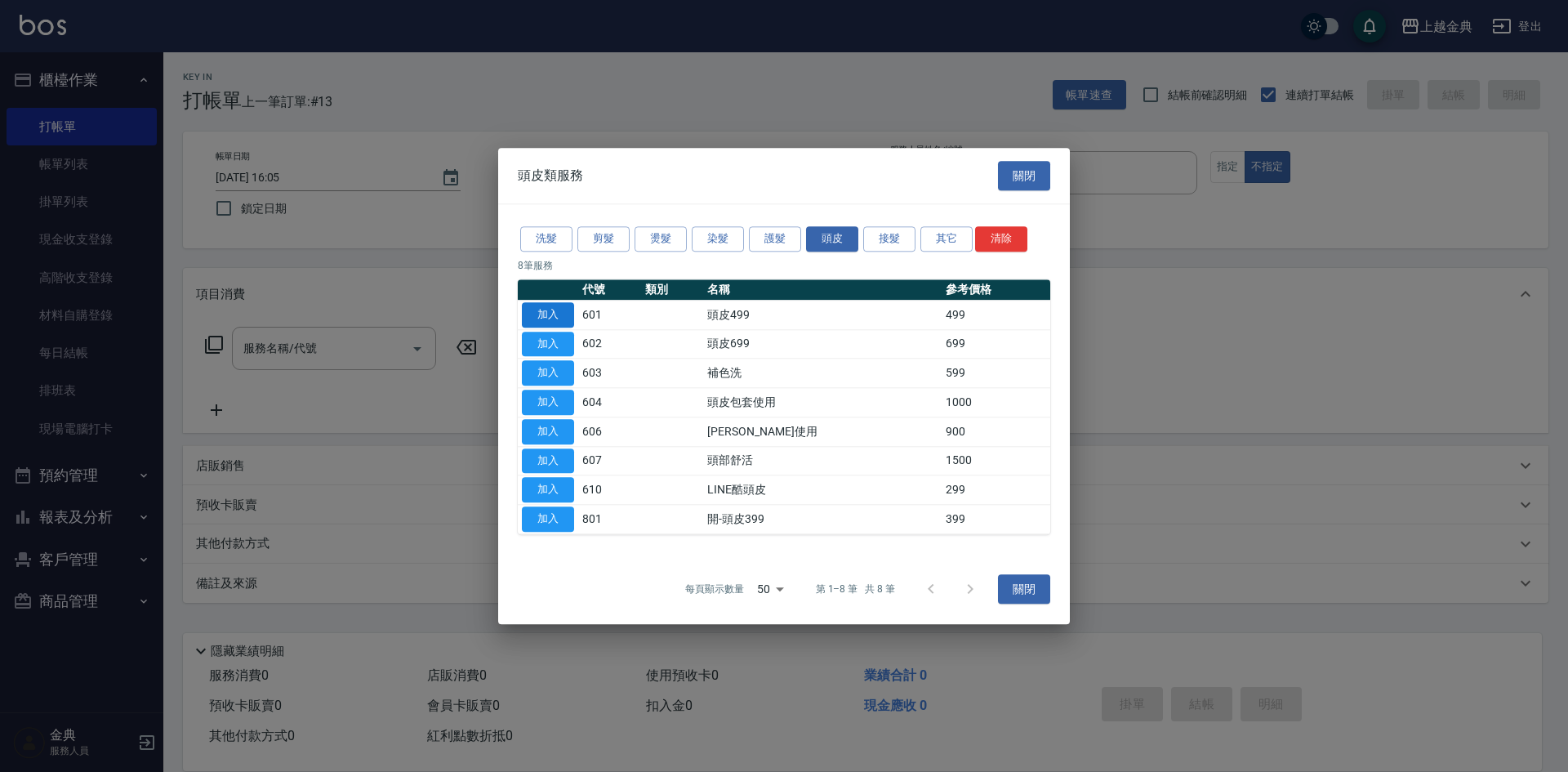
click at [555, 309] on button "加入" at bounding box center [548, 314] width 52 height 25
type input "頭皮499(601)"
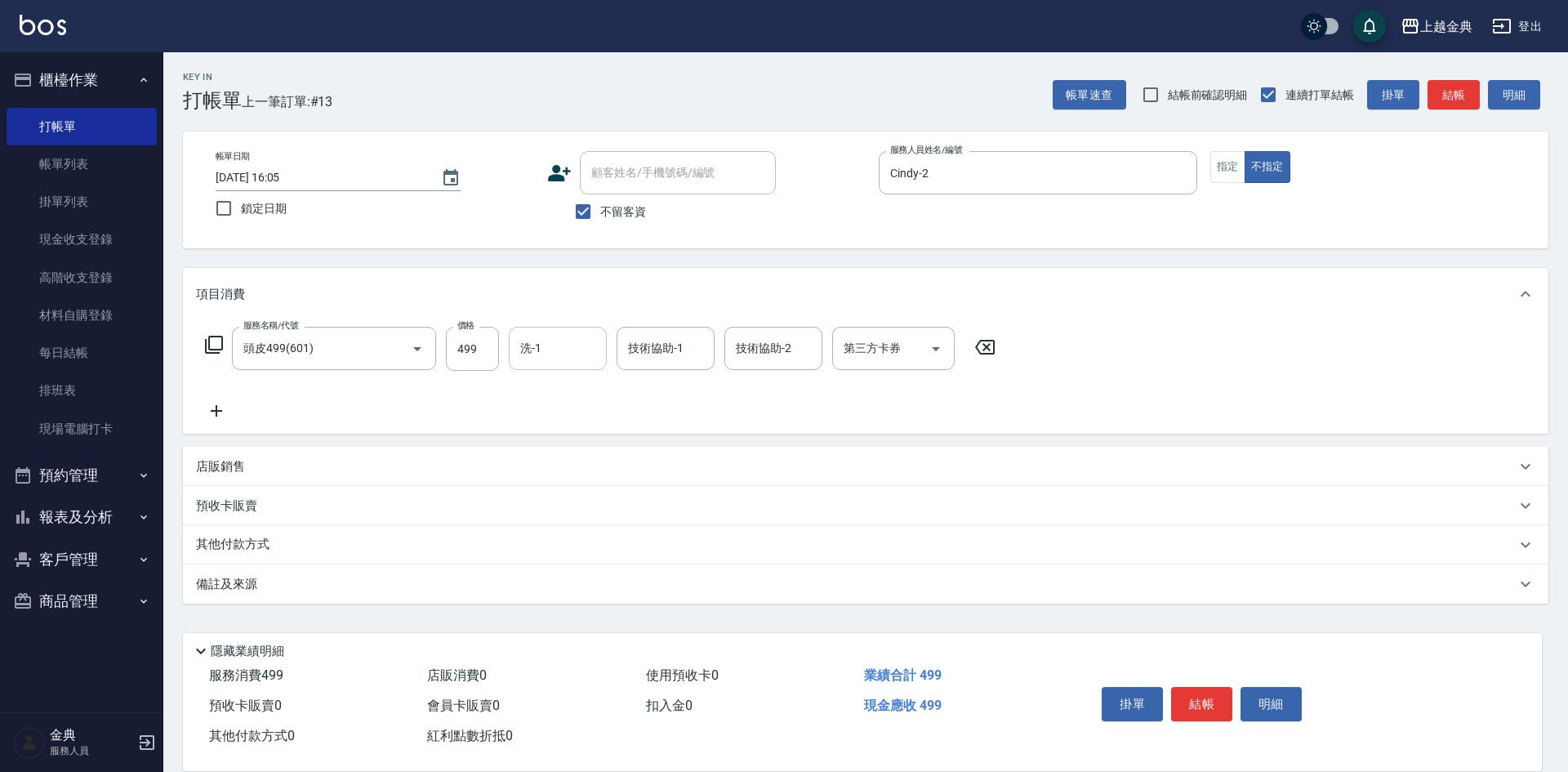
click at [570, 347] on input "洗-1" at bounding box center [557, 348] width 83 height 29
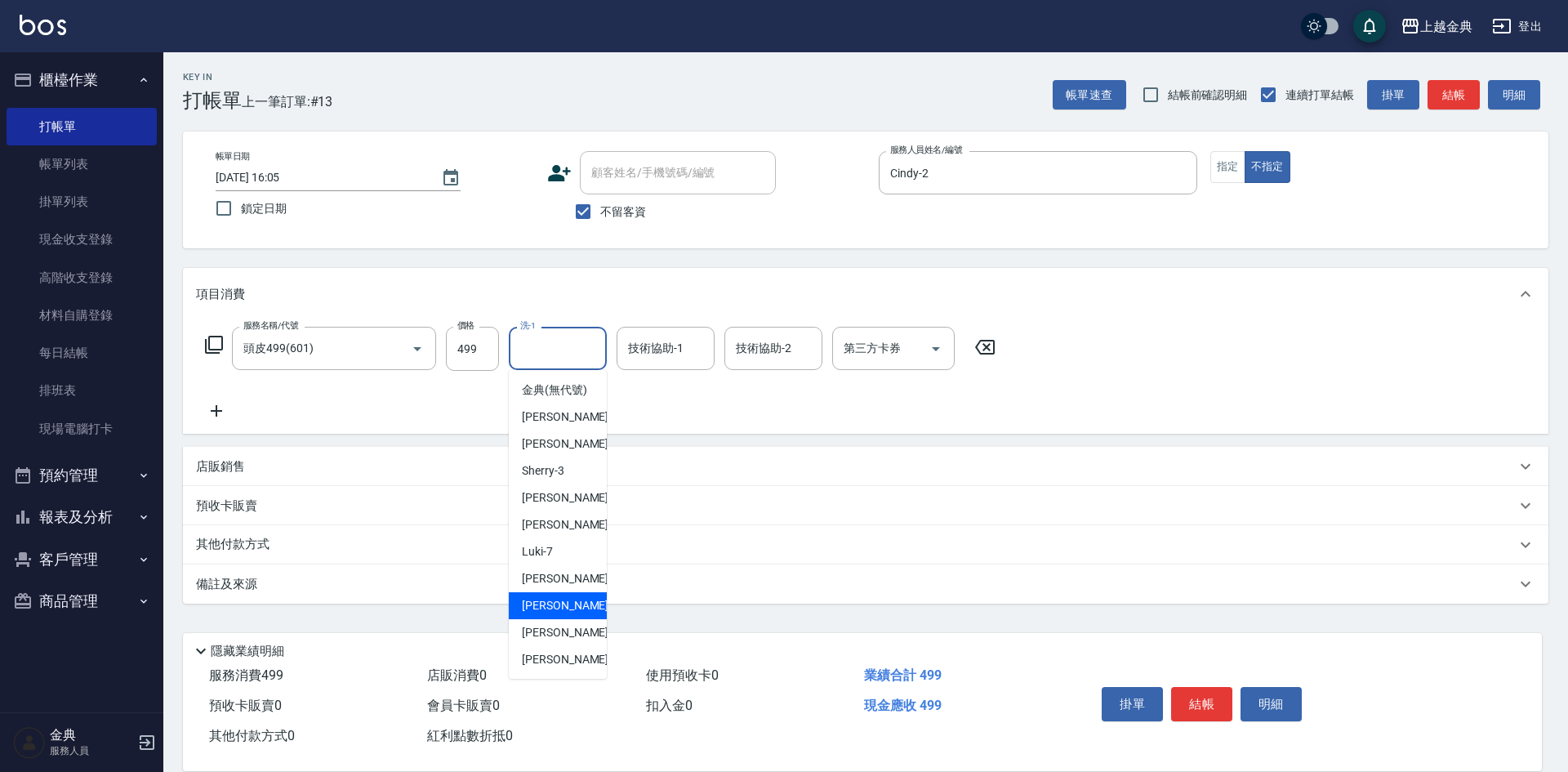
click at [561, 614] on span "[PERSON_NAME]-12" at bounding box center [573, 606] width 103 height 17
type input "[PERSON_NAME]-12"
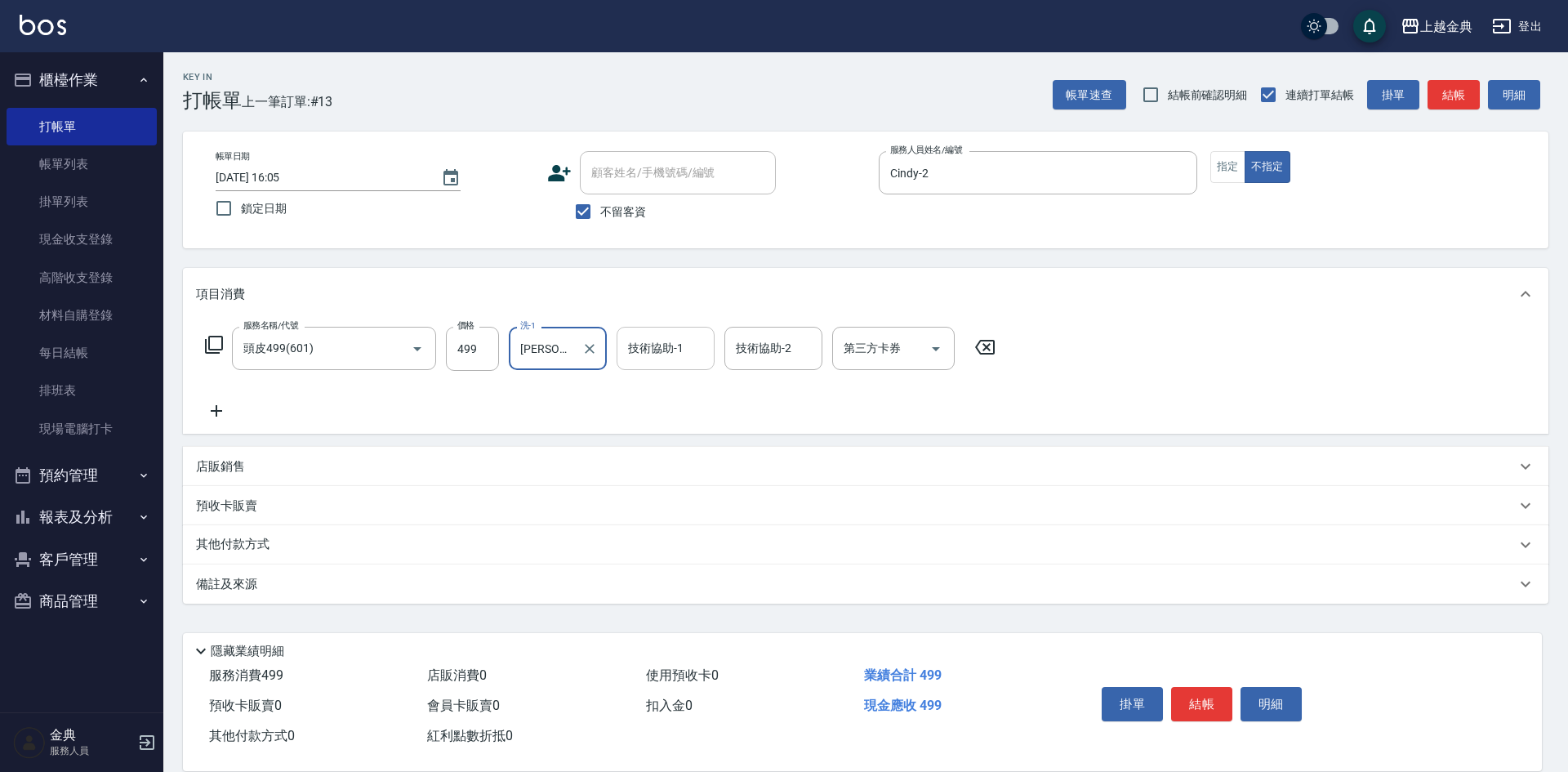
click at [672, 356] on input "技術協助-1" at bounding box center [665, 348] width 83 height 29
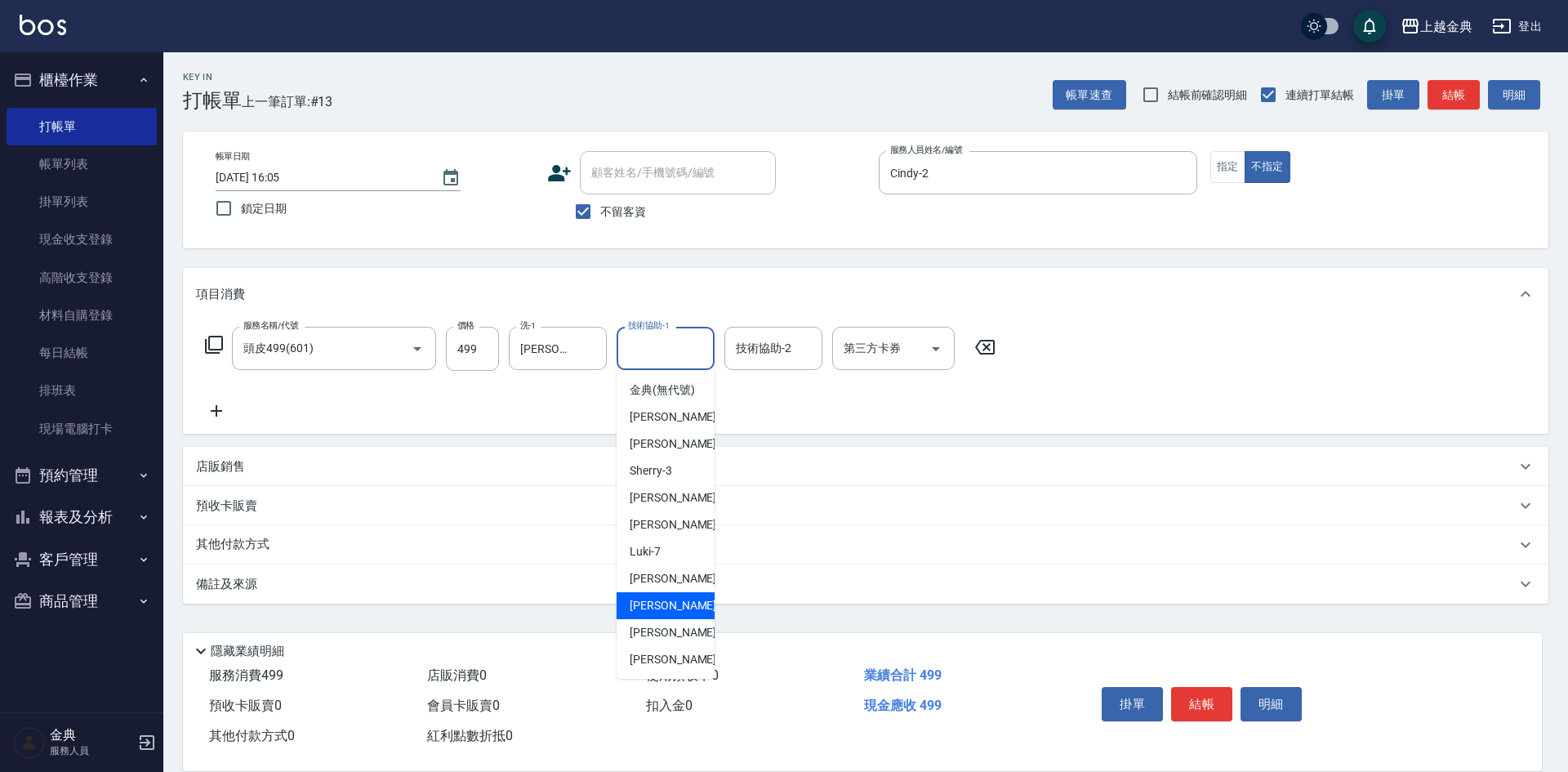
click at [658, 614] on span "[PERSON_NAME]-12" at bounding box center [680, 606] width 103 height 17
type input "[PERSON_NAME]-12"
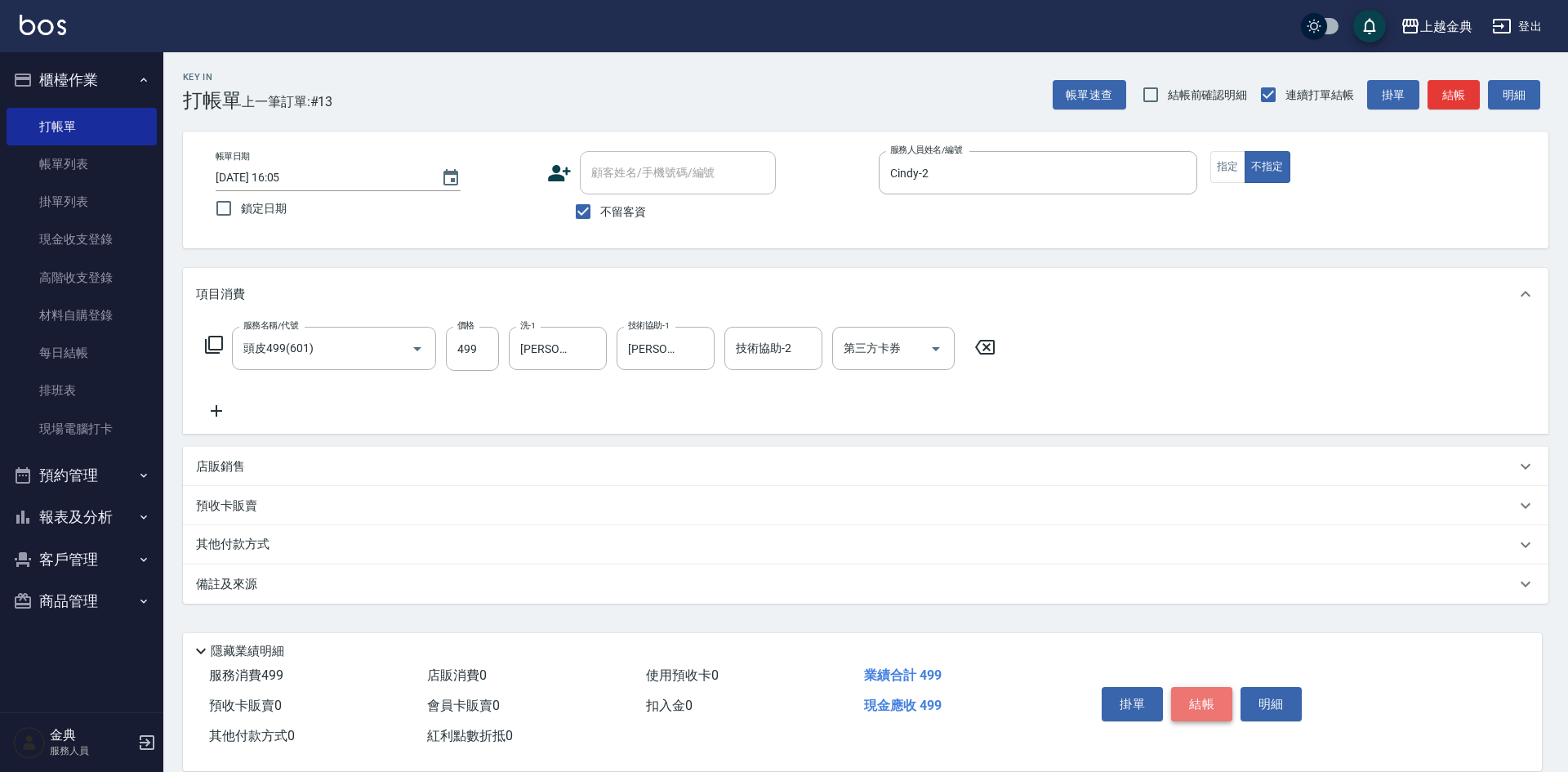
click at [1204, 698] on button "結帳" at bounding box center [1201, 704] width 61 height 35
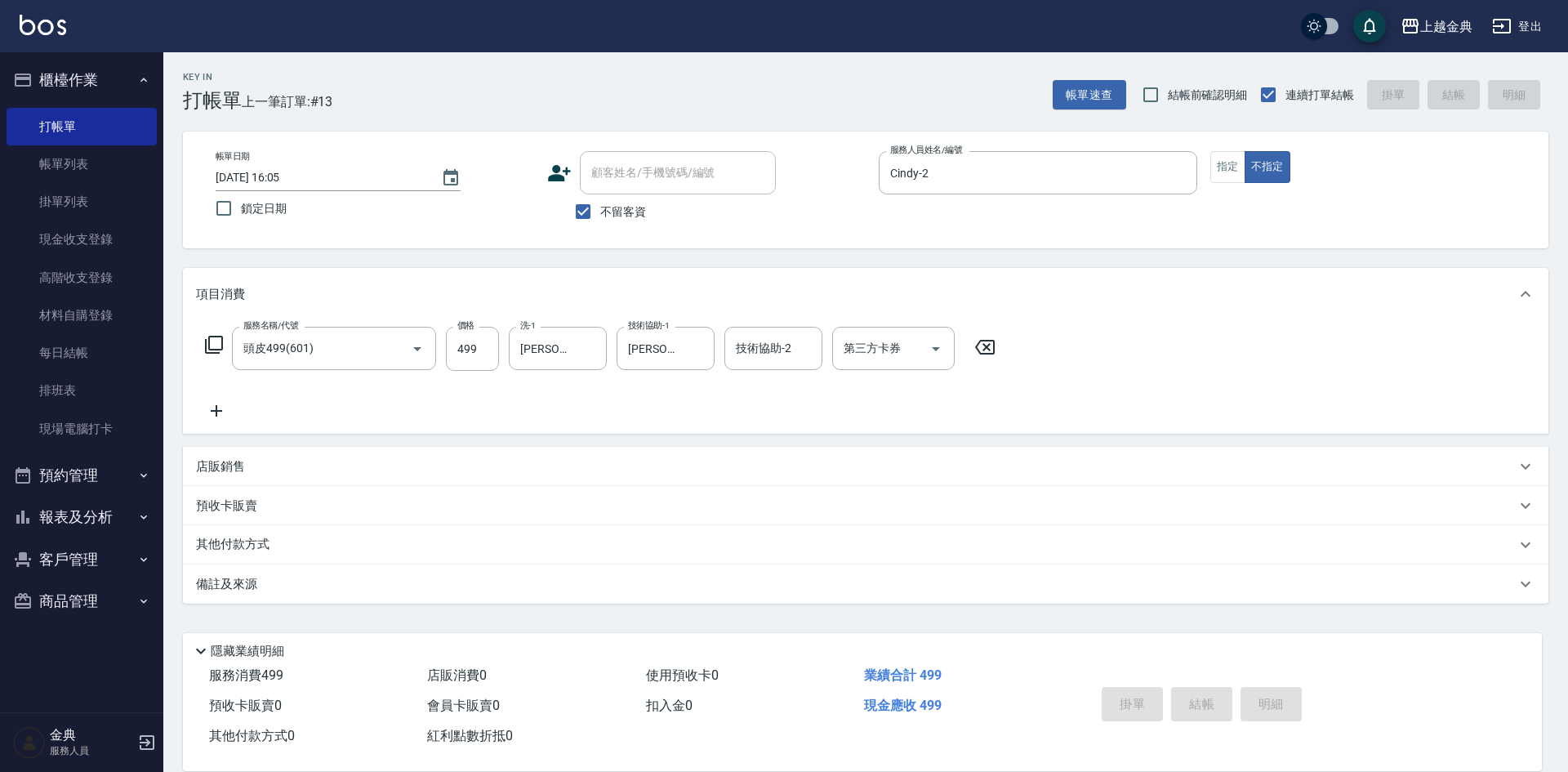
type input "[DATE] 16:06"
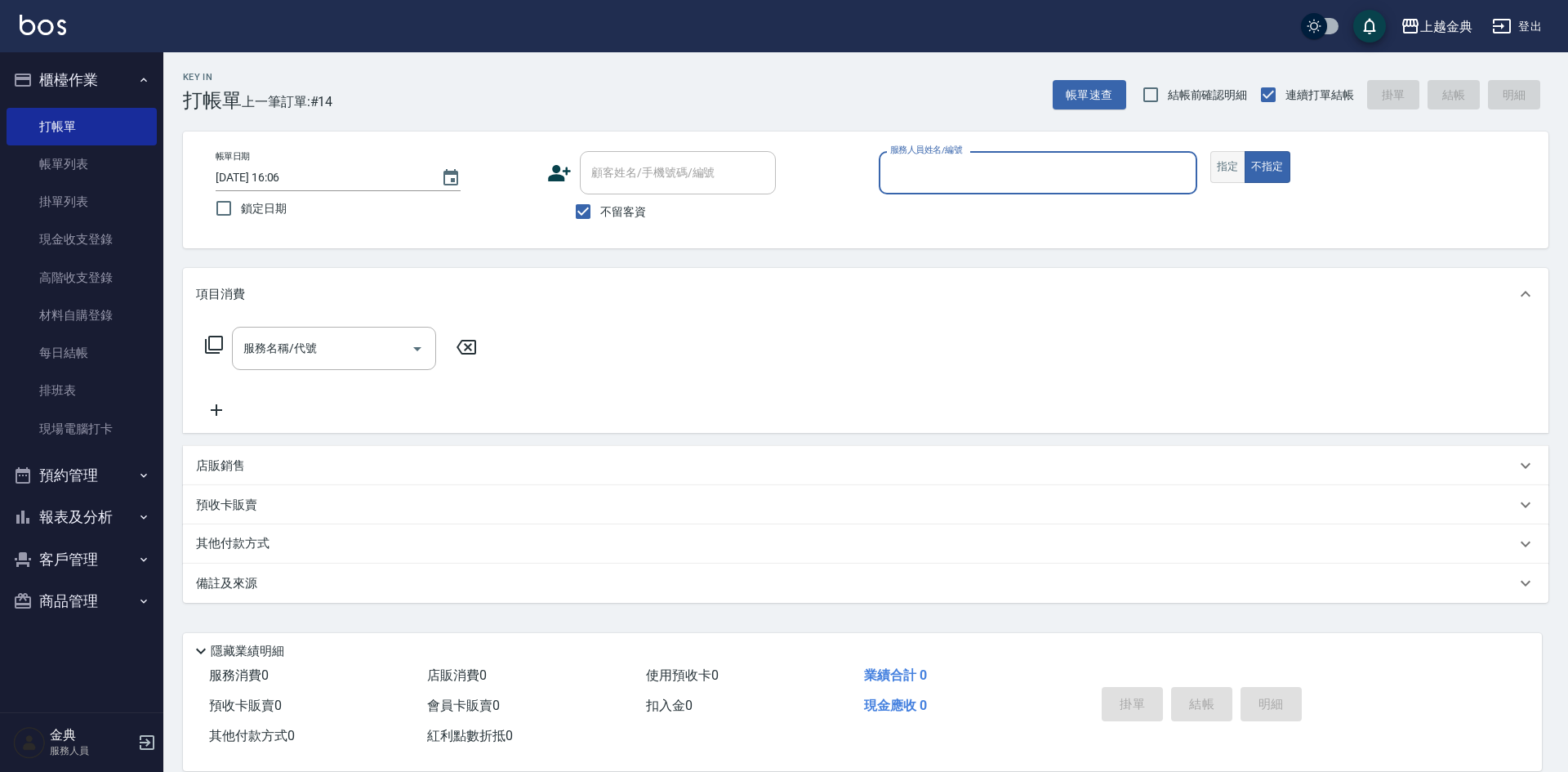
click at [1222, 165] on button "指定" at bounding box center [1227, 167] width 35 height 32
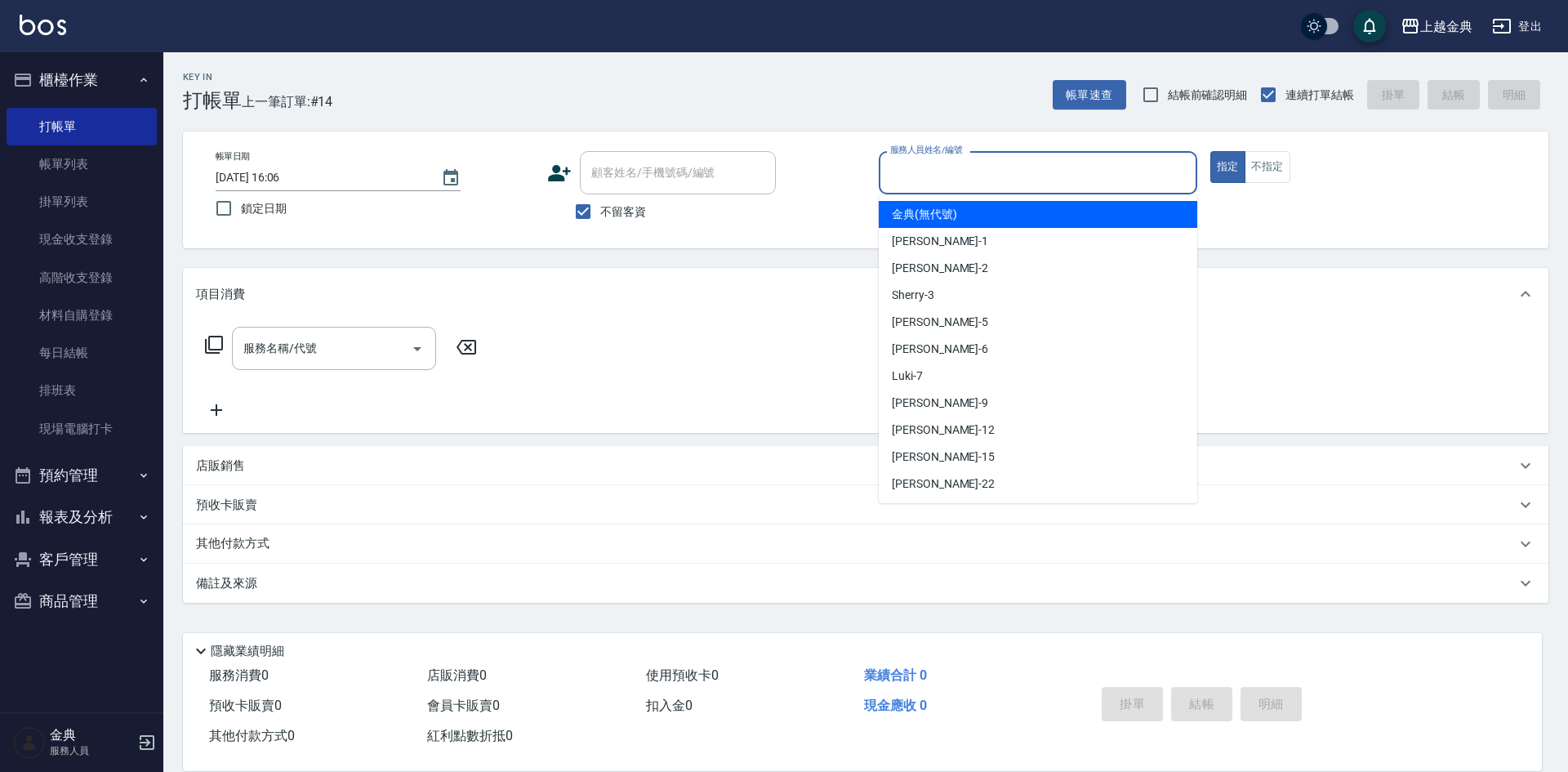
click at [999, 165] on input "服務人員姓名/編號" at bounding box center [1038, 172] width 304 height 29
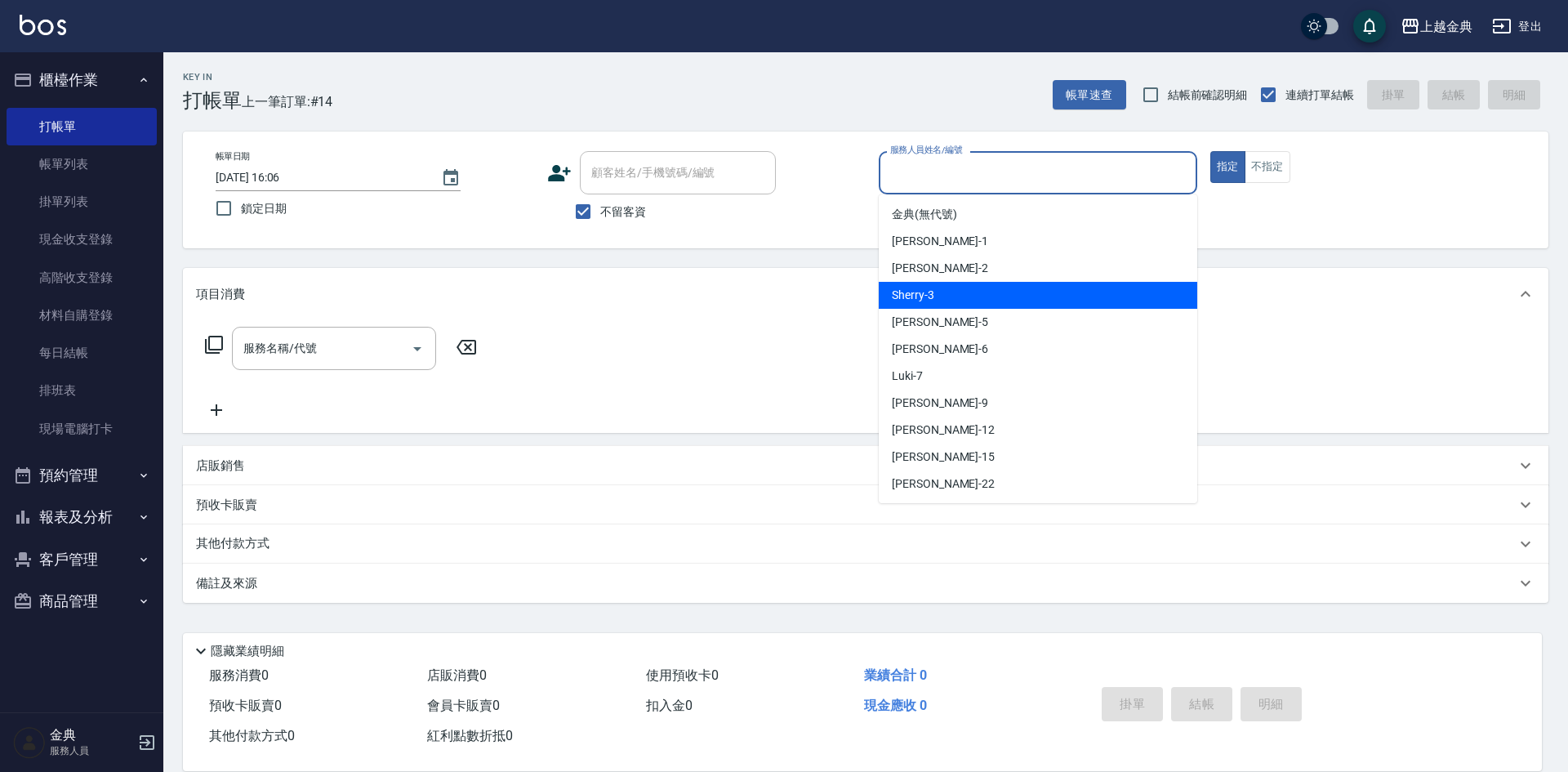
click at [972, 295] on div "Sherry -3" at bounding box center [1038, 295] width 318 height 27
type input "Sherry-3"
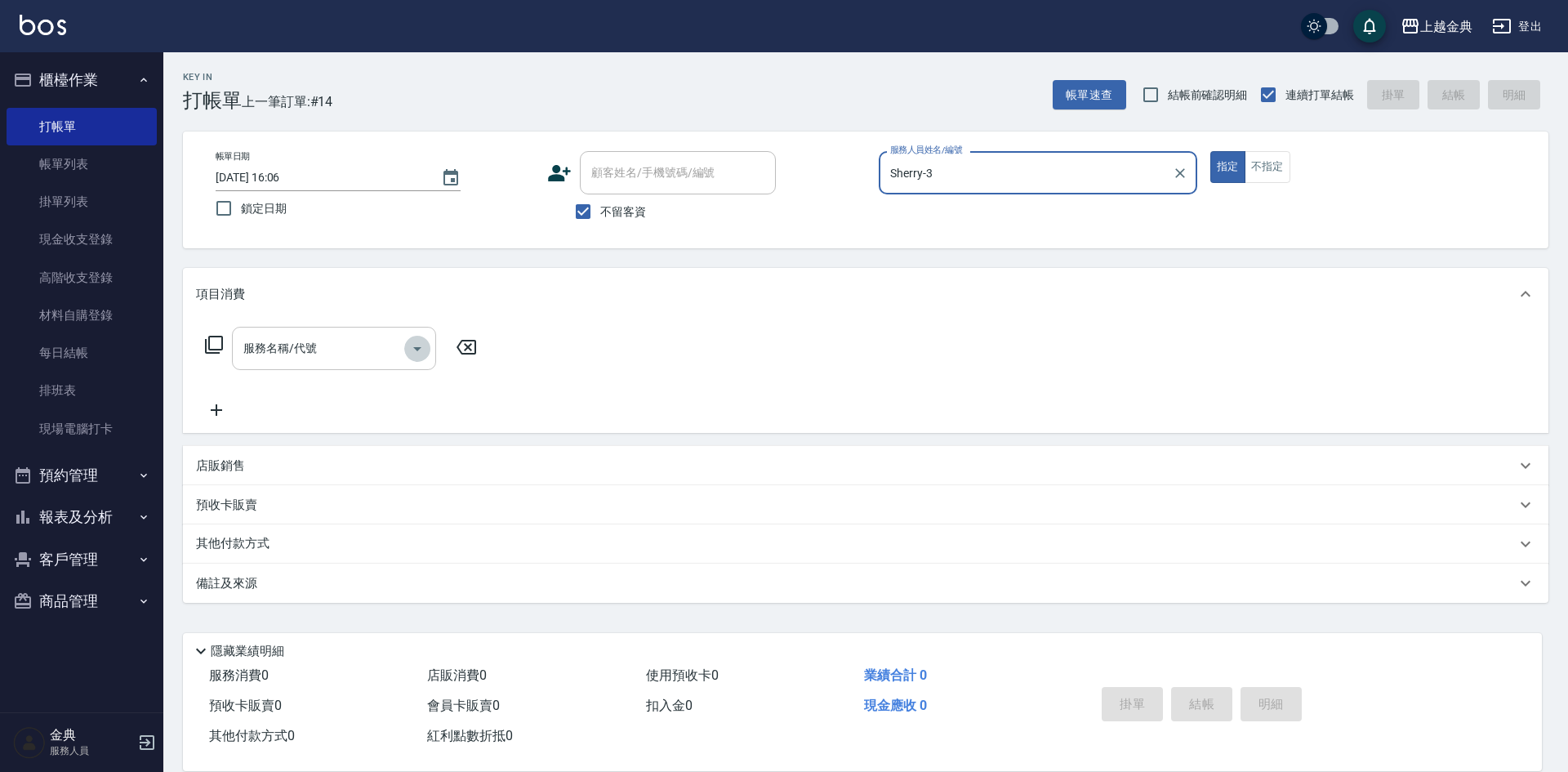
click at [414, 345] on icon "Open" at bounding box center [417, 349] width 20 height 20
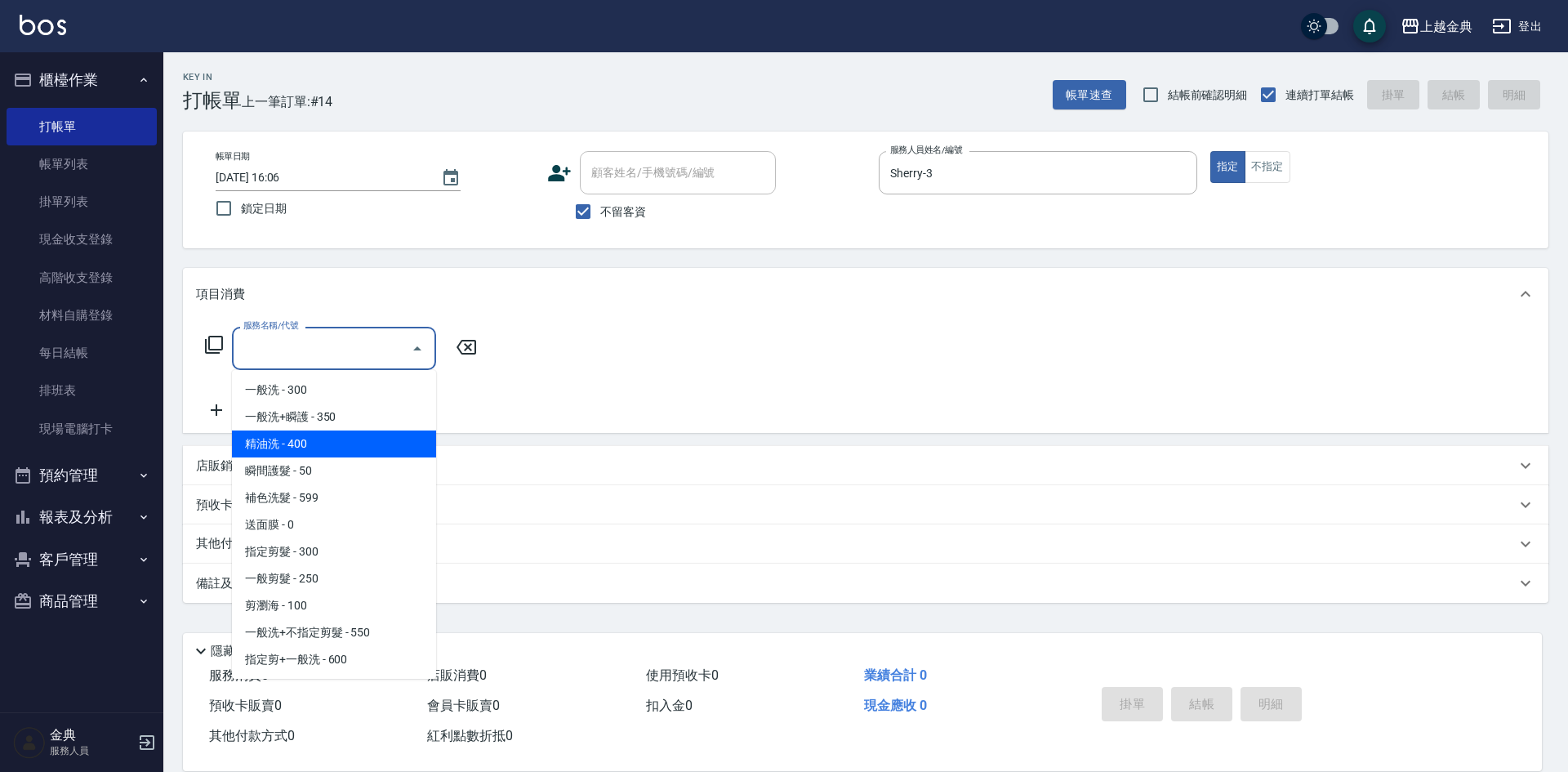
click at [377, 439] on span "精油洗 - 400" at bounding box center [334, 443] width 204 height 27
type input "精油洗(102)"
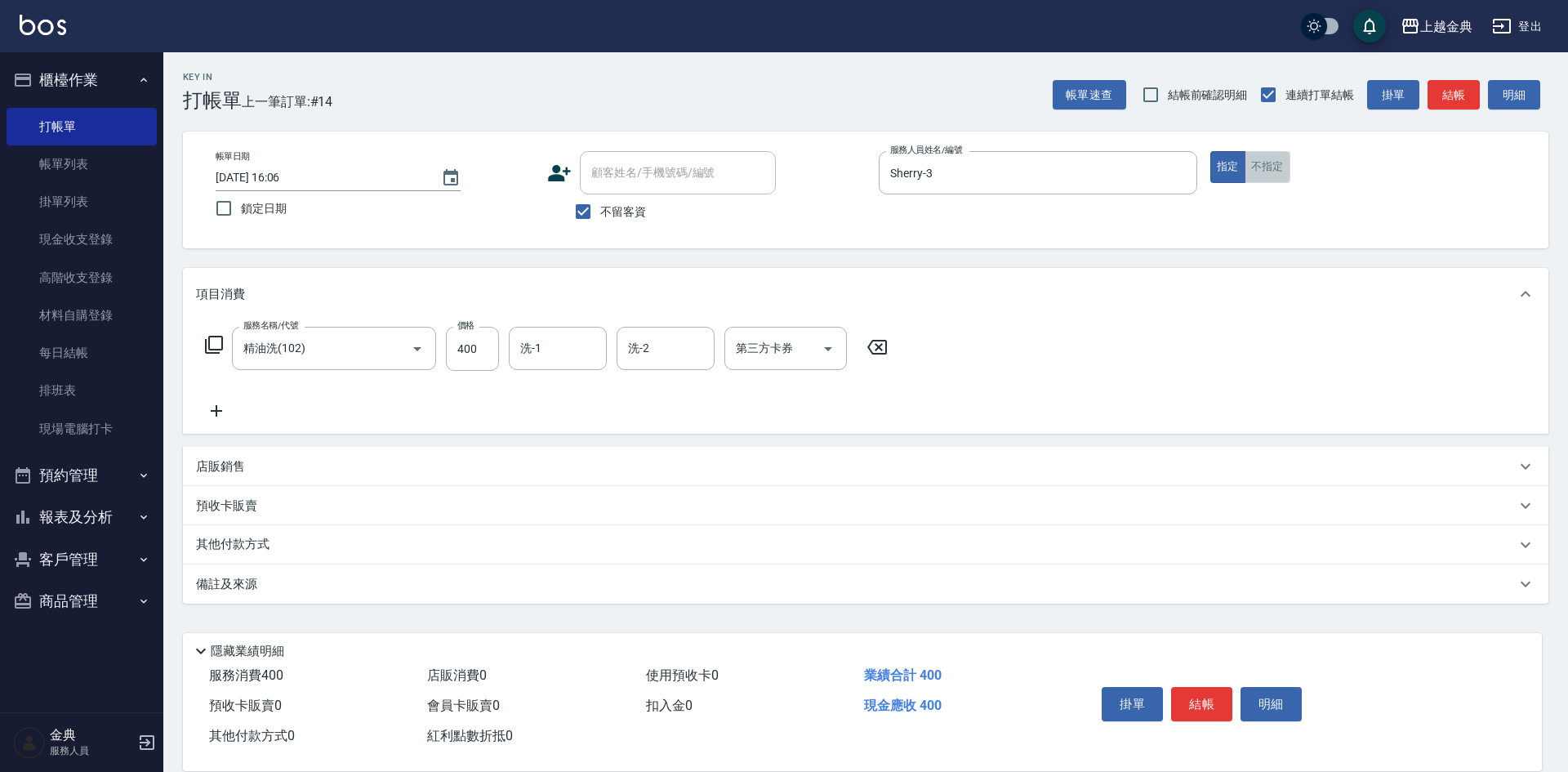
click at [1259, 174] on button "不指定" at bounding box center [1267, 167] width 46 height 32
click at [1197, 701] on button "結帳" at bounding box center [1201, 704] width 61 height 35
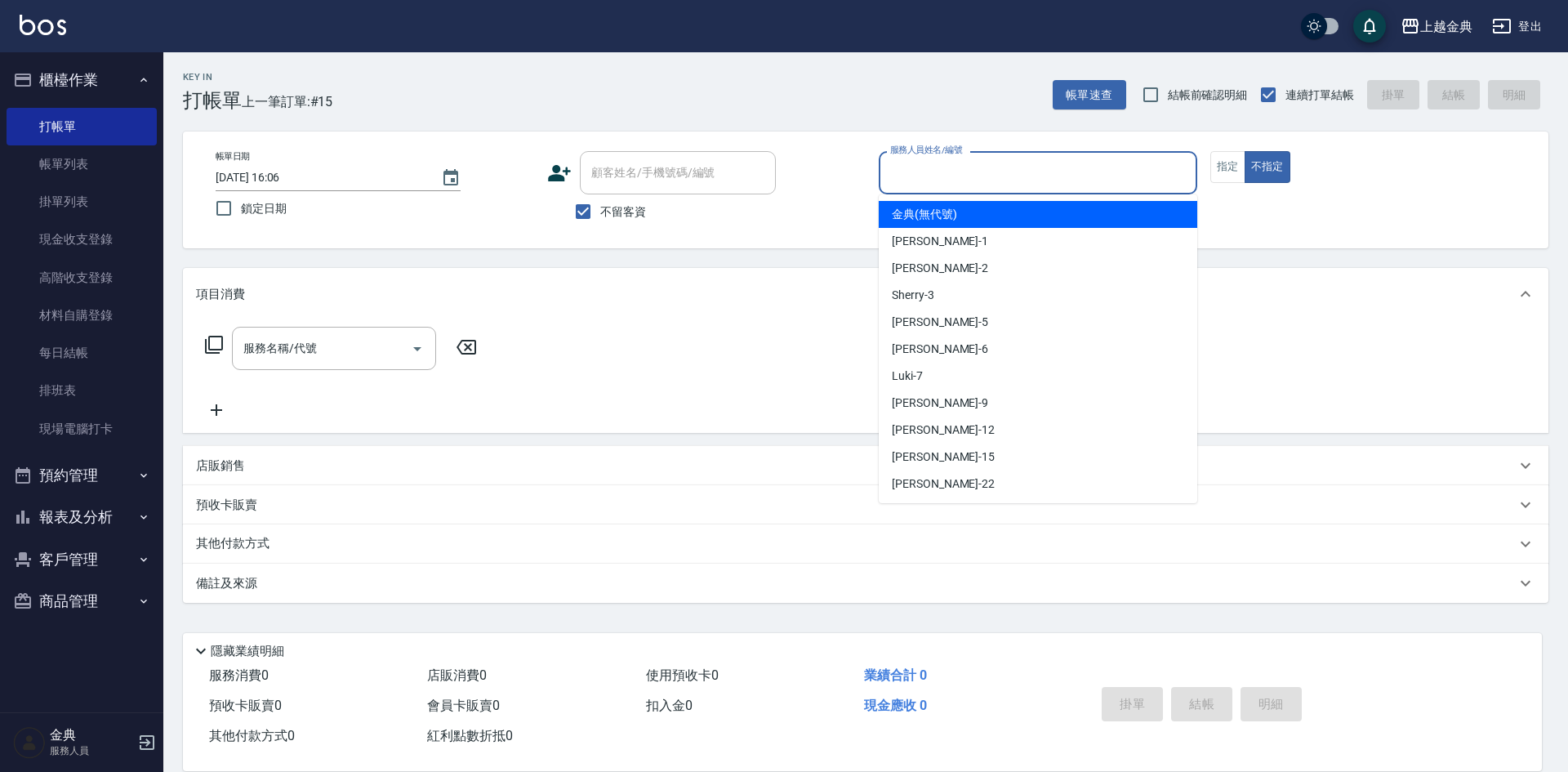
click at [1073, 180] on input "服務人員姓名/編號" at bounding box center [1038, 172] width 304 height 29
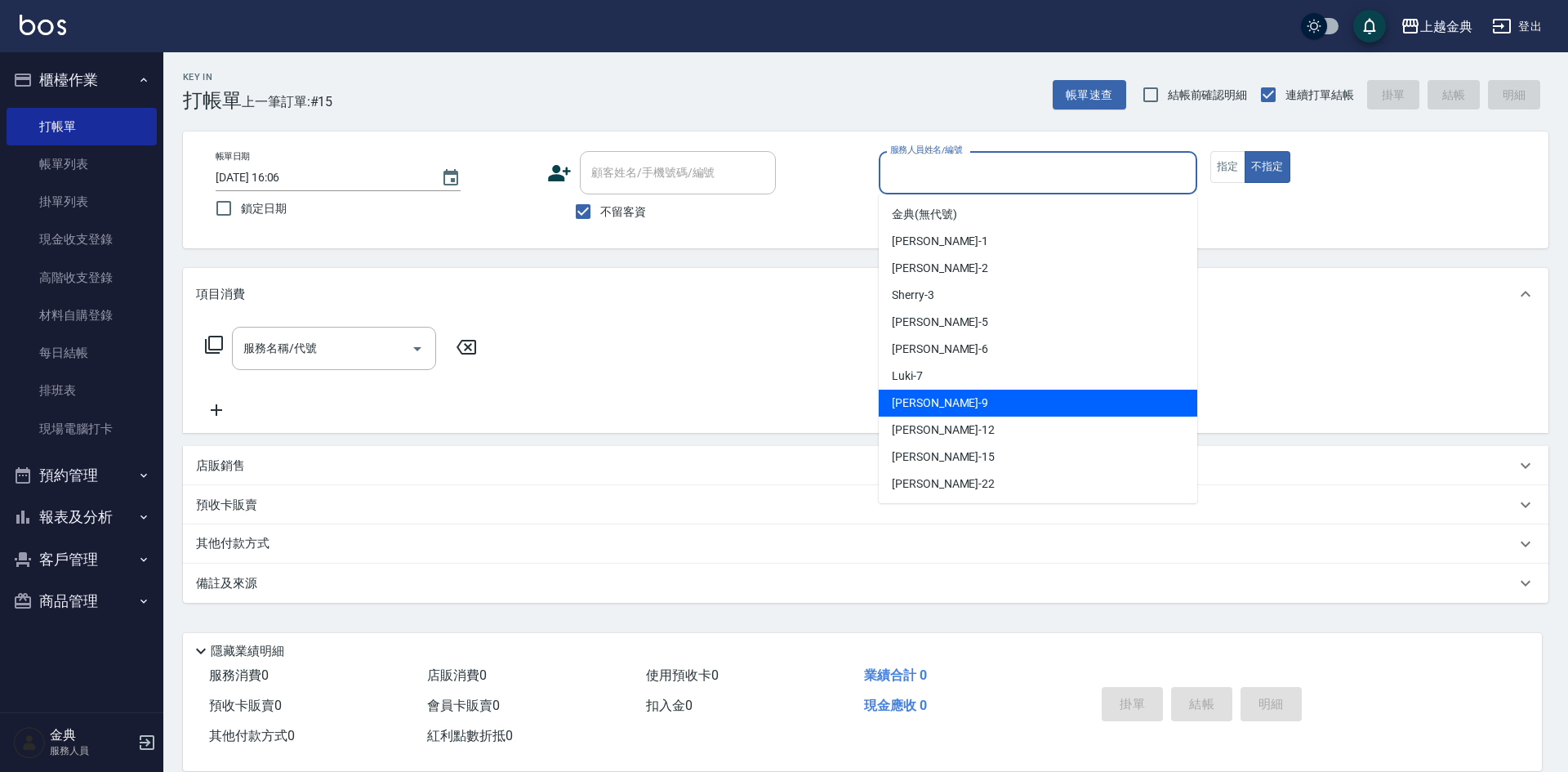
click at [1026, 404] on div "[PERSON_NAME] -9" at bounding box center [1038, 402] width 318 height 27
type input "[PERSON_NAME]-9"
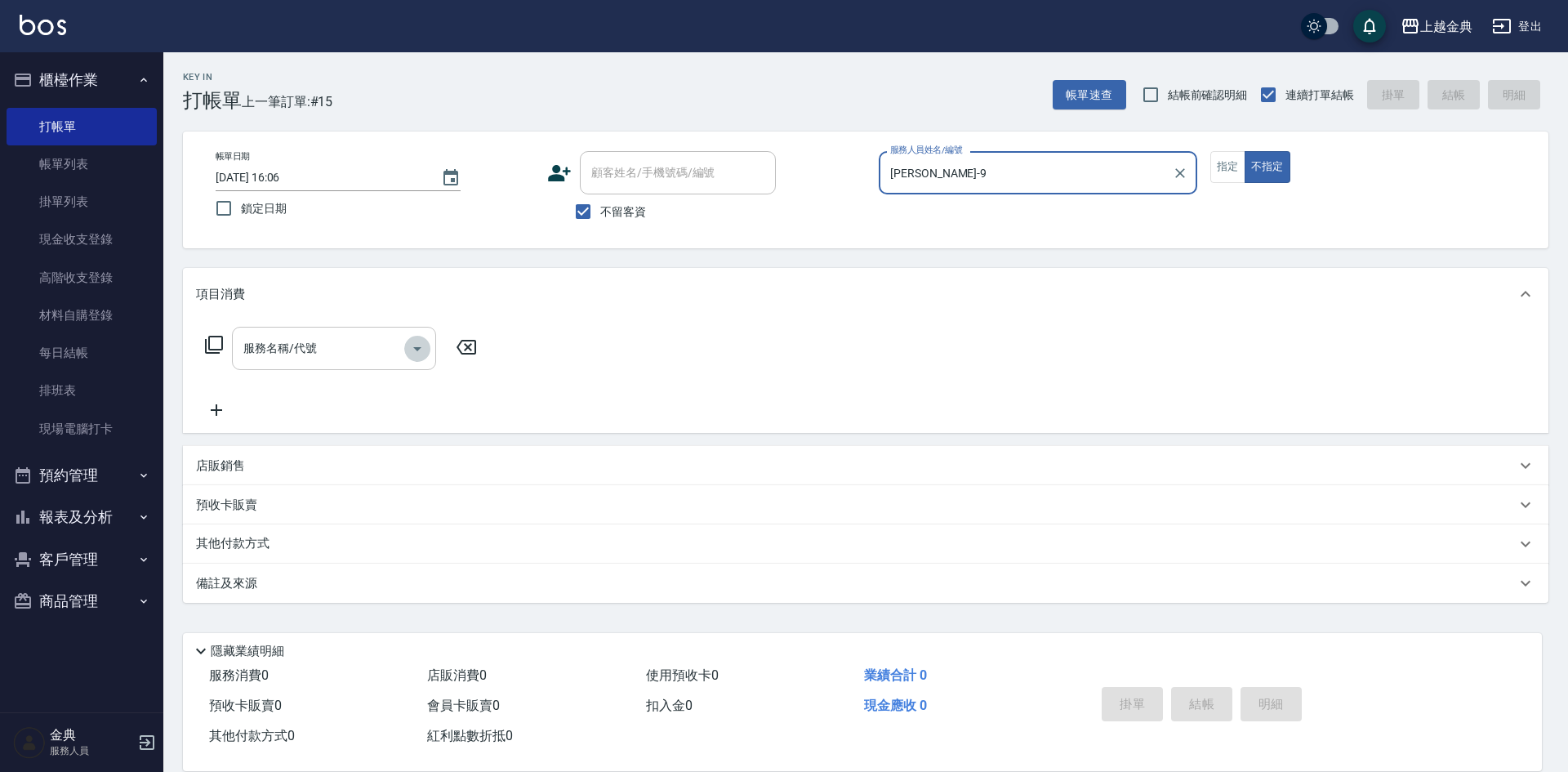
click at [417, 354] on icon "Open" at bounding box center [417, 349] width 20 height 20
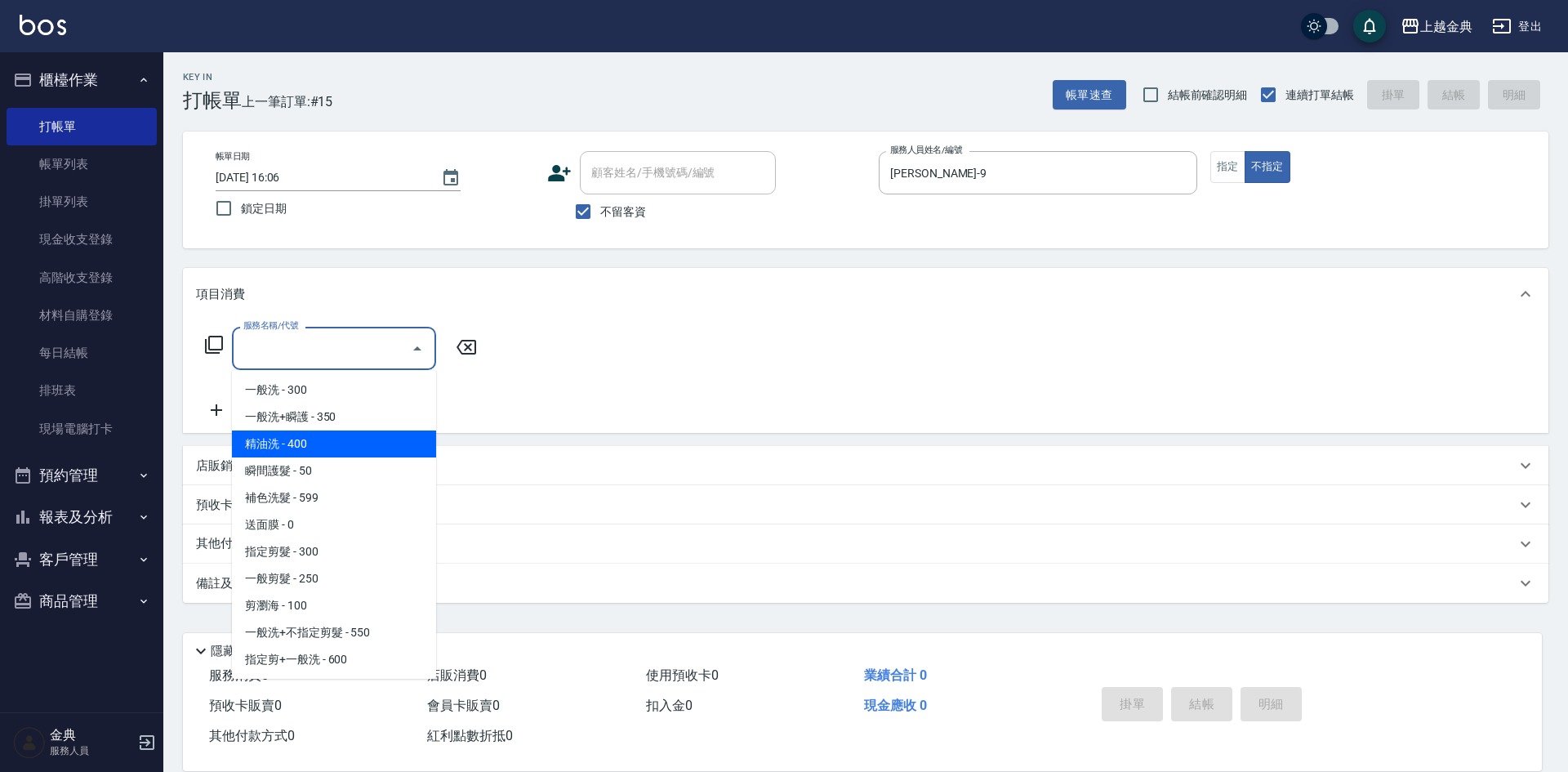
click at [367, 454] on span "精油洗 - 400" at bounding box center [334, 443] width 204 height 27
type input "精油洗(102)"
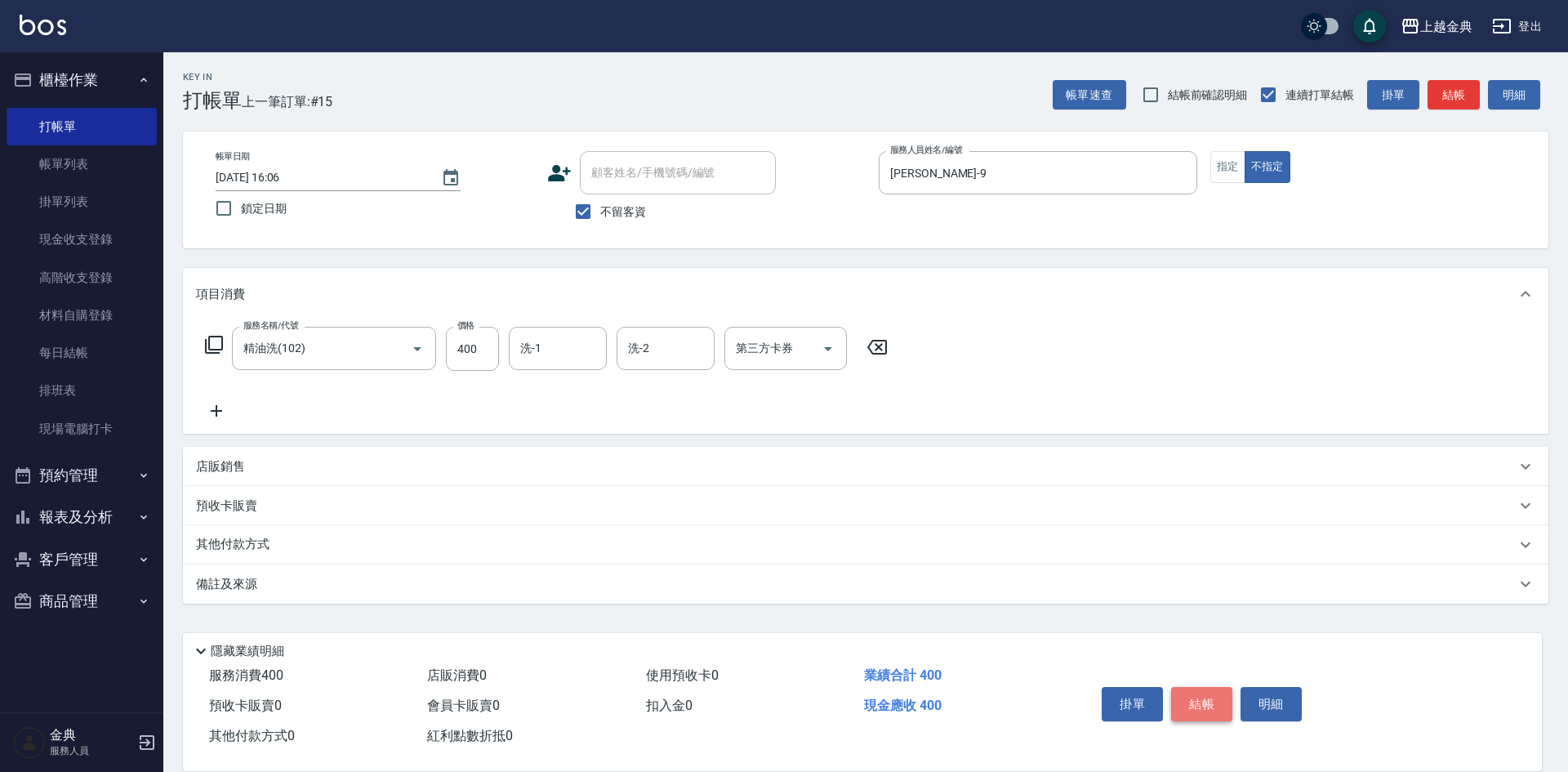
click at [1206, 697] on button "結帳" at bounding box center [1201, 704] width 61 height 35
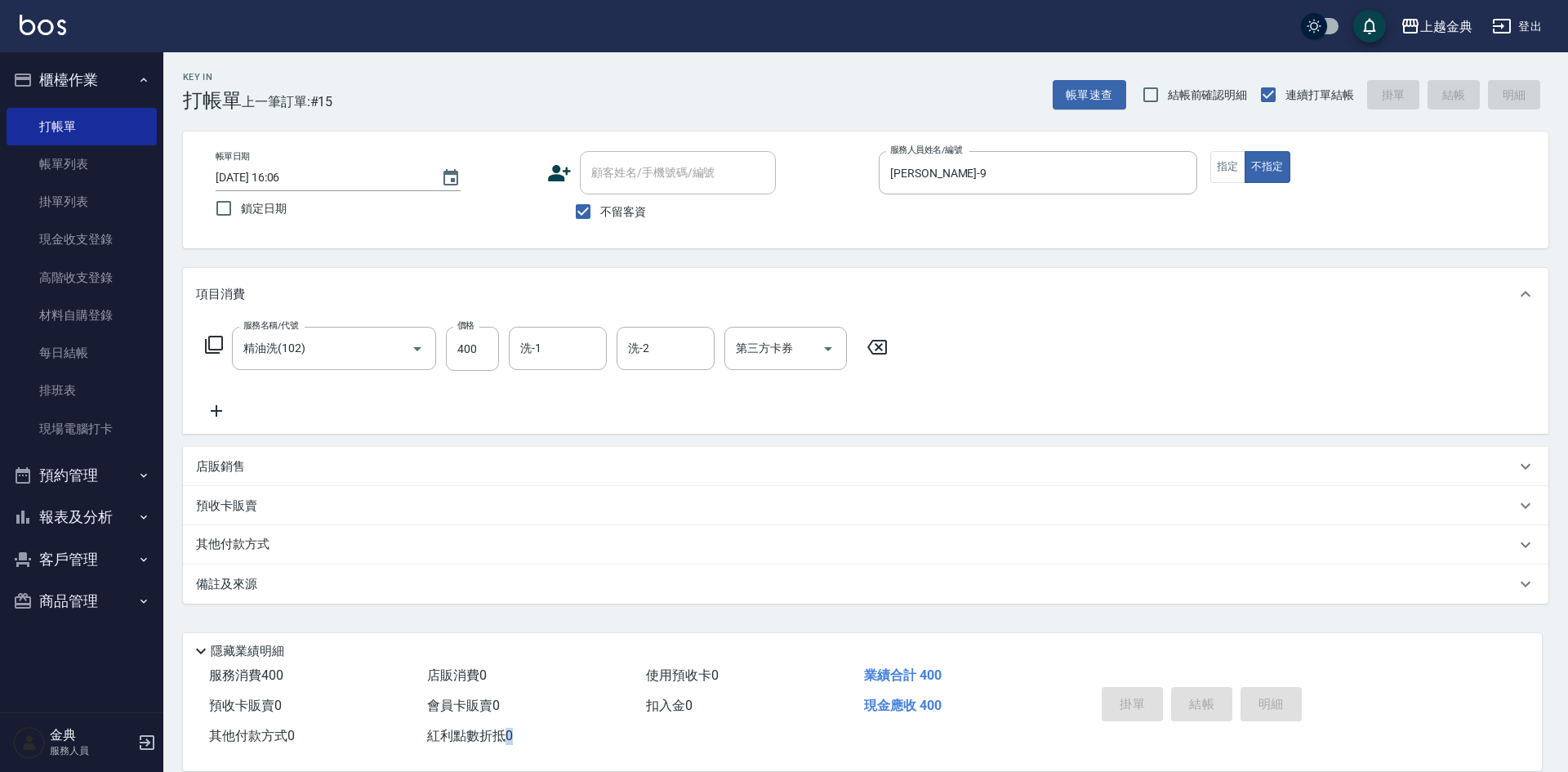
click at [1206, 697] on div "掛單 結帳 明細" at bounding box center [1201, 705] width 213 height 51
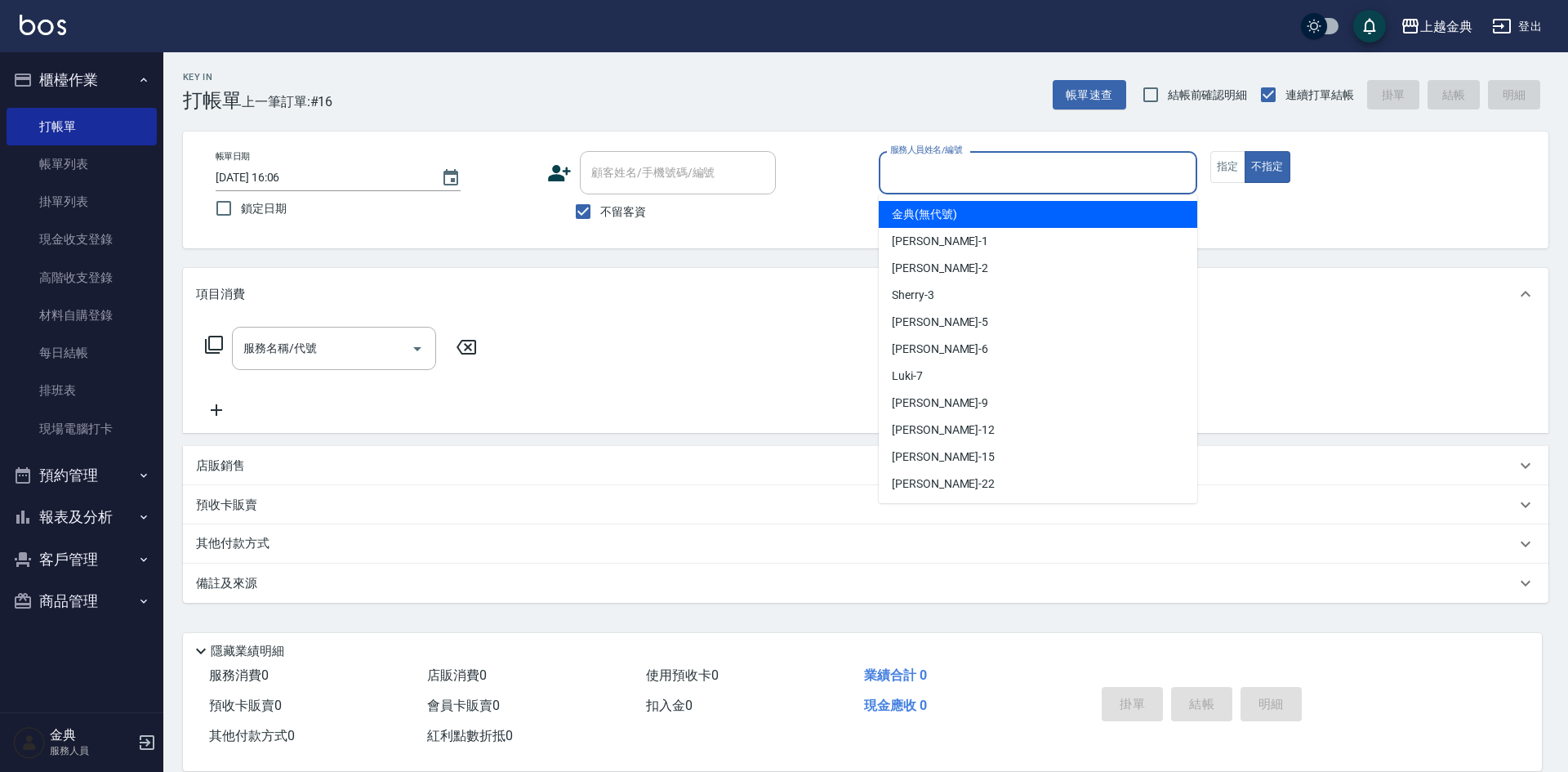
click at [1079, 171] on input "服務人員姓名/編號" at bounding box center [1038, 172] width 304 height 29
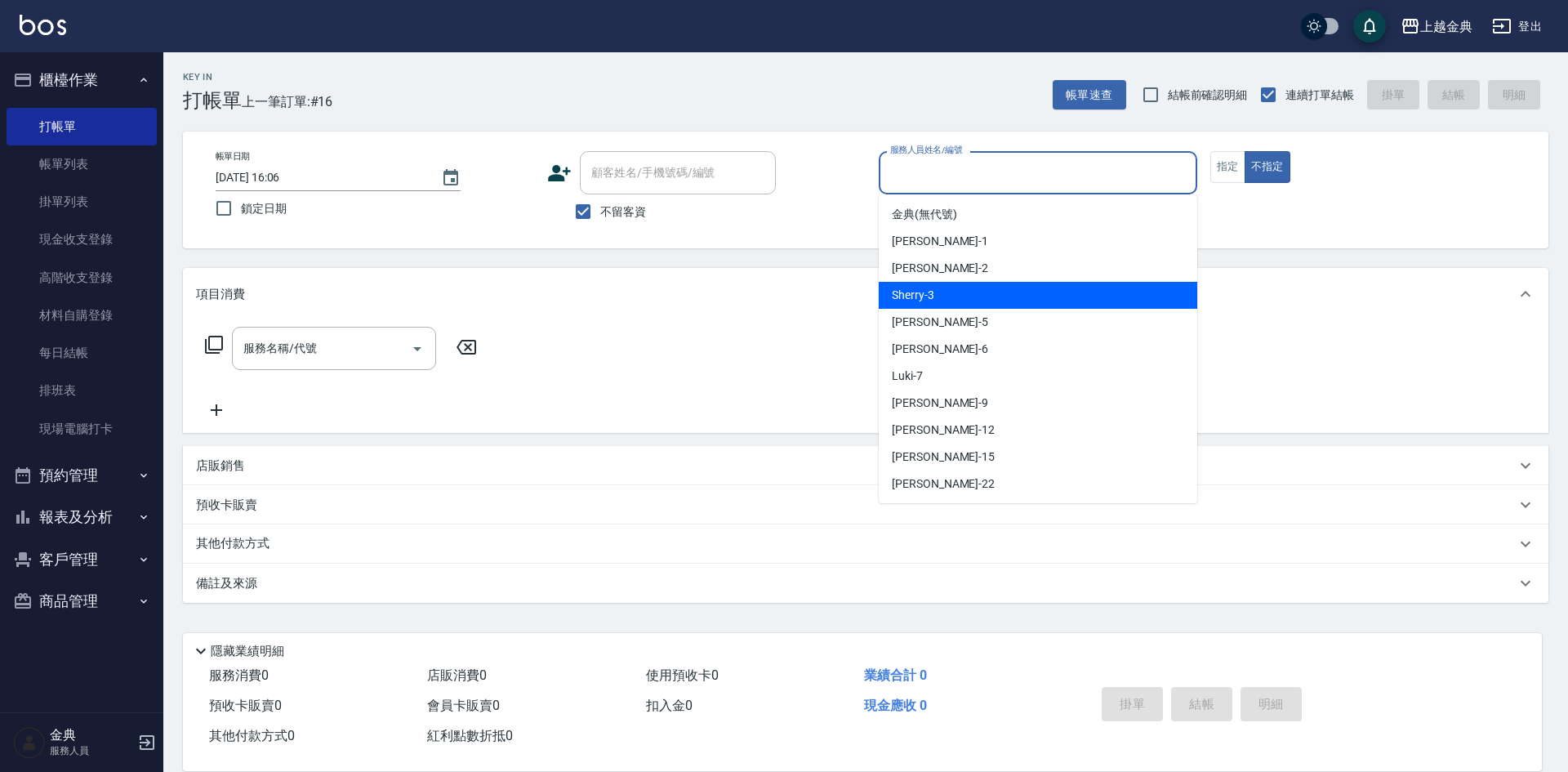
click at [1046, 293] on div "Sherry -3" at bounding box center [1038, 295] width 318 height 27
type input "Sherry-3"
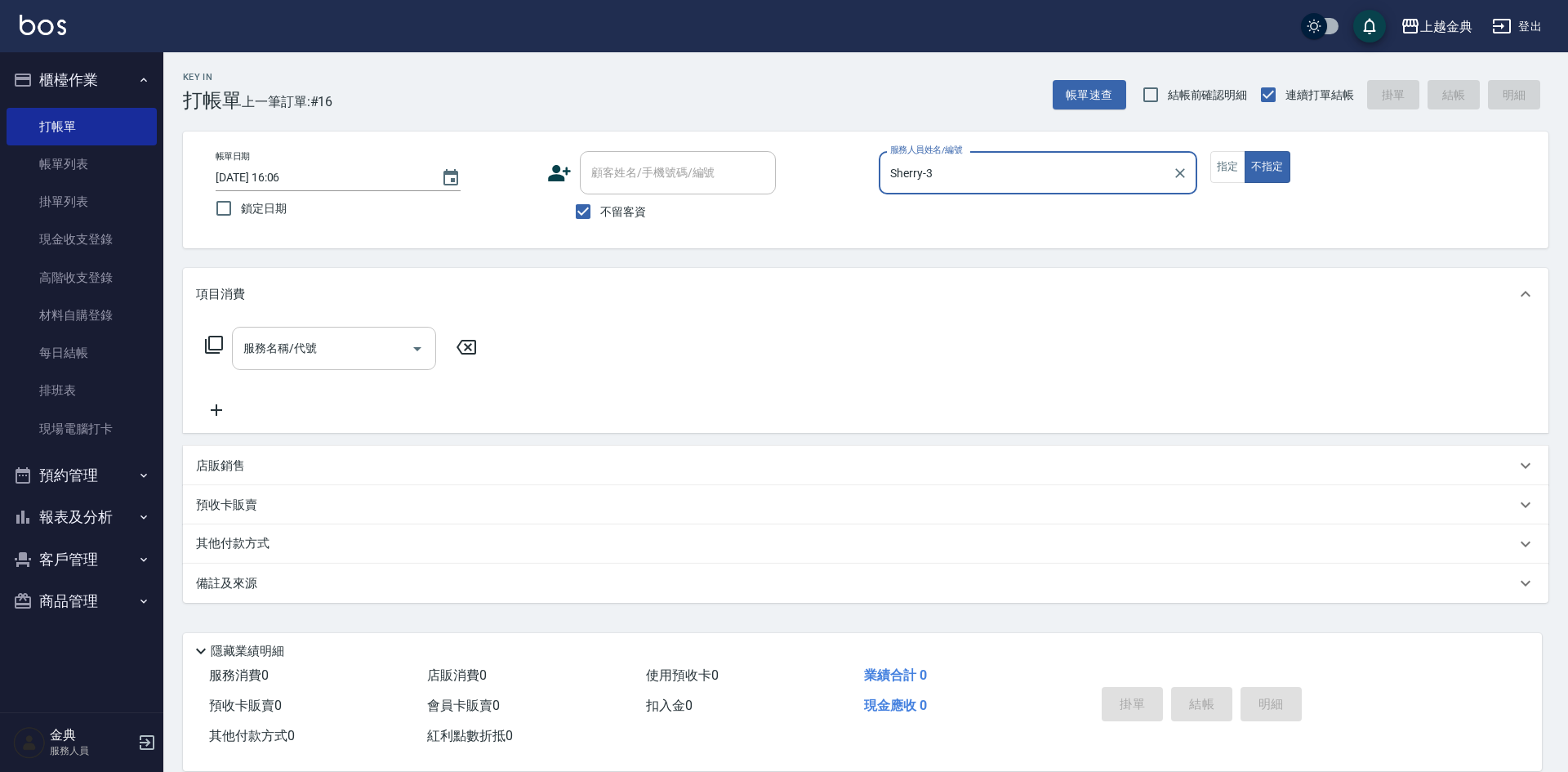
click at [420, 351] on icon "Open" at bounding box center [417, 349] width 20 height 20
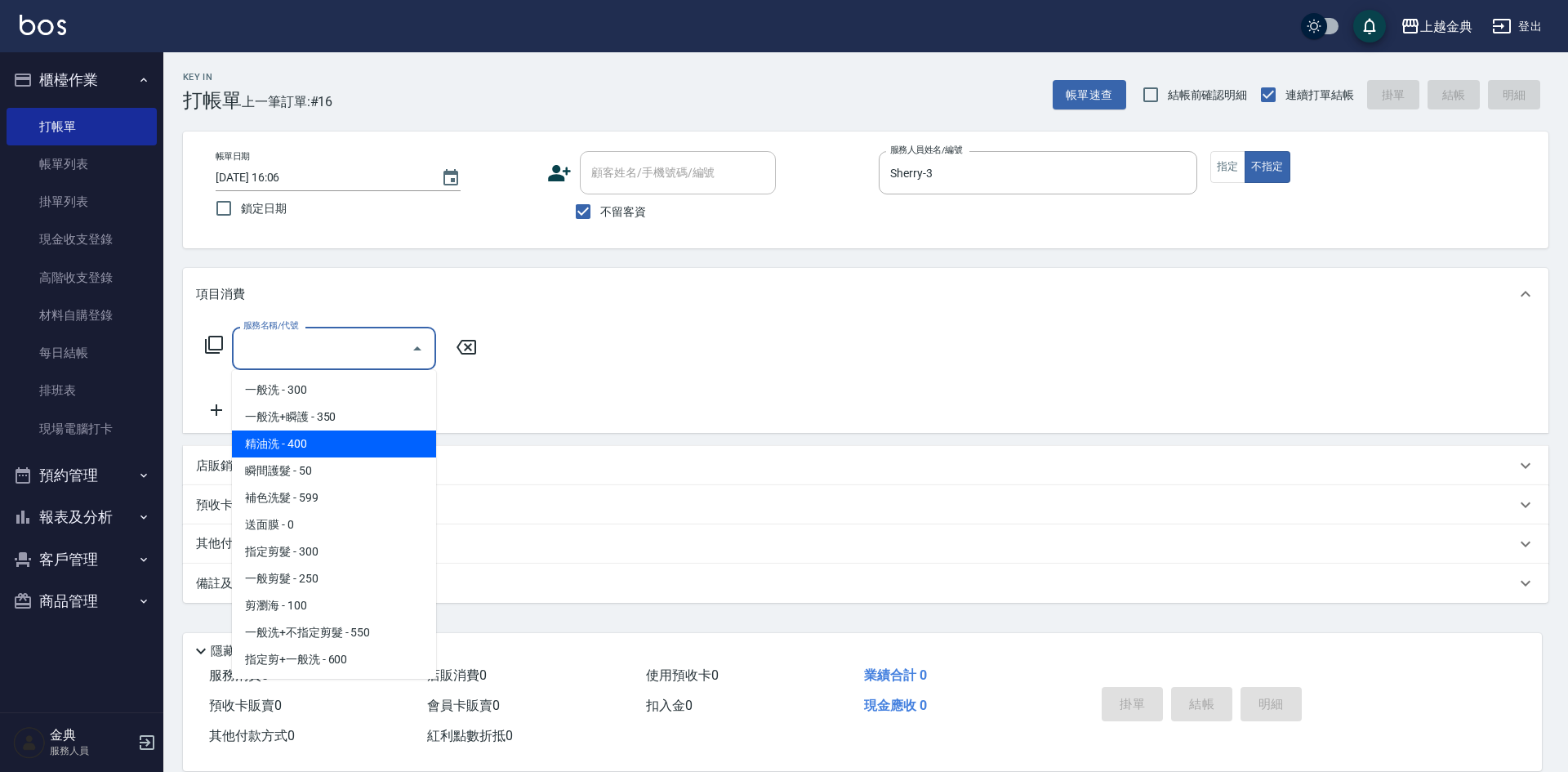
click at [354, 450] on span "精油洗 - 400" at bounding box center [334, 443] width 204 height 27
type input "精油洗(102)"
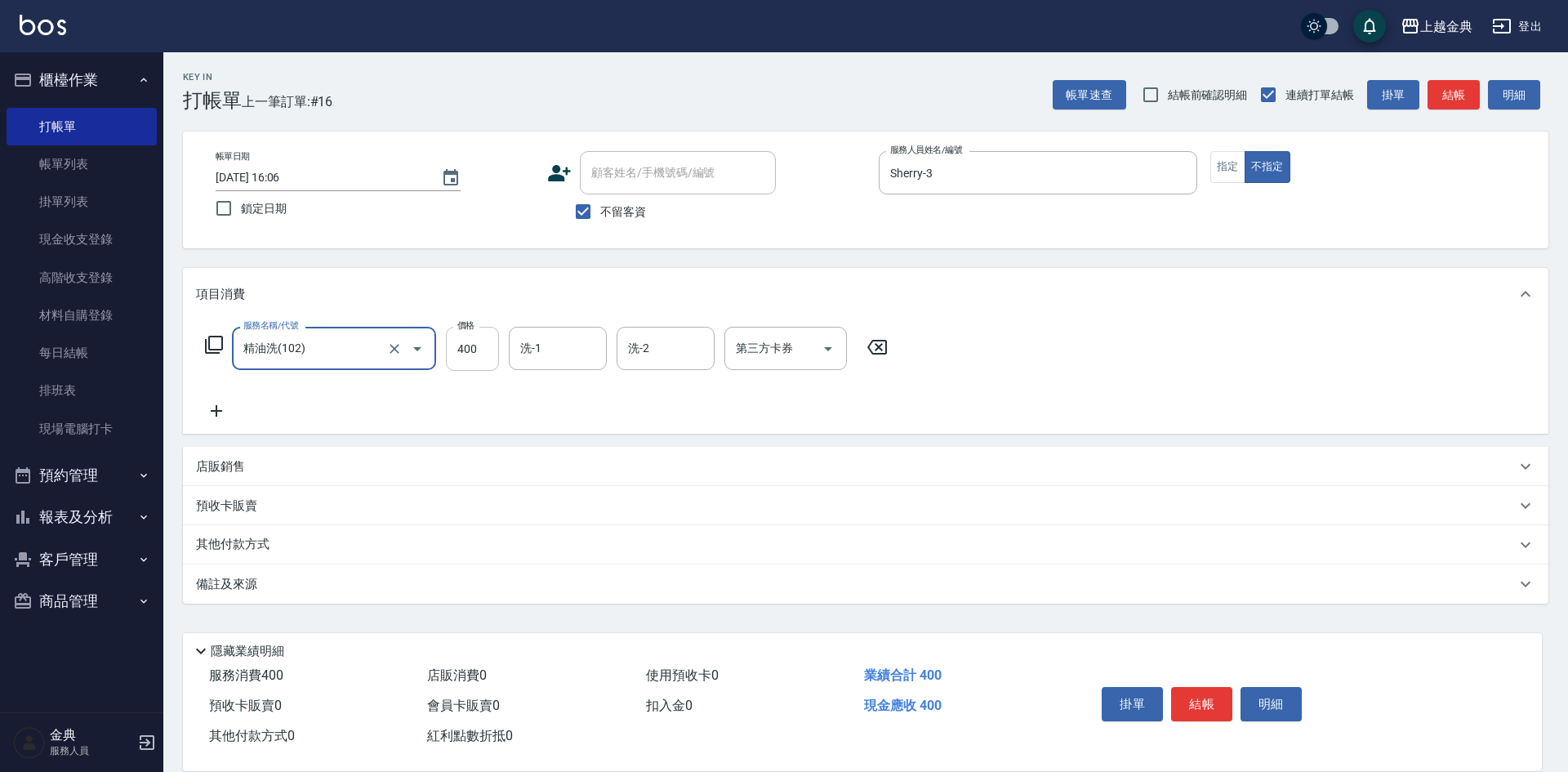
click at [485, 342] on input "400" at bounding box center [472, 348] width 53 height 44
type input "500"
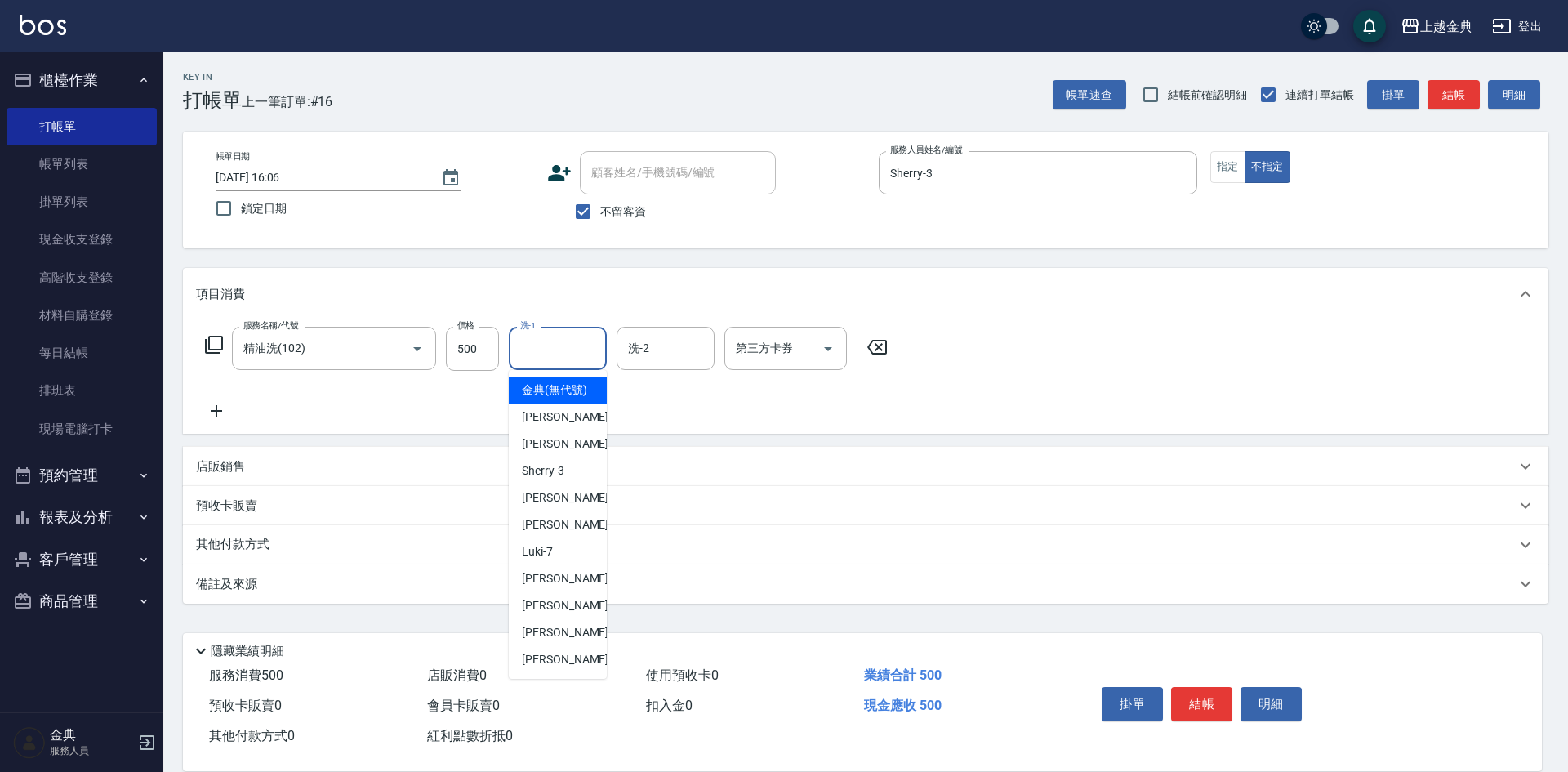
click at [569, 351] on input "洗-1" at bounding box center [557, 348] width 83 height 29
click at [561, 666] on div "[PERSON_NAME] -22" at bounding box center [557, 659] width 98 height 27
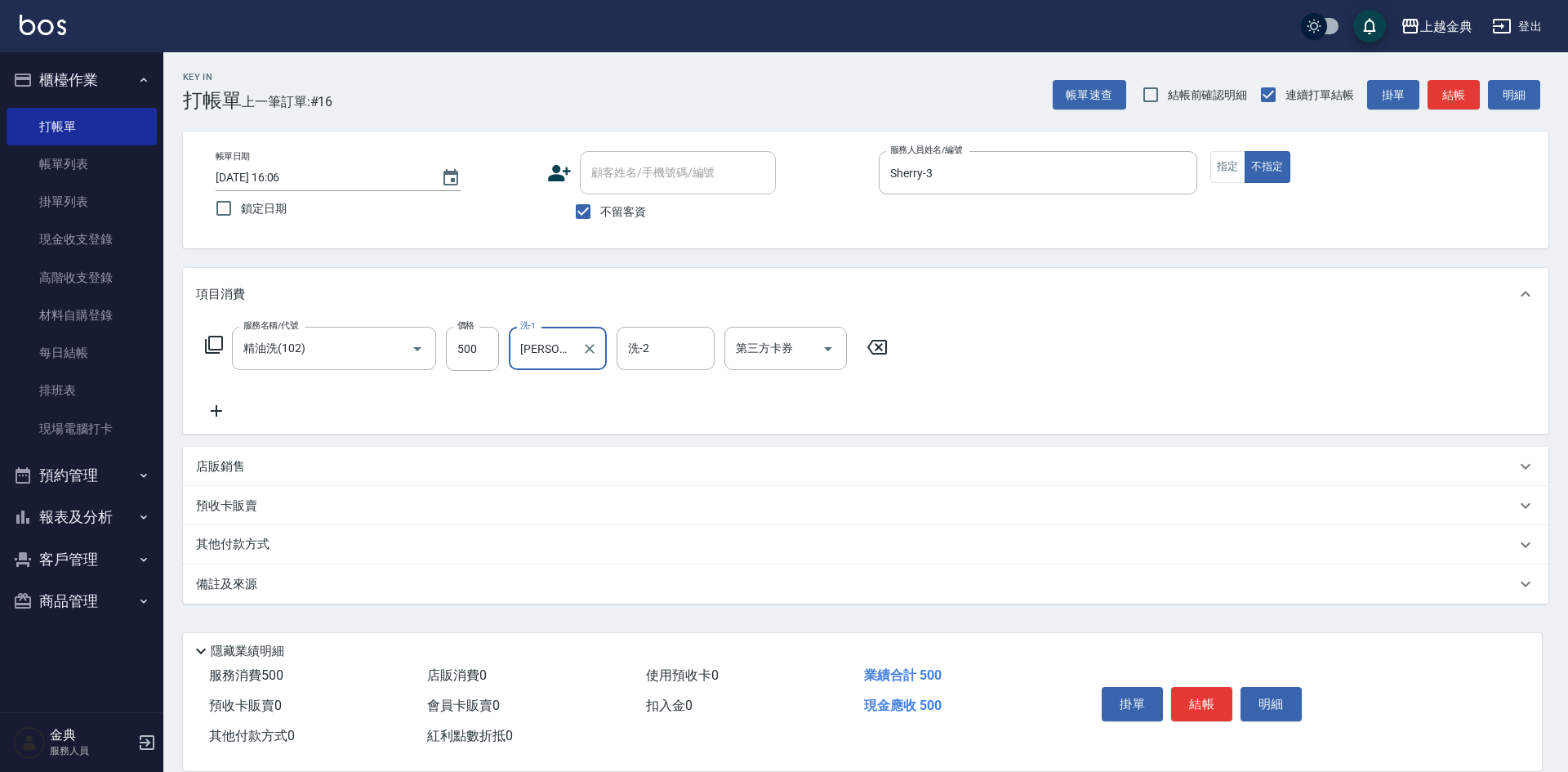
type input "[PERSON_NAME]-22"
click at [1208, 692] on button "結帳" at bounding box center [1201, 704] width 61 height 35
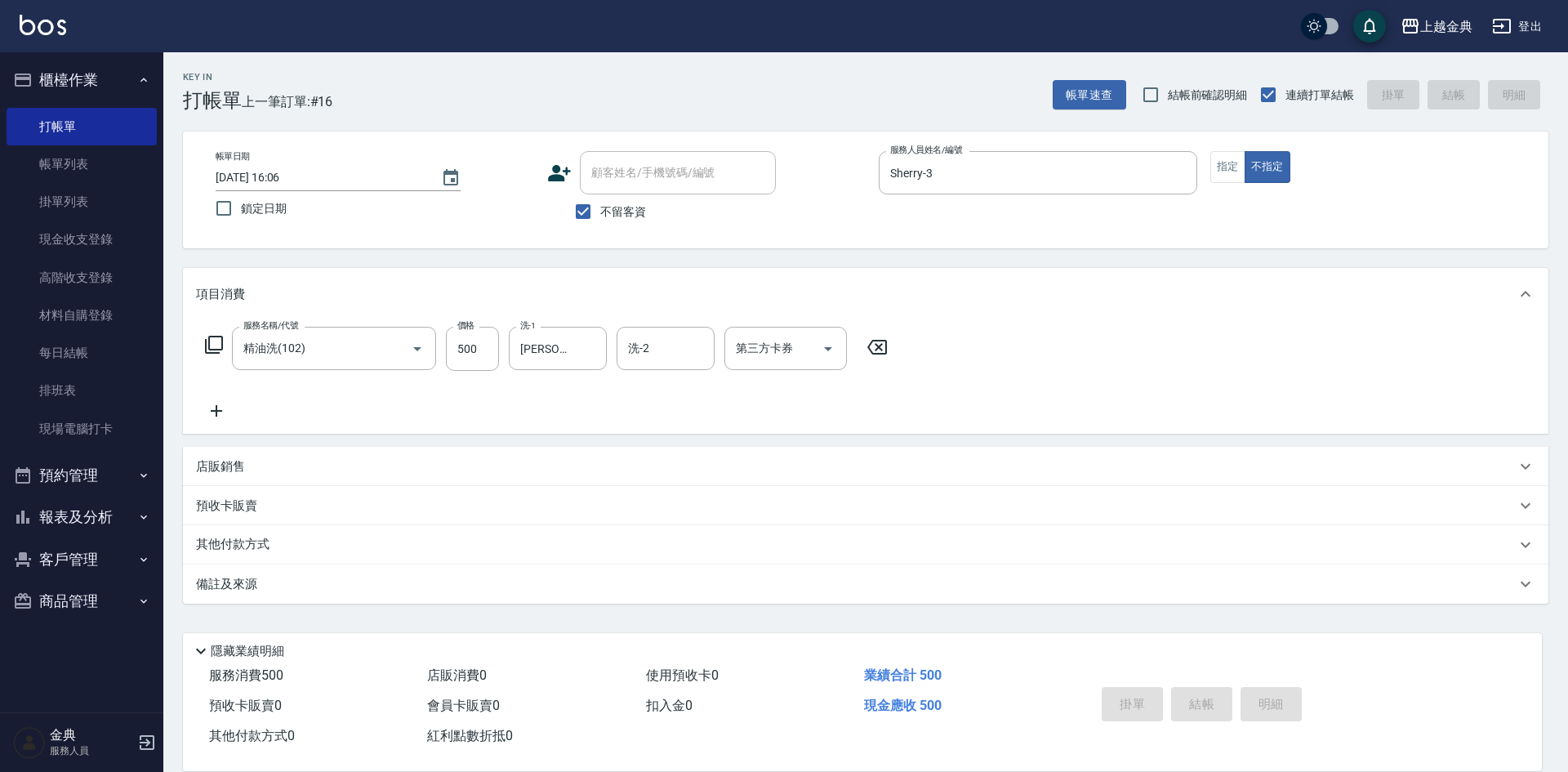
type input "[DATE] 16:07"
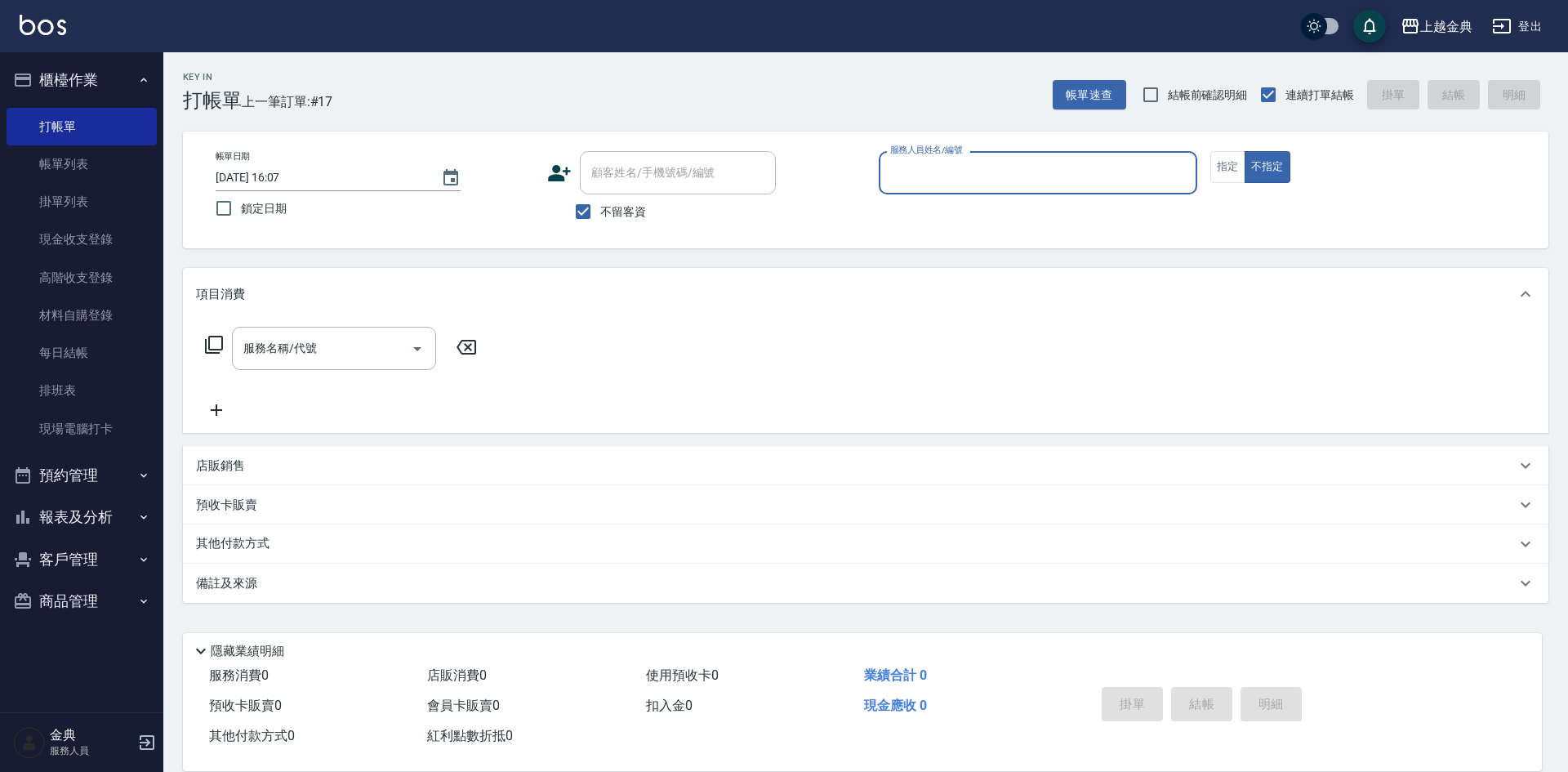
click at [1033, 177] on input "服務人員姓名/編號" at bounding box center [1038, 172] width 304 height 29
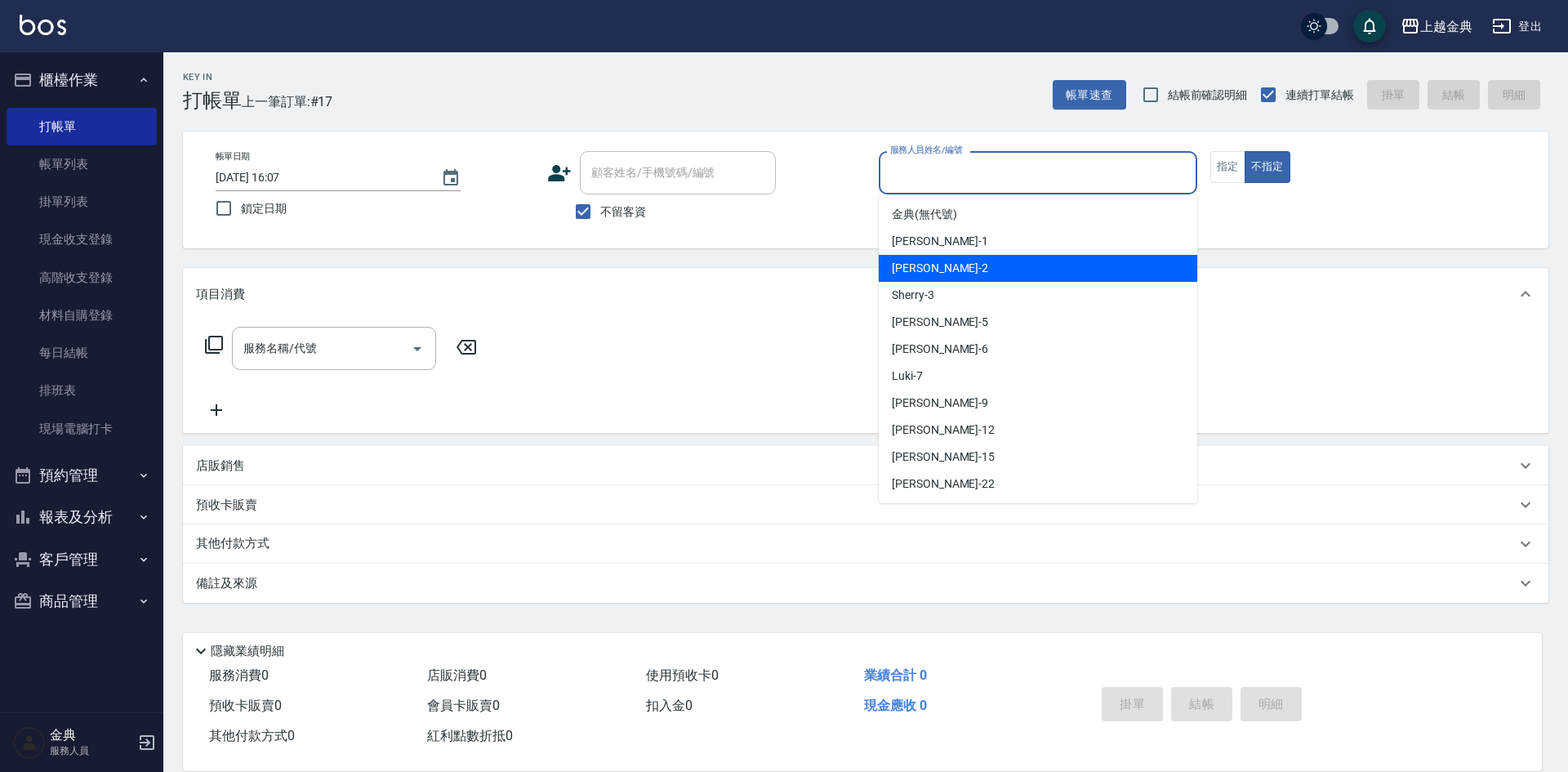
click at [980, 264] on div "Cindy -2" at bounding box center [1038, 267] width 318 height 27
type input "Cindy-2"
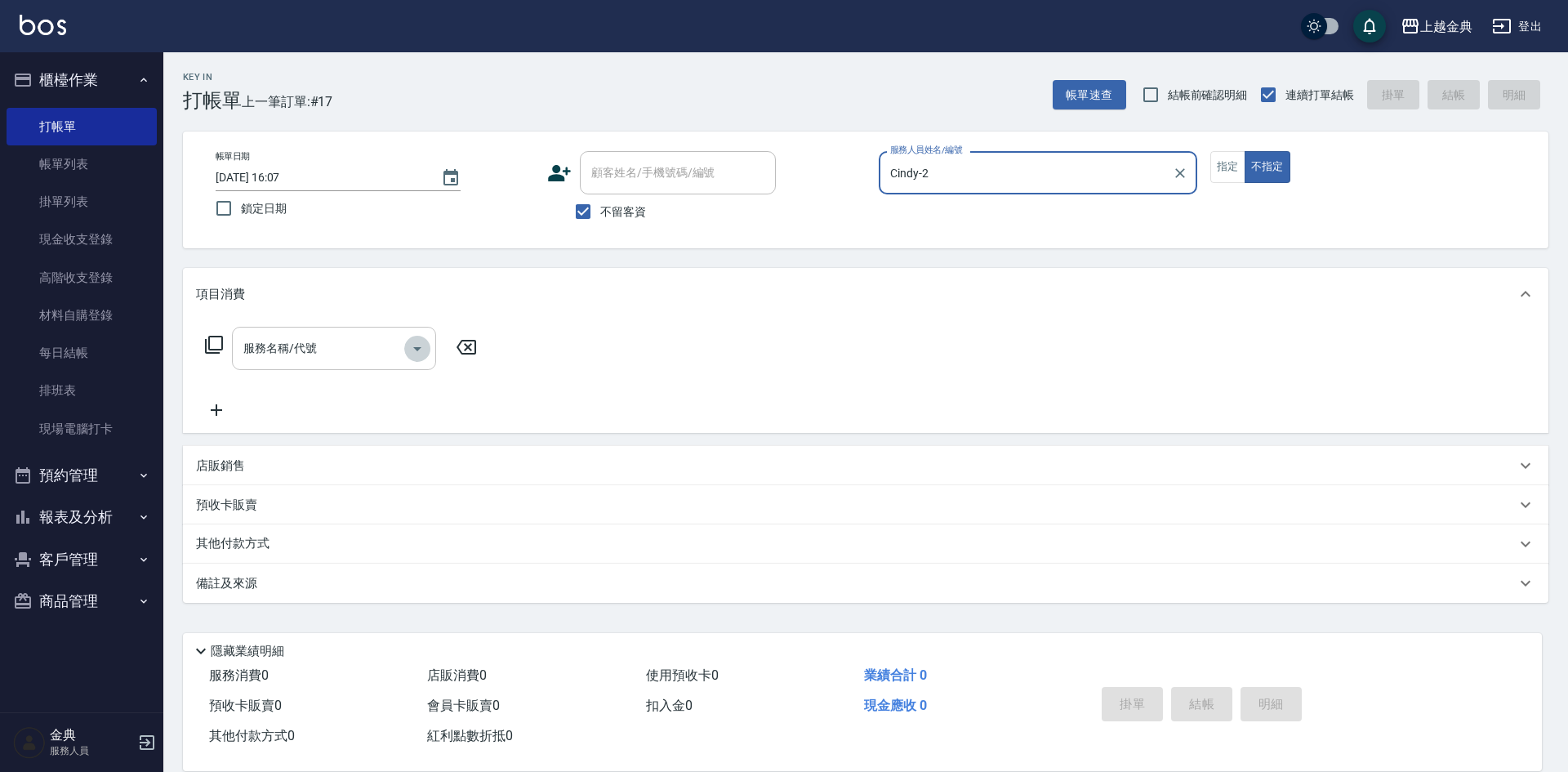
click at [412, 350] on icon "Open" at bounding box center [417, 349] width 20 height 20
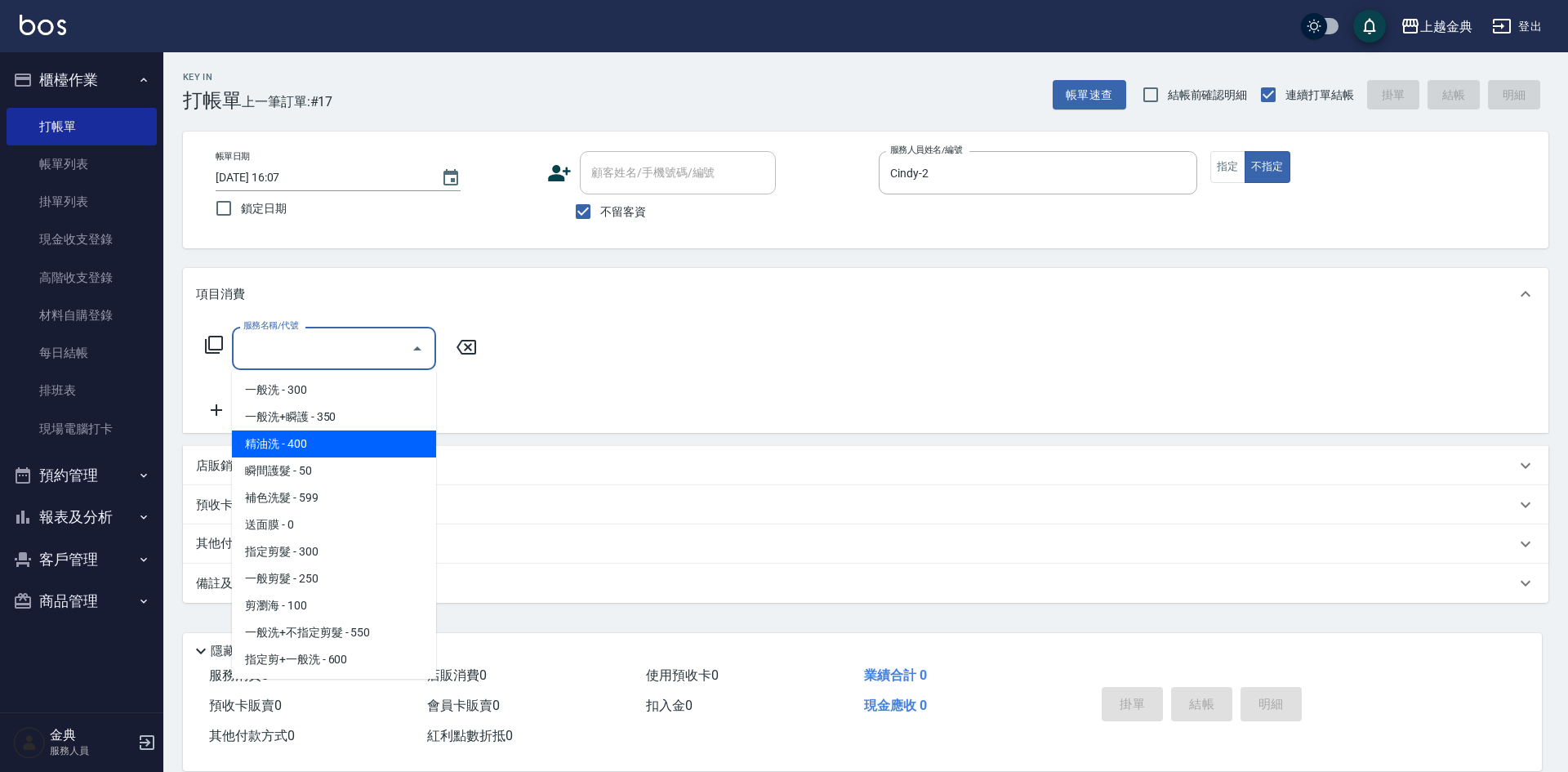
click at [361, 451] on span "精油洗 - 400" at bounding box center [334, 443] width 204 height 27
type input "精油洗(102)"
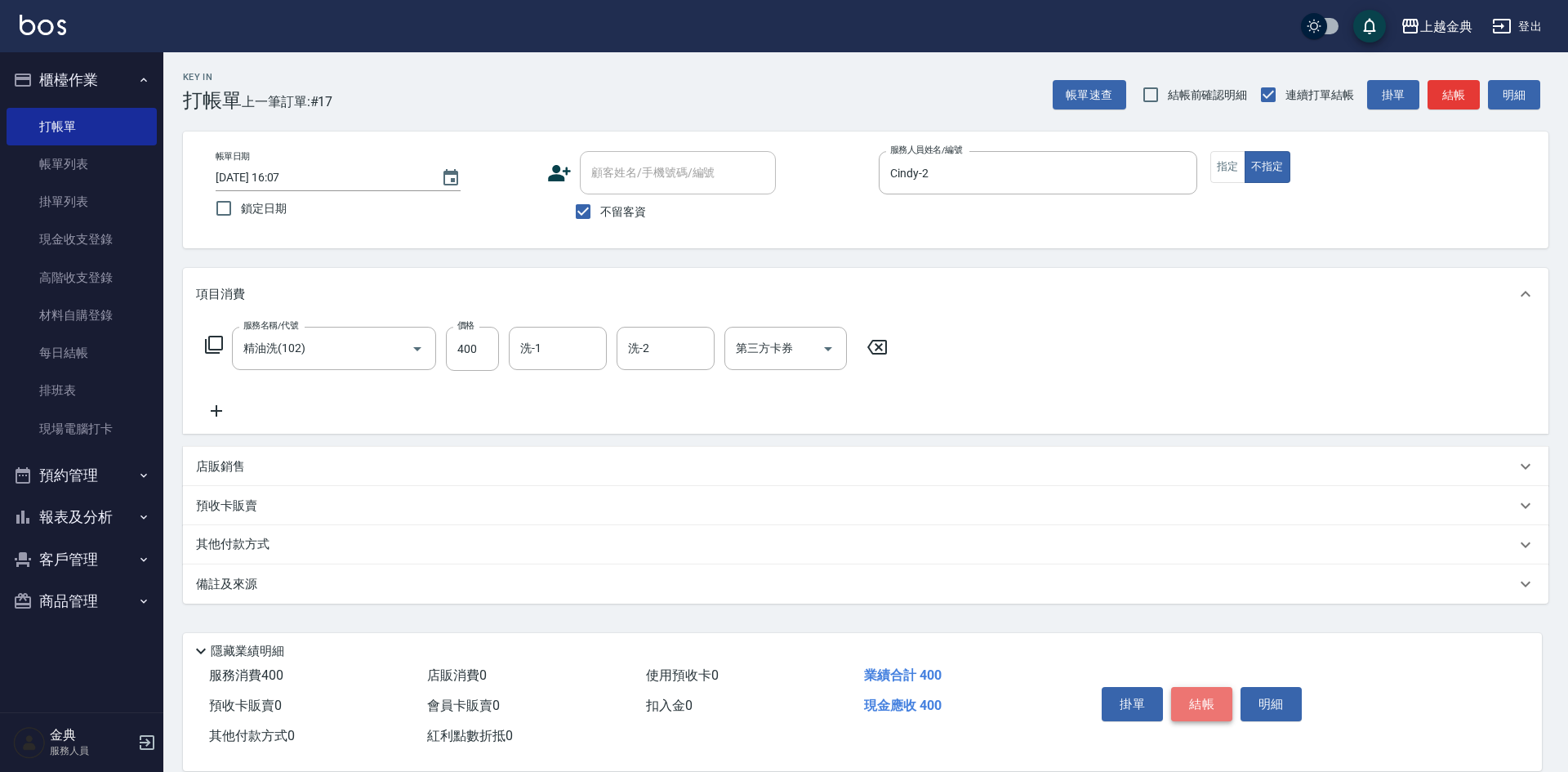
click at [1207, 699] on button "結帳" at bounding box center [1201, 704] width 61 height 35
